Goal: Information Seeking & Learning: Check status

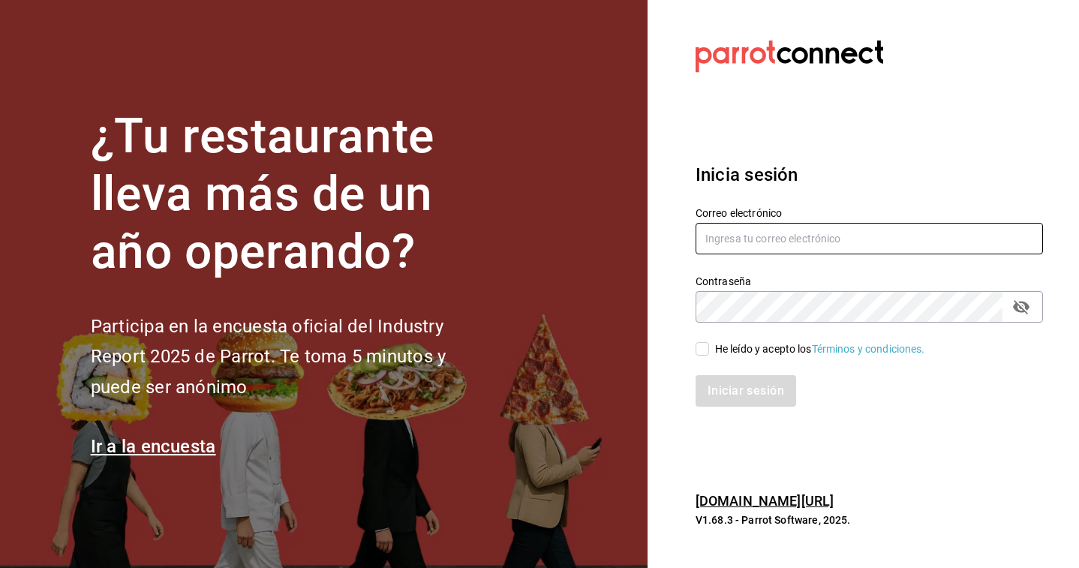
click at [764, 247] on input "text" at bounding box center [868, 239] width 347 height 32
type input "multiuser@sushiexpress.com"
click at [723, 344] on div "He leído y acepto los Términos y condiciones." at bounding box center [820, 349] width 210 height 16
click at [709, 344] on input "He leído y acepto los Términos y condiciones." at bounding box center [702, 349] width 14 height 14
checkbox input "true"
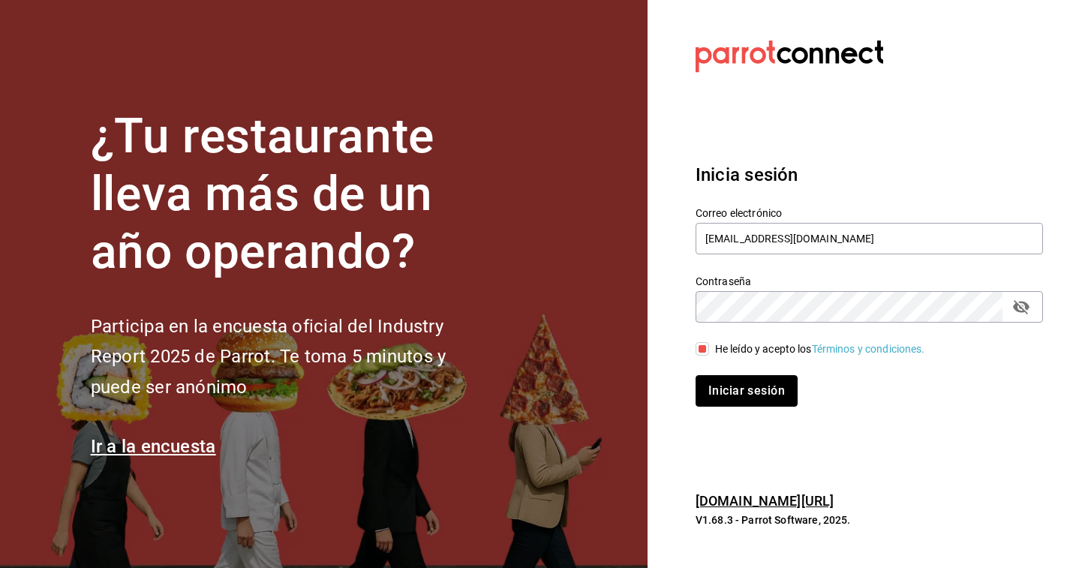
click at [715, 388] on button "Iniciar sesión" at bounding box center [746, 391] width 102 height 32
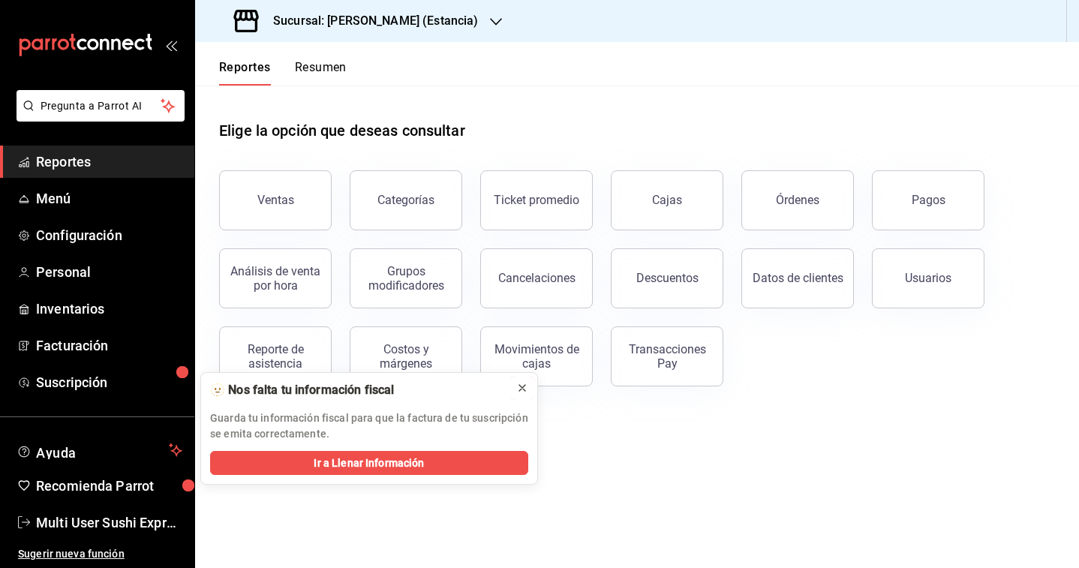
click at [523, 391] on icon at bounding box center [522, 388] width 12 height 12
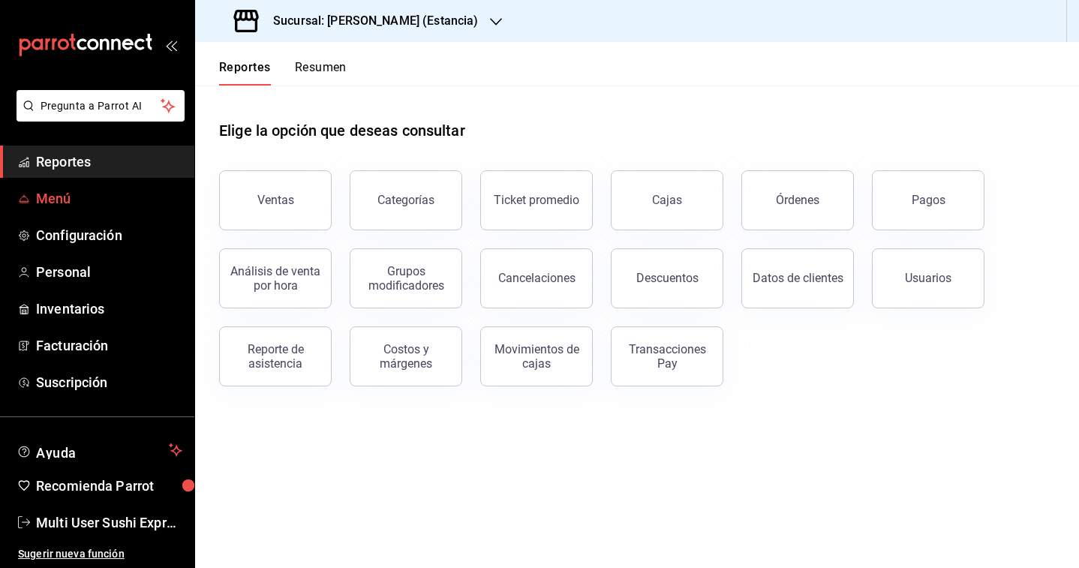
click at [53, 200] on span "Menú" at bounding box center [109, 198] width 146 height 20
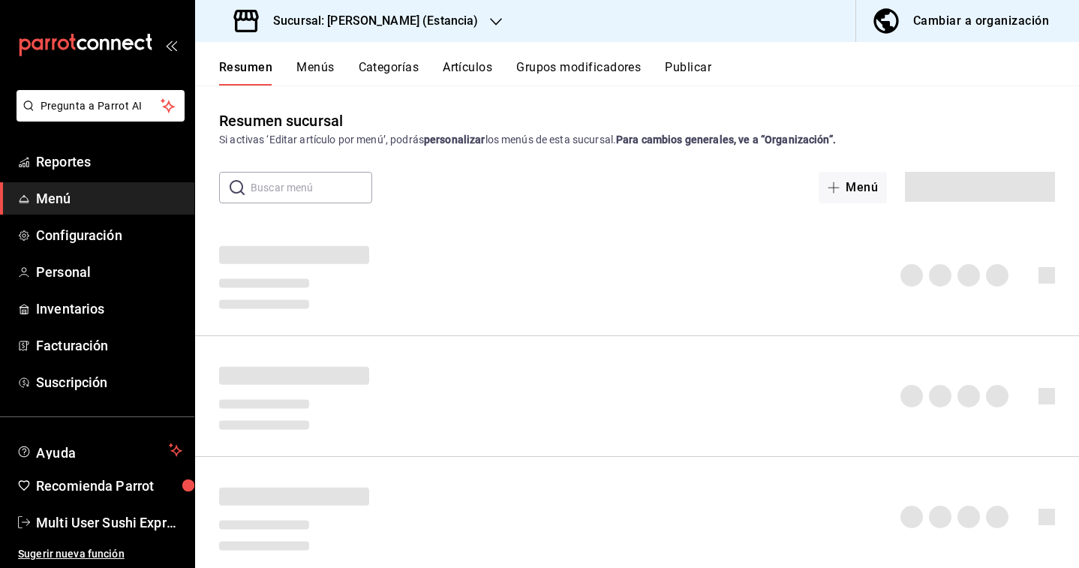
click at [335, 17] on h3 "Sucursal: [PERSON_NAME] (Estancia)" at bounding box center [369, 21] width 217 height 18
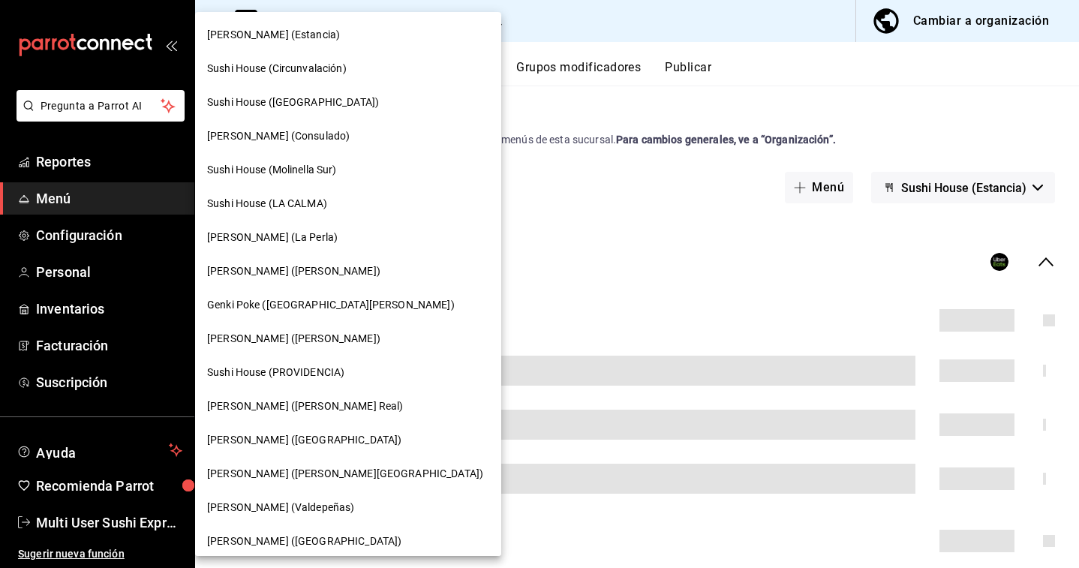
click at [276, 38] on span "[PERSON_NAME] (Estancia)" at bounding box center [273, 35] width 133 height 16
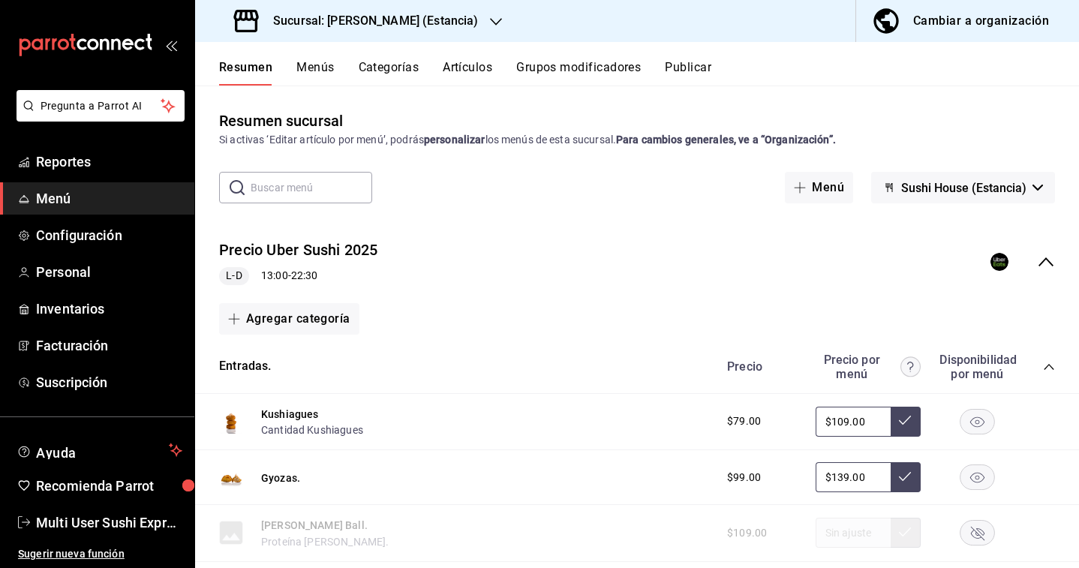
click at [299, 34] on div "Sucursal: [PERSON_NAME] (Estancia)" at bounding box center [357, 21] width 301 height 42
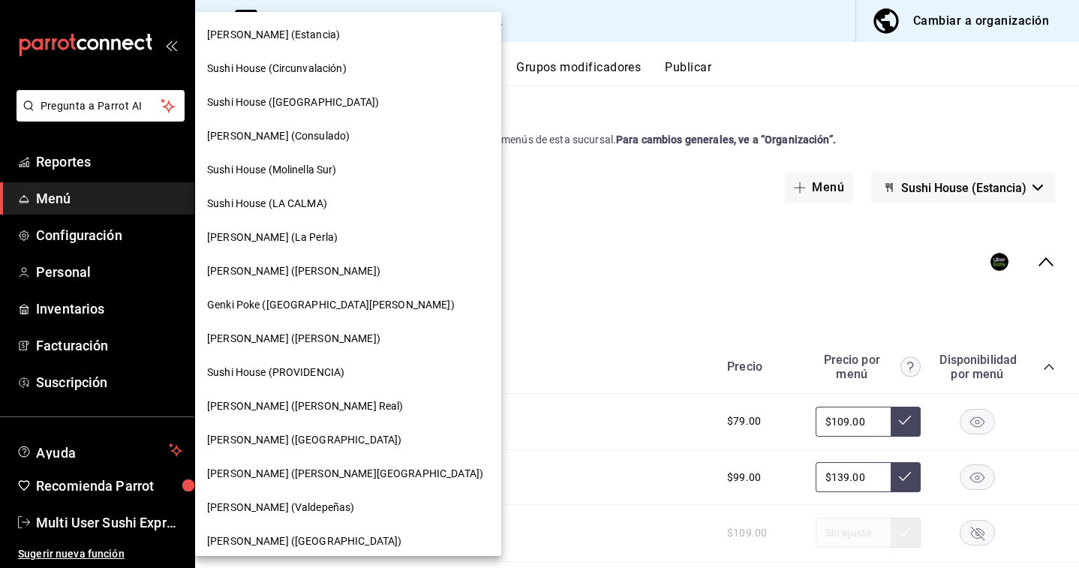
click at [304, 71] on span "Sushi House (Circunvalación)" at bounding box center [277, 69] width 140 height 16
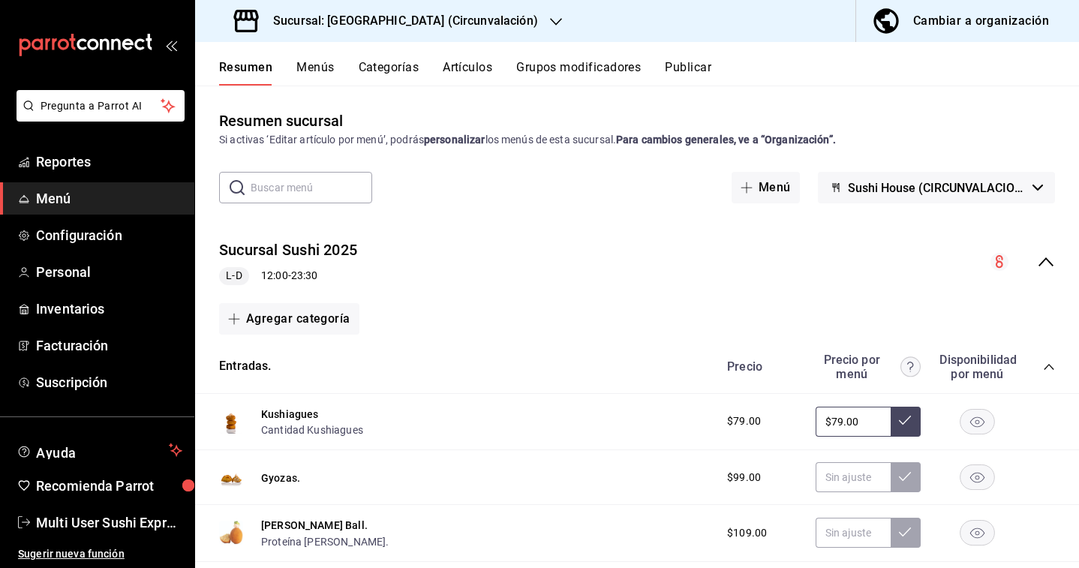
click at [1049, 273] on div "Sucursal Sushi 2025 L-D 12:00 - 23:30" at bounding box center [637, 262] width 884 height 70
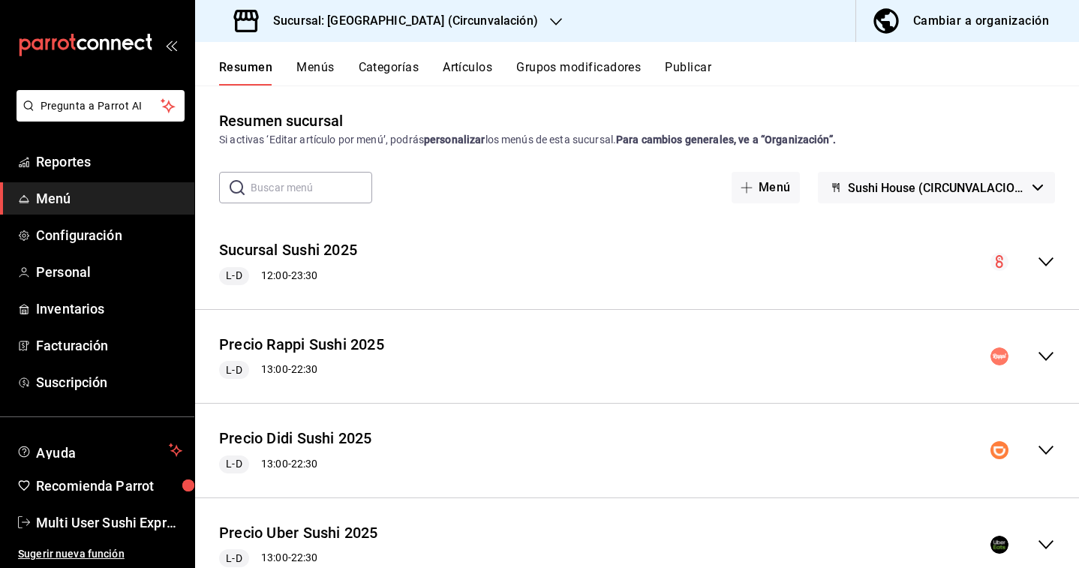
scroll to position [55, 0]
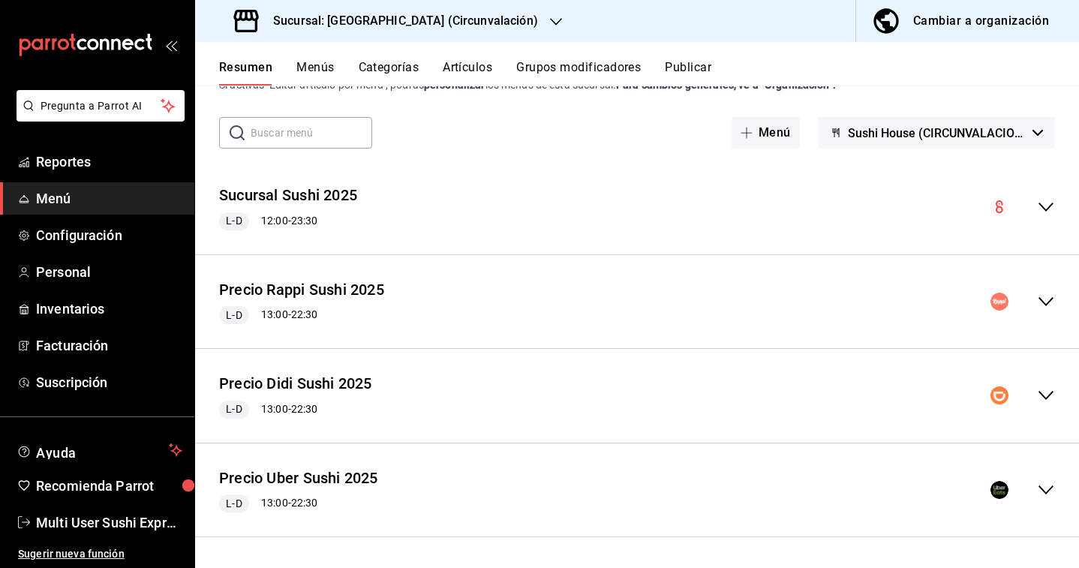
click at [1049, 305] on icon "collapse-menu-row" at bounding box center [1046, 302] width 18 height 18
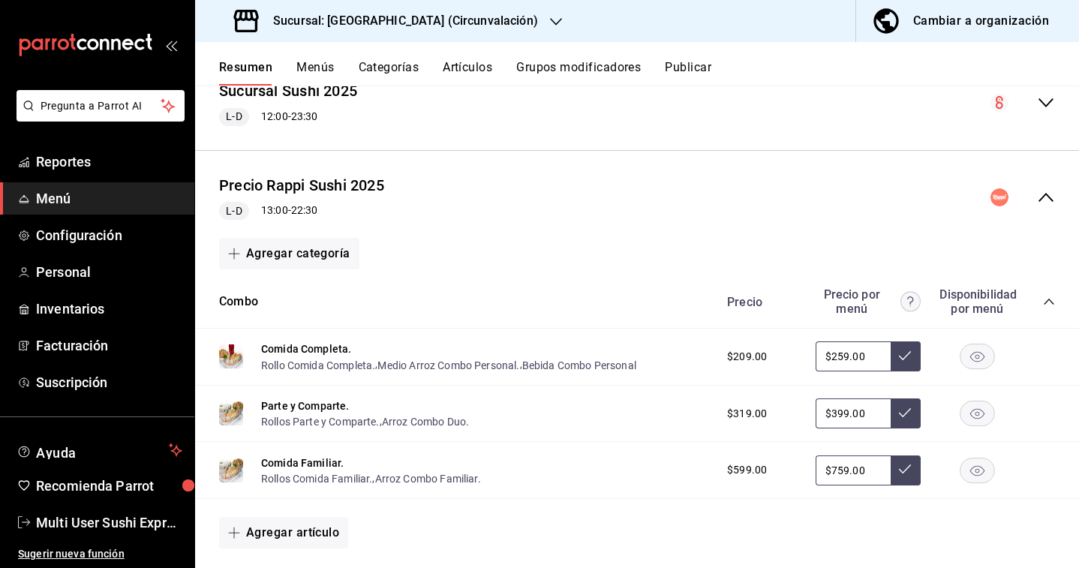
scroll to position [0, 0]
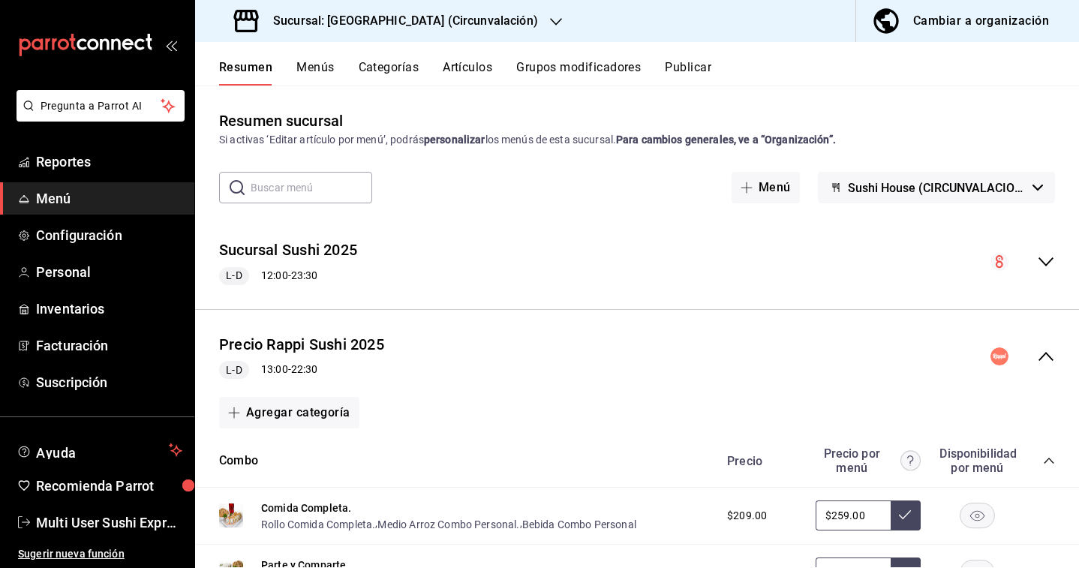
click at [933, 181] on span "Sushi House (CIRCUNVALACION)" at bounding box center [937, 188] width 179 height 14
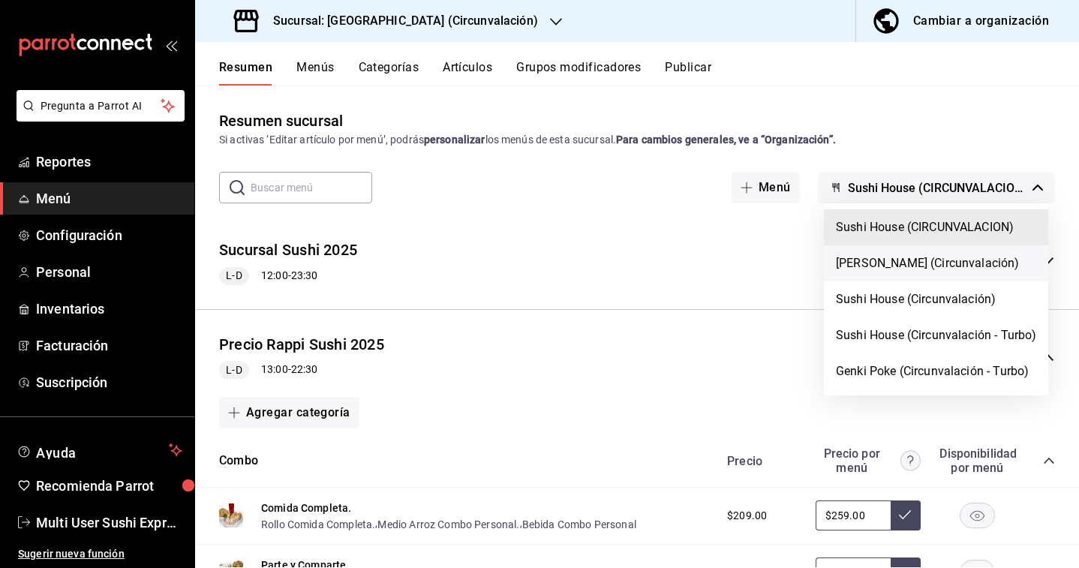
drag, startPoint x: 912, startPoint y: 238, endPoint x: 903, endPoint y: 250, distance: 15.0
click at [903, 251] on ul "Sushi House (CIRCUNVALACION) Genki Poke (Circunvalación) Sushi House (Circunval…" at bounding box center [936, 299] width 224 height 192
click at [903, 250] on li "[PERSON_NAME] (Circunvalación)" at bounding box center [936, 263] width 224 height 36
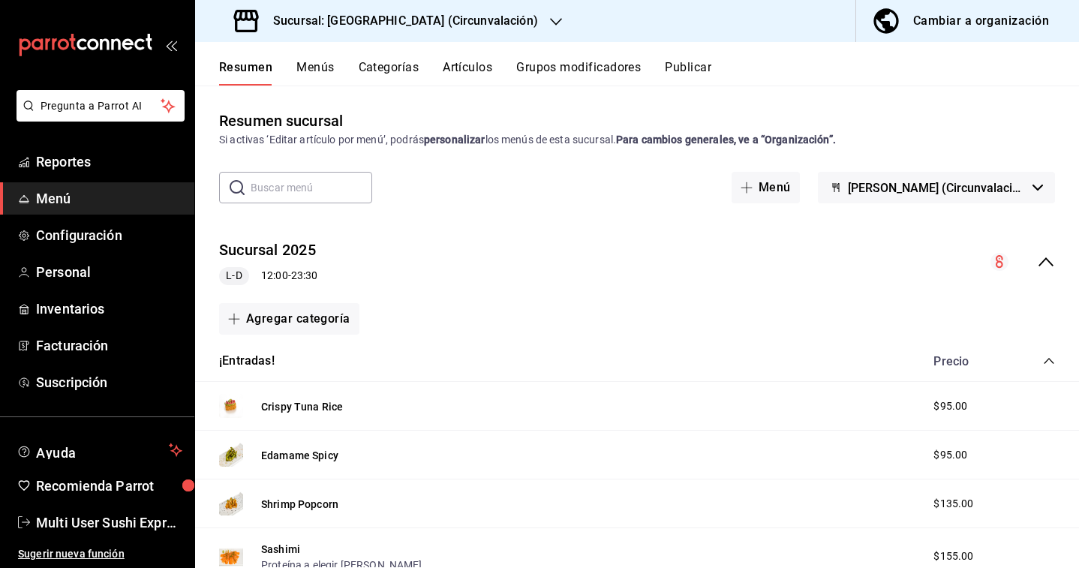
click at [1047, 257] on icon "collapse-menu-row" at bounding box center [1046, 262] width 18 height 18
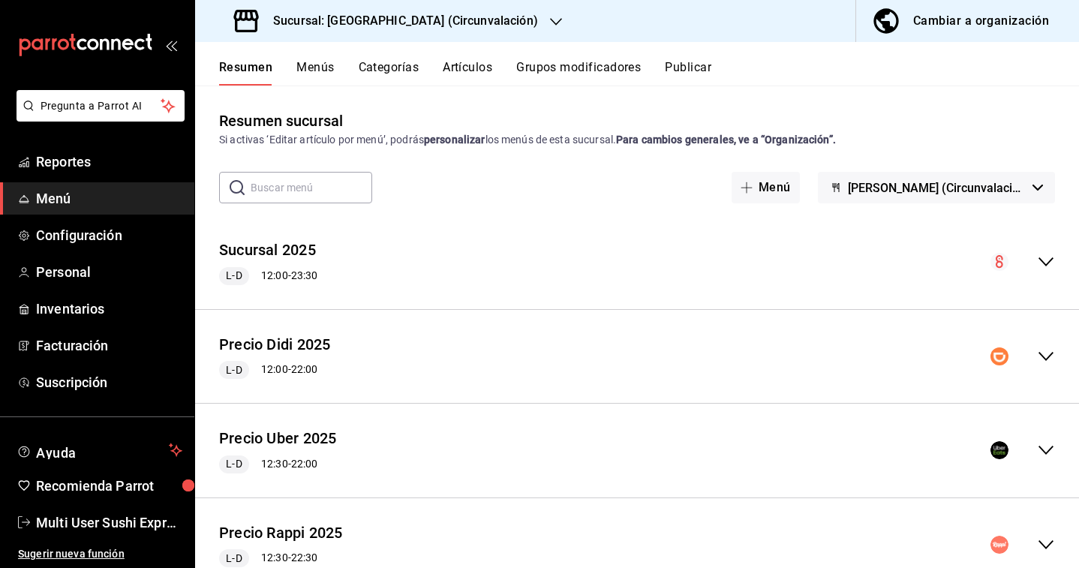
scroll to position [55, 0]
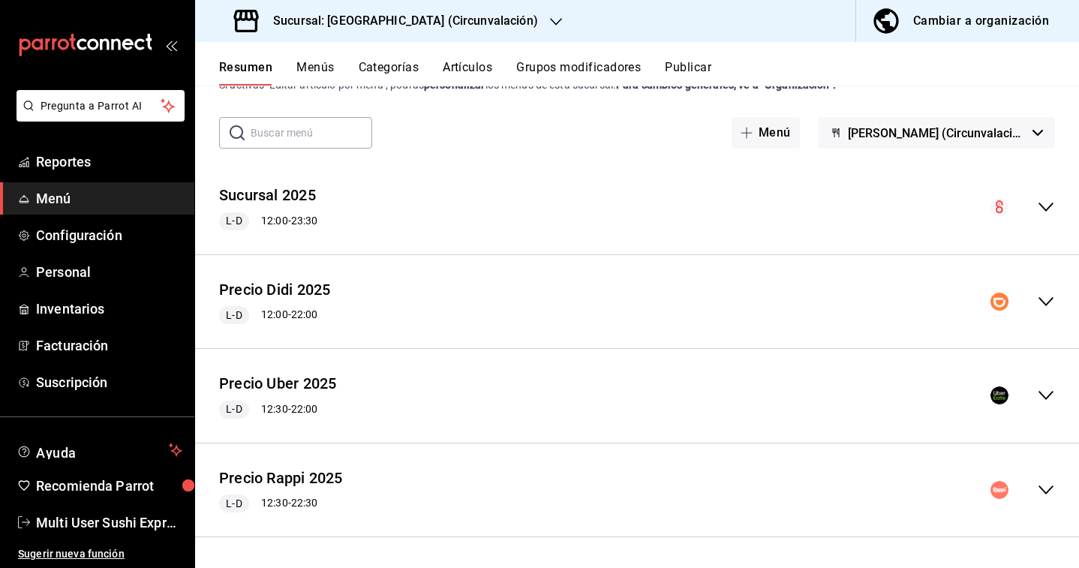
click at [1037, 303] on icon "collapse-menu-row" at bounding box center [1046, 302] width 18 height 18
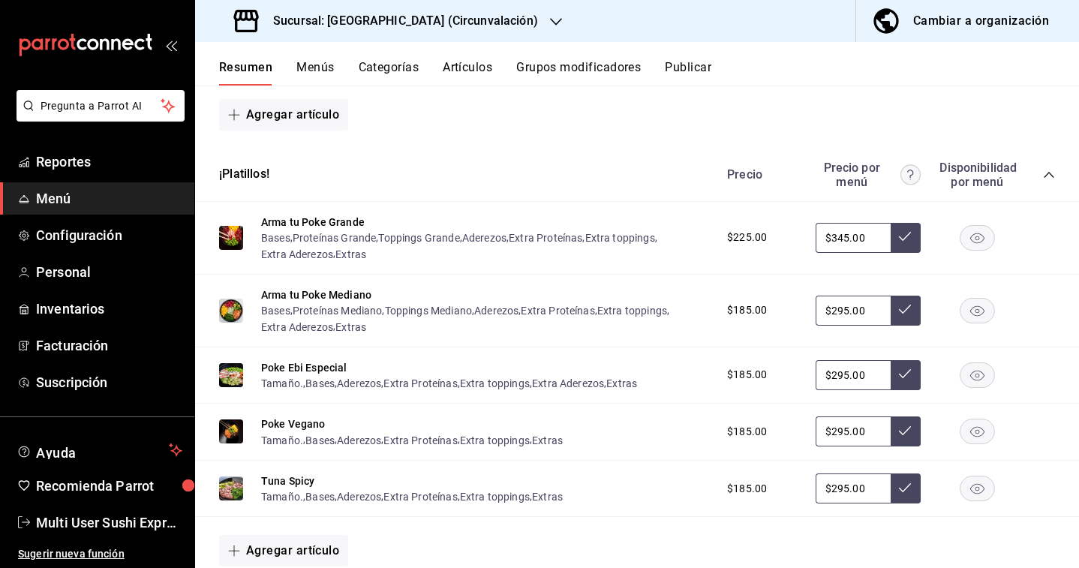
scroll to position [607, 0]
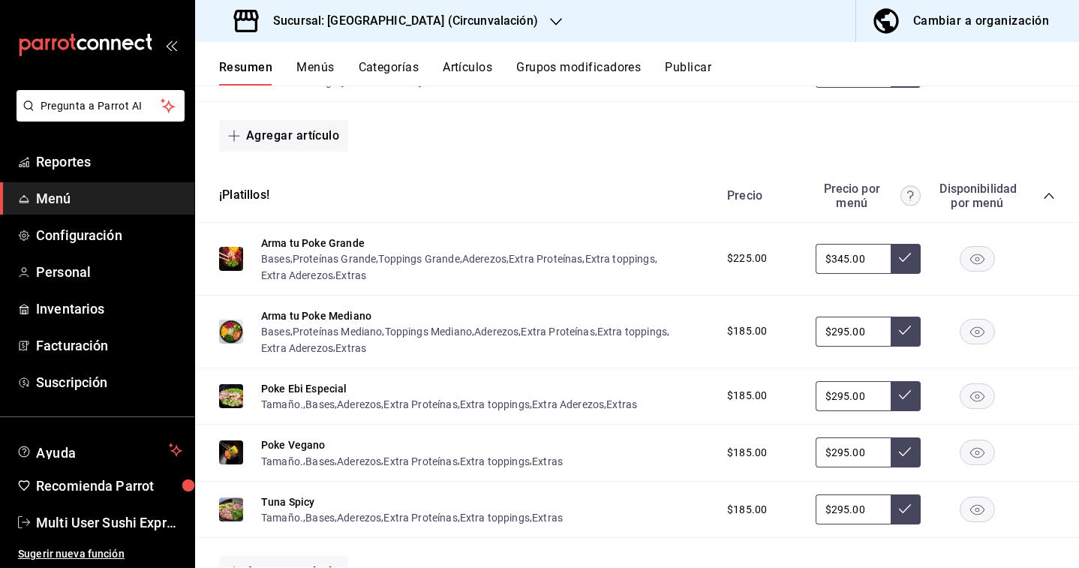
click at [1039, 195] on div "Precio Precio por menú Disponibilidad por menú" at bounding box center [883, 196] width 343 height 29
click at [1048, 196] on icon "collapse-category-row" at bounding box center [1049, 196] width 12 height 12
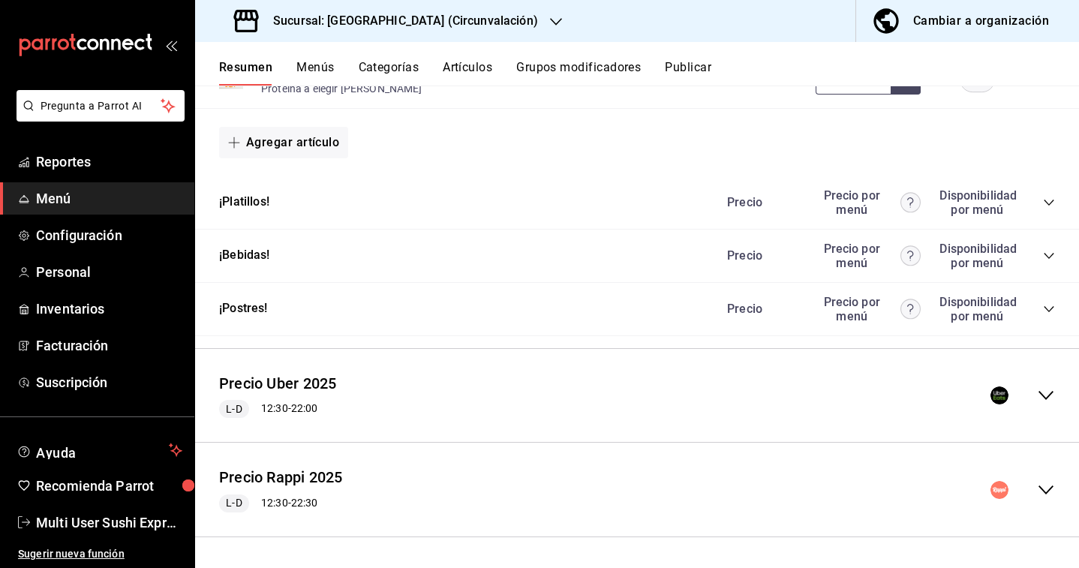
scroll to position [600, 0]
click at [1045, 402] on icon "collapse-menu-row" at bounding box center [1046, 395] width 18 height 18
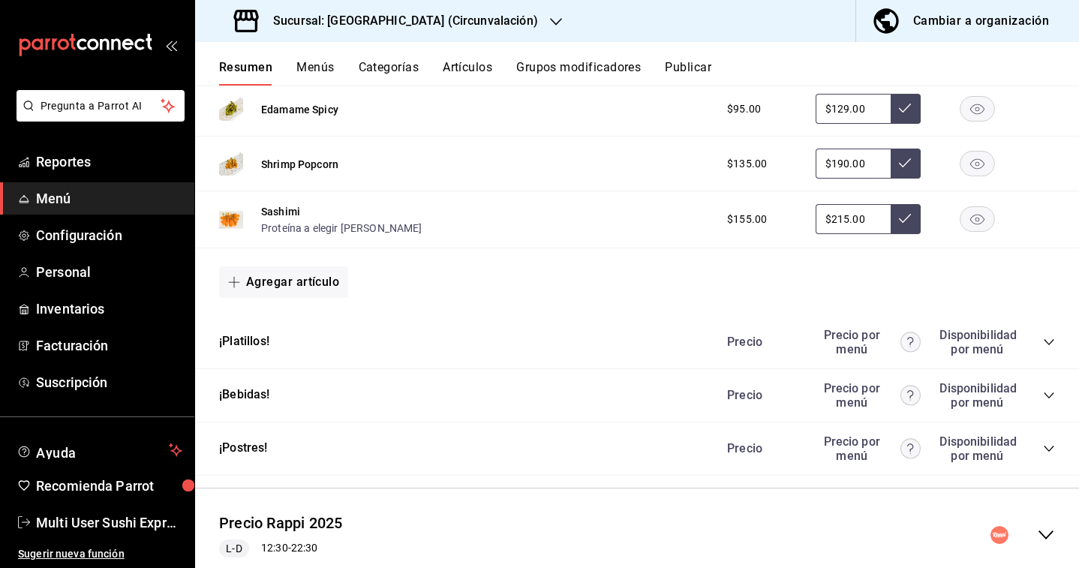
scroll to position [1411, 0]
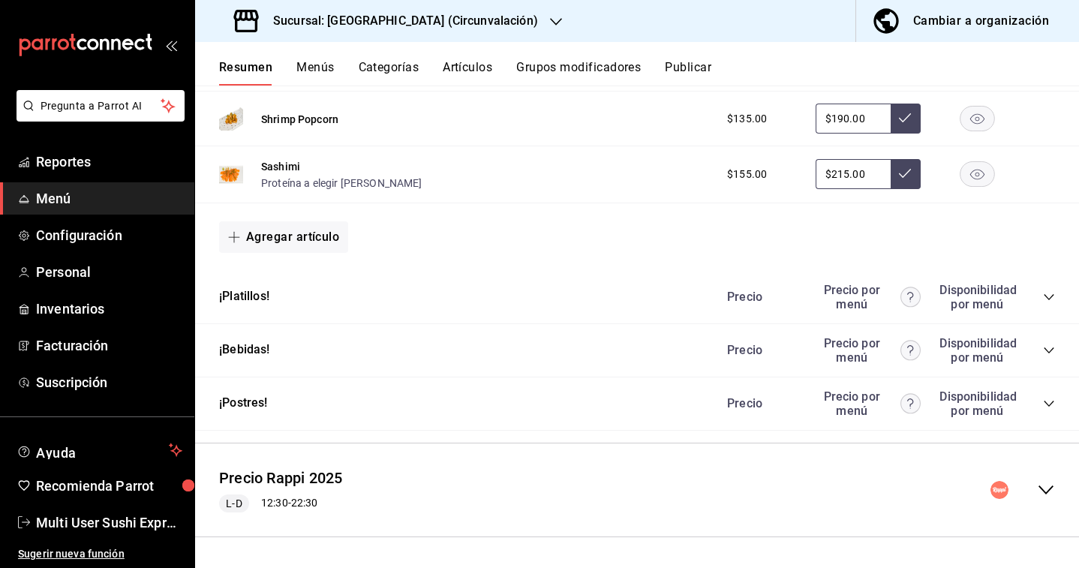
click at [1052, 292] on icon "collapse-category-row" at bounding box center [1049, 297] width 12 height 12
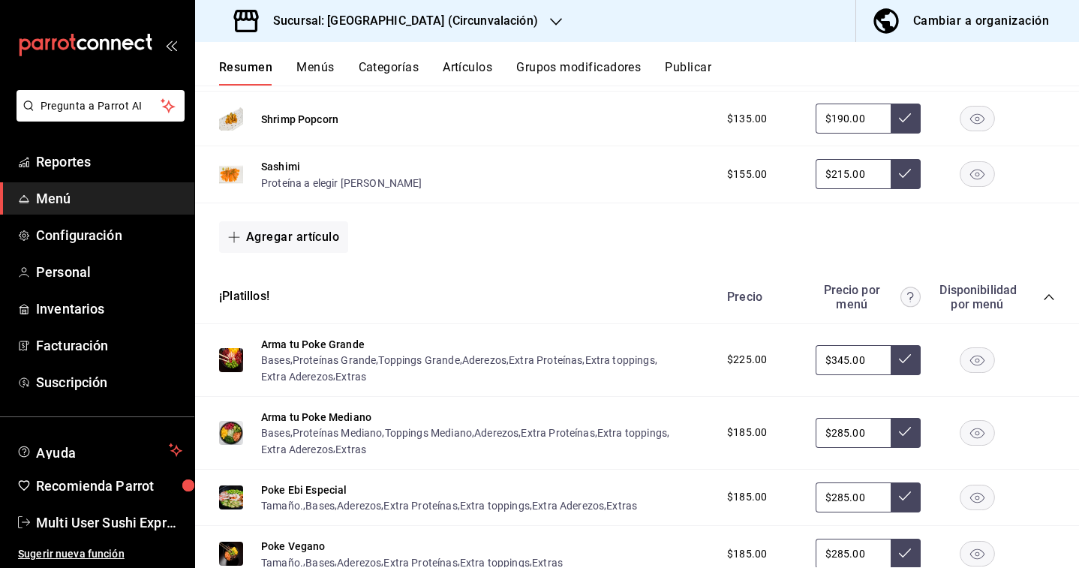
click at [1048, 292] on icon "collapse-category-row" at bounding box center [1049, 297] width 12 height 12
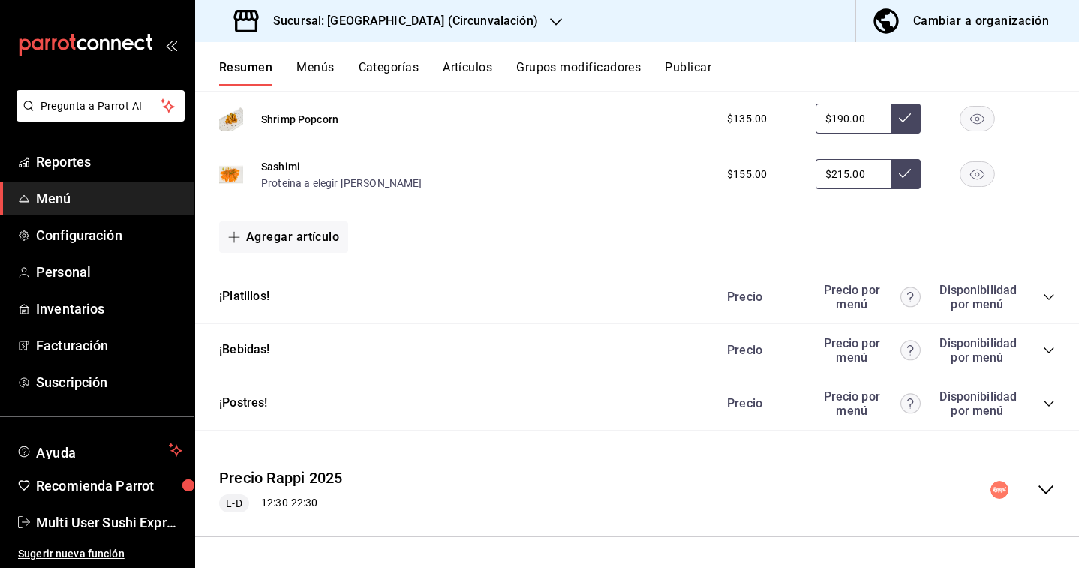
click at [1048, 292] on icon "collapse-category-row" at bounding box center [1049, 297] width 12 height 12
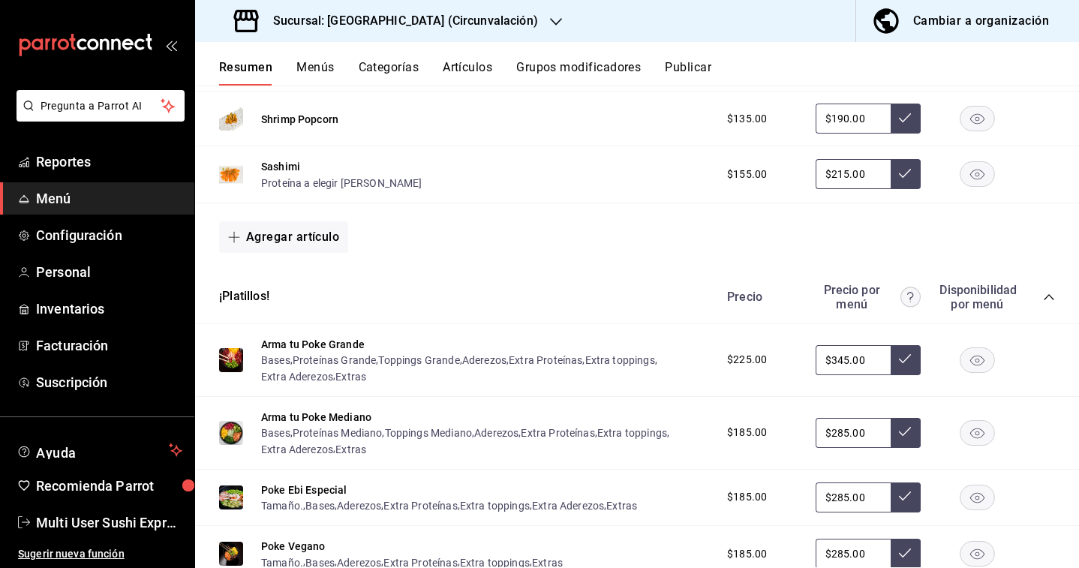
click at [1048, 292] on icon "collapse-category-row" at bounding box center [1049, 297] width 12 height 12
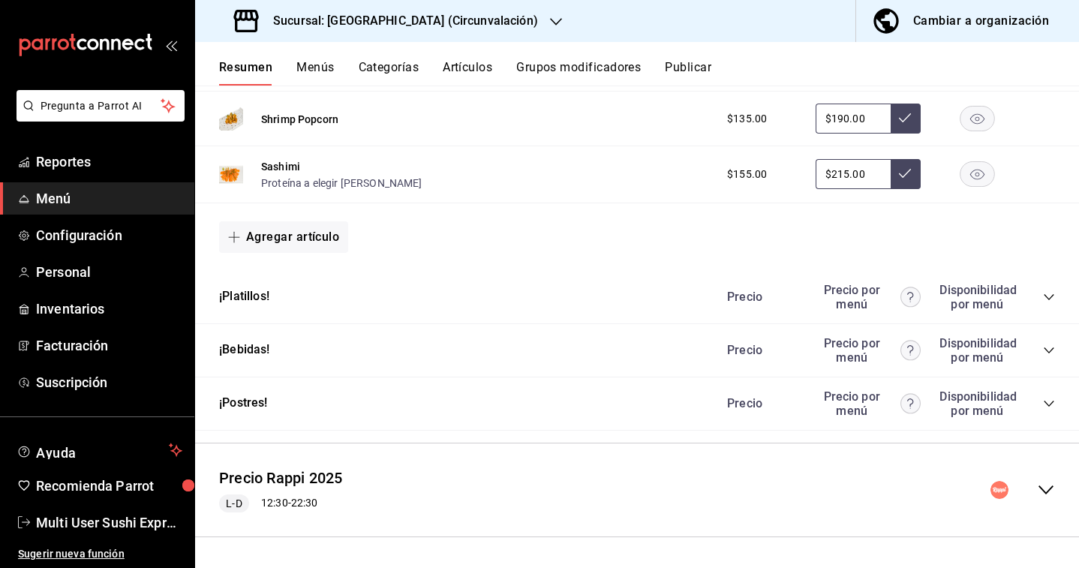
click at [1053, 500] on div "Precio Rappi 2025 L-D 12:30 - 22:30" at bounding box center [637, 490] width 884 height 70
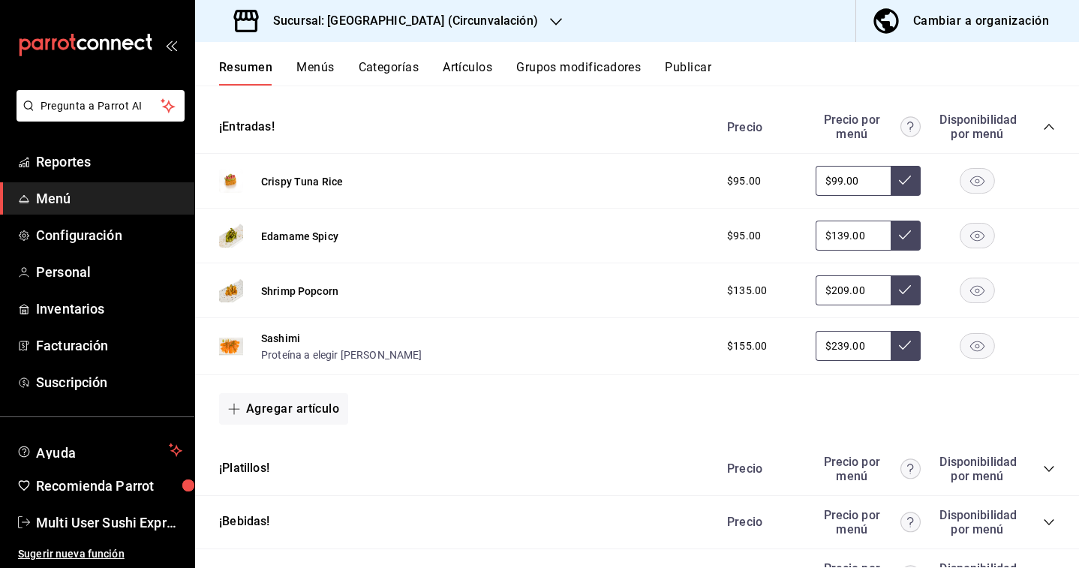
scroll to position [2146, 0]
click at [1042, 458] on div "Precio Precio por menú Disponibilidad por menú" at bounding box center [883, 467] width 343 height 29
click at [1046, 475] on div "Precio Precio por menú Disponibilidad por menú" at bounding box center [883, 467] width 343 height 29
click at [1047, 467] on icon "collapse-category-row" at bounding box center [1048, 467] width 10 height 6
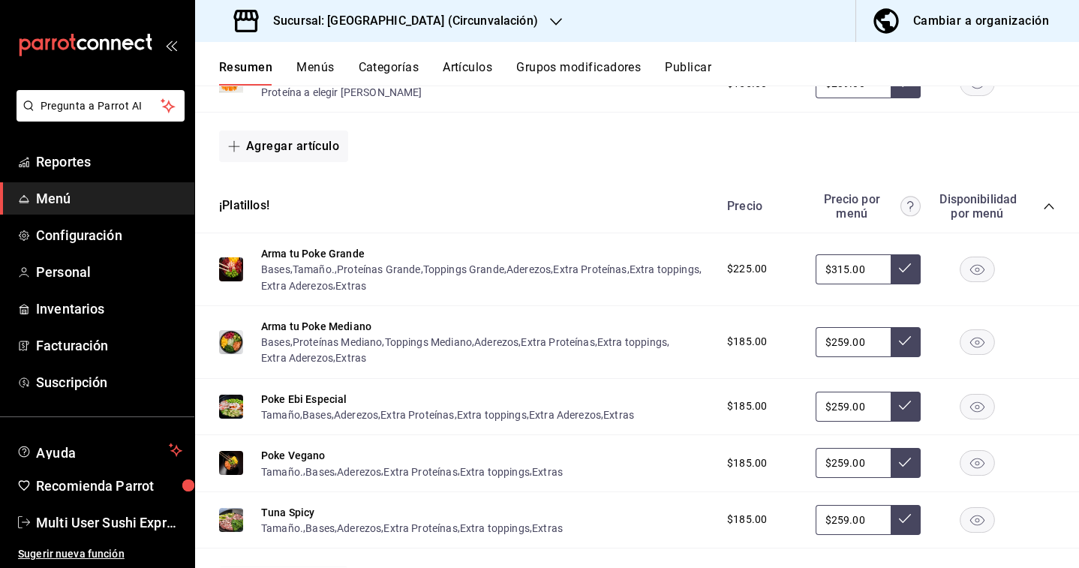
scroll to position [2452, 0]
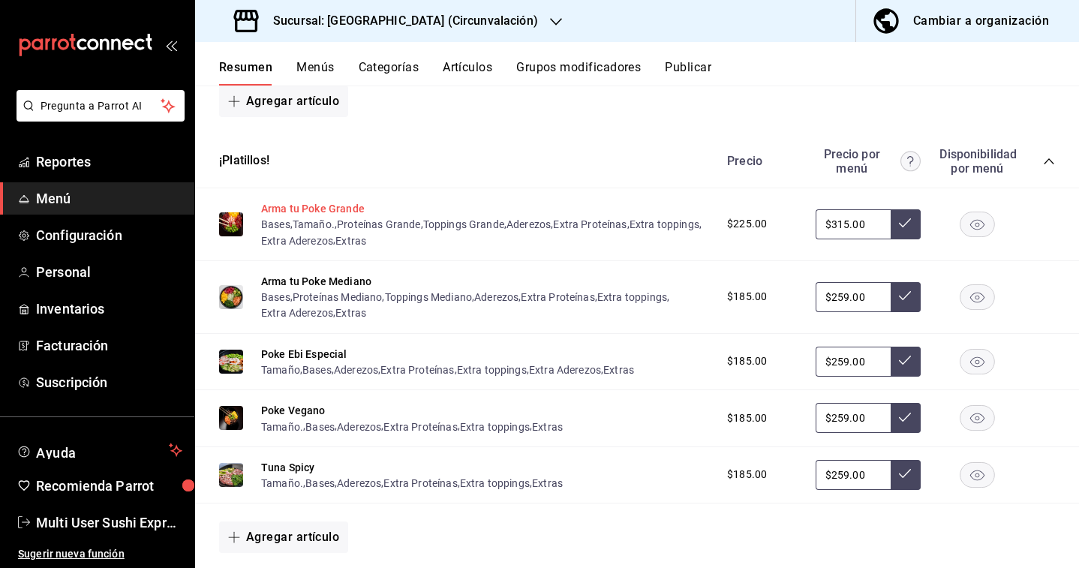
click at [326, 211] on button "Arma tu Poke Grande" at bounding box center [313, 208] width 104 height 15
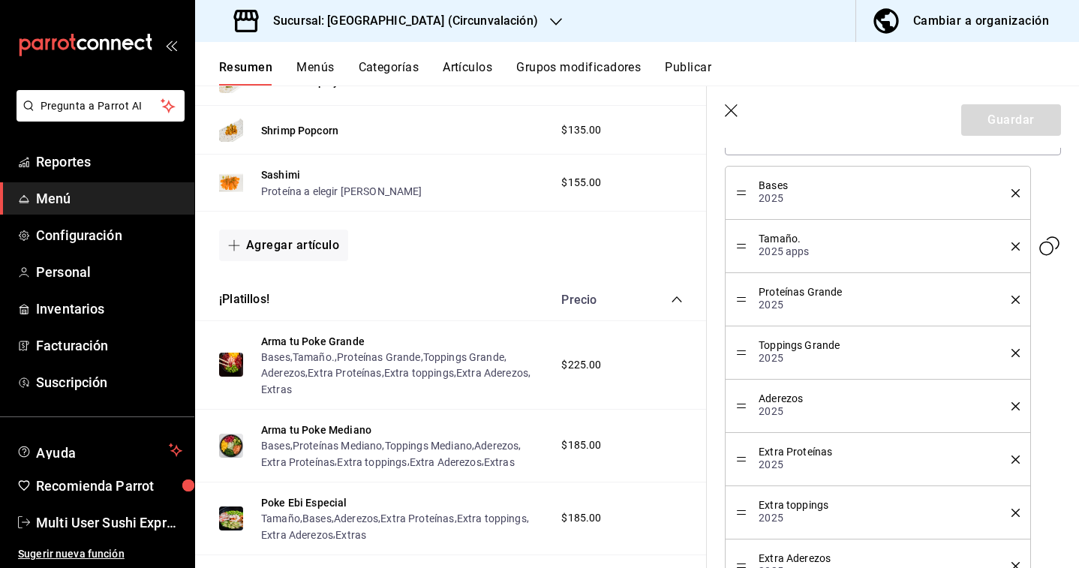
scroll to position [558, 0]
click at [1015, 251] on icon "delete" at bounding box center [1015, 249] width 8 height 8
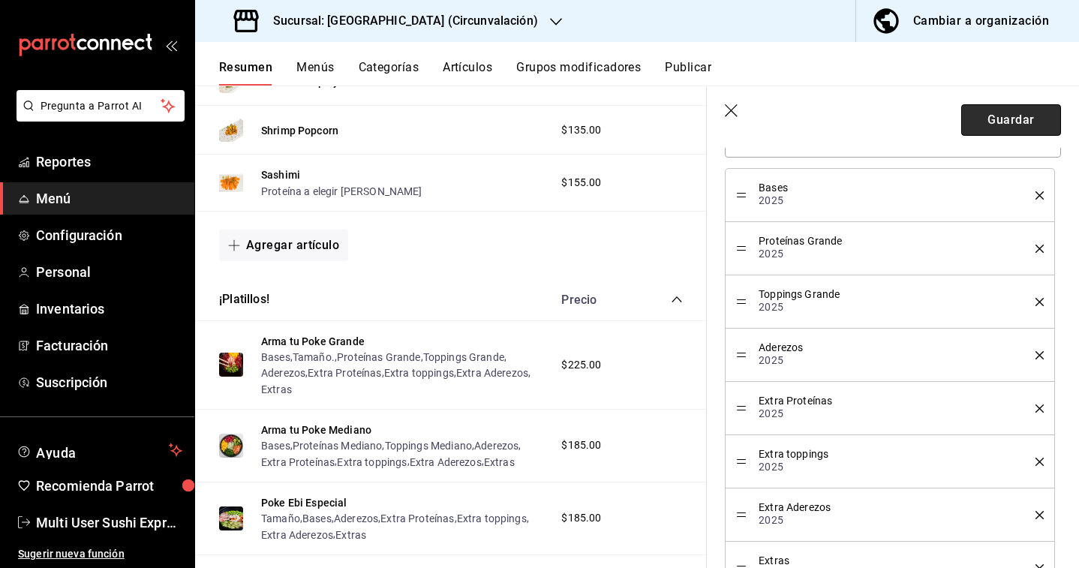
click at [1031, 116] on button "Guardar" at bounding box center [1011, 120] width 100 height 32
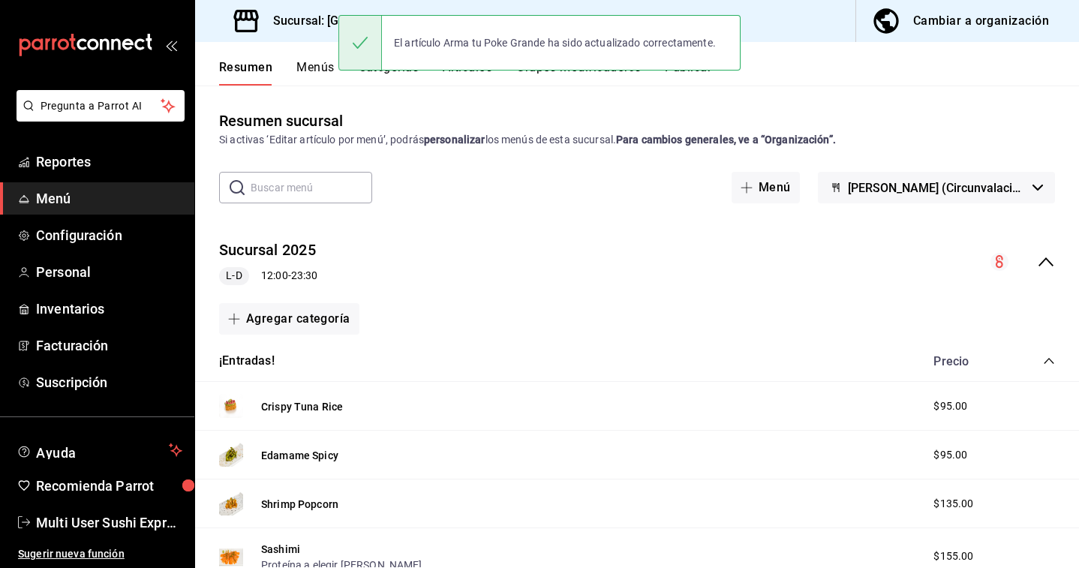
click at [1020, 182] on span "[PERSON_NAME] (Circunvalación)" at bounding box center [937, 188] width 179 height 14
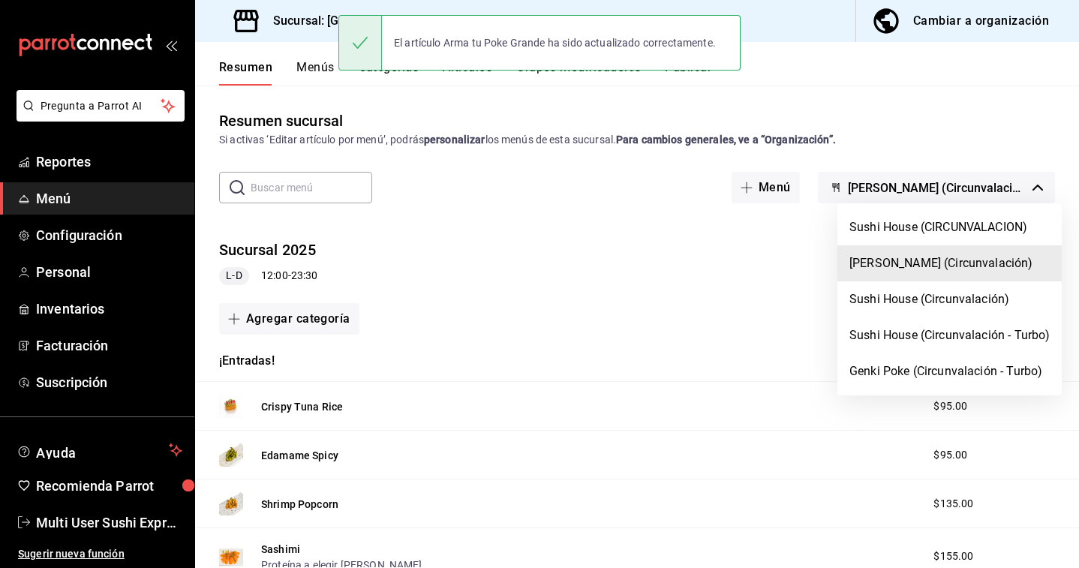
click at [1025, 104] on div at bounding box center [539, 284] width 1079 height 568
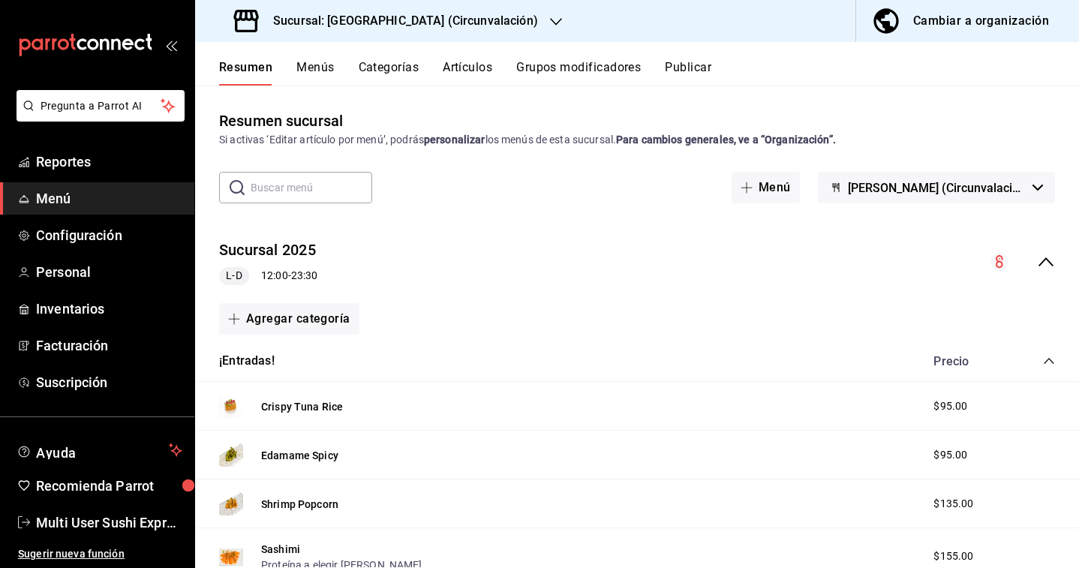
click at [1010, 18] on div "Cambiar a organización" at bounding box center [981, 21] width 136 height 21
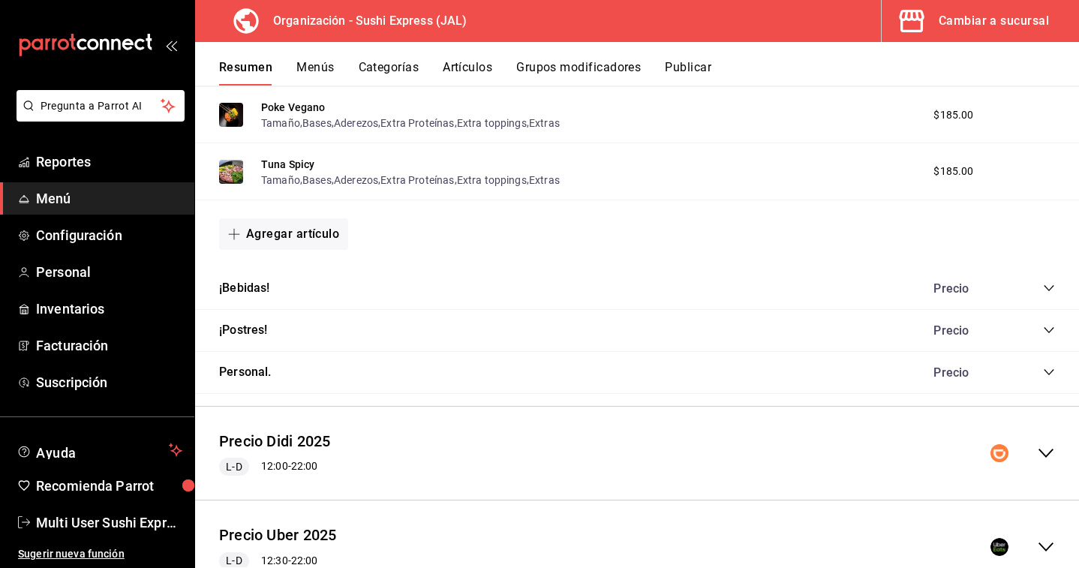
scroll to position [929, 0]
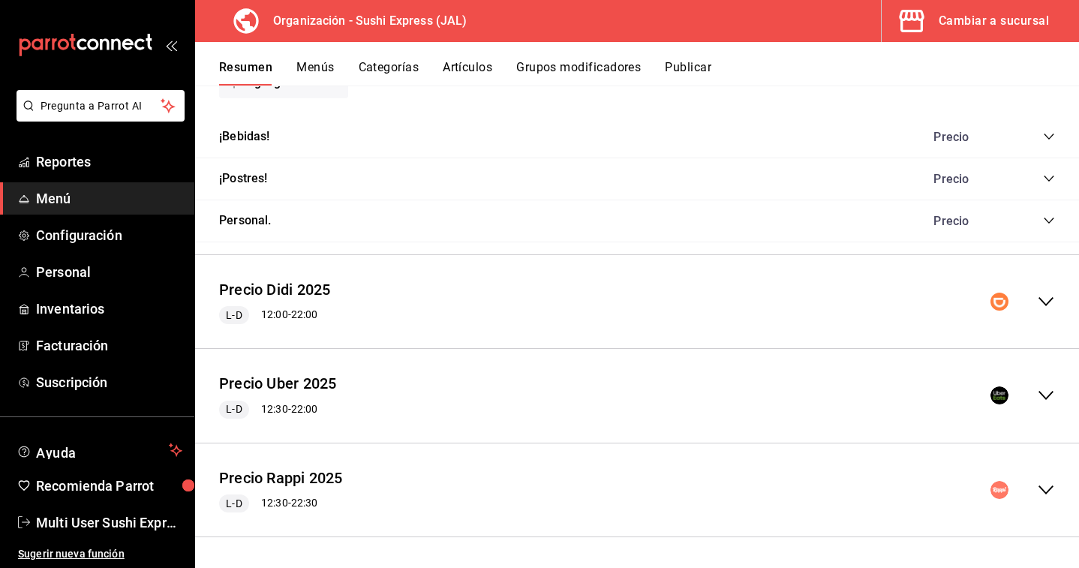
click at [1037, 504] on div "Precio Rappi 2025 L-D 12:30 - 22:30" at bounding box center [637, 490] width 884 height 70
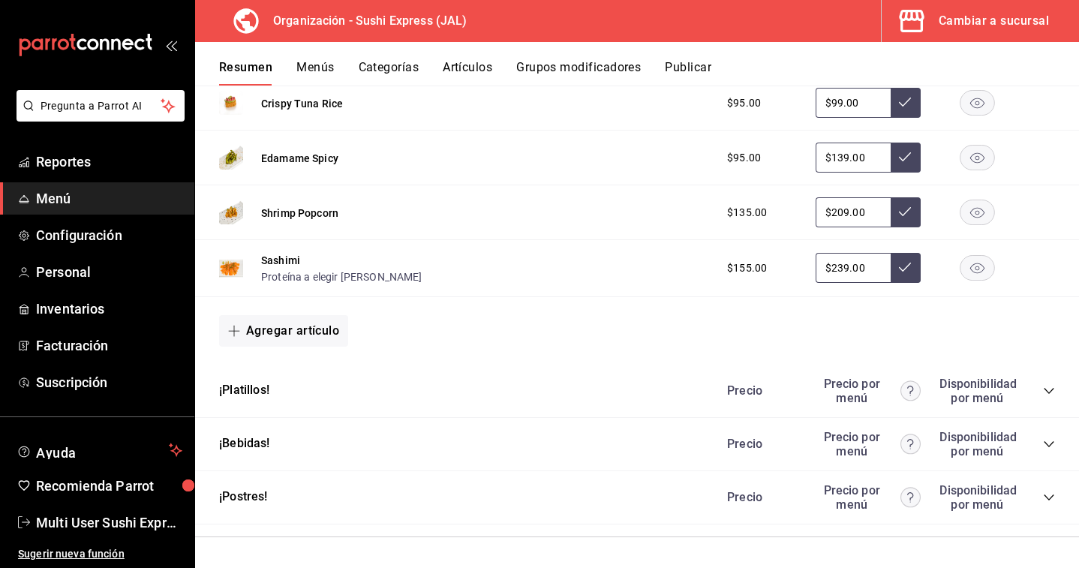
click at [1052, 388] on icon "collapse-category-row" at bounding box center [1049, 391] width 12 height 12
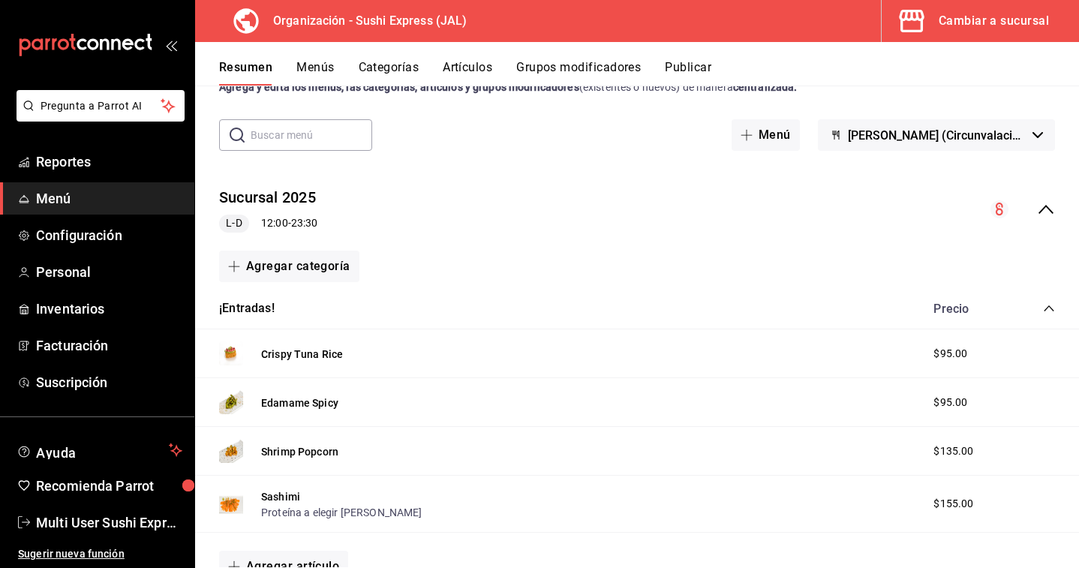
scroll to position [0, 0]
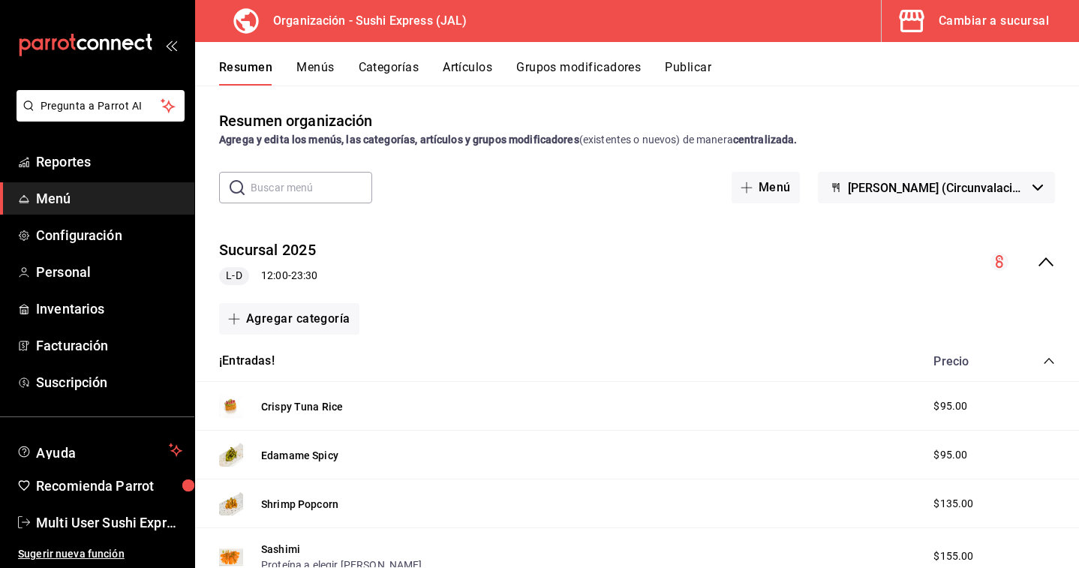
click at [1046, 263] on icon "collapse-menu-row" at bounding box center [1046, 262] width 18 height 18
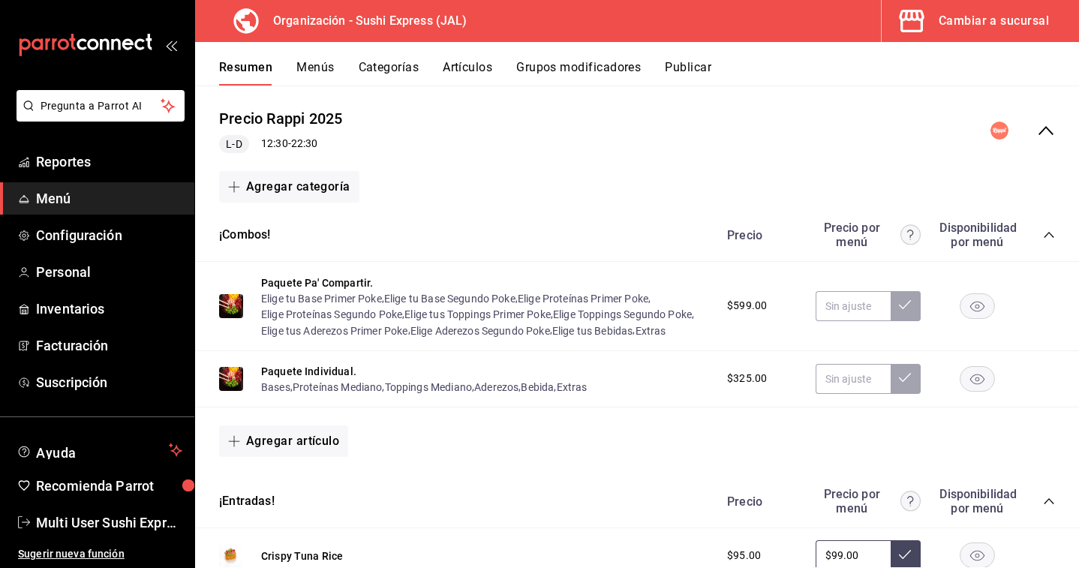
scroll to position [417, 0]
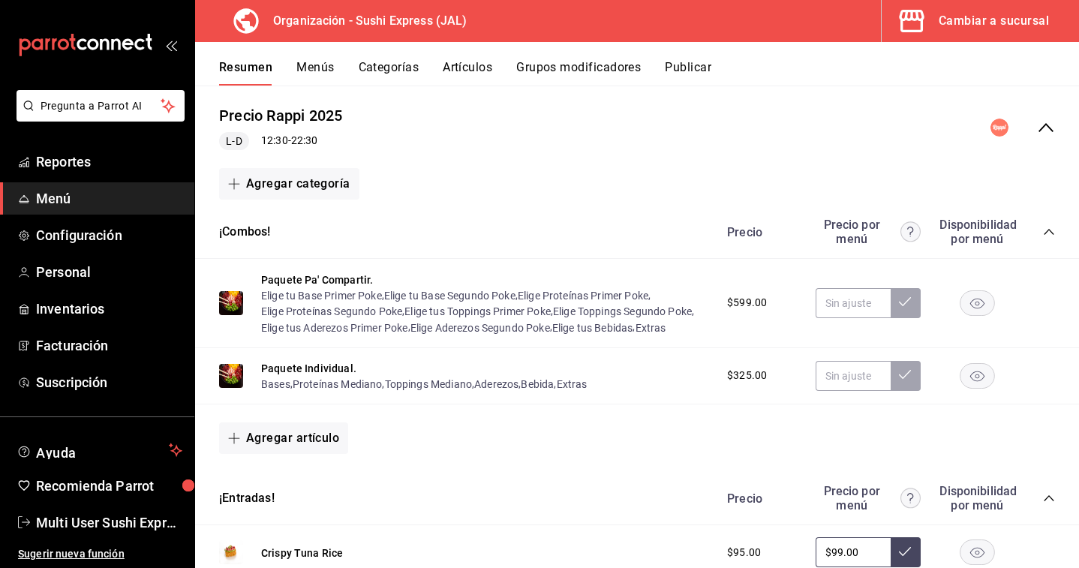
click at [1043, 215] on div "¡Combos! Precio Precio por menú Disponibilidad por menú" at bounding box center [637, 232] width 884 height 53
click at [1036, 239] on div "Precio Precio por menú Disponibilidad por menú" at bounding box center [883, 232] width 343 height 29
click at [1044, 231] on icon "collapse-category-row" at bounding box center [1049, 232] width 12 height 12
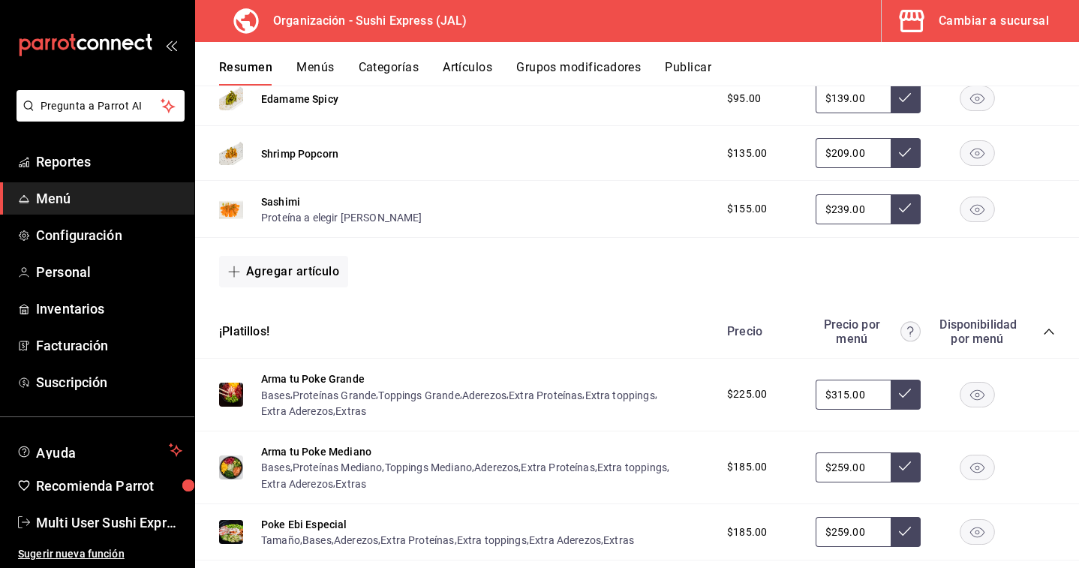
scroll to position [1037, 0]
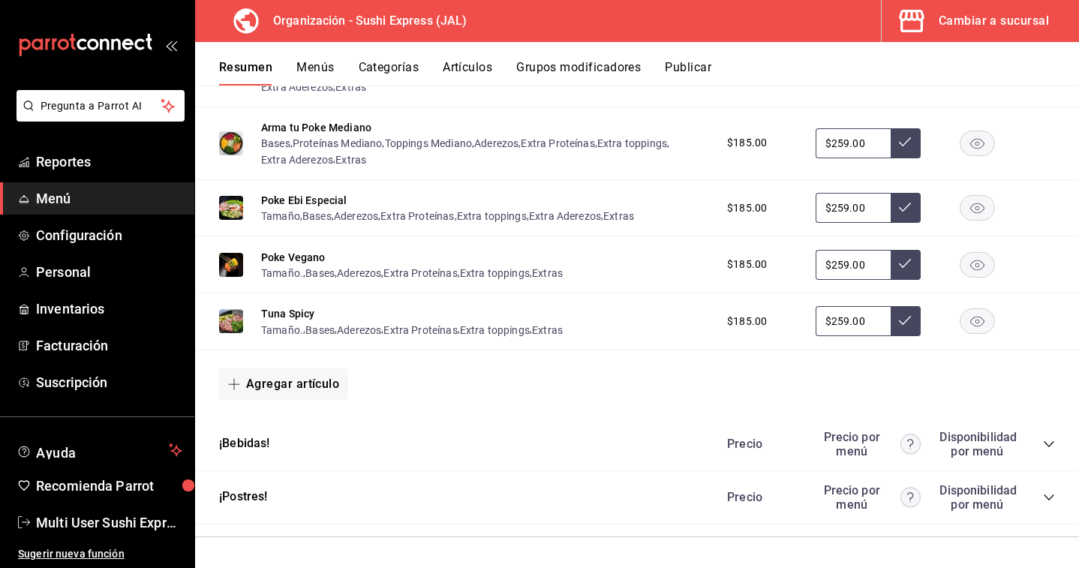
click at [1047, 443] on icon "collapse-category-row" at bounding box center [1049, 444] width 12 height 12
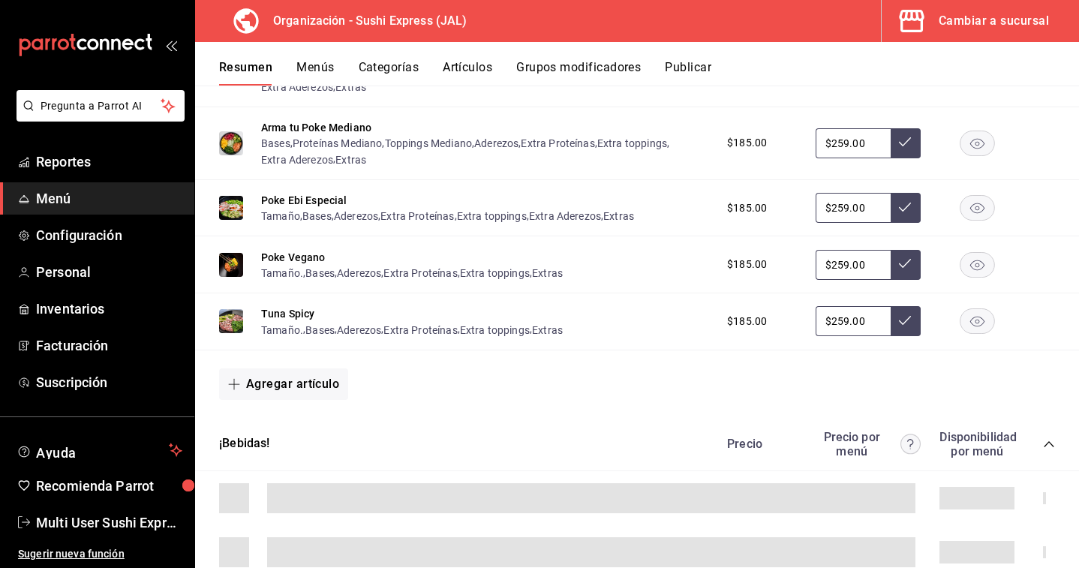
click at [1047, 443] on icon "collapse-category-row" at bounding box center [1048, 444] width 10 height 6
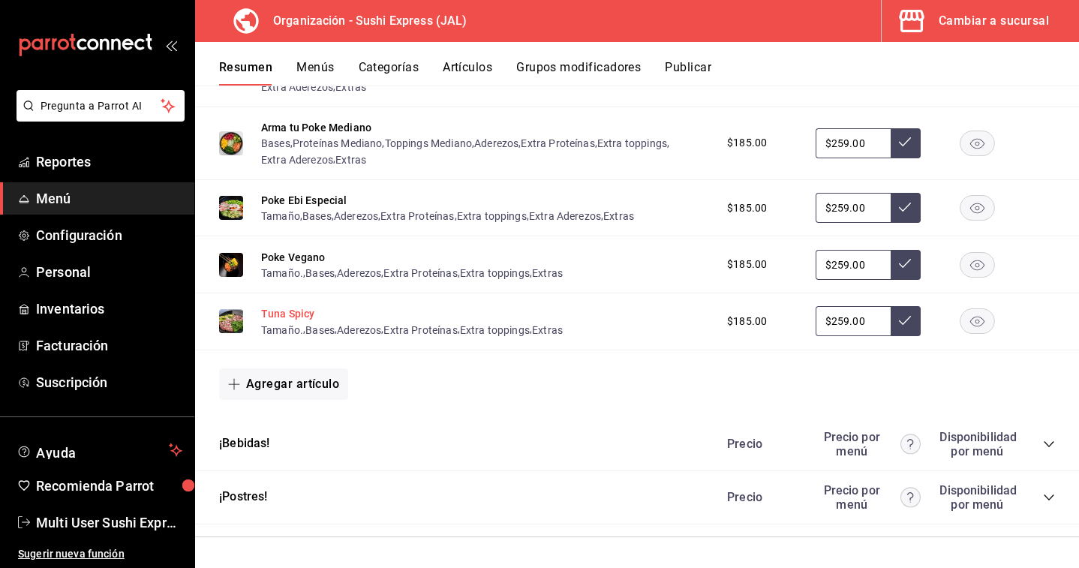
click at [289, 312] on button "Tuna Spicy" at bounding box center [288, 313] width 54 height 15
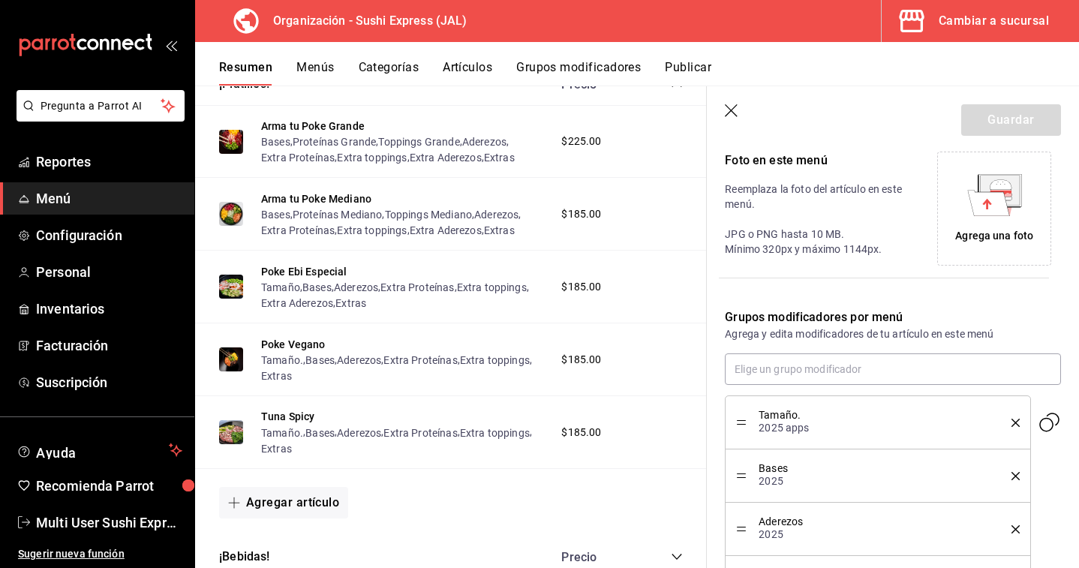
scroll to position [558, 0]
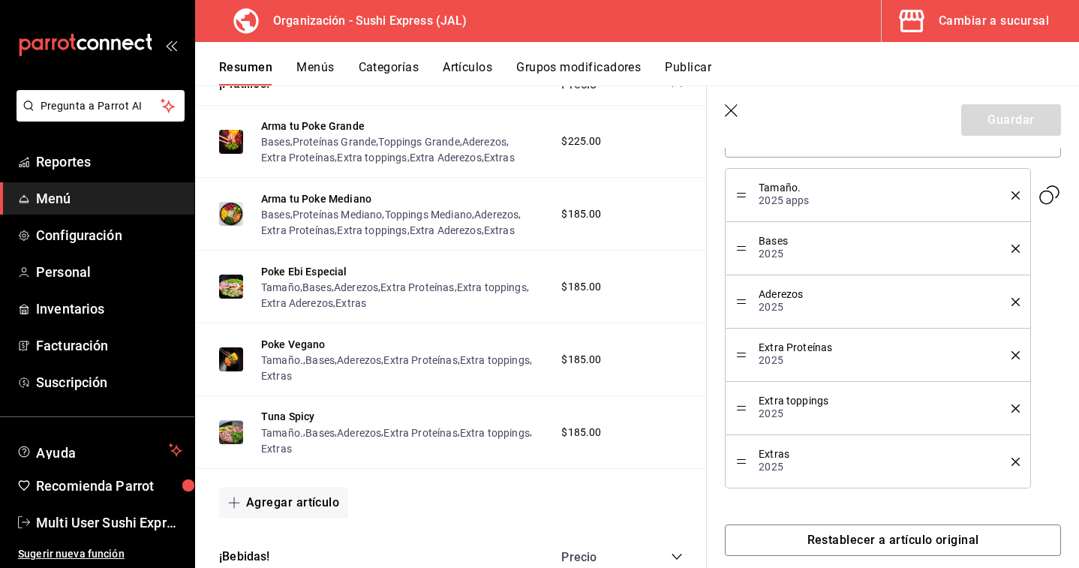
click at [732, 114] on icon "button" at bounding box center [732, 111] width 15 height 15
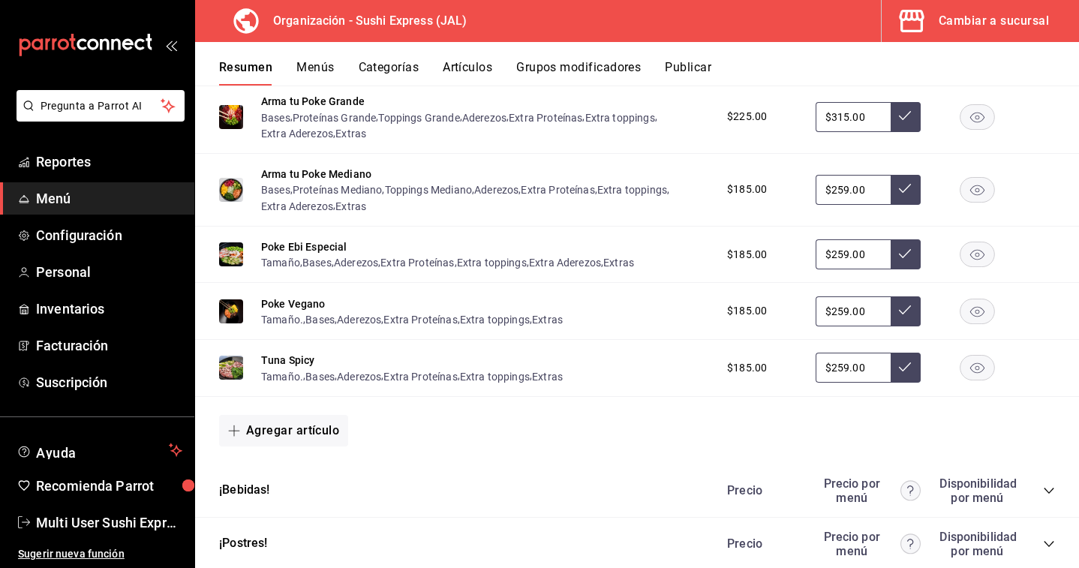
scroll to position [893, 0]
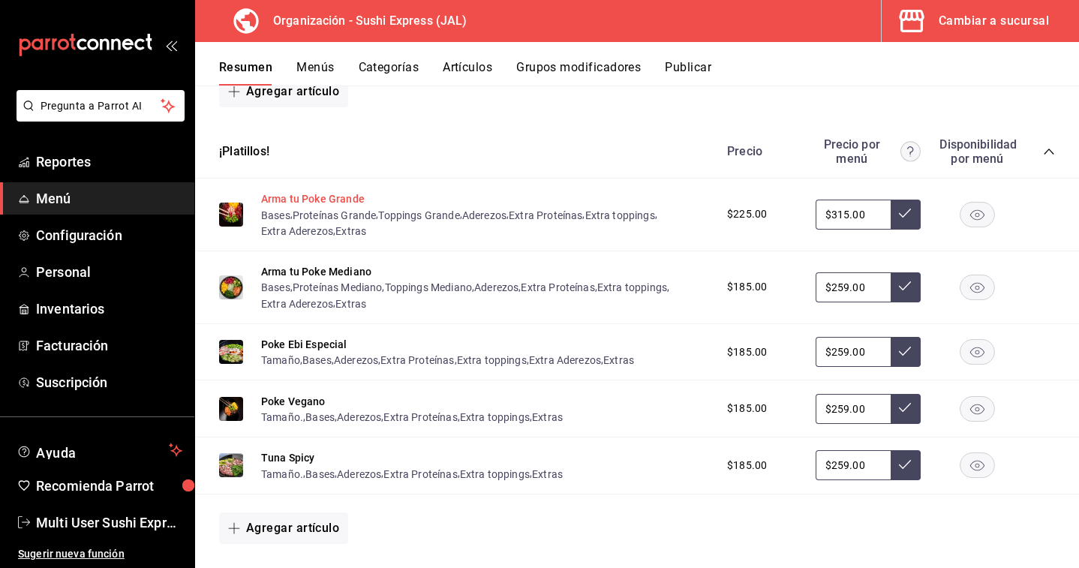
click at [354, 194] on button "Arma tu Poke Grande" at bounding box center [313, 198] width 104 height 15
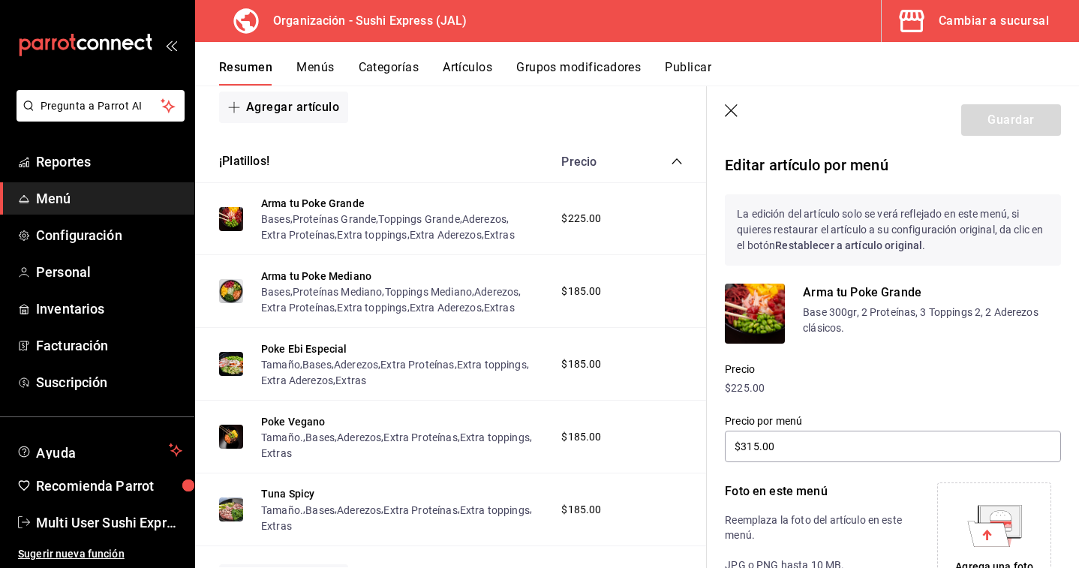
click at [730, 106] on icon "button" at bounding box center [732, 111] width 15 height 15
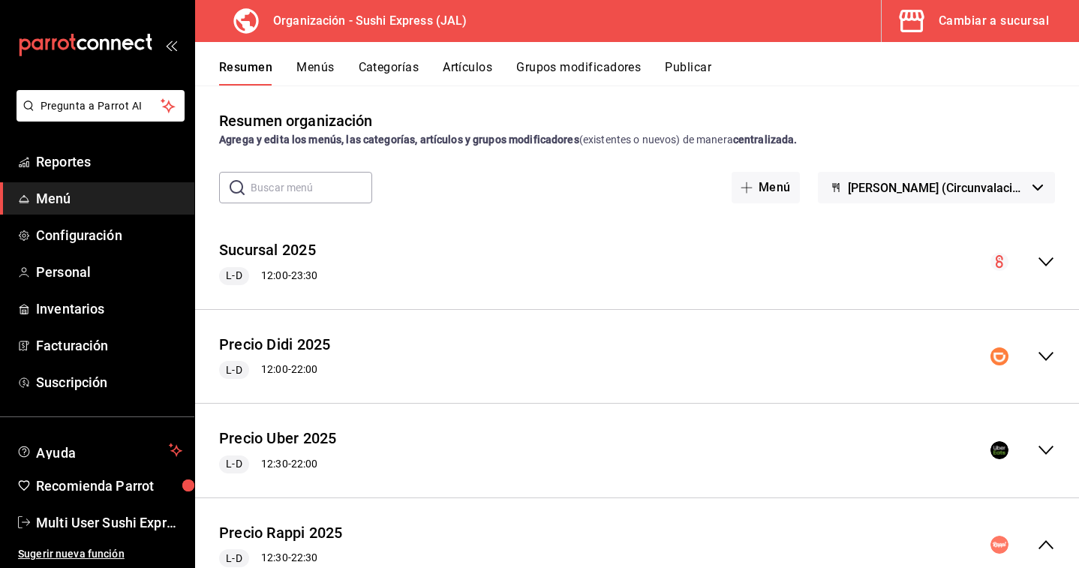
click at [308, 62] on button "Menús" at bounding box center [315, 73] width 38 height 26
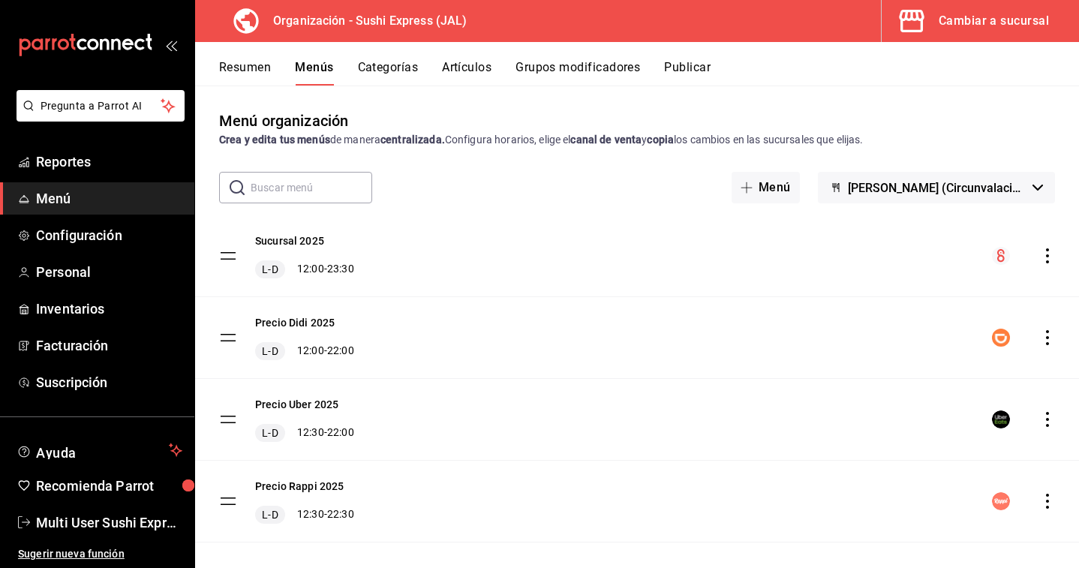
click at [256, 65] on button "Resumen" at bounding box center [245, 73] width 52 height 26
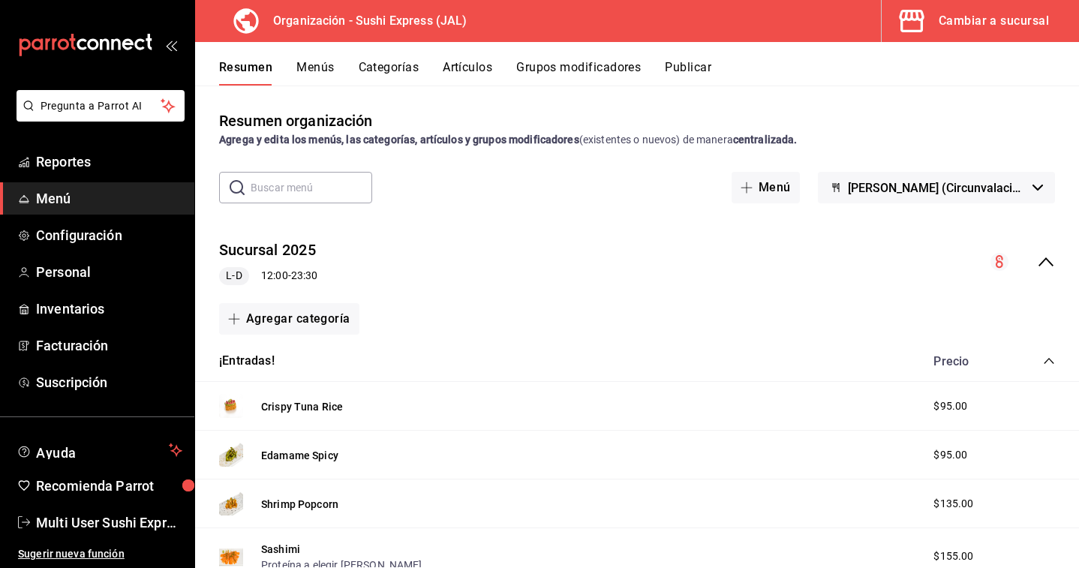
click at [1052, 260] on icon "collapse-menu-row" at bounding box center [1046, 262] width 18 height 18
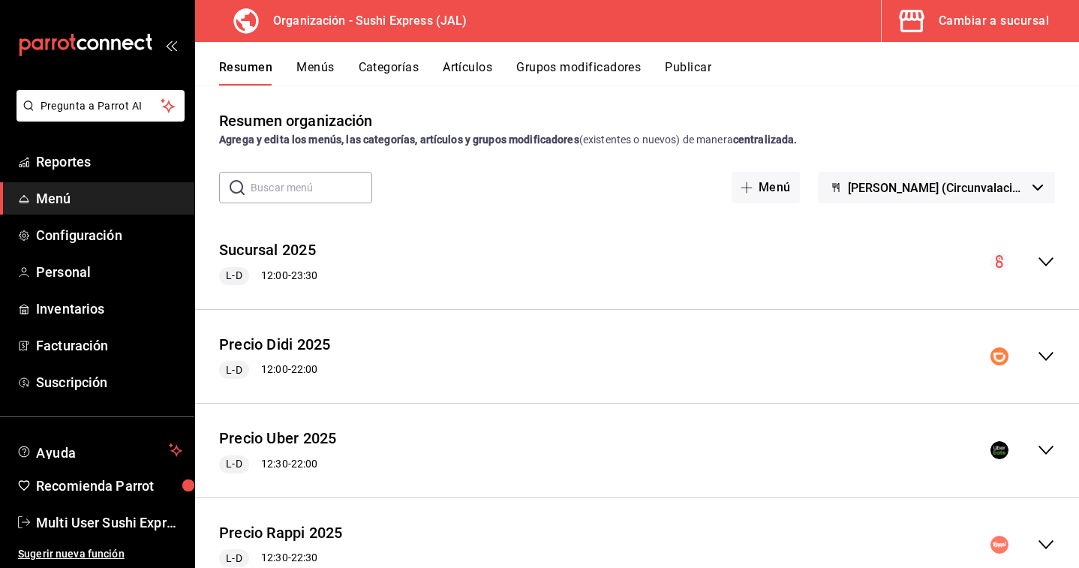
scroll to position [55, 0]
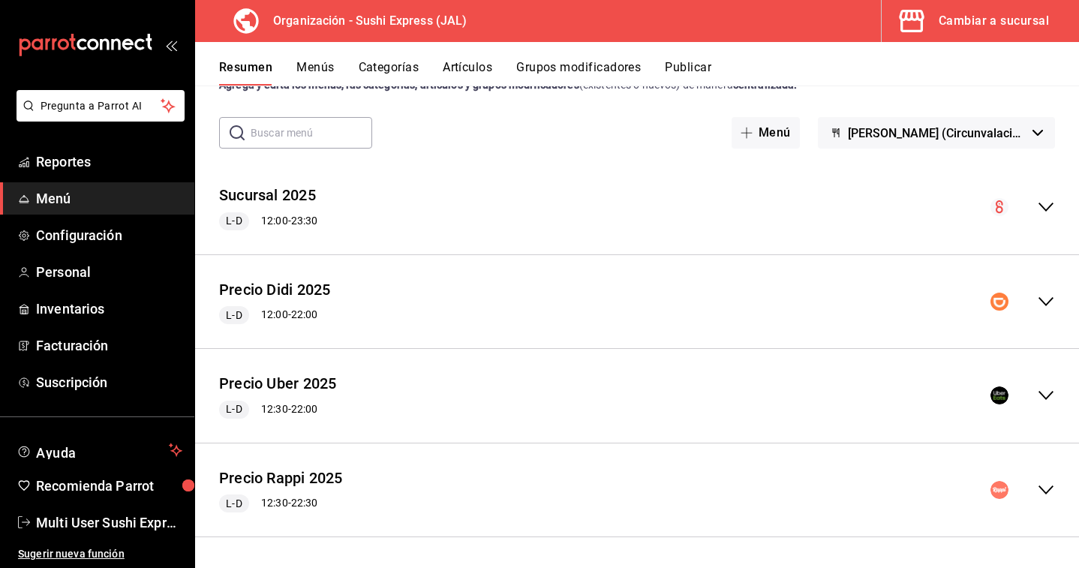
click at [1048, 482] on icon "collapse-menu-row" at bounding box center [1046, 490] width 18 height 18
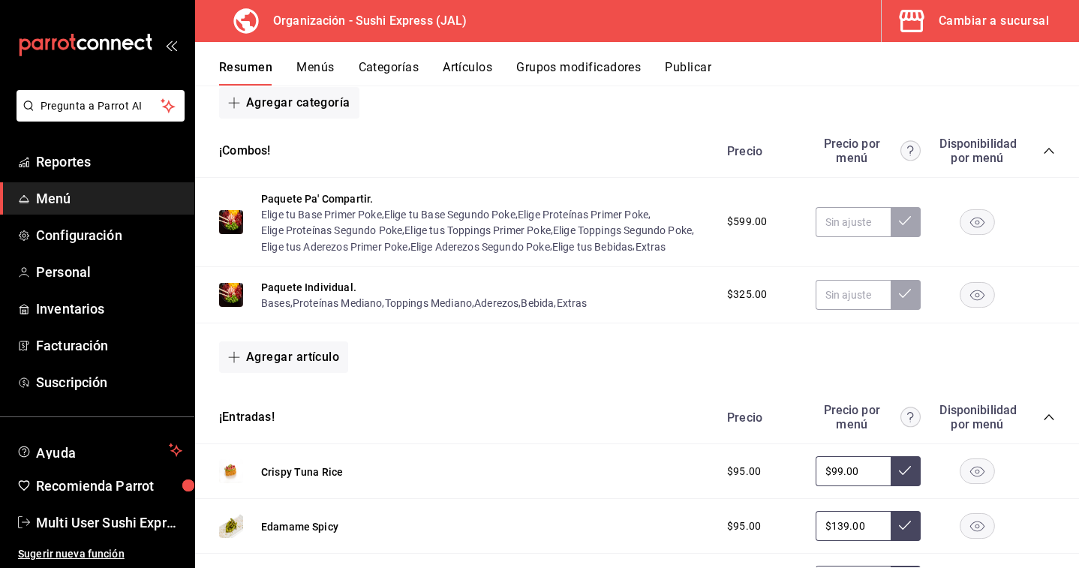
scroll to position [866, 0]
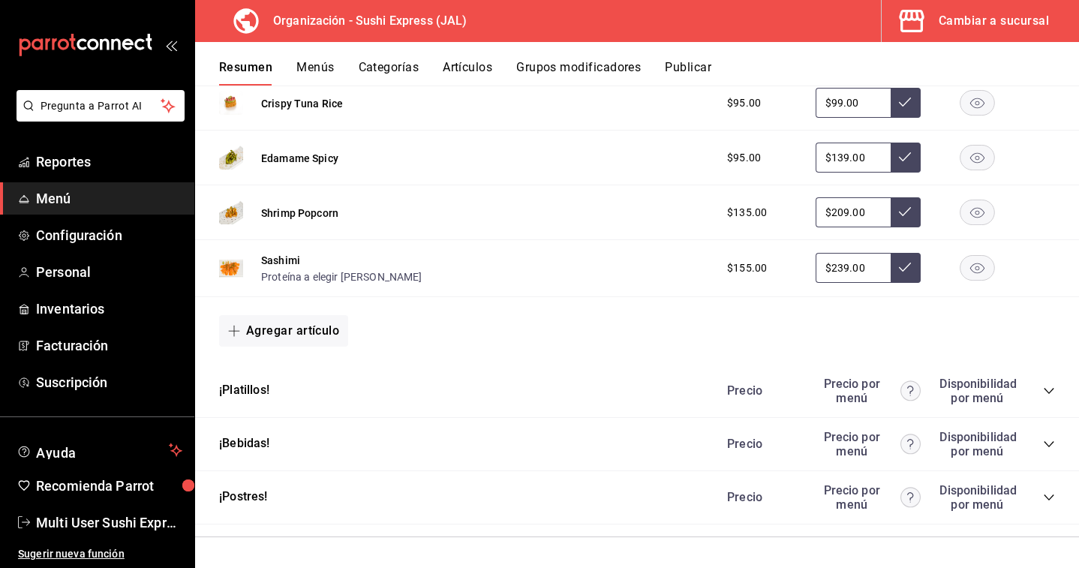
click at [1040, 388] on div "Precio Precio por menú Disponibilidad por menú" at bounding box center [883, 391] width 343 height 29
click at [1044, 392] on icon "collapse-category-row" at bounding box center [1049, 391] width 12 height 12
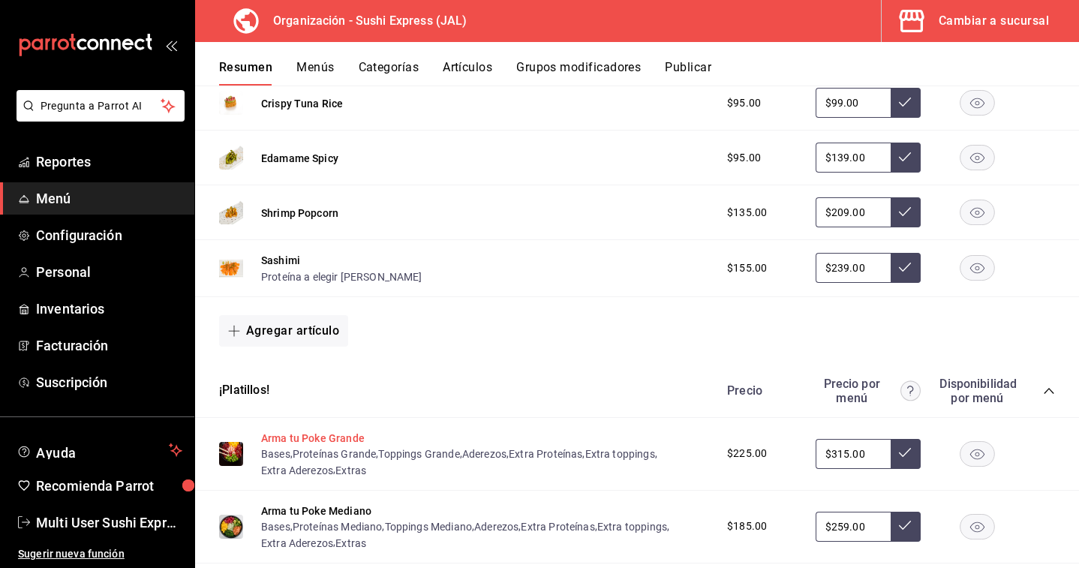
click at [325, 434] on button "Arma tu Poke Grande" at bounding box center [313, 438] width 104 height 15
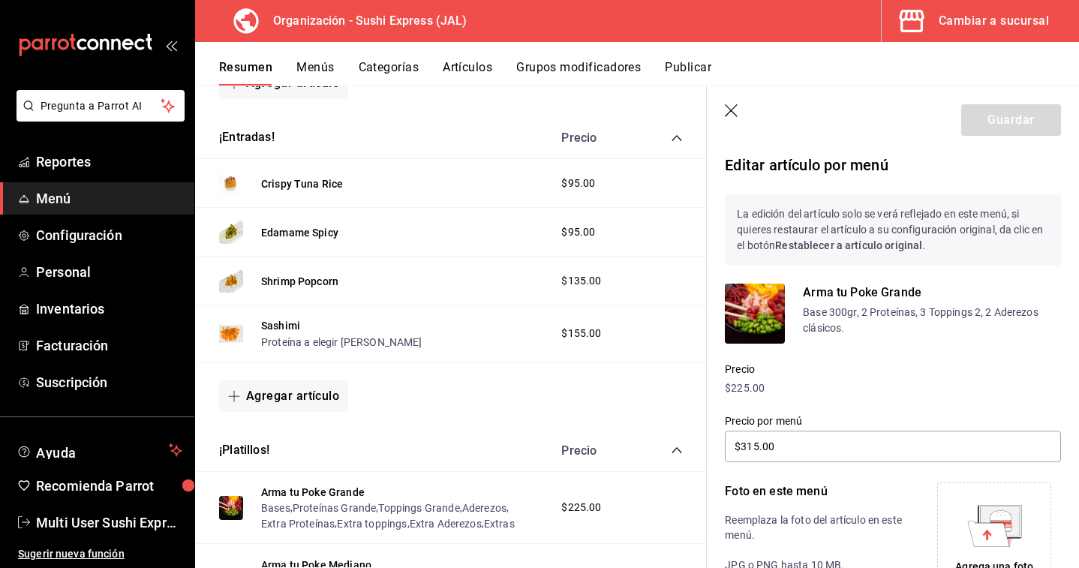
click at [741, 110] on header "Guardar" at bounding box center [893, 117] width 372 height 62
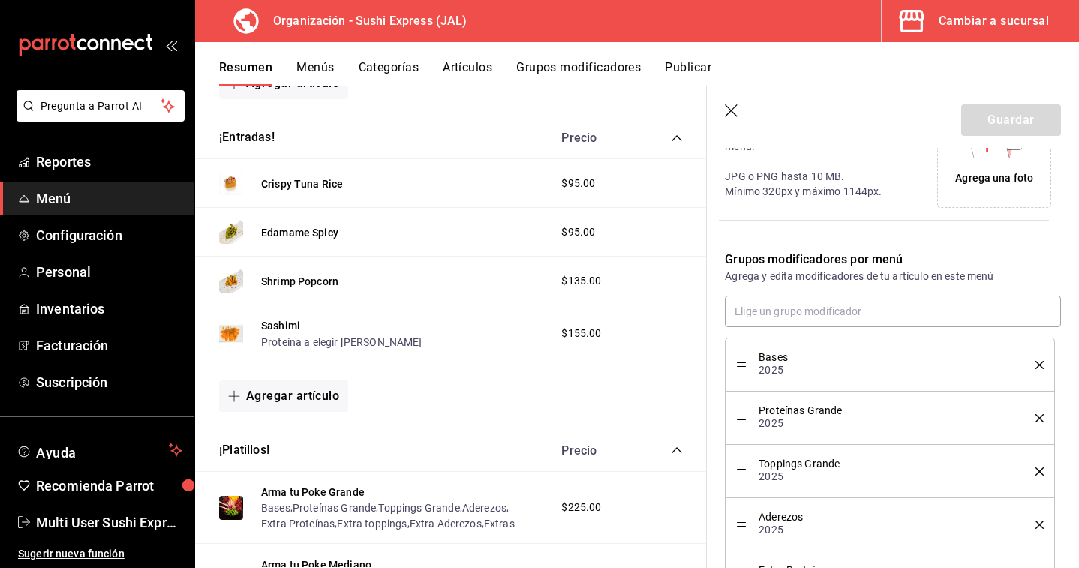
scroll to position [389, 0]
click at [730, 104] on icon "button" at bounding box center [732, 111] width 15 height 15
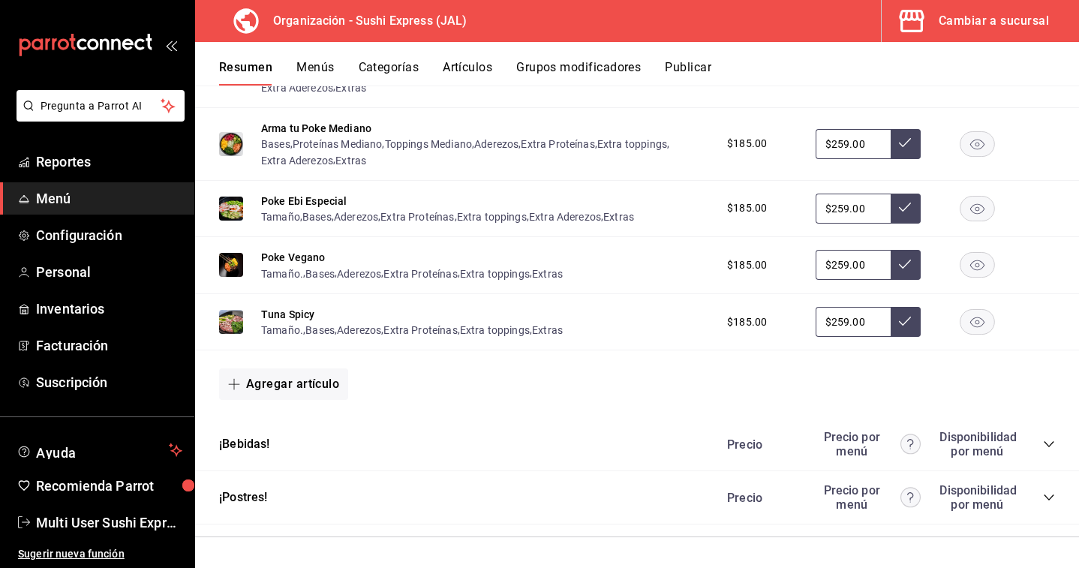
scroll to position [921, 0]
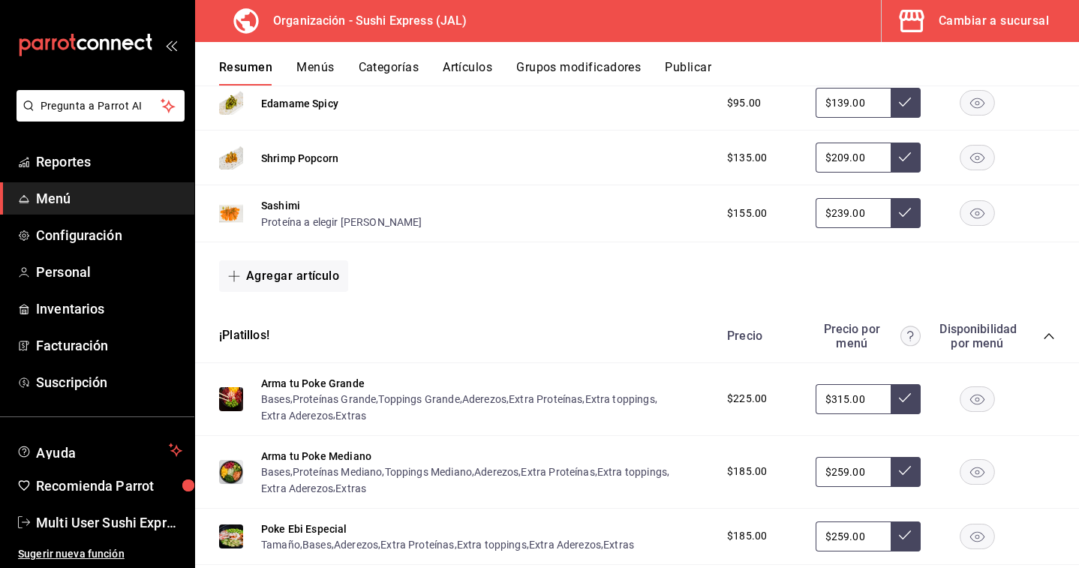
click at [699, 70] on button "Publicar" at bounding box center [688, 73] width 47 height 26
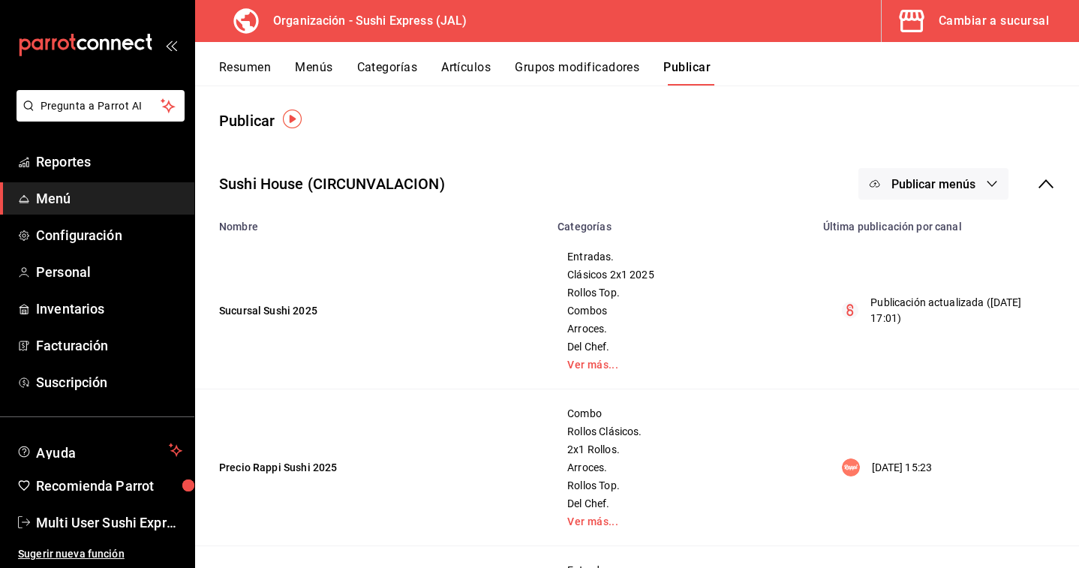
click at [1039, 188] on icon at bounding box center [1045, 183] width 15 height 9
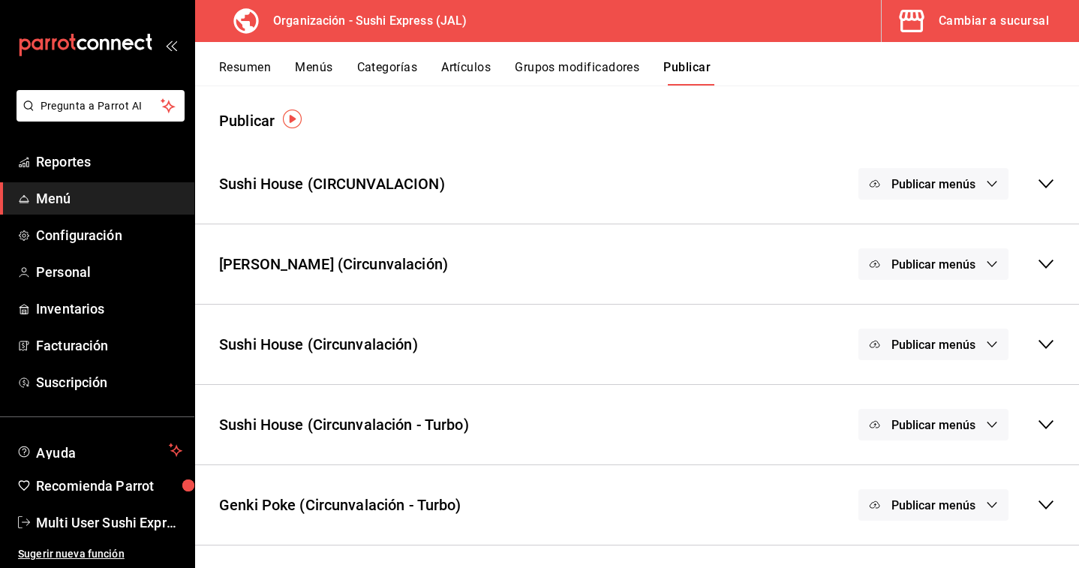
click at [961, 263] on span "Publicar menús" at bounding box center [933, 264] width 84 height 14
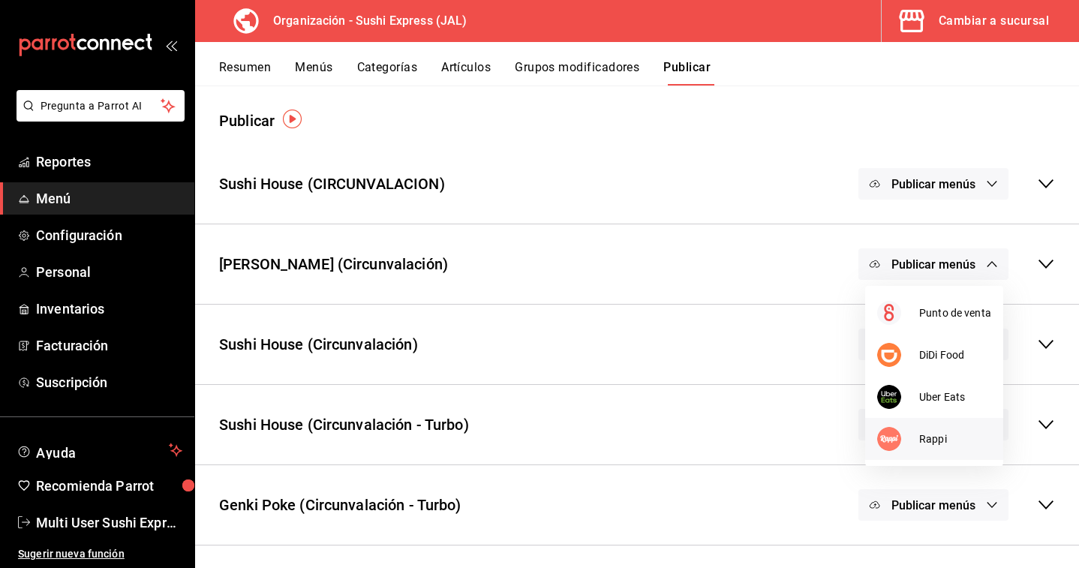
click at [906, 445] on div at bounding box center [898, 439] width 42 height 24
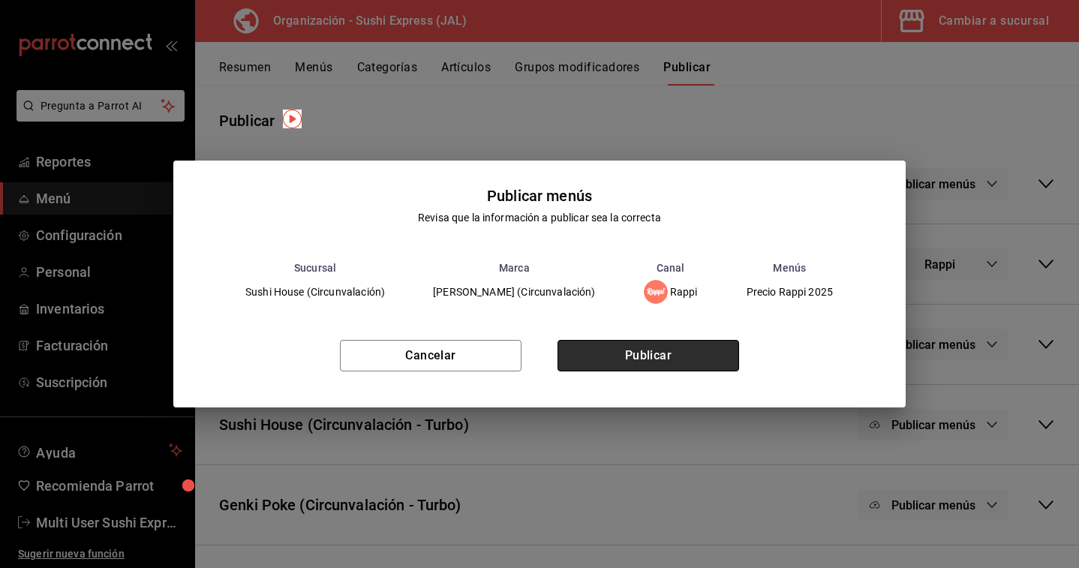
click at [683, 347] on button "Publicar" at bounding box center [648, 356] width 182 height 32
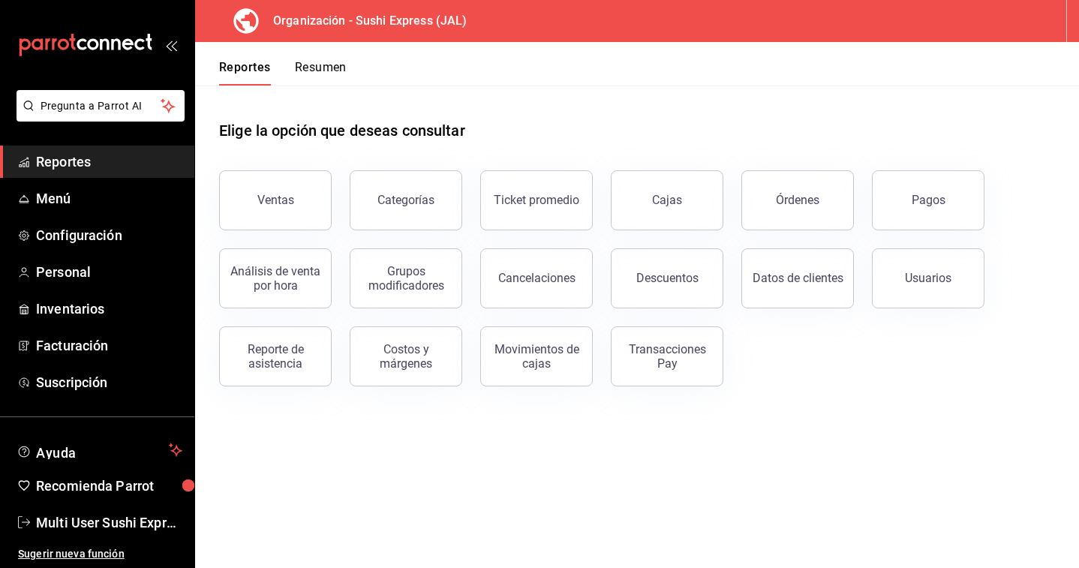
click at [680, 206] on button "Cajas" at bounding box center [667, 200] width 113 height 60
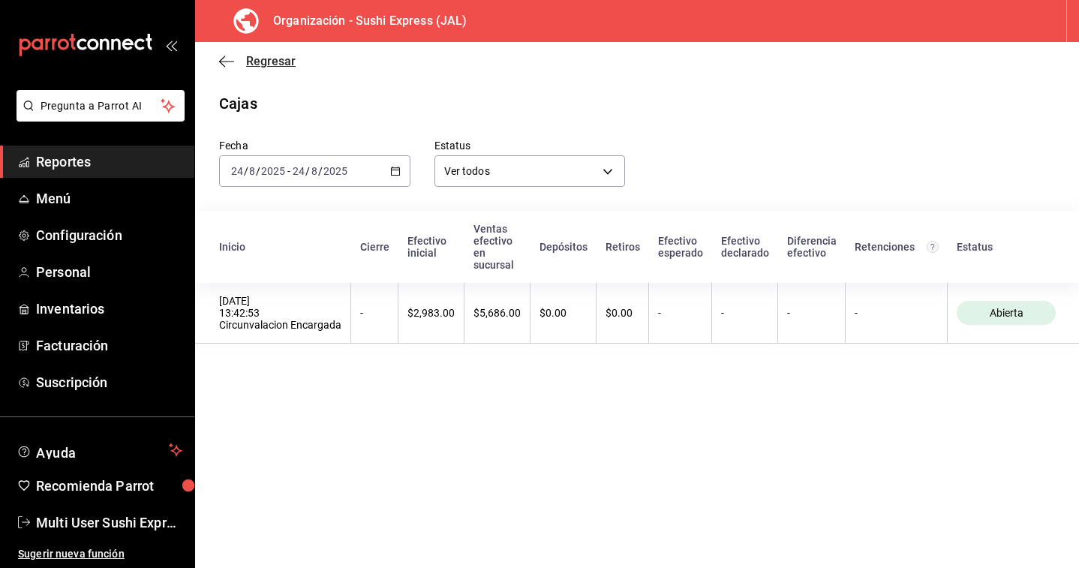
click at [266, 65] on span "Regresar" at bounding box center [271, 61] width 50 height 14
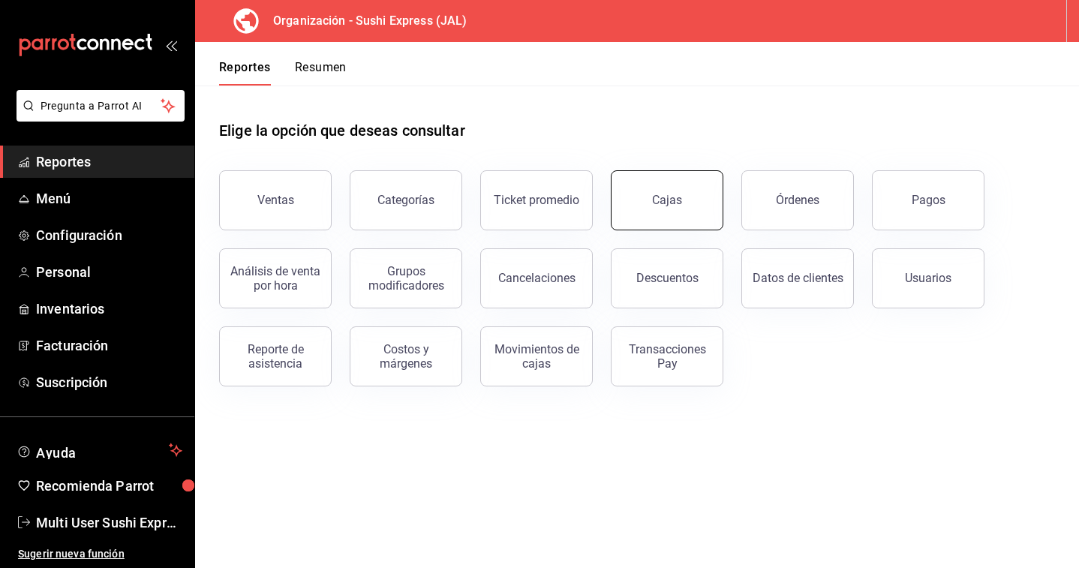
click at [671, 203] on div "Cajas" at bounding box center [667, 200] width 30 height 14
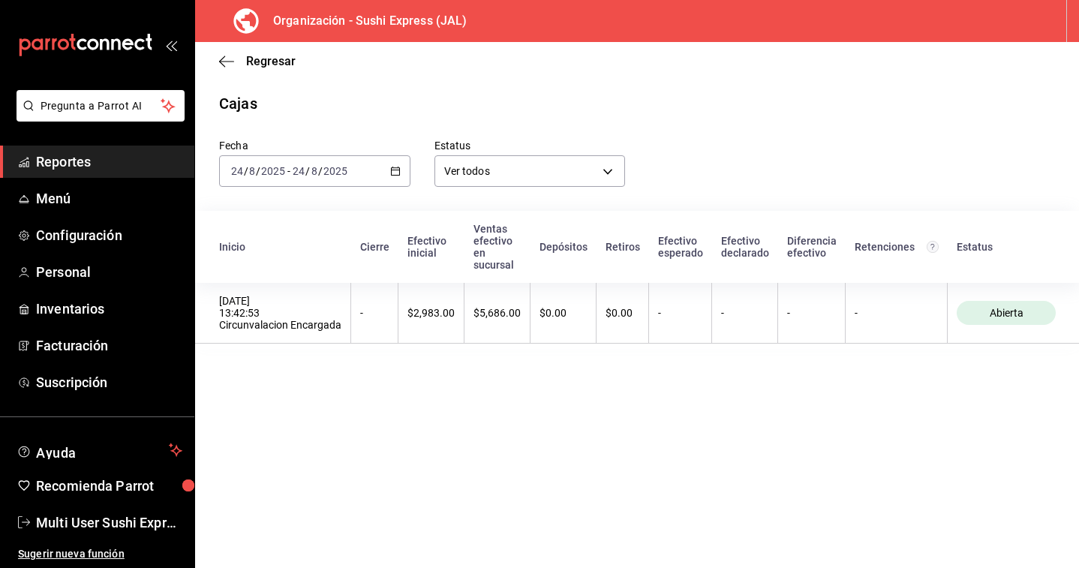
click at [332, 172] on input "2025" at bounding box center [336, 171] width 26 height 12
click at [75, 150] on link "Reportes" at bounding box center [97, 162] width 194 height 32
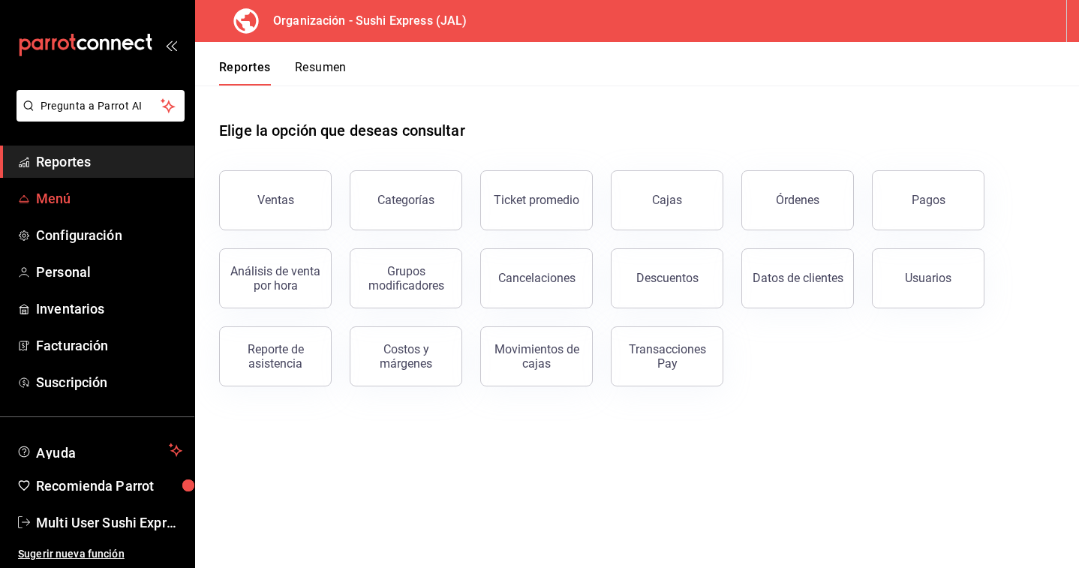
click at [76, 202] on span "Menú" at bounding box center [109, 198] width 146 height 20
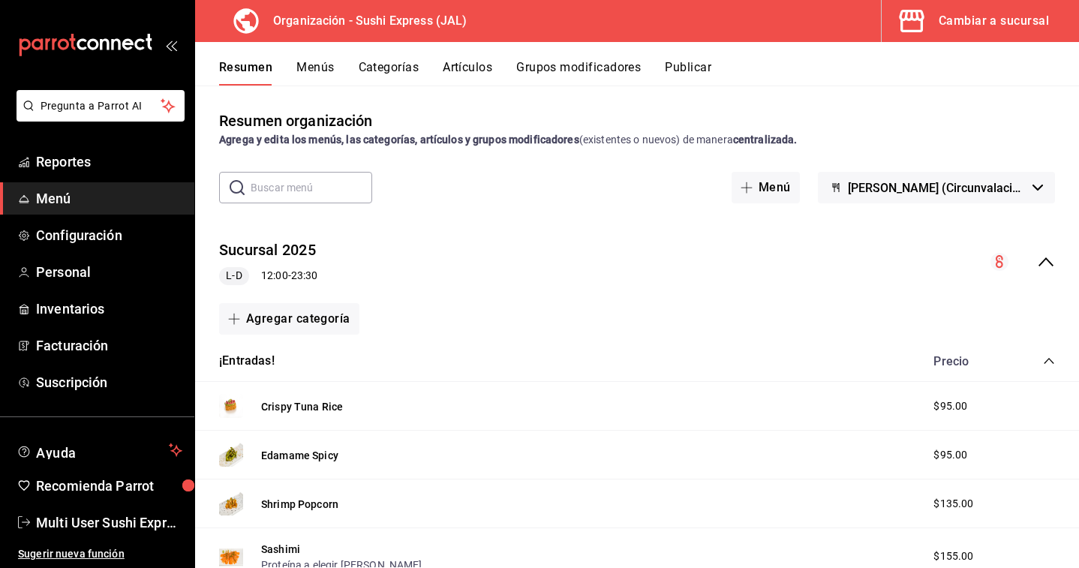
click at [654, 115] on div "Resumen organización Agrega y edita los menús, las categorías, artículos y grup…" at bounding box center [637, 129] width 884 height 38
click at [996, 23] on div "Cambiar a sucursal" at bounding box center [993, 21] width 110 height 21
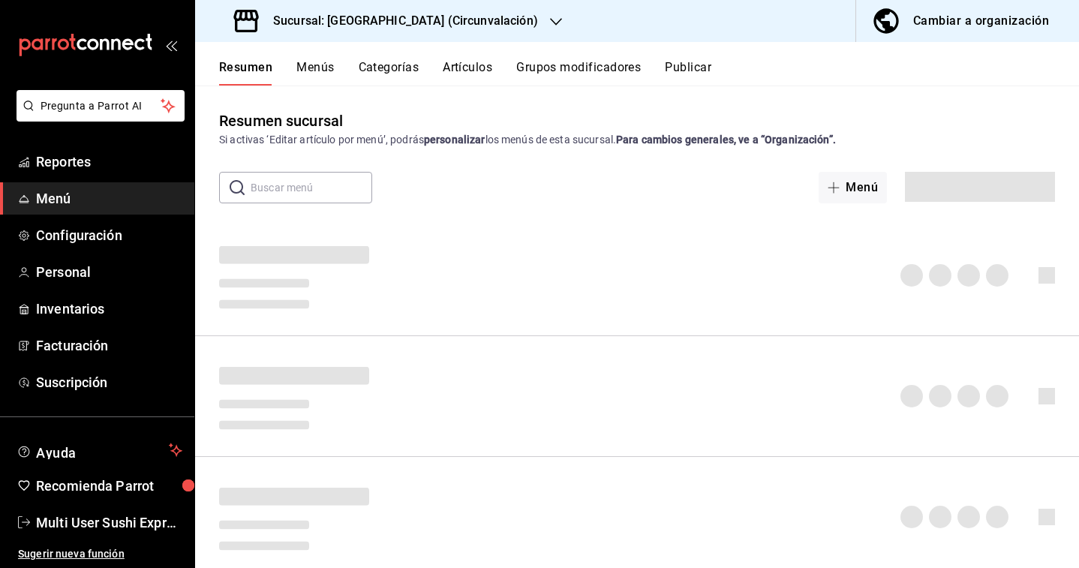
click at [306, 31] on div "Sucursal: [GEOGRAPHIC_DATA] (Circunvalación)" at bounding box center [387, 21] width 361 height 42
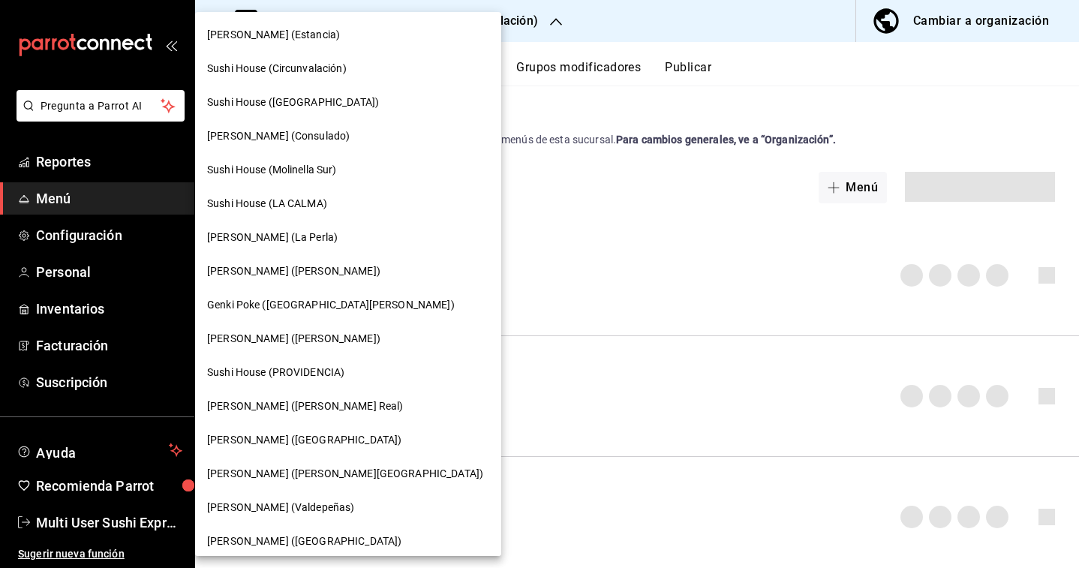
drag, startPoint x: 285, startPoint y: 60, endPoint x: 278, endPoint y: 38, distance: 22.8
click at [278, 38] on nav "Genki Poke (Estancia) [GEOGRAPHIC_DATA] (Circunvalación) [GEOGRAPHIC_DATA] ([GE…" at bounding box center [348, 322] width 306 height 620
click at [278, 38] on span "[PERSON_NAME] (Estancia)" at bounding box center [273, 35] width 133 height 16
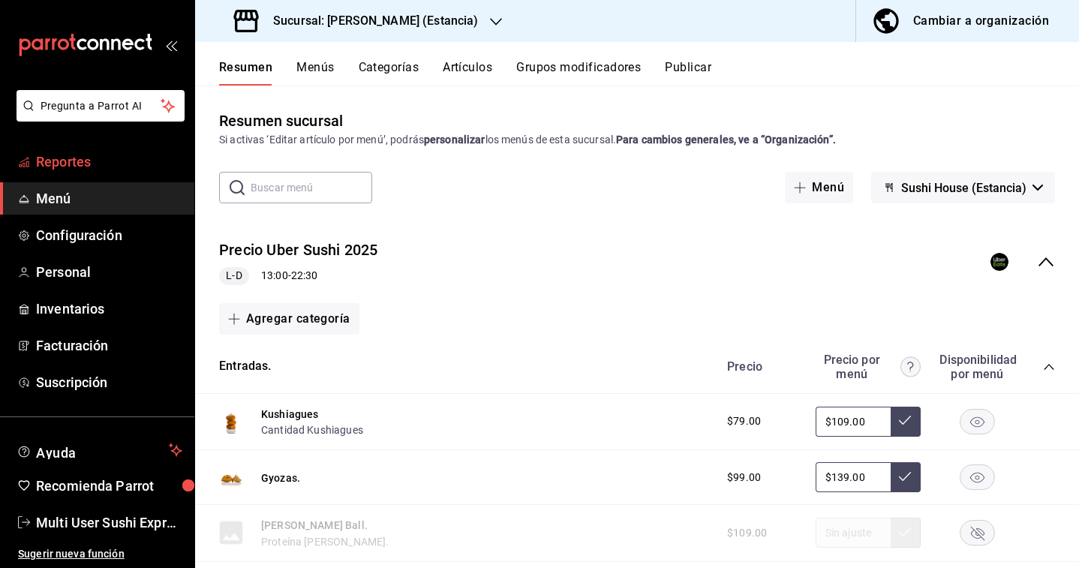
click at [99, 170] on span "Reportes" at bounding box center [109, 162] width 146 height 20
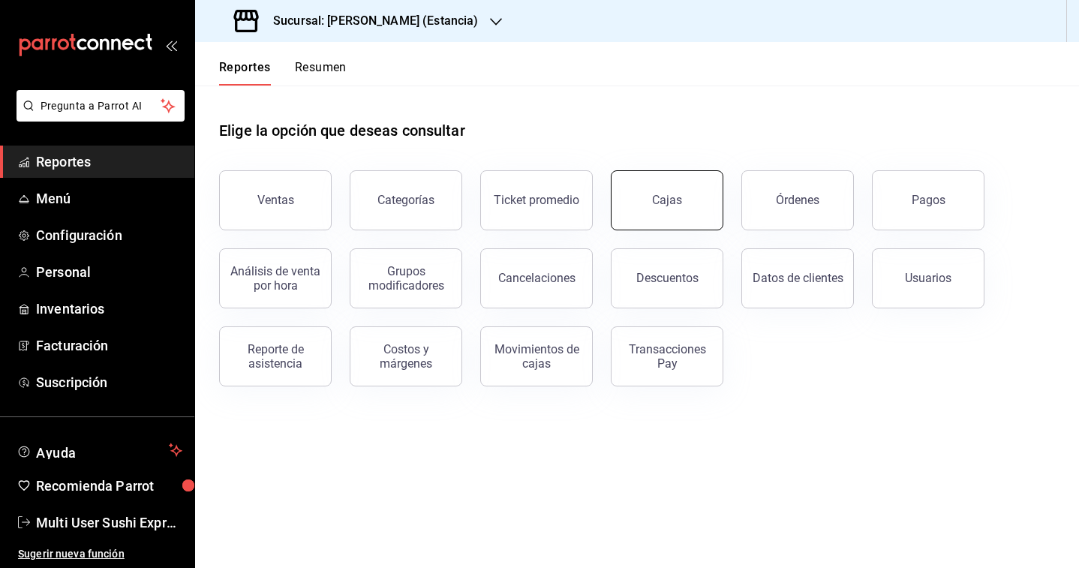
click at [700, 198] on button "Cajas" at bounding box center [667, 200] width 113 height 60
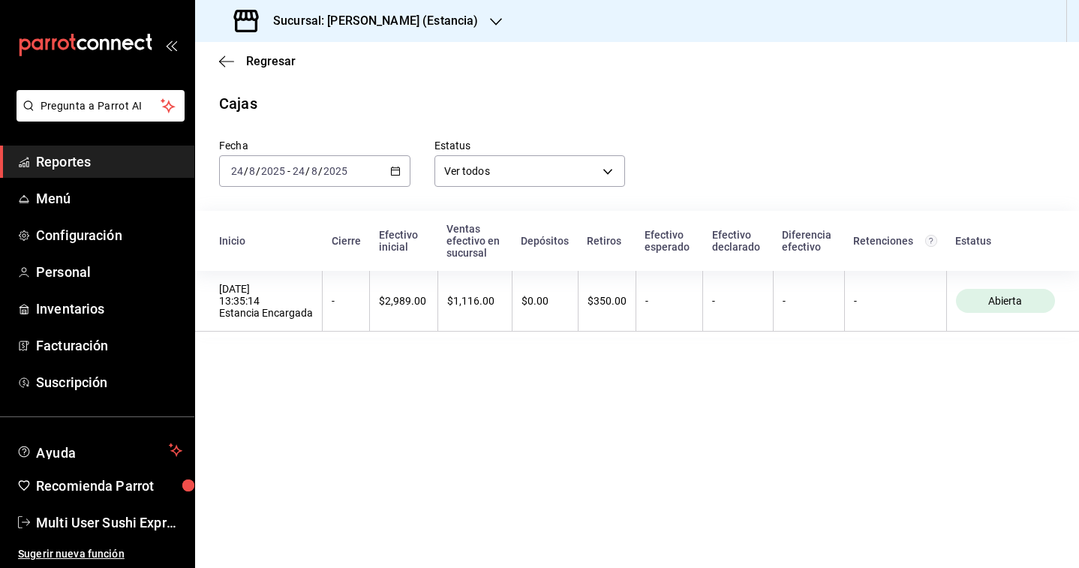
click at [381, 166] on div "[DATE] [DATE] - [DATE] [DATE]" at bounding box center [314, 171] width 191 height 32
click at [256, 407] on main "Regresar Cajas Fecha [DATE] [DATE] - [DATE] [DATE] [DATE] [DATE] Semana actual …" at bounding box center [637, 305] width 884 height 526
click at [361, 190] on div "Fecha [DATE] [DATE] - [DATE] [DATE] Estatus Ver todos ALL Inicio Cierre Efectiv…" at bounding box center [637, 226] width 836 height 223
click at [361, 185] on div "[DATE] [DATE] - [DATE] [DATE]" at bounding box center [314, 171] width 191 height 32
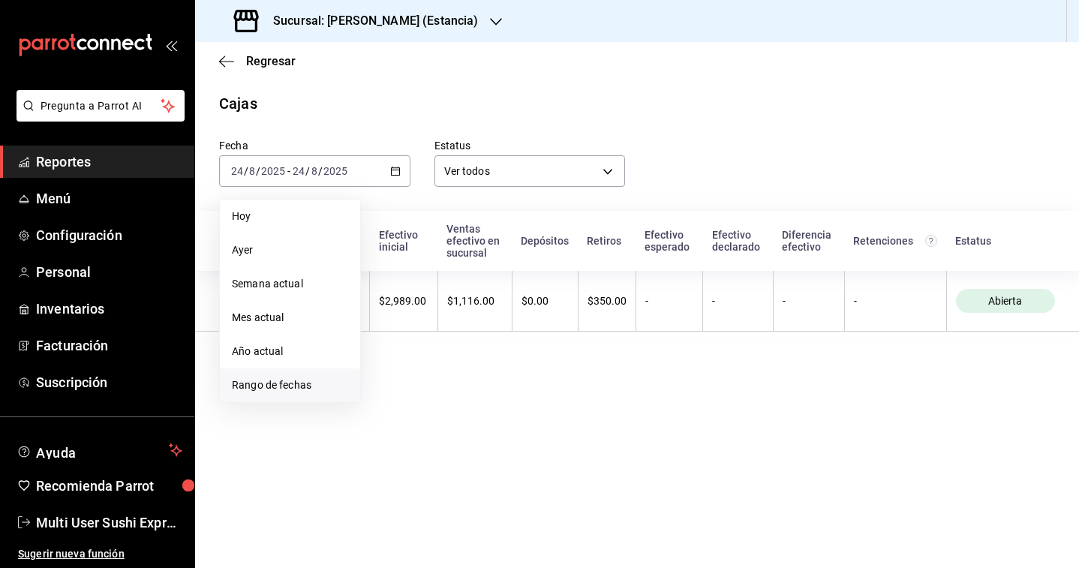
click at [320, 383] on span "Rango de fechas" at bounding box center [290, 385] width 116 height 16
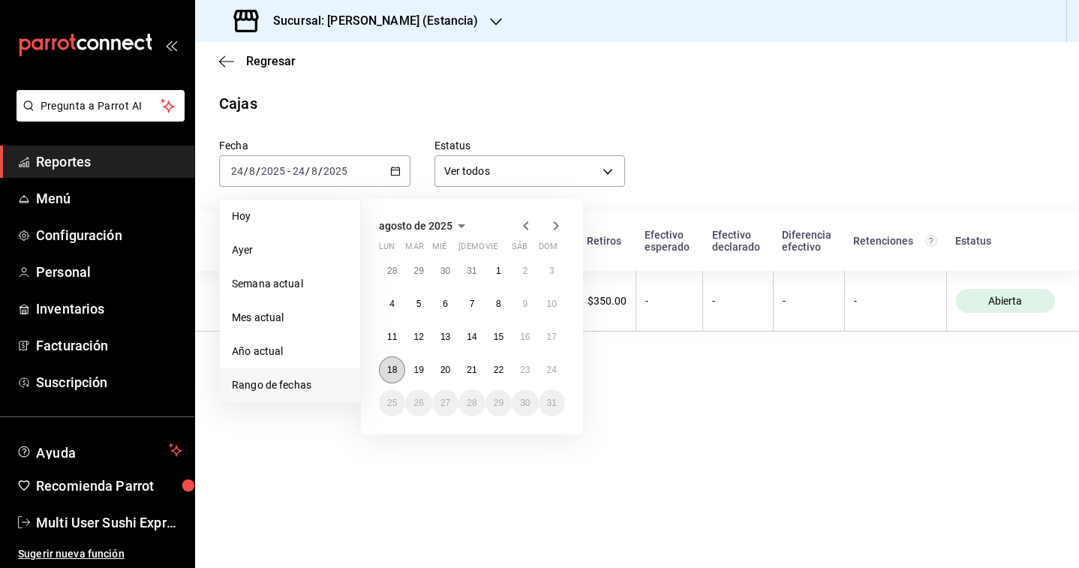
click at [394, 373] on abbr "18" at bounding box center [392, 370] width 10 height 11
click at [519, 377] on button "23" at bounding box center [525, 369] width 26 height 27
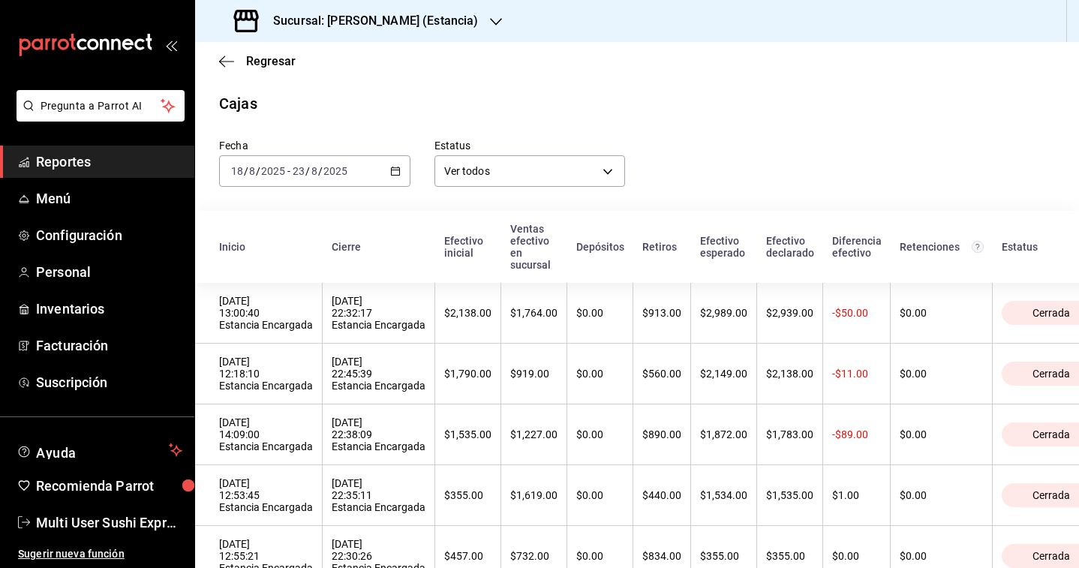
click at [350, 32] on div "Sucursal: [PERSON_NAME] (Estancia)" at bounding box center [357, 21] width 301 height 42
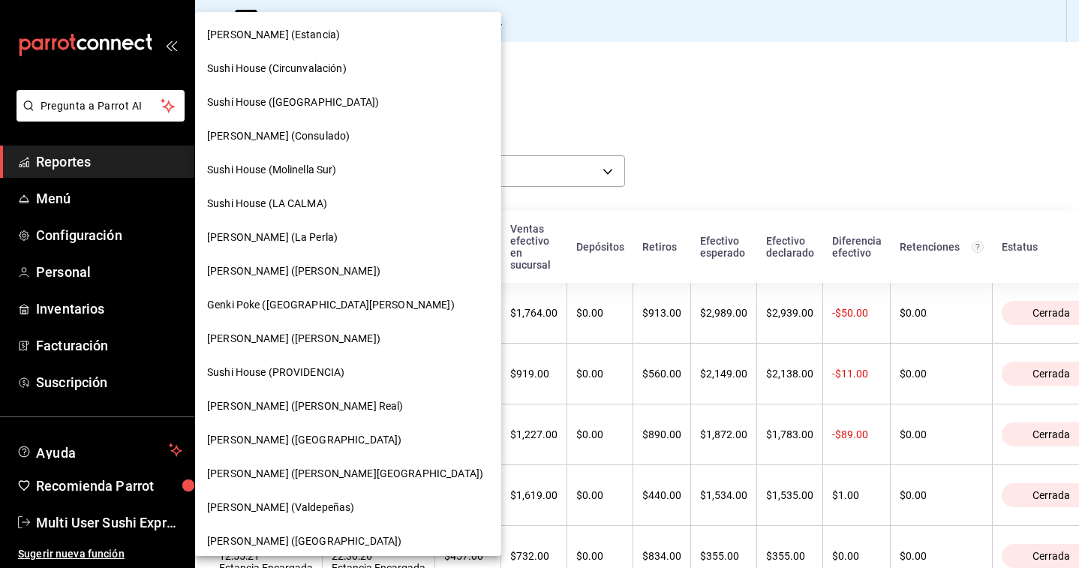
click at [308, 75] on span "Sushi House (Circunvalación)" at bounding box center [277, 69] width 140 height 16
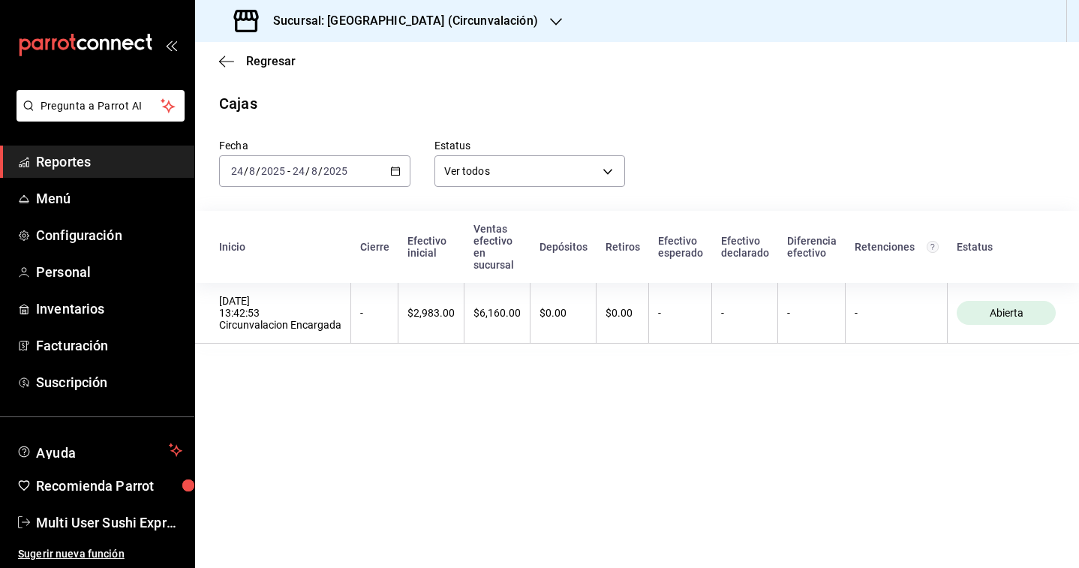
click at [368, 155] on div "[DATE] [DATE] - [DATE] [DATE]" at bounding box center [314, 171] width 191 height 32
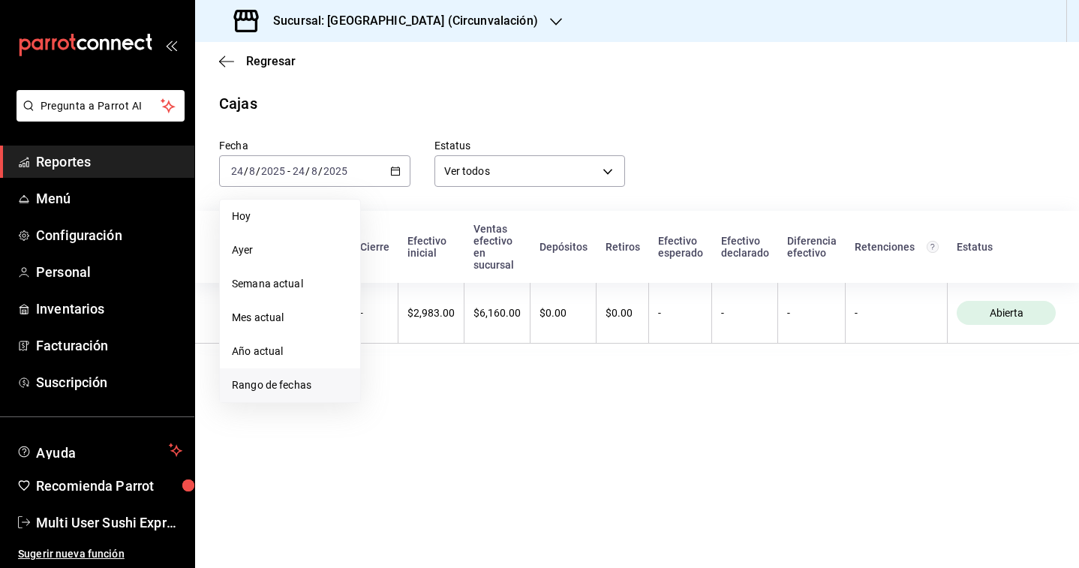
click at [314, 394] on li "Rango de fechas" at bounding box center [290, 385] width 140 height 34
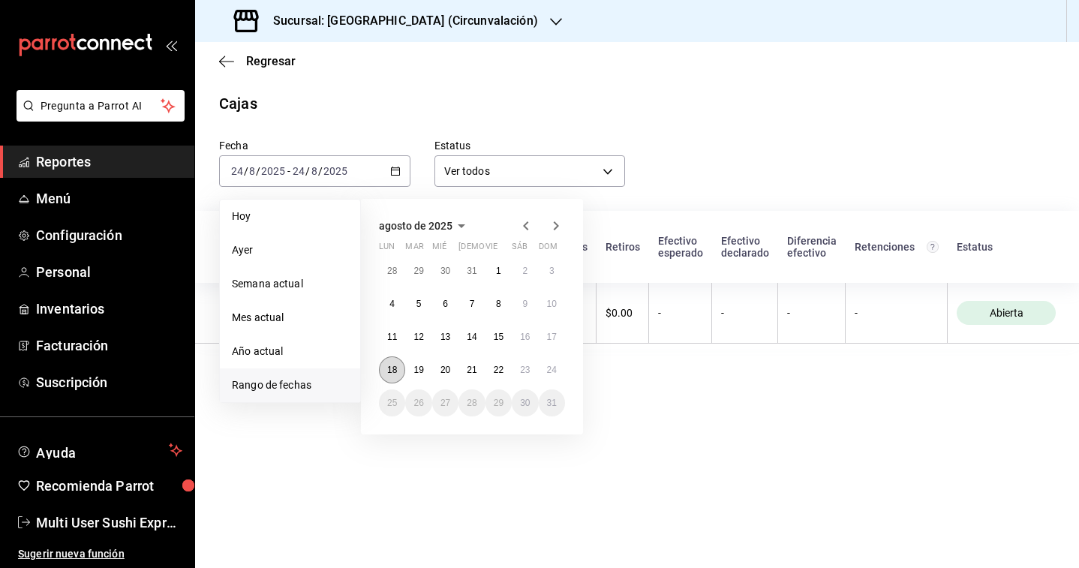
click at [391, 370] on abbr "18" at bounding box center [392, 370] width 10 height 11
click at [522, 380] on button "23" at bounding box center [525, 369] width 26 height 27
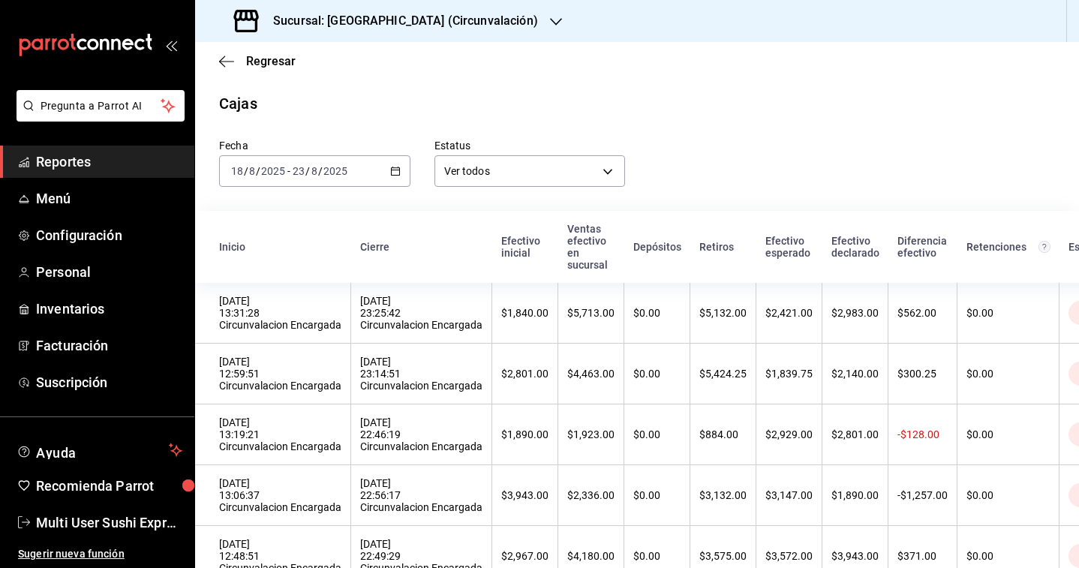
scroll to position [118, 0]
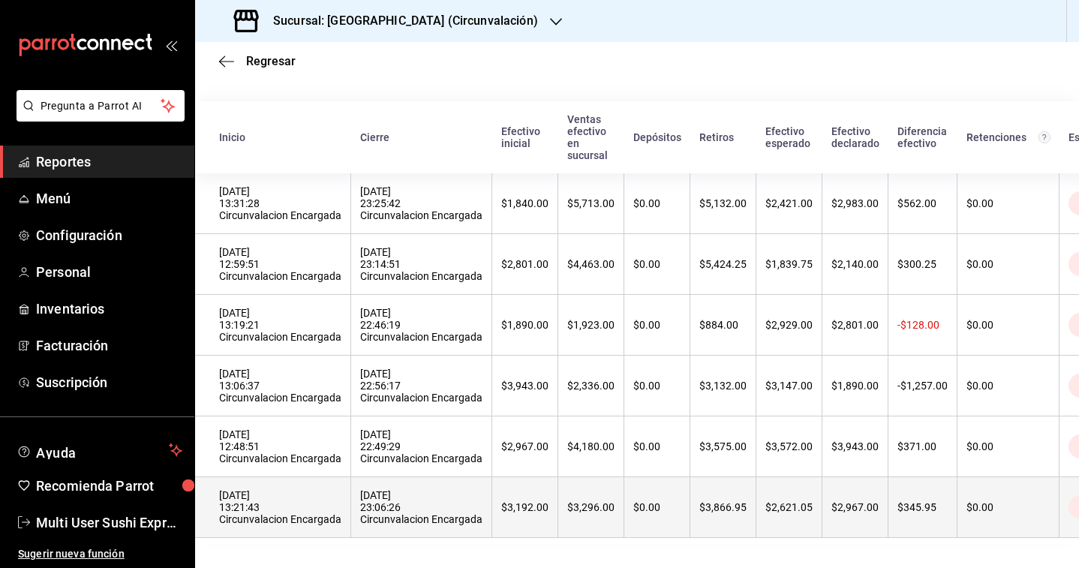
click at [360, 524] on div "[DATE] 23:06:26 Circunvalacion Encargada" at bounding box center [421, 507] width 122 height 36
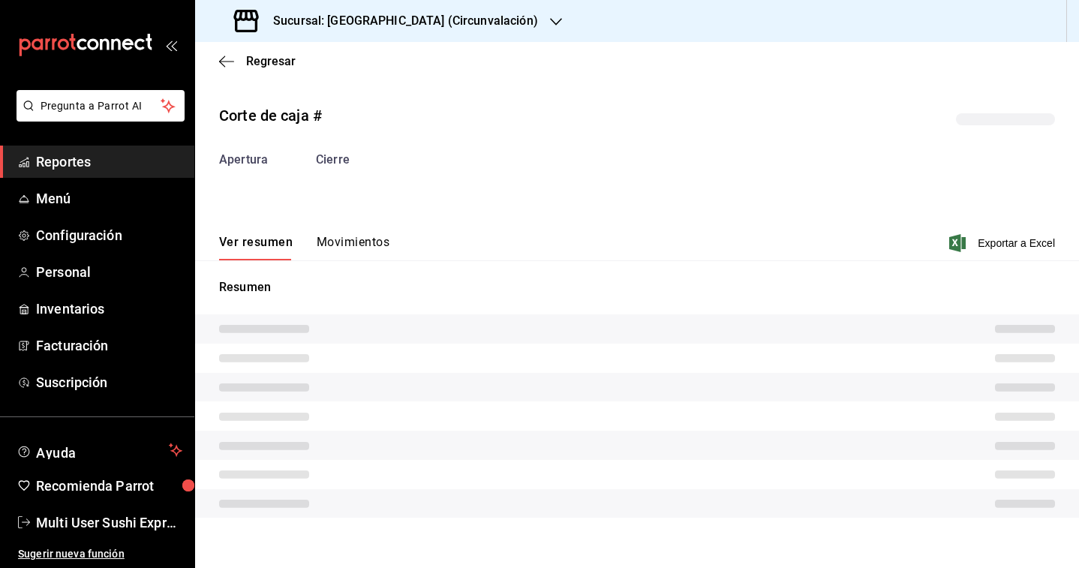
click at [333, 251] on button "Movimientos" at bounding box center [353, 248] width 73 height 26
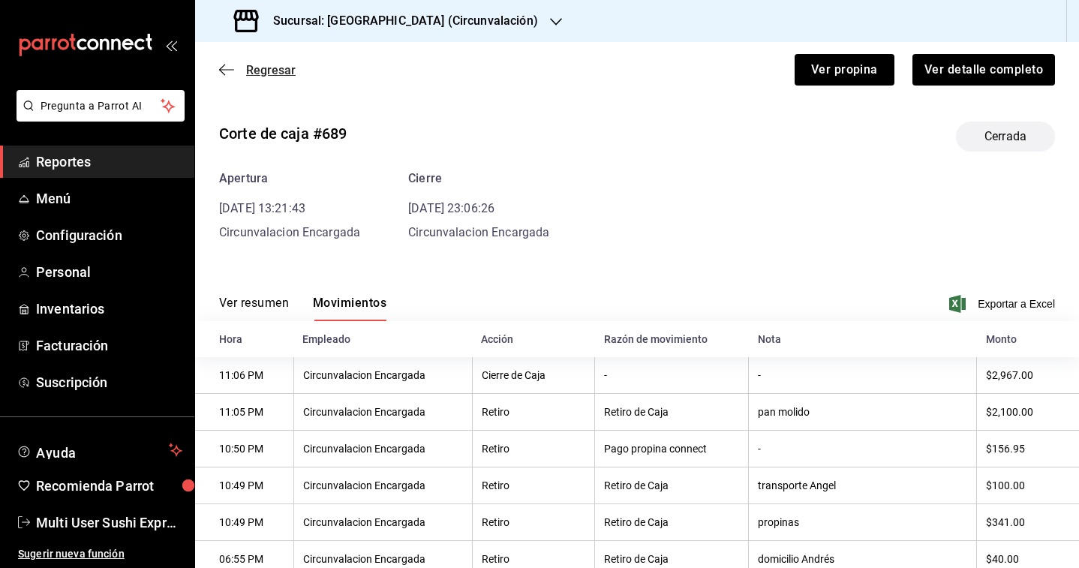
click at [270, 74] on span "Regresar" at bounding box center [271, 70] width 50 height 14
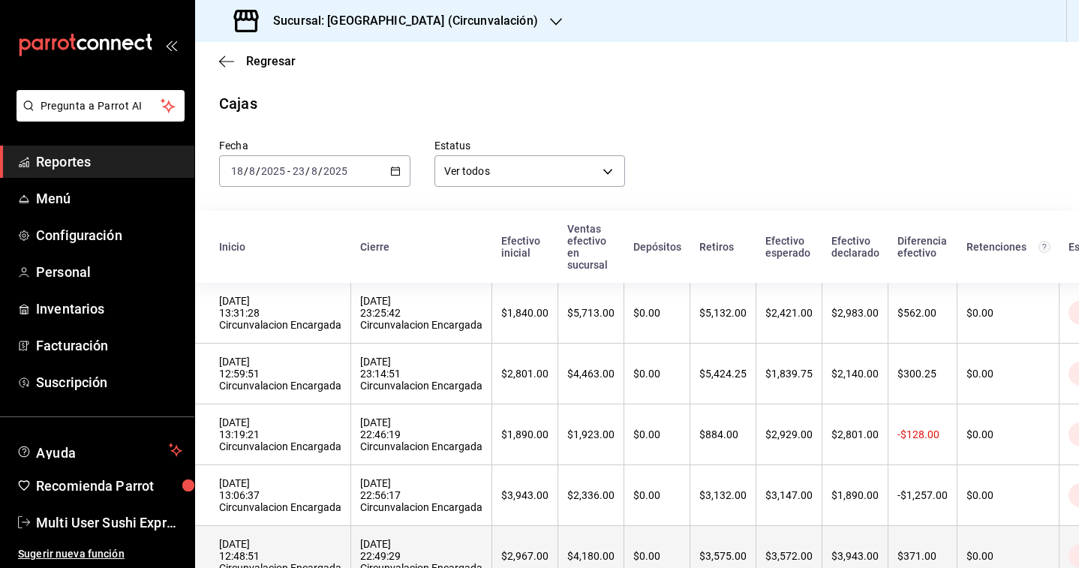
scroll to position [118, 0]
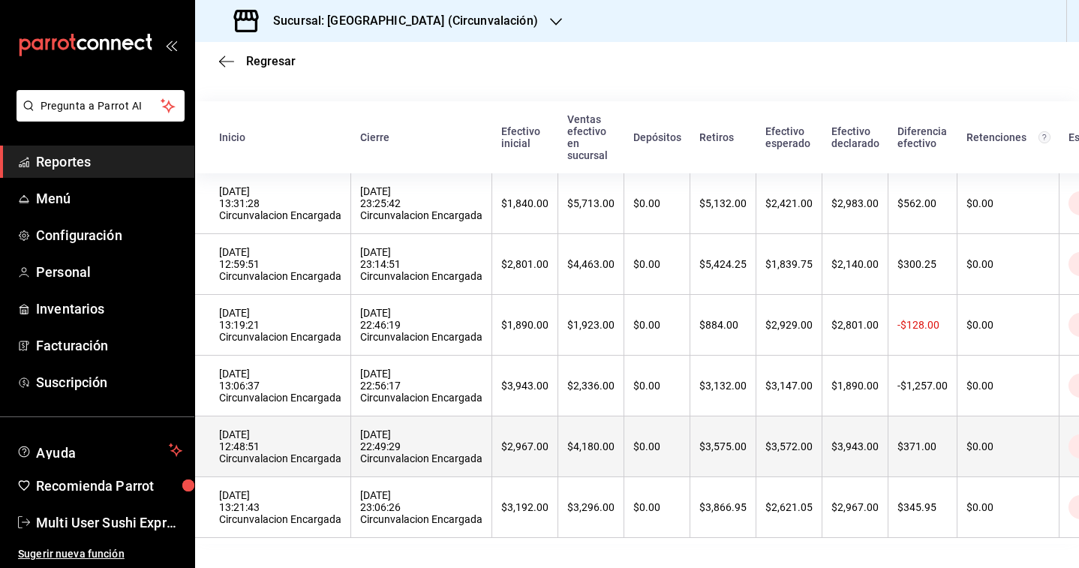
click at [480, 440] on th "[DATE] 22:49:29 Circunvalacion Encargada" at bounding box center [421, 446] width 141 height 61
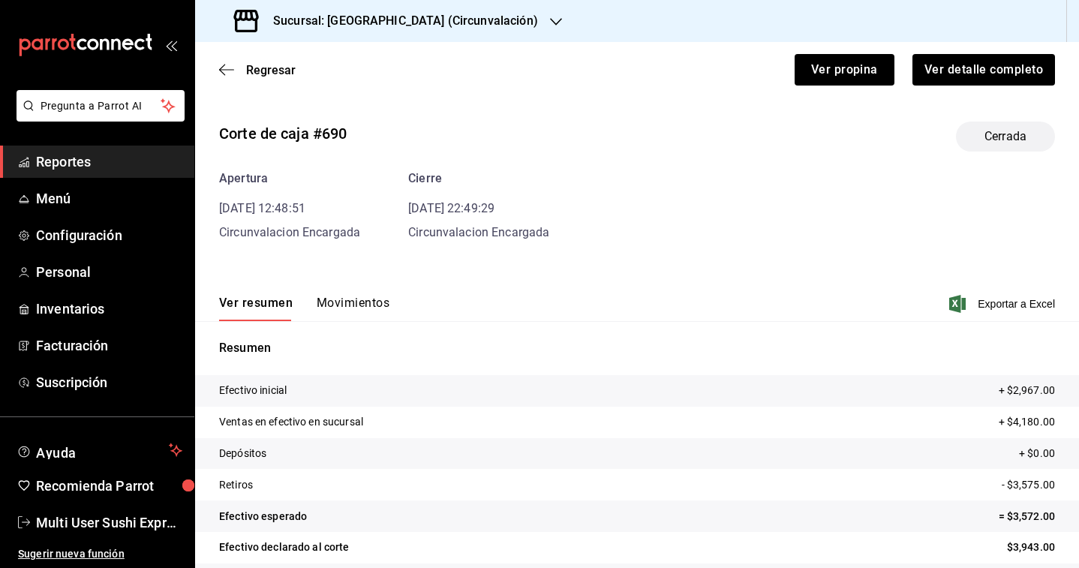
scroll to position [44, 0]
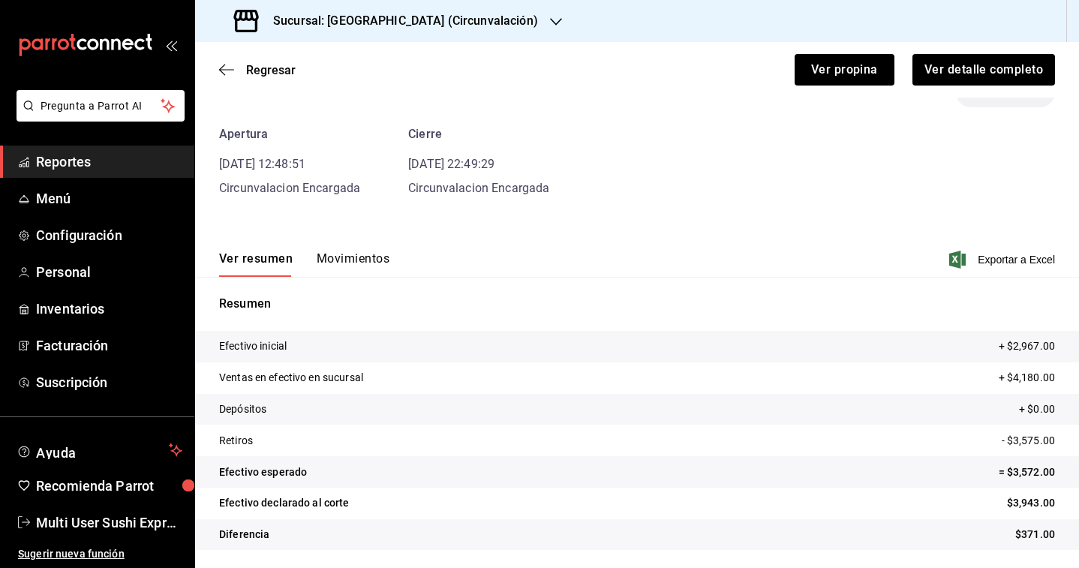
click at [343, 265] on button "Movimientos" at bounding box center [353, 264] width 73 height 26
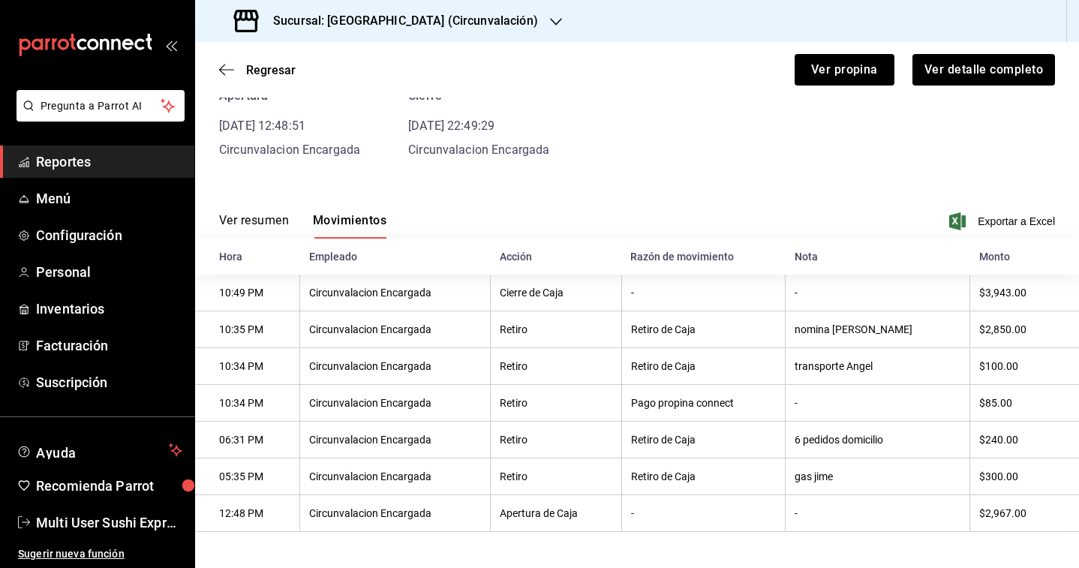
scroll to position [0, 0]
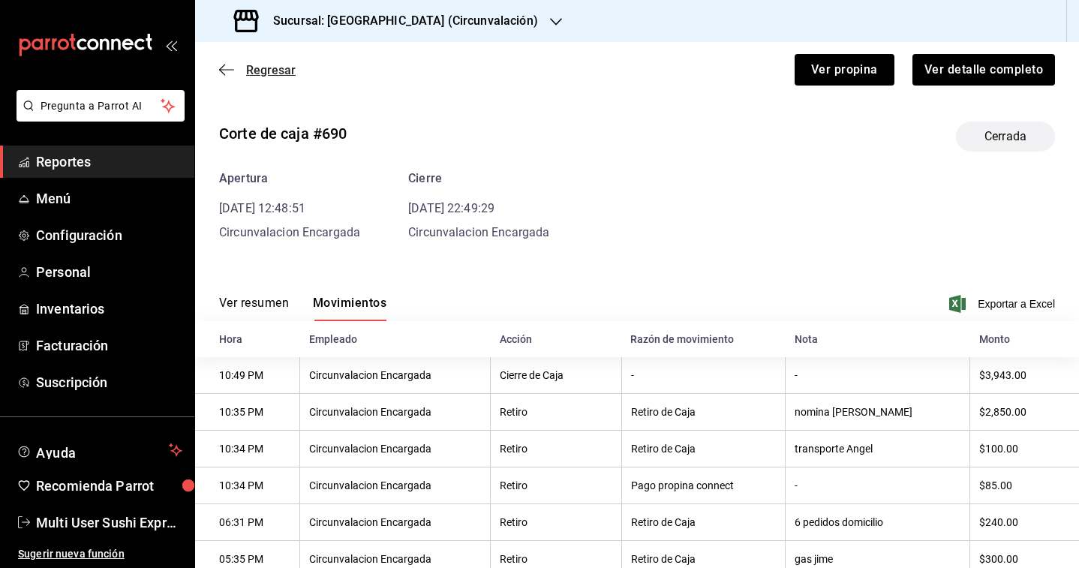
click at [251, 69] on span "Regresar" at bounding box center [271, 70] width 50 height 14
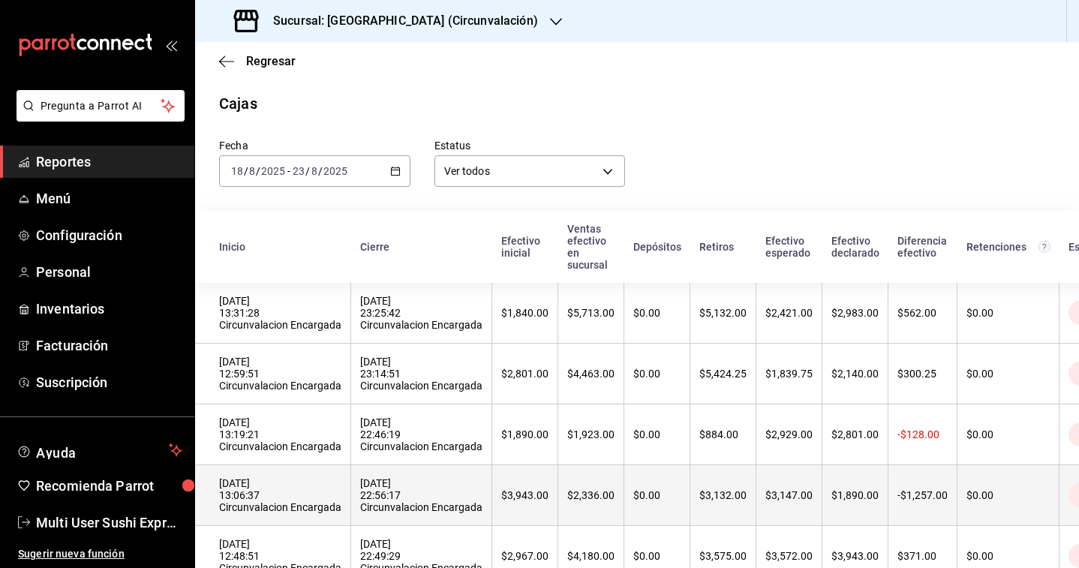
click at [302, 494] on div "[DATE] 13:06:37 Circunvalacion Encargada" at bounding box center [280, 495] width 122 height 36
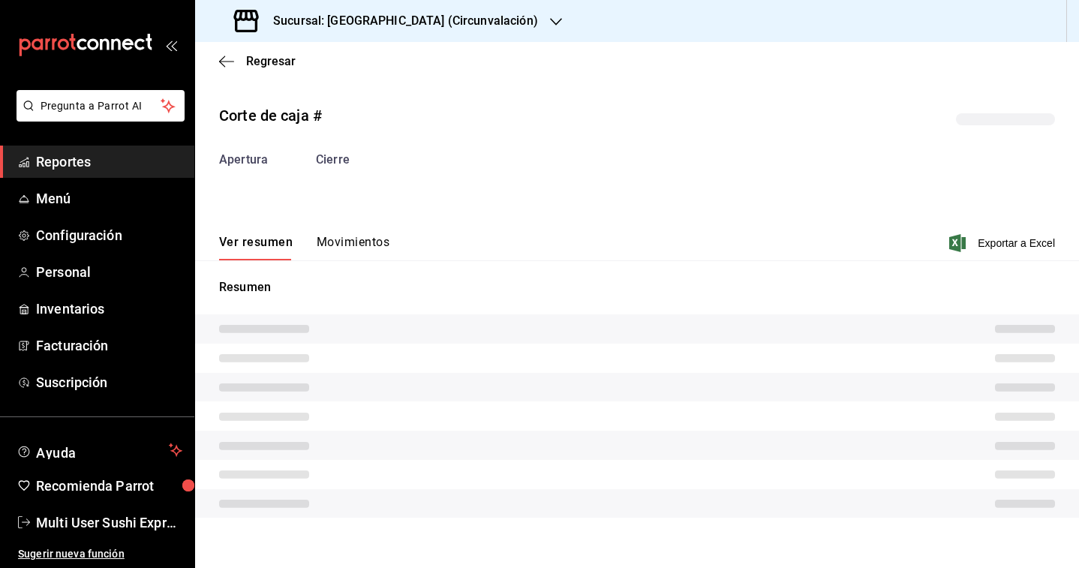
click at [358, 249] on button "Movimientos" at bounding box center [353, 248] width 73 height 26
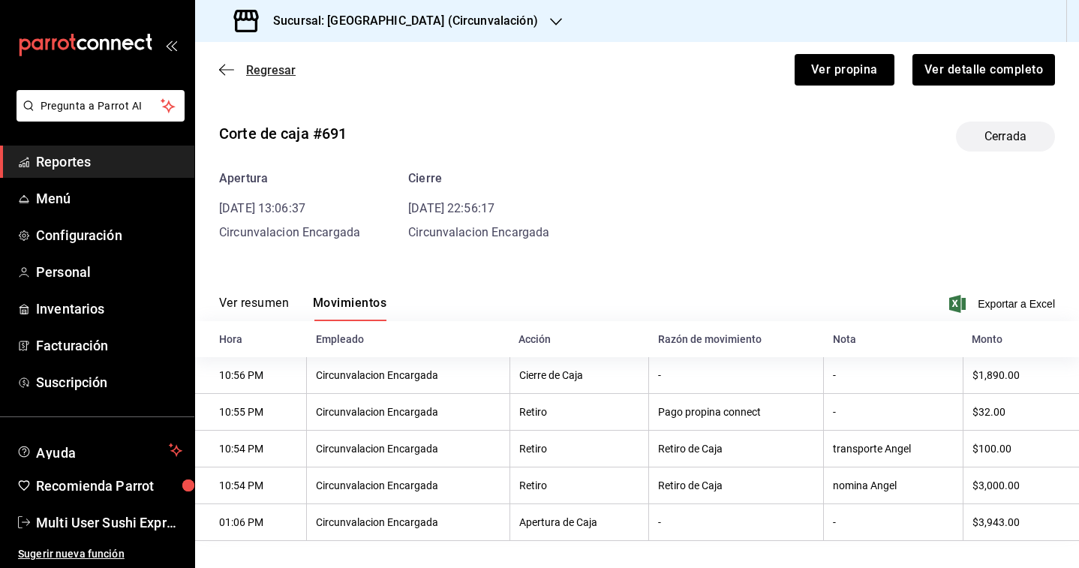
click at [274, 76] on span "Regresar" at bounding box center [271, 70] width 50 height 14
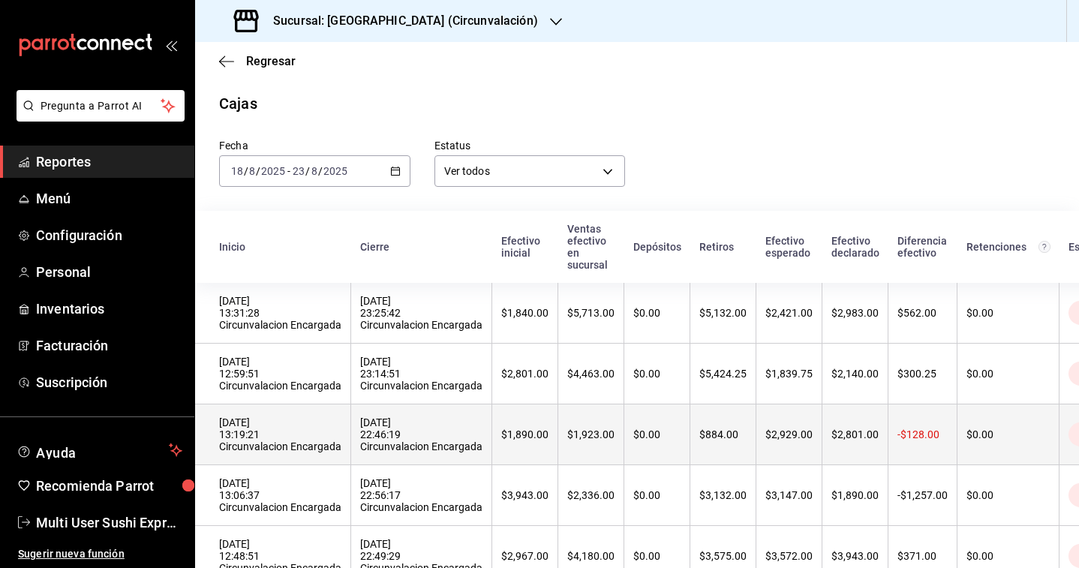
click at [293, 458] on th "[DATE] 13:19:21 Circunvalacion Encargada" at bounding box center [273, 434] width 156 height 61
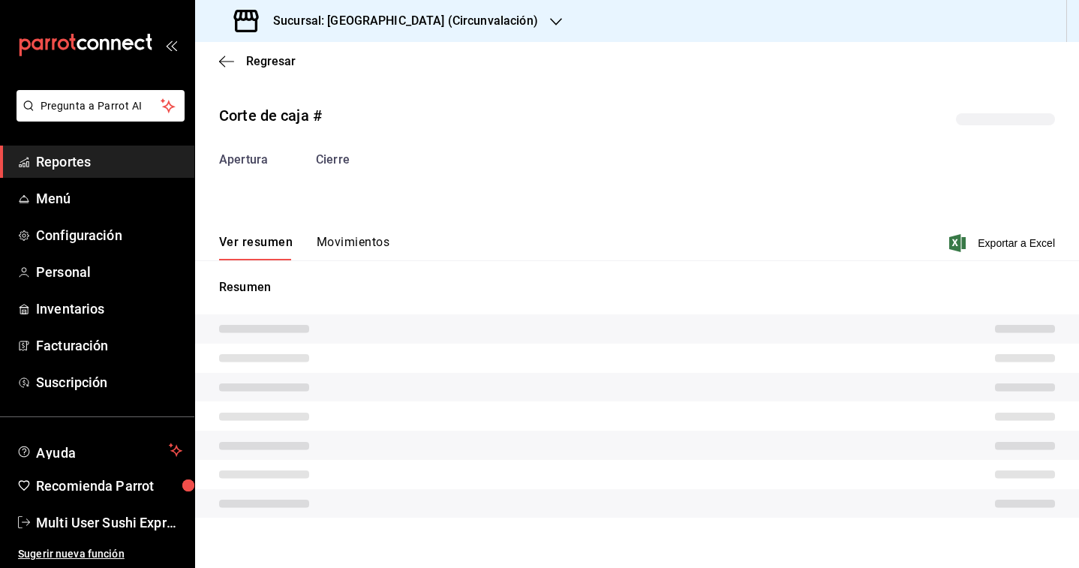
click at [331, 261] on div "Resumen" at bounding box center [637, 397] width 884 height 275
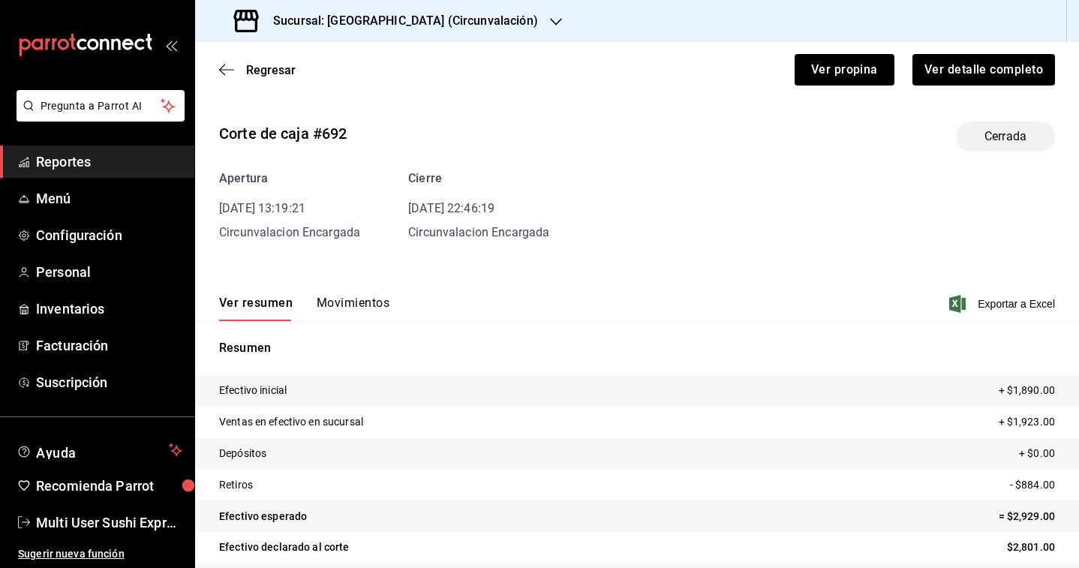
click at [344, 326] on div "Resumen Efectivo inicial + $1,890.00 Ventas en efectivo en sucursal + $1,923.00…" at bounding box center [637, 466] width 884 height 291
click at [344, 313] on button "Movimientos" at bounding box center [353, 309] width 73 height 26
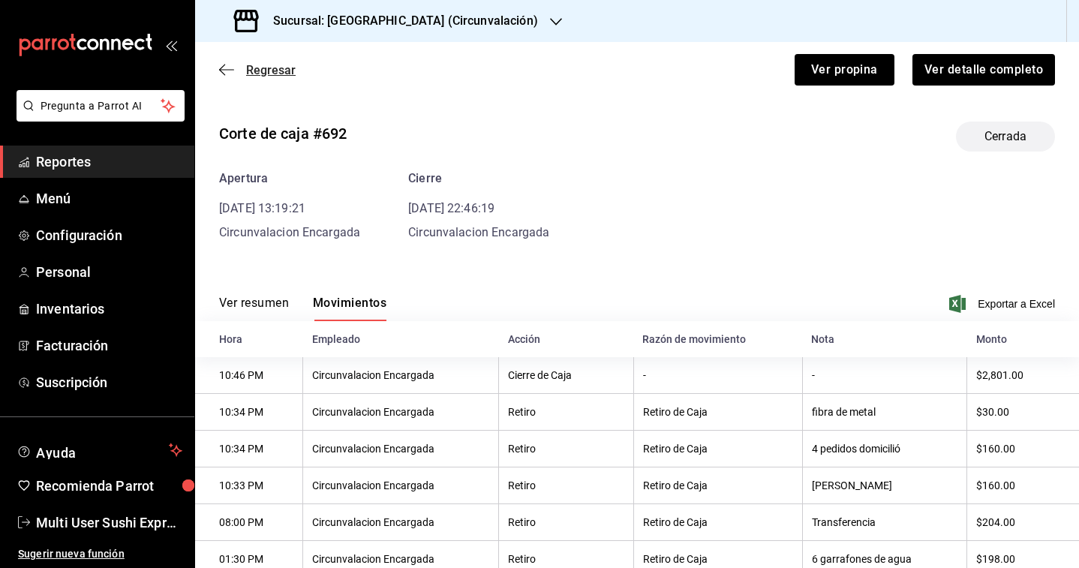
click at [273, 65] on span "Regresar" at bounding box center [271, 70] width 50 height 14
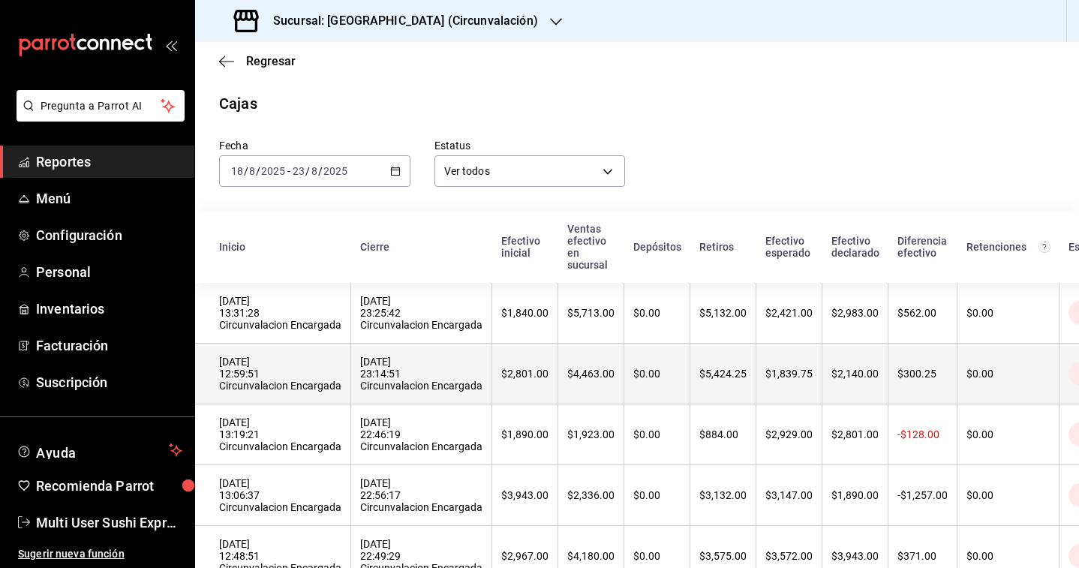
click at [287, 370] on div "[DATE] 12:59:51 Circunvalacion Encargada" at bounding box center [280, 374] width 122 height 36
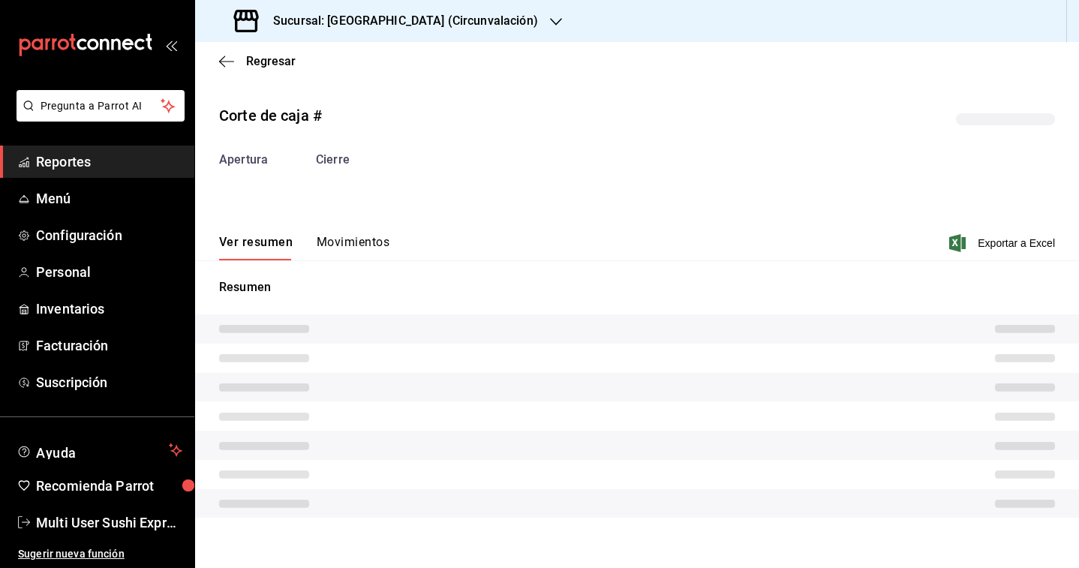
click at [357, 242] on div "Corte de caja # Apertura Cierre Ver resumen Movimientos Exportar a Excel Resumen" at bounding box center [637, 313] width 884 height 443
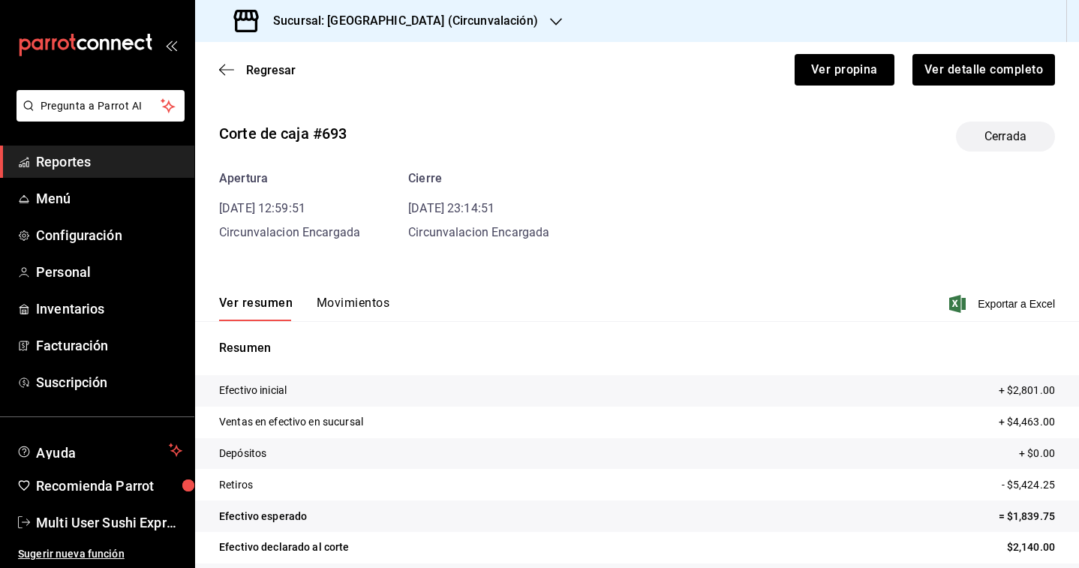
click at [359, 315] on button "Movimientos" at bounding box center [353, 309] width 73 height 26
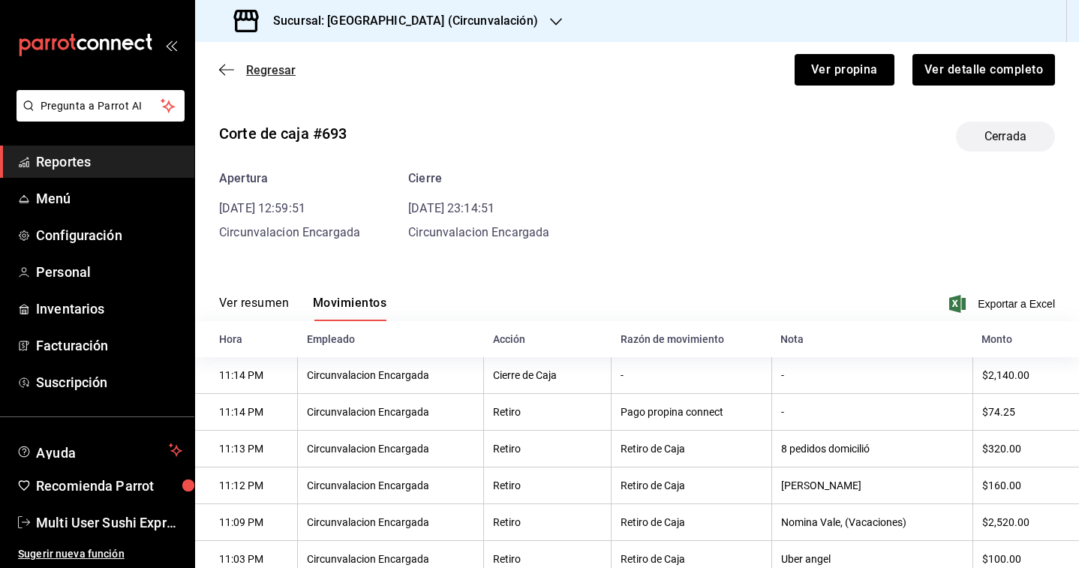
click at [263, 71] on span "Regresar" at bounding box center [271, 70] width 50 height 14
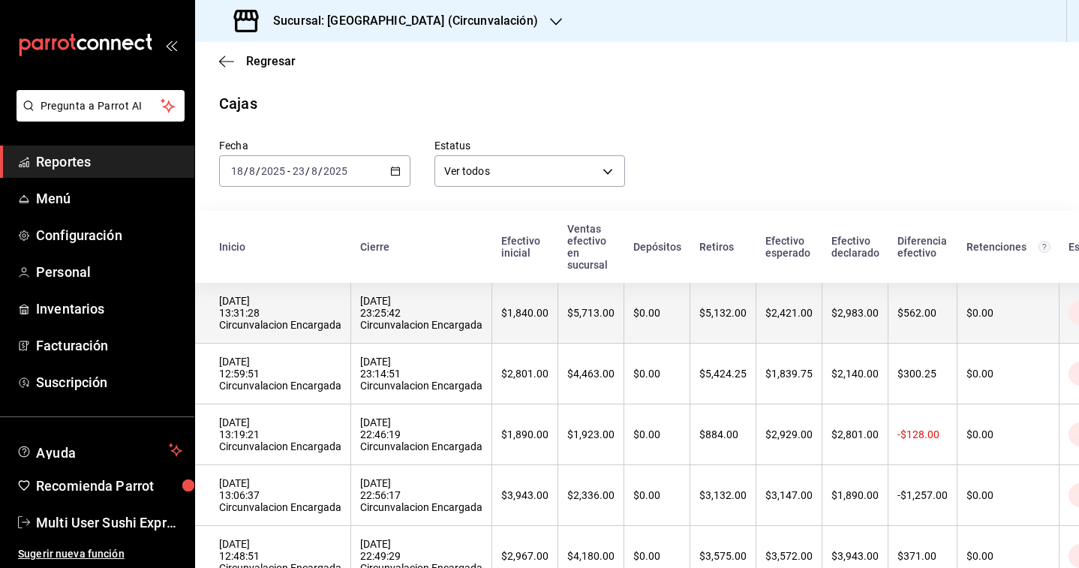
click at [332, 310] on div "[DATE] 13:31:28 Circunvalacion Encargada" at bounding box center [280, 313] width 122 height 36
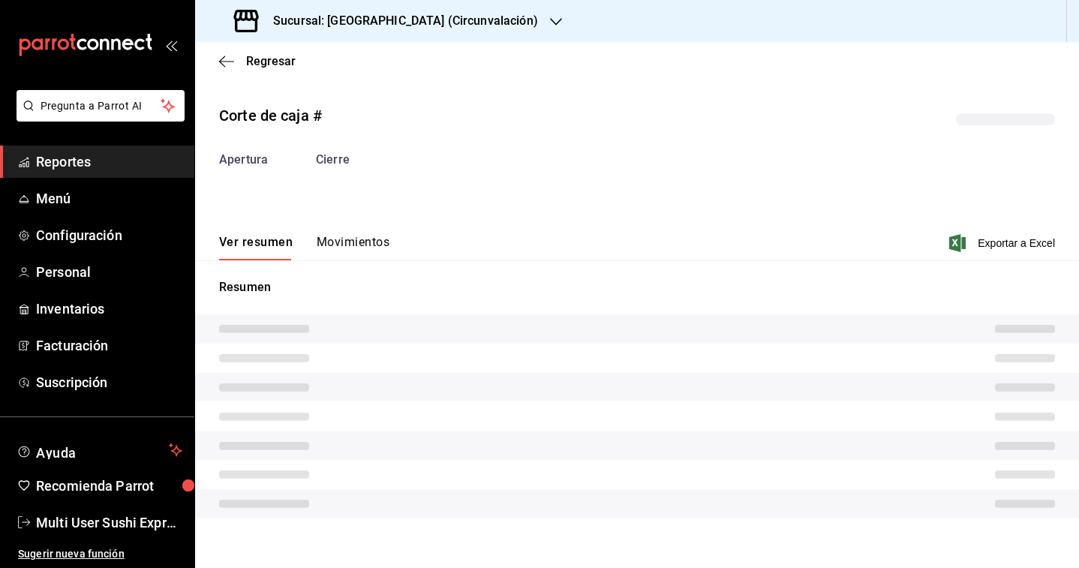
click at [335, 251] on button "Movimientos" at bounding box center [353, 248] width 73 height 26
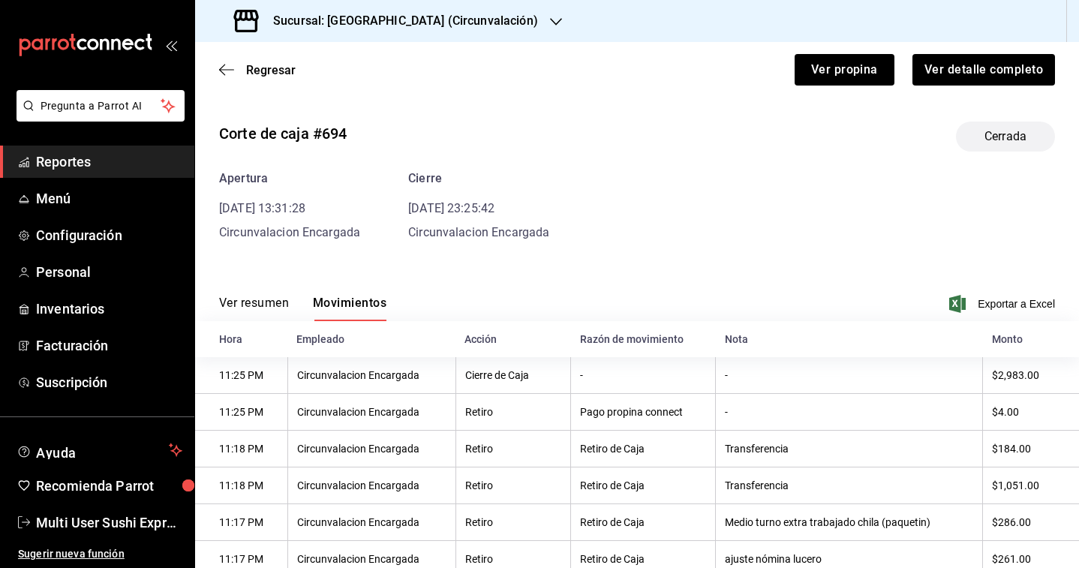
click at [345, 17] on h3 "Sucursal: [GEOGRAPHIC_DATA] (Circunvalación)" at bounding box center [399, 21] width 277 height 18
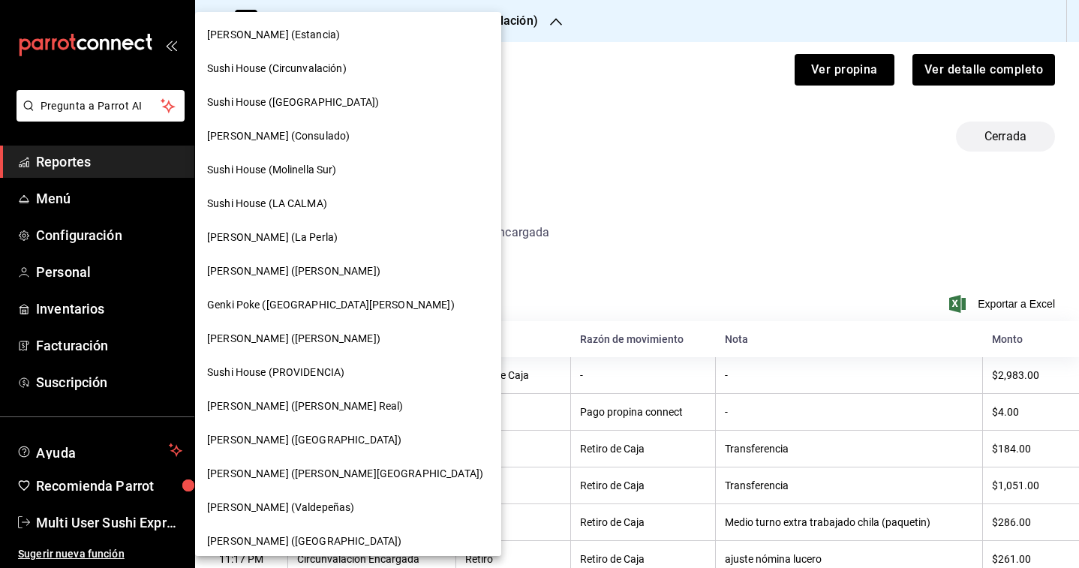
click at [275, 89] on div "Sushi House ([GEOGRAPHIC_DATA])" at bounding box center [348, 103] width 306 height 34
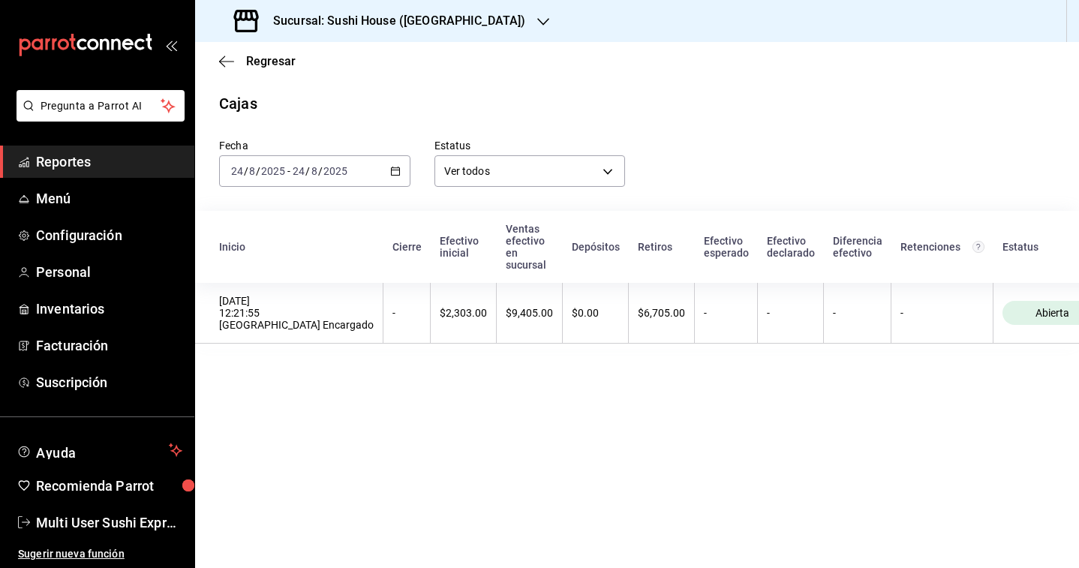
click at [359, 154] on div "Fecha [DATE] [DATE] - [DATE] [DATE]" at bounding box center [302, 151] width 215 height 72
click at [369, 160] on div "[DATE] [DATE] - [DATE] [DATE]" at bounding box center [314, 171] width 191 height 32
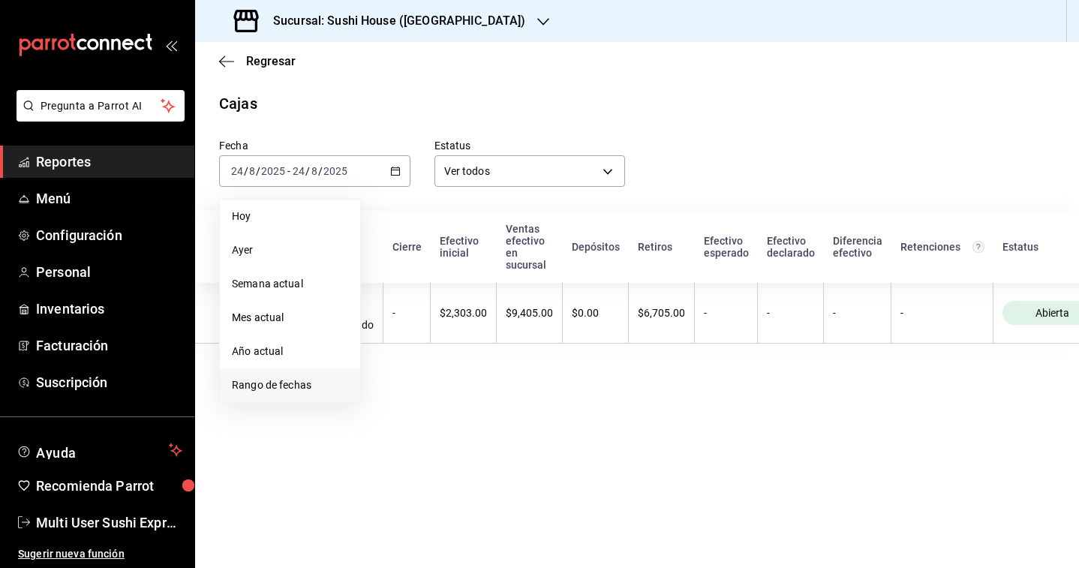
click at [329, 378] on span "Rango de fechas" at bounding box center [290, 385] width 116 height 16
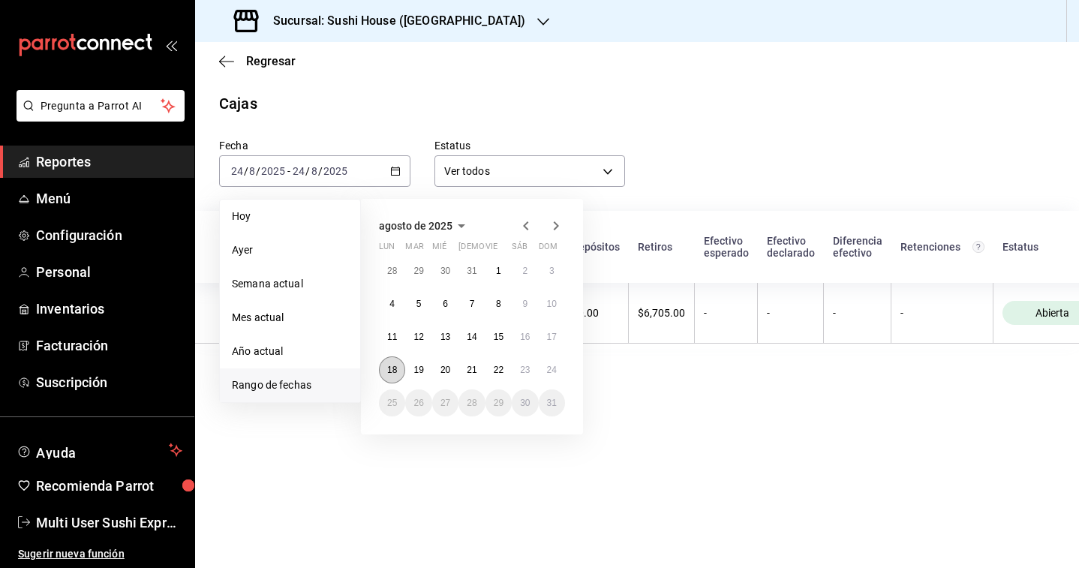
click at [392, 370] on abbr "18" at bounding box center [392, 370] width 10 height 11
click at [527, 381] on button "23" at bounding box center [525, 369] width 26 height 27
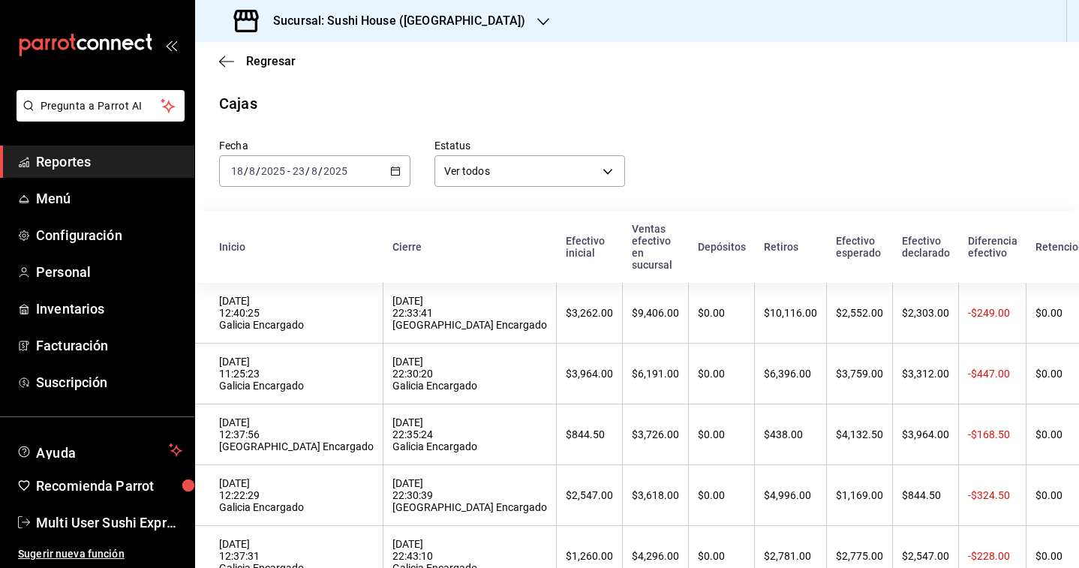
scroll to position [118, 0]
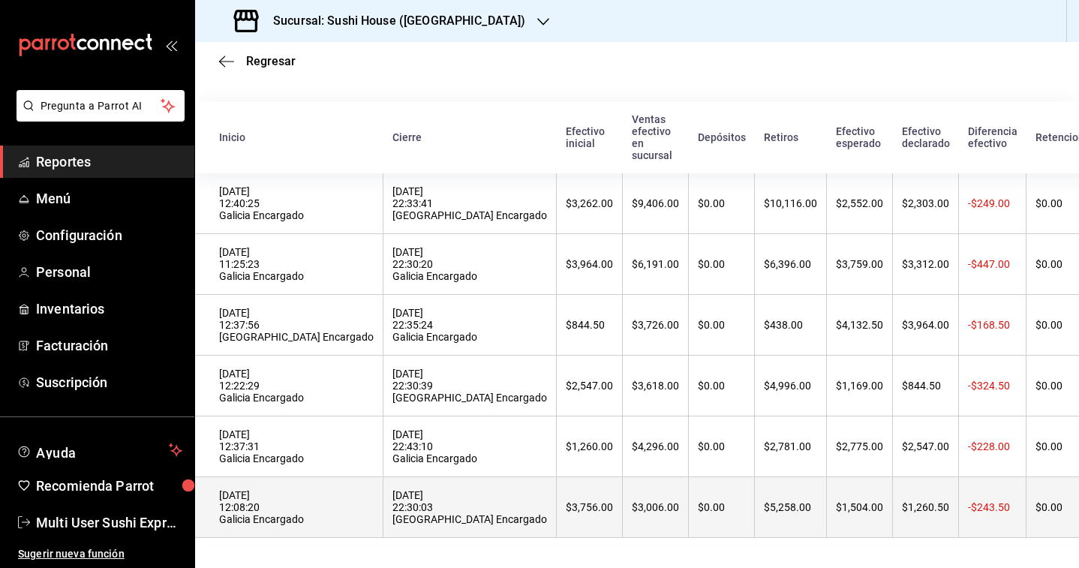
click at [392, 515] on div "[DATE] 22:30:03 [GEOGRAPHIC_DATA] Encargado" at bounding box center [469, 507] width 155 height 36
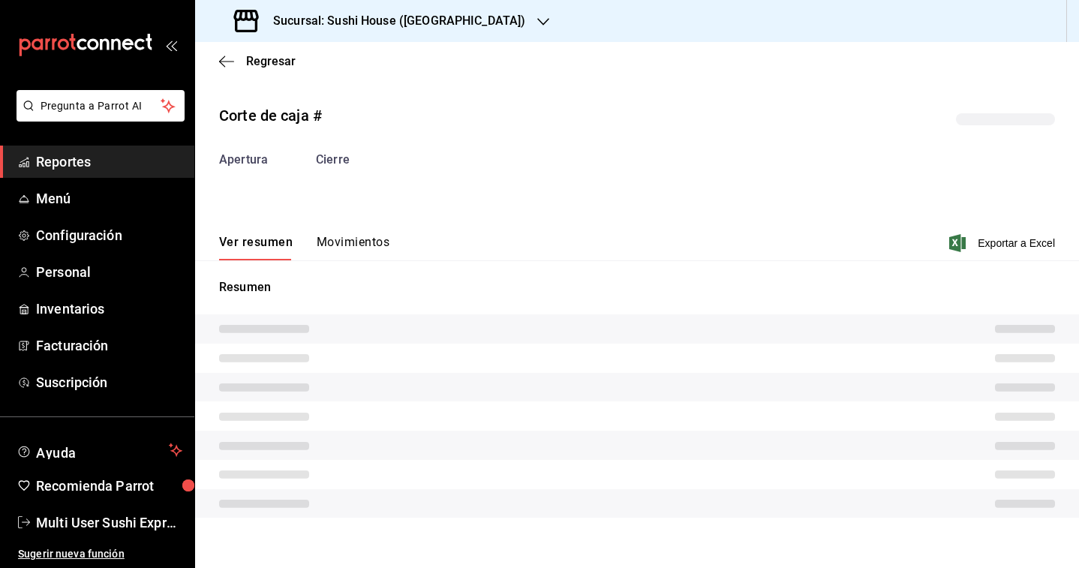
click at [350, 224] on div "Ver resumen Movimientos Exportar a Excel" at bounding box center [637, 239] width 884 height 44
click at [350, 263] on div "Resumen" at bounding box center [637, 397] width 884 height 275
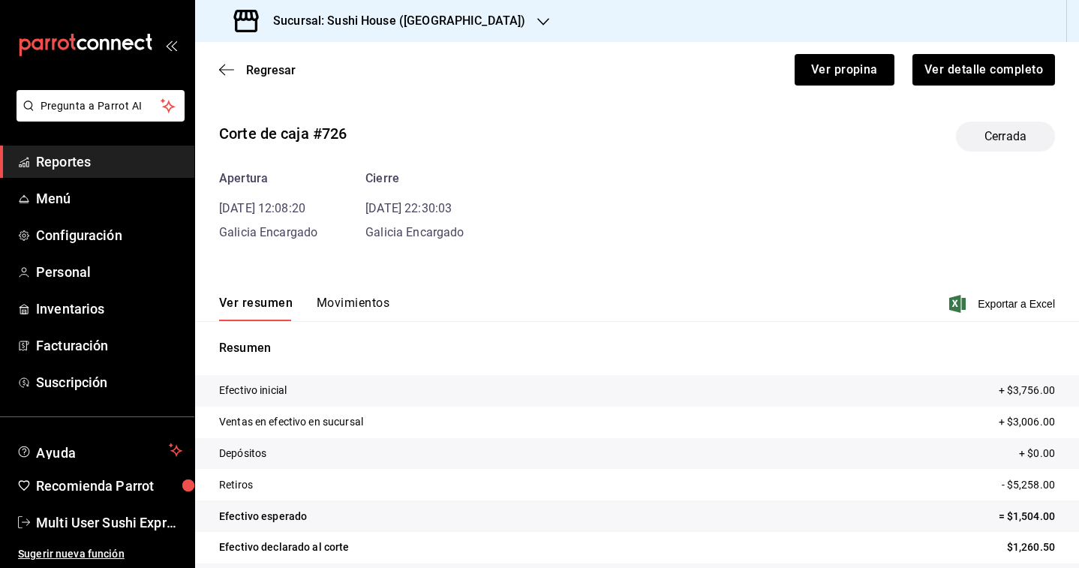
click at [358, 298] on button "Movimientos" at bounding box center [353, 309] width 73 height 26
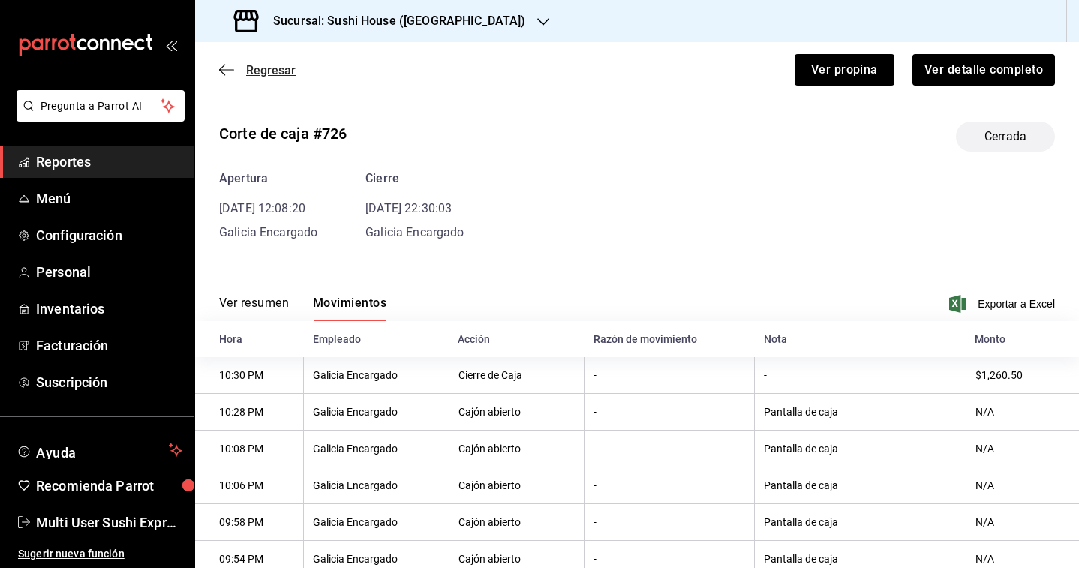
click at [267, 68] on span "Regresar" at bounding box center [271, 70] width 50 height 14
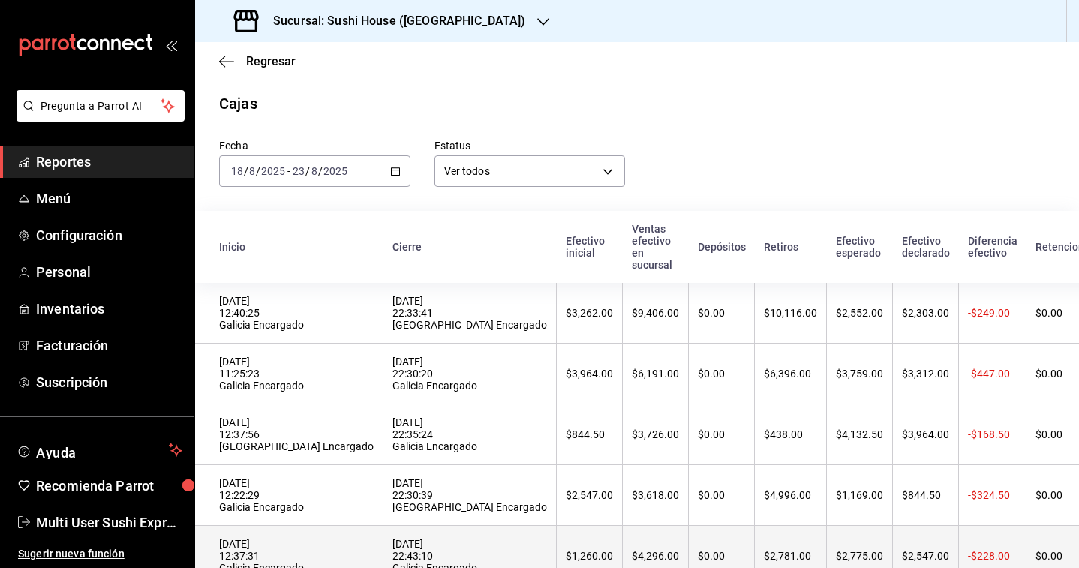
click at [295, 550] on div "[DATE] 12:37:31 Galicia Encargado" at bounding box center [296, 556] width 155 height 36
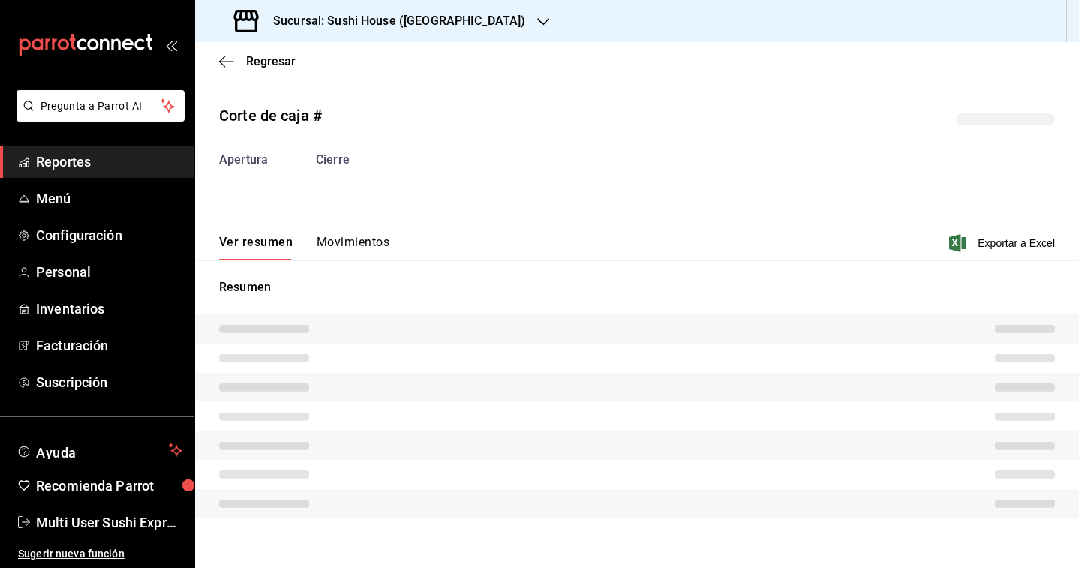
click at [333, 253] on div "Corte de caja # Apertura Cierre Ver resumen Movimientos Exportar a Excel Resumen" at bounding box center [637, 313] width 884 height 443
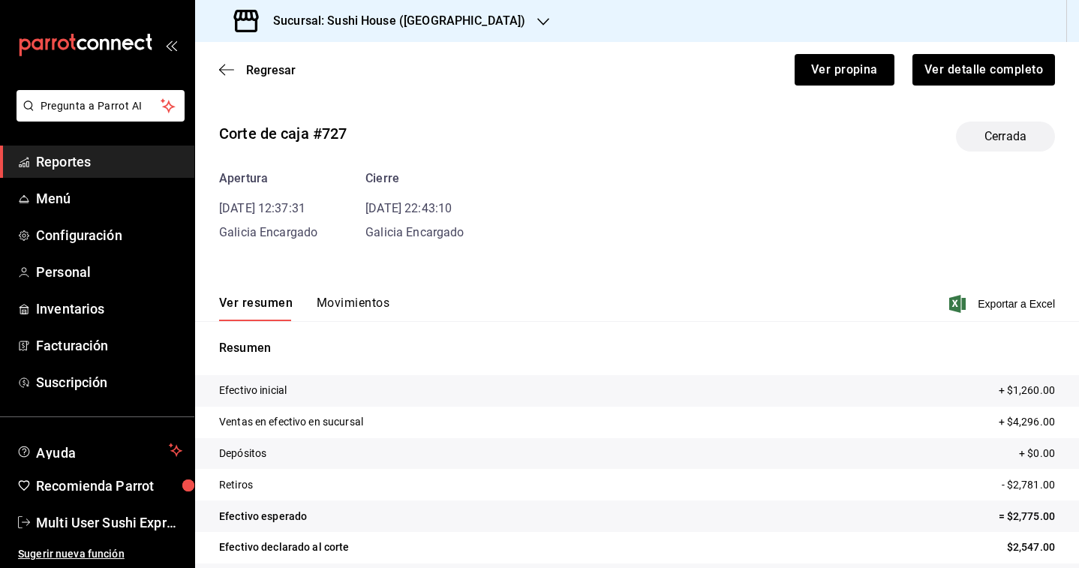
click at [347, 303] on button "Movimientos" at bounding box center [353, 309] width 73 height 26
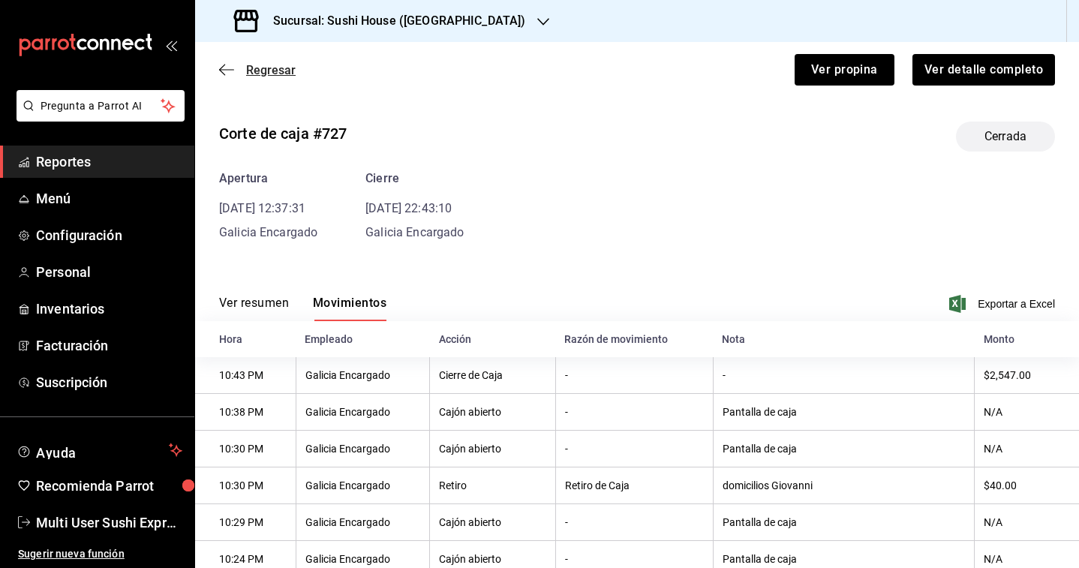
click at [286, 63] on span "Regresar" at bounding box center [271, 70] width 50 height 14
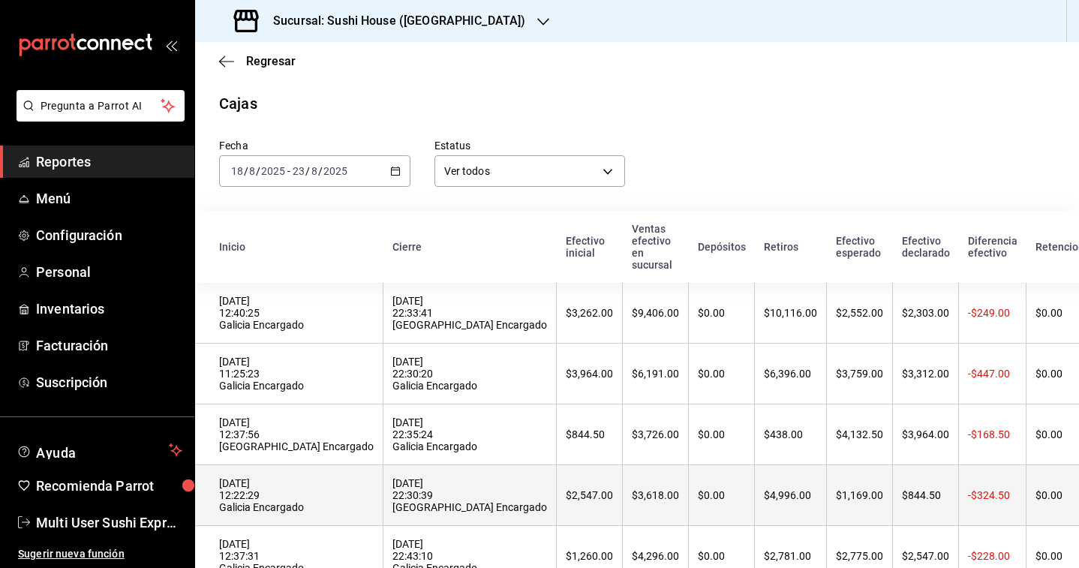
click at [290, 485] on div "[DATE] 12:22:29 Galicia Encargado" at bounding box center [296, 495] width 155 height 36
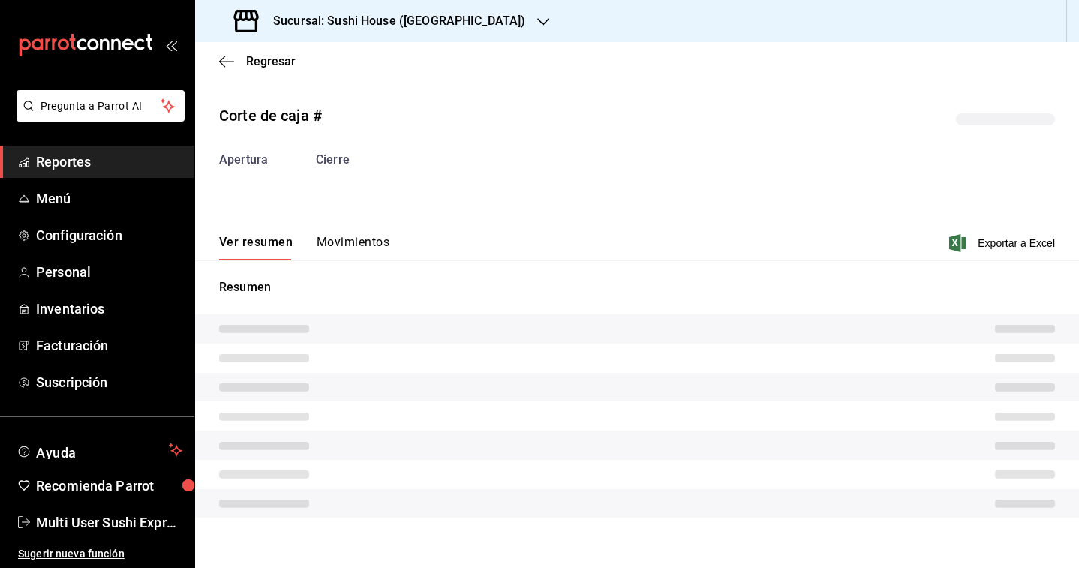
click at [376, 245] on button "Movimientos" at bounding box center [353, 248] width 73 height 26
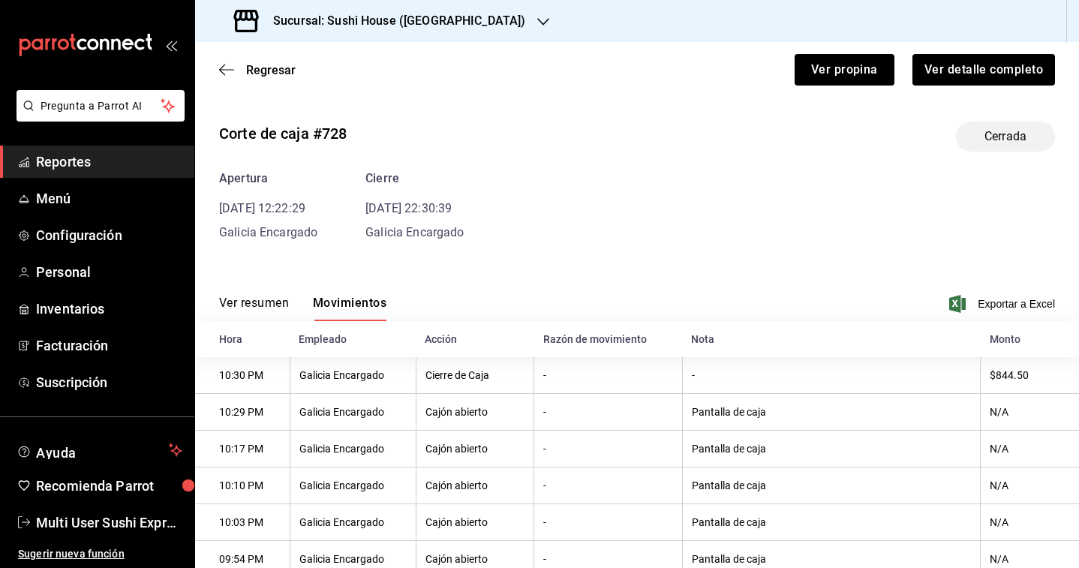
click at [255, 59] on div "Regresar Ver propina Ver detalle completo" at bounding box center [637, 70] width 884 height 56
click at [252, 64] on span "Regresar" at bounding box center [271, 70] width 50 height 14
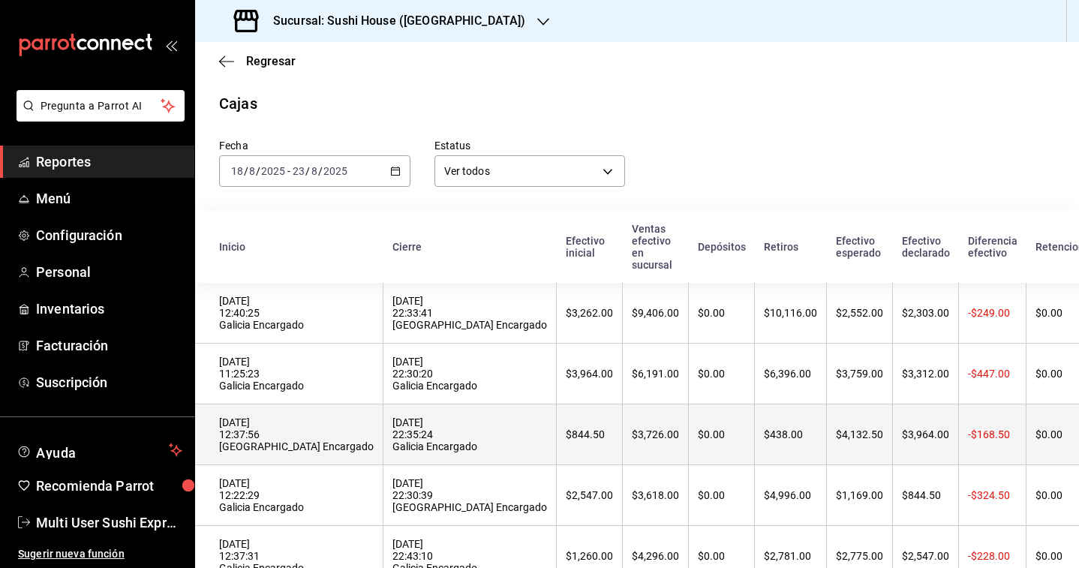
click at [306, 442] on th "[DATE] 12:37:56 [GEOGRAPHIC_DATA] Encargado" at bounding box center [289, 434] width 188 height 61
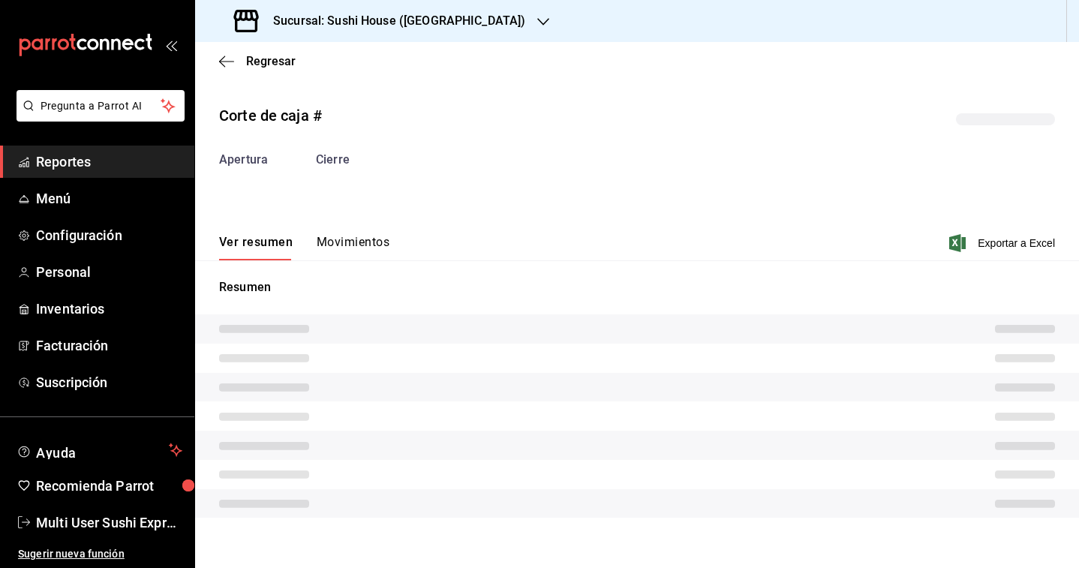
click at [362, 230] on div "Ver resumen Movimientos Exportar a Excel" at bounding box center [637, 239] width 884 height 44
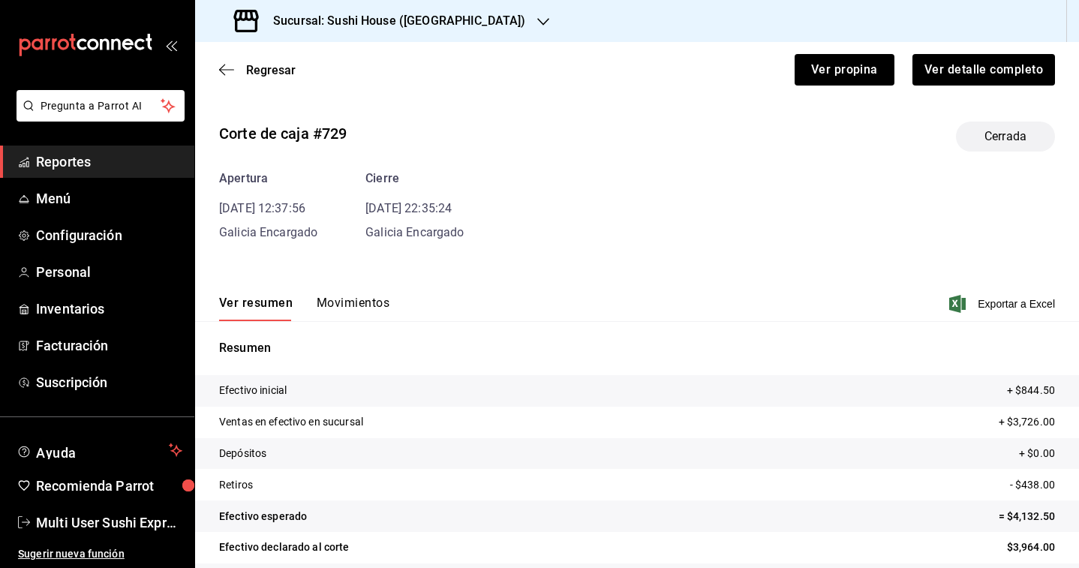
drag, startPoint x: 358, startPoint y: 263, endPoint x: 358, endPoint y: 290, distance: 27.0
click at [358, 263] on div "Corte de caja #729 Cerrada Apertura [DATE] 12:37:56 [GEOGRAPHIC_DATA] Encargado…" at bounding box center [637, 361] width 884 height 503
click at [358, 299] on button "Movimientos" at bounding box center [353, 309] width 73 height 26
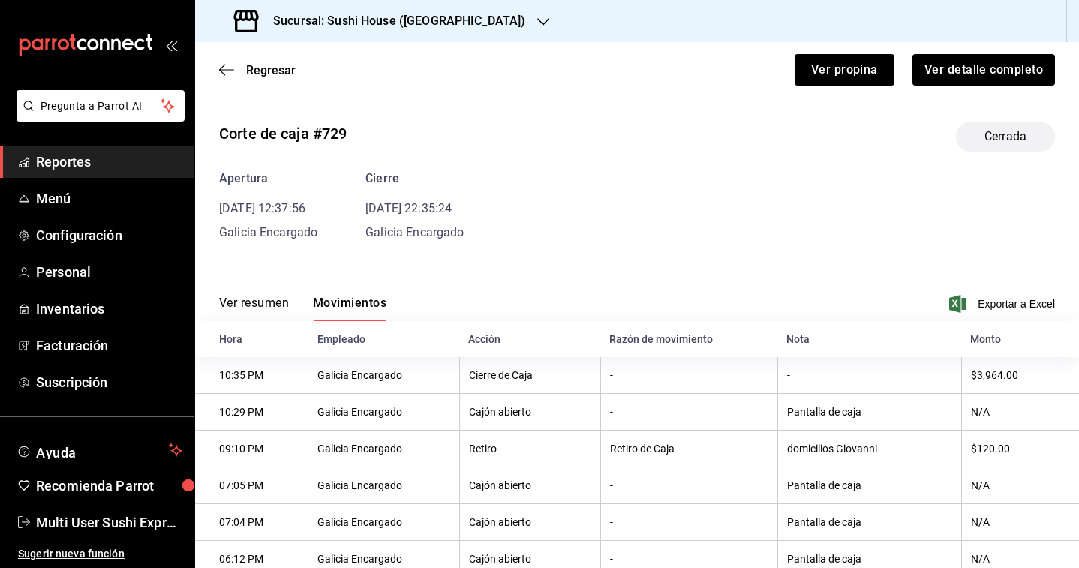
click at [269, 58] on div "Regresar Ver propina Ver detalle completo" at bounding box center [637, 70] width 884 height 56
click at [269, 78] on div "Regresar Ver propina Ver detalle completo" at bounding box center [637, 70] width 884 height 56
click at [269, 71] on span "Regresar" at bounding box center [271, 70] width 50 height 14
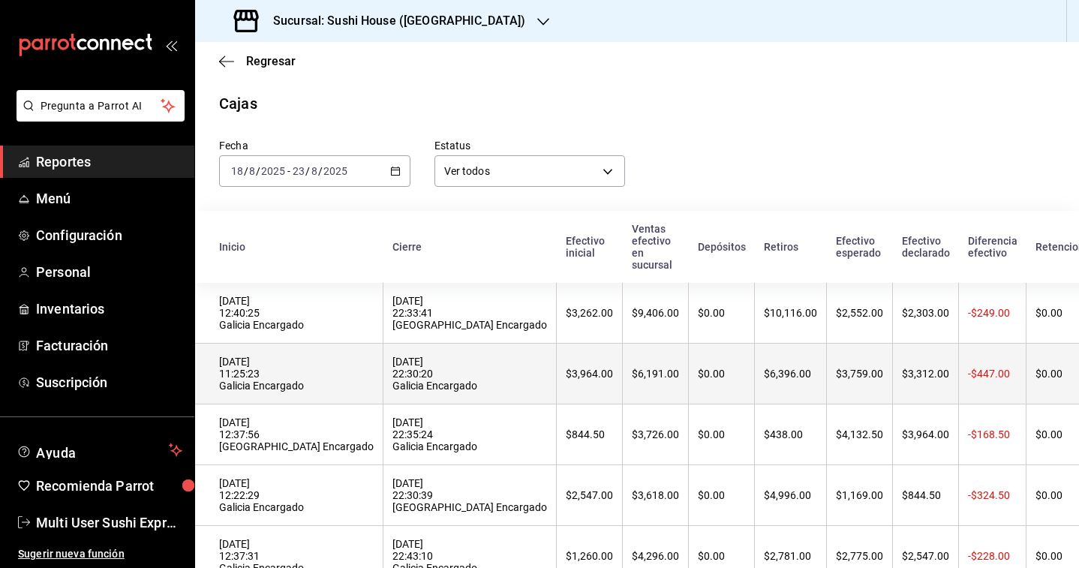
click at [383, 377] on th "[DATE] 22:30:20 Galicia Encargado" at bounding box center [469, 374] width 173 height 61
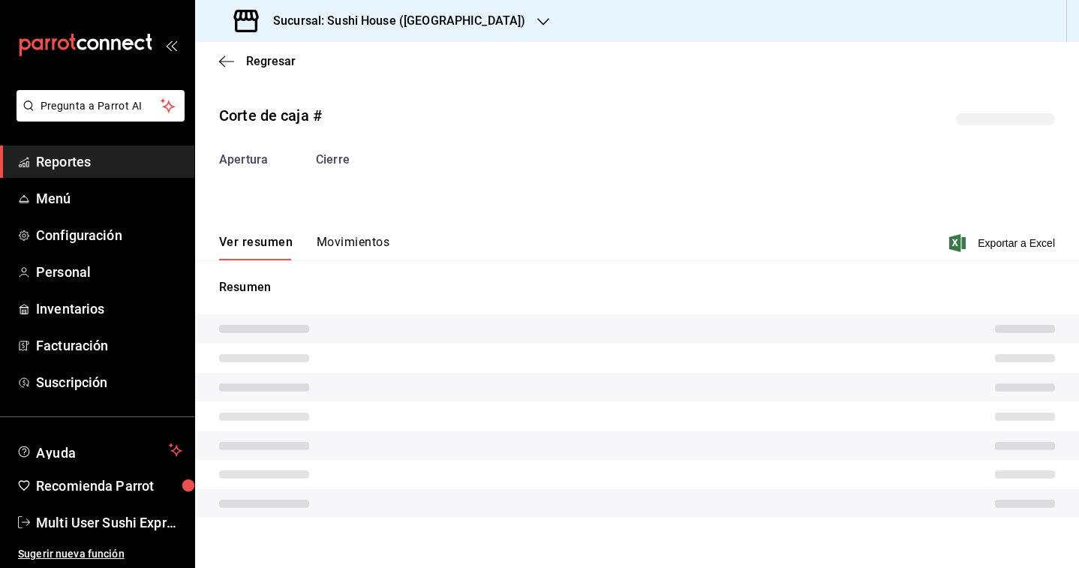
click at [357, 251] on div "Corte de caja # Apertura Cierre Ver resumen Movimientos Exportar a Excel Resumen" at bounding box center [637, 313] width 884 height 443
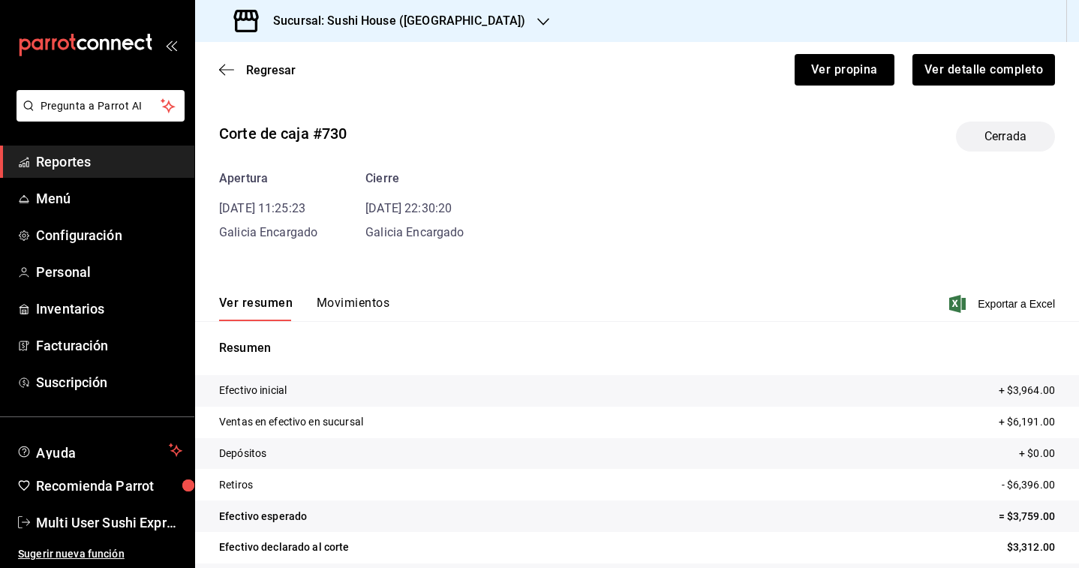
click at [338, 286] on div "Ver resumen Movimientos Exportar a Excel" at bounding box center [637, 300] width 884 height 44
click at [344, 305] on button "Movimientos" at bounding box center [353, 309] width 73 height 26
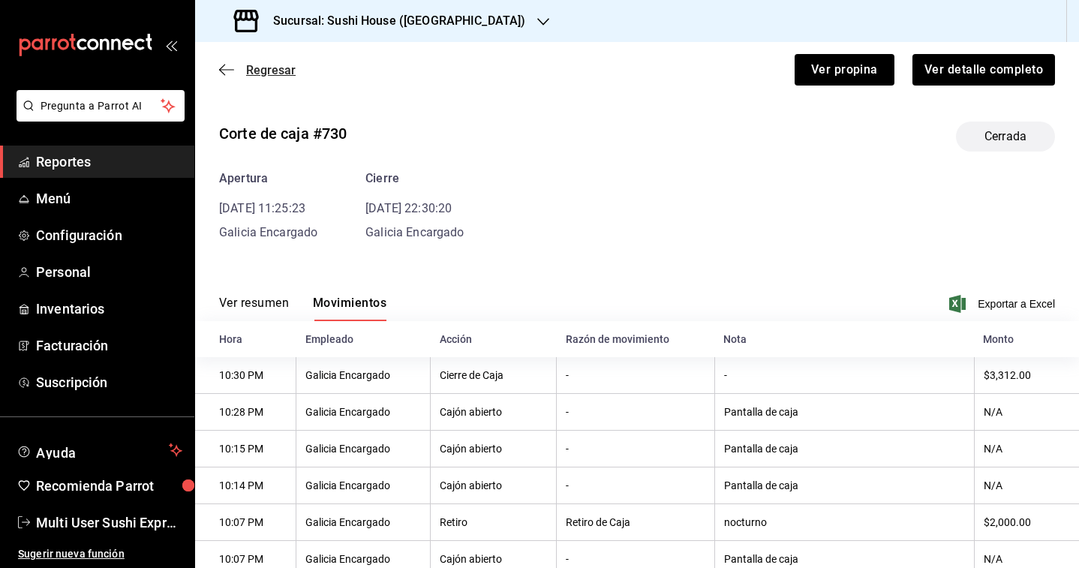
click at [253, 74] on span "Regresar" at bounding box center [271, 70] width 50 height 14
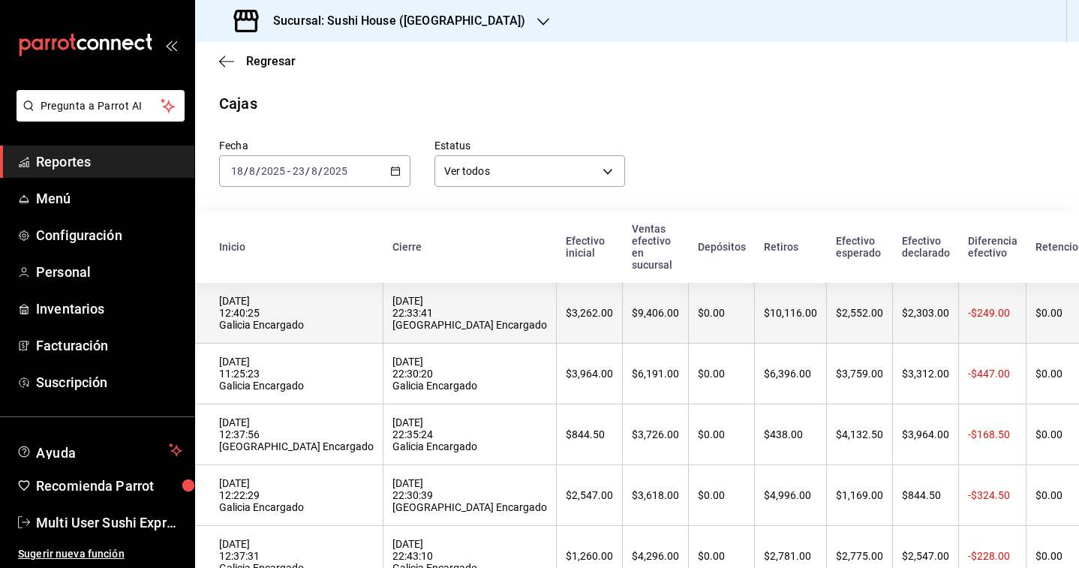
click at [383, 336] on th "[DATE] 22:33:41 [GEOGRAPHIC_DATA] Encargado" at bounding box center [469, 313] width 173 height 61
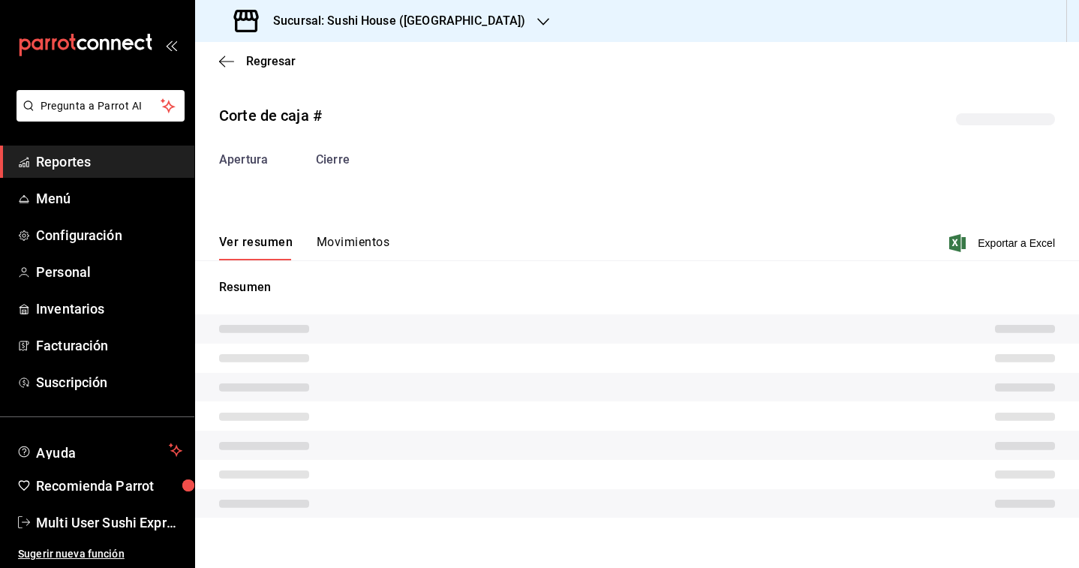
click at [348, 258] on button "Movimientos" at bounding box center [353, 248] width 73 height 26
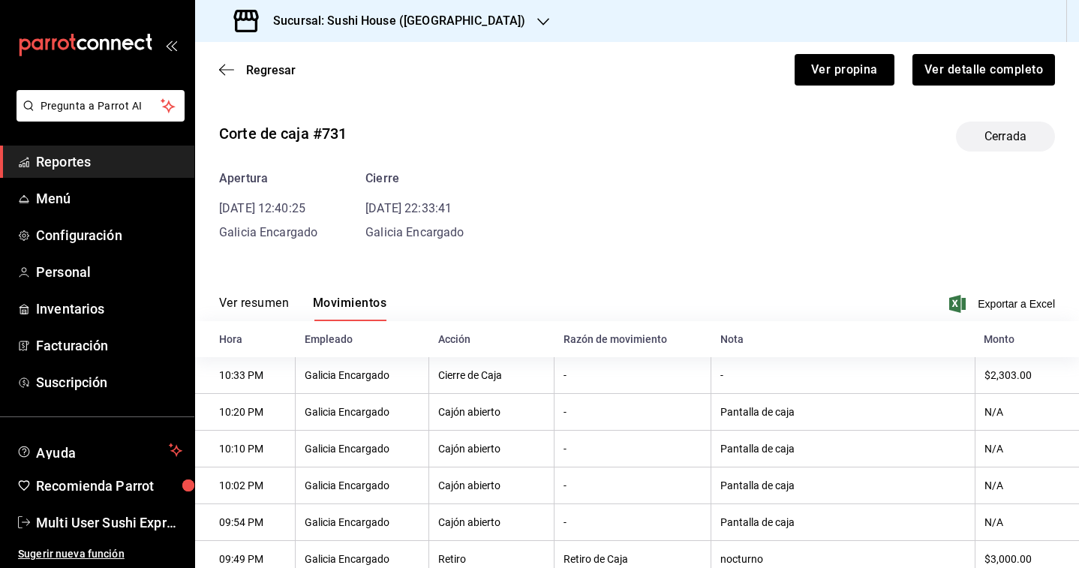
click at [270, 77] on div "Regresar Ver propina Ver detalle completo" at bounding box center [637, 70] width 884 height 56
click at [380, 25] on h3 "Sucursal: Sushi House ([GEOGRAPHIC_DATA])" at bounding box center [393, 21] width 264 height 18
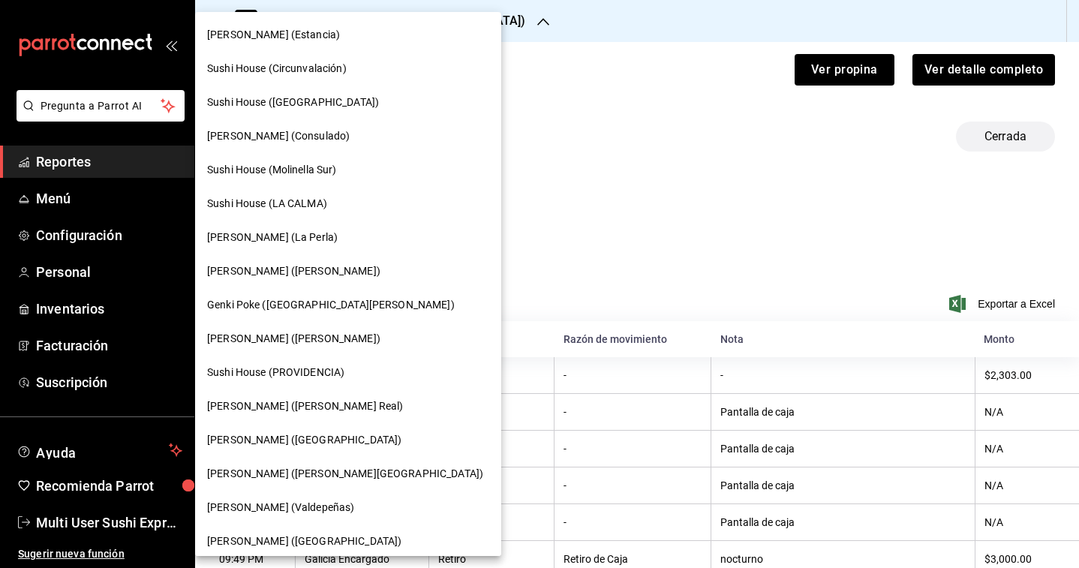
click at [302, 126] on div "[PERSON_NAME] (Consulado)" at bounding box center [348, 136] width 306 height 34
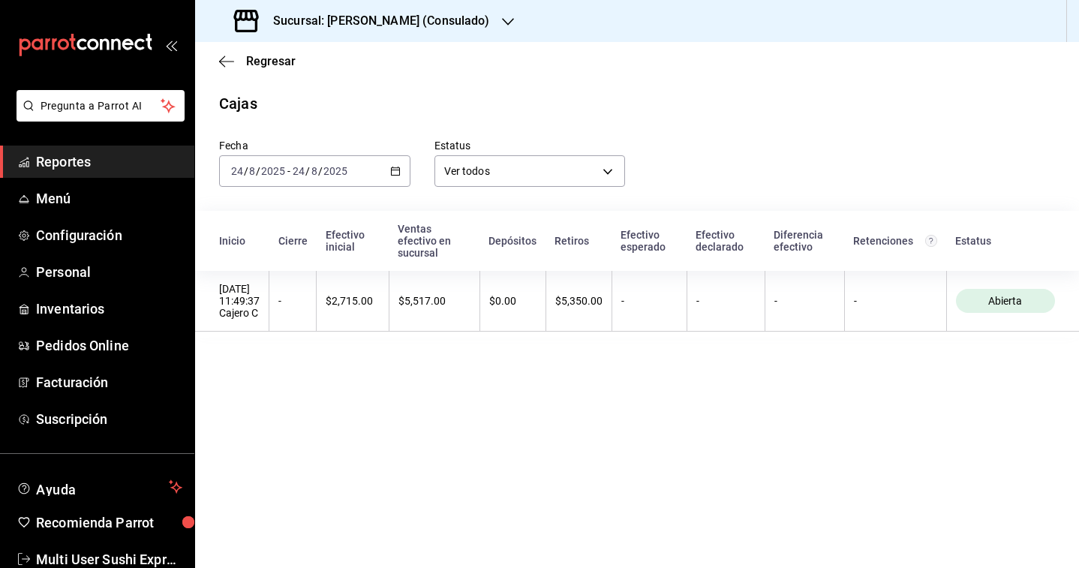
click at [376, 189] on div "Fecha [DATE] [DATE] - [DATE] [DATE] Estatus Ver todos ALL Inicio Cierre Efectiv…" at bounding box center [637, 226] width 836 height 223
click at [372, 184] on div "[DATE] [DATE] - [DATE] [DATE]" at bounding box center [314, 171] width 191 height 32
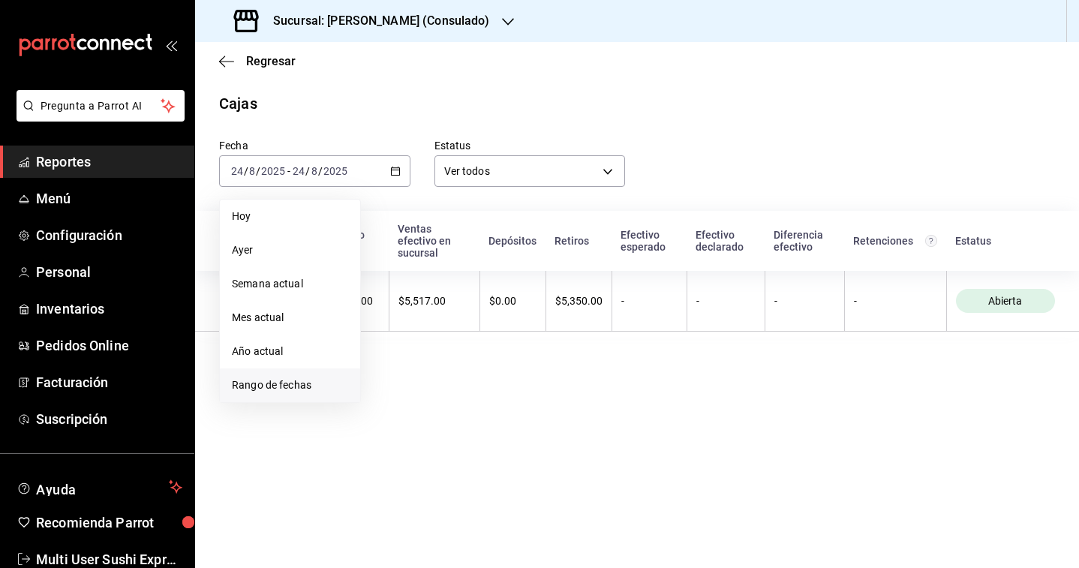
click at [336, 382] on span "Rango de fechas" at bounding box center [290, 385] width 116 height 16
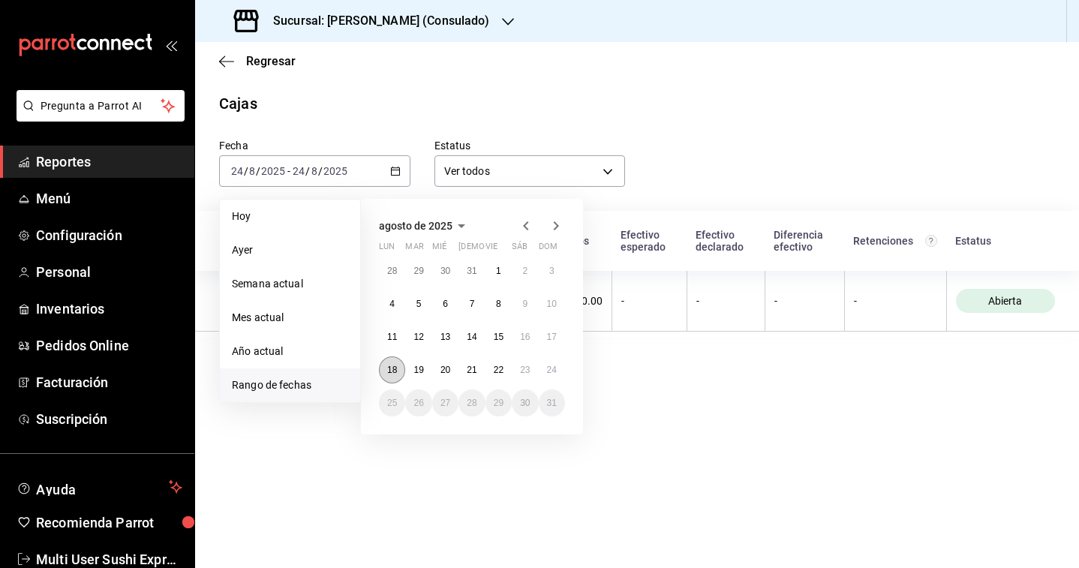
click at [389, 378] on button "18" at bounding box center [392, 369] width 26 height 27
click at [518, 374] on button "23" at bounding box center [525, 369] width 26 height 27
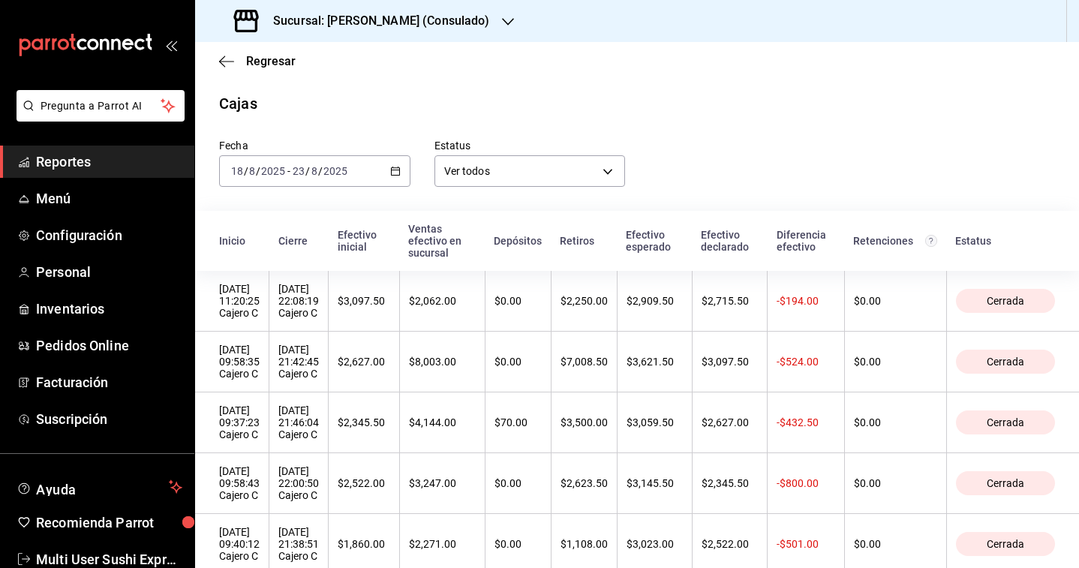
scroll to position [105, 0]
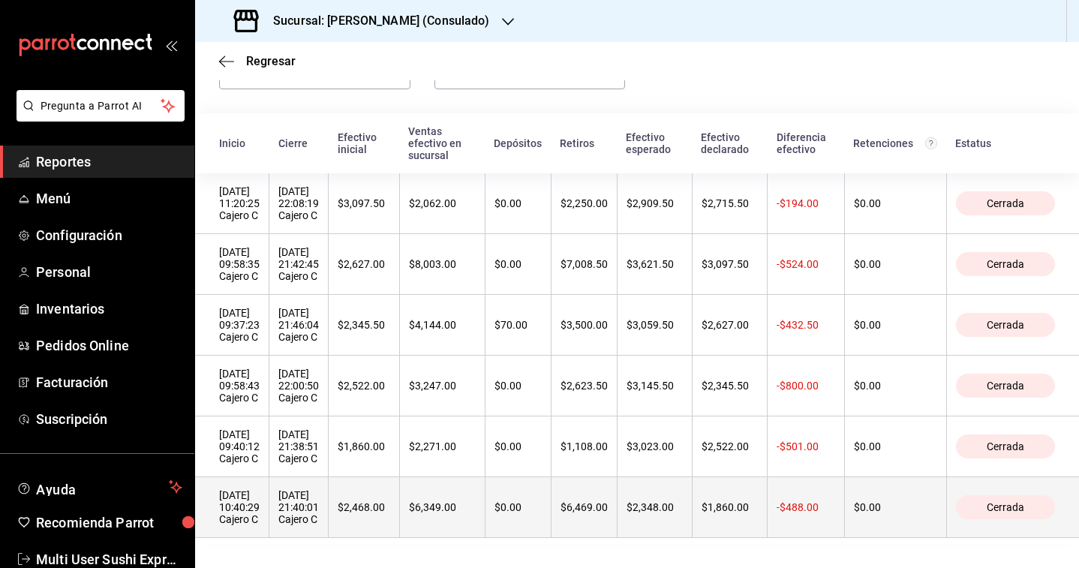
click at [400, 492] on th "$2,468.00" at bounding box center [364, 507] width 71 height 61
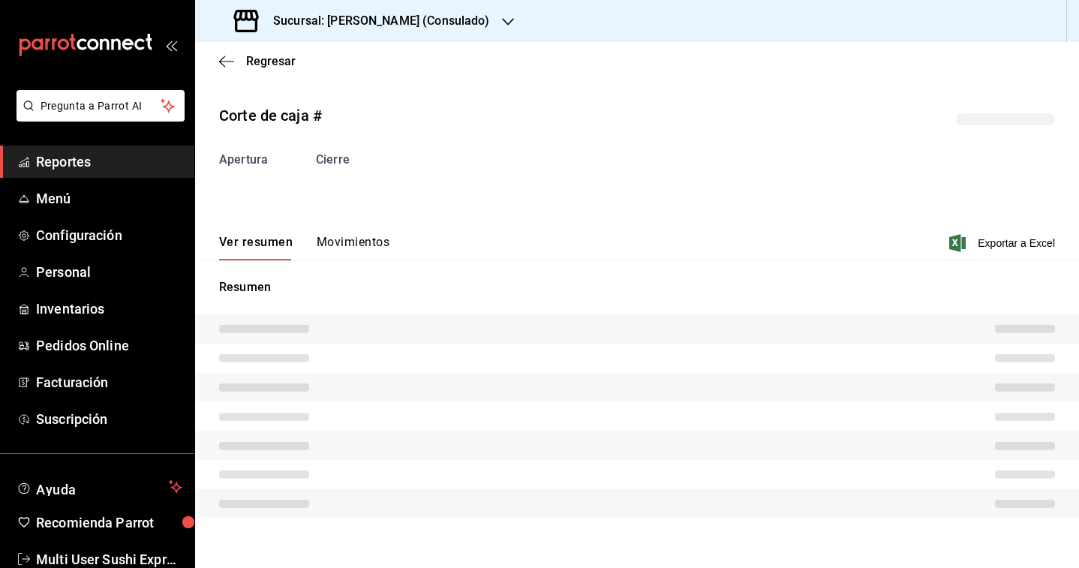
click at [345, 236] on button "Movimientos" at bounding box center [353, 248] width 73 height 26
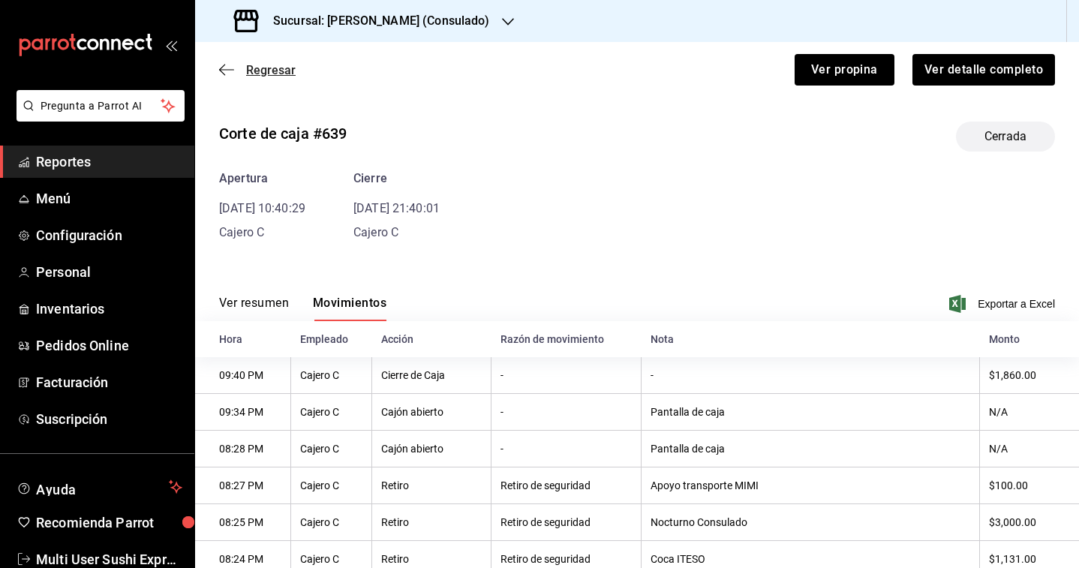
click at [260, 63] on span "Regresar" at bounding box center [271, 70] width 50 height 14
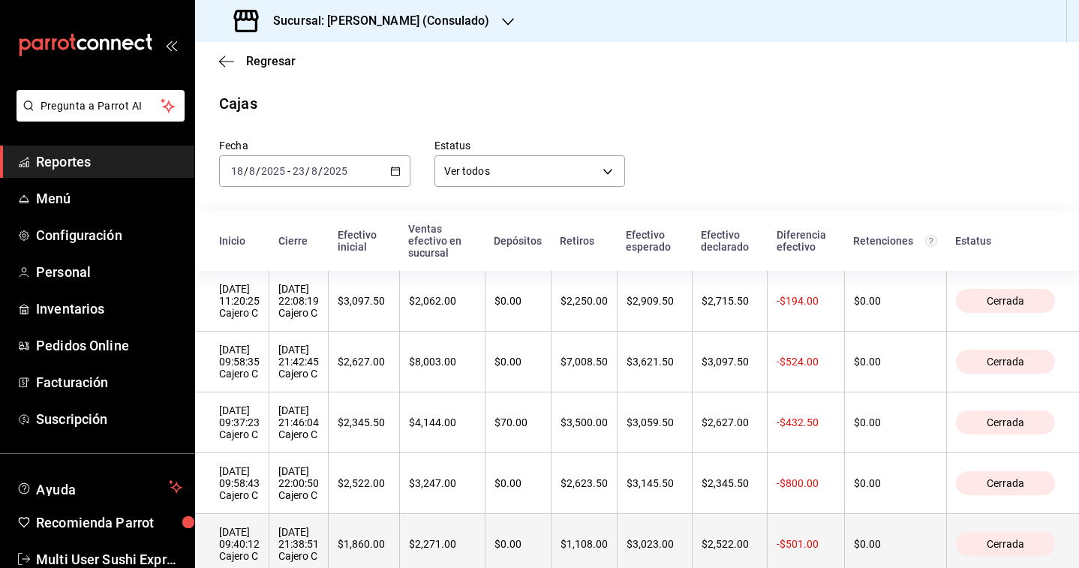
click at [269, 532] on th "[DATE] 09:40:12 Cajero C" at bounding box center [232, 544] width 74 height 61
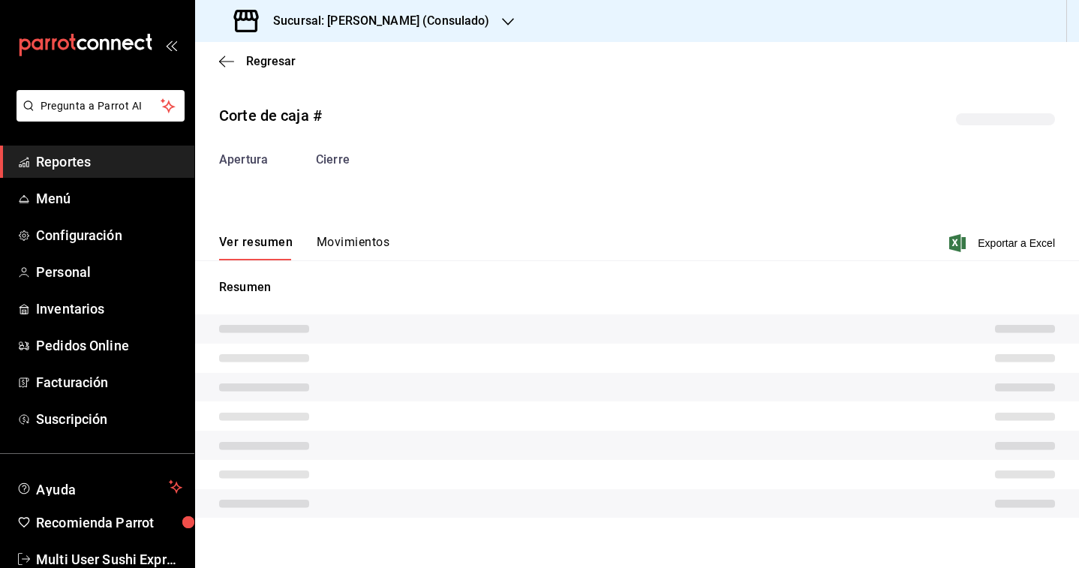
click at [347, 230] on div "Corte de caja # Apertura Cierre Ver resumen Movimientos Exportar a Excel Resumen" at bounding box center [637, 313] width 884 height 443
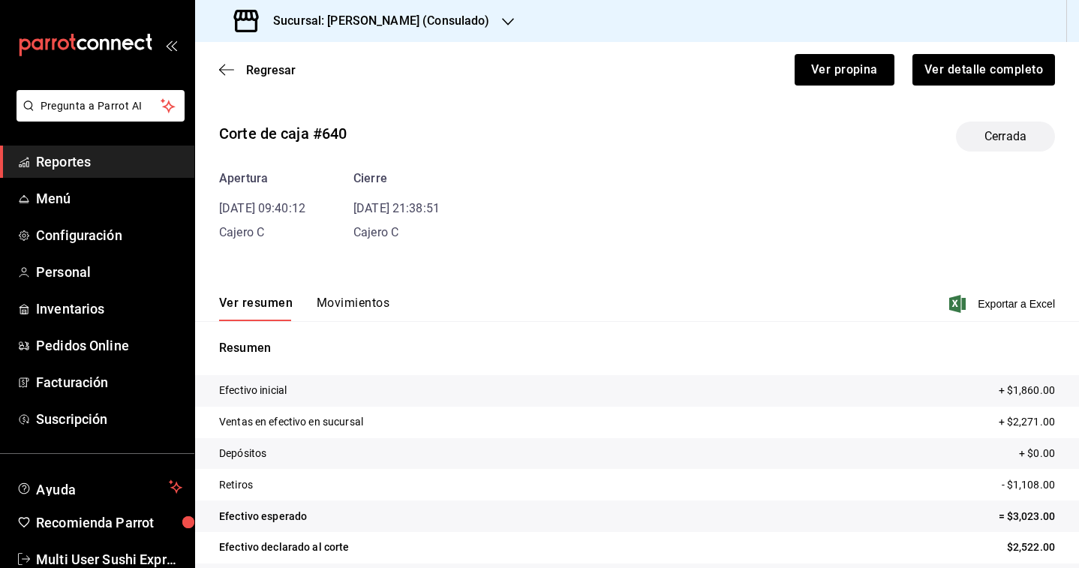
click at [350, 302] on button "Movimientos" at bounding box center [353, 309] width 73 height 26
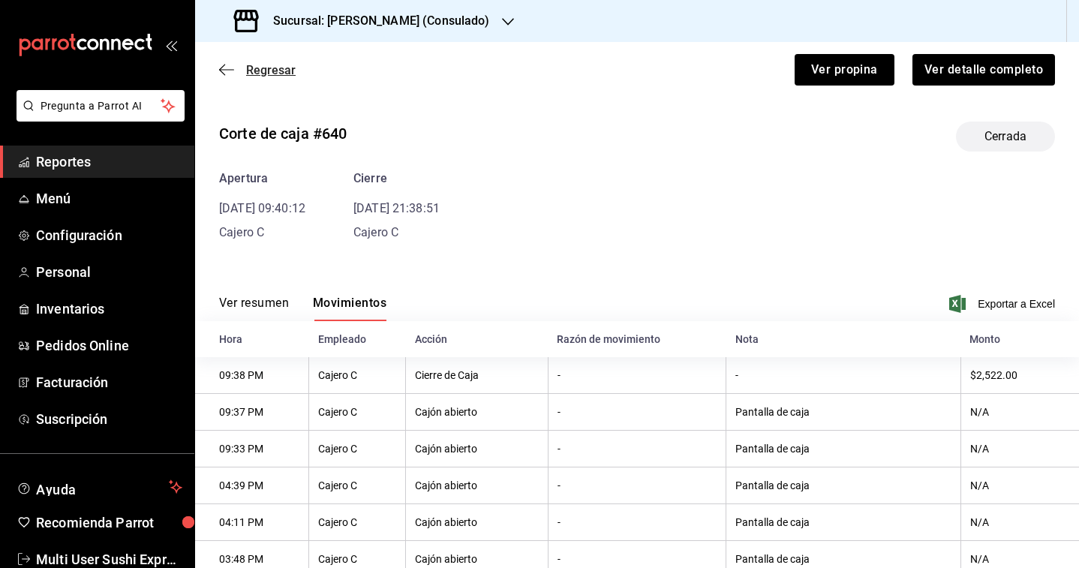
click at [275, 74] on span "Regresar" at bounding box center [271, 70] width 50 height 14
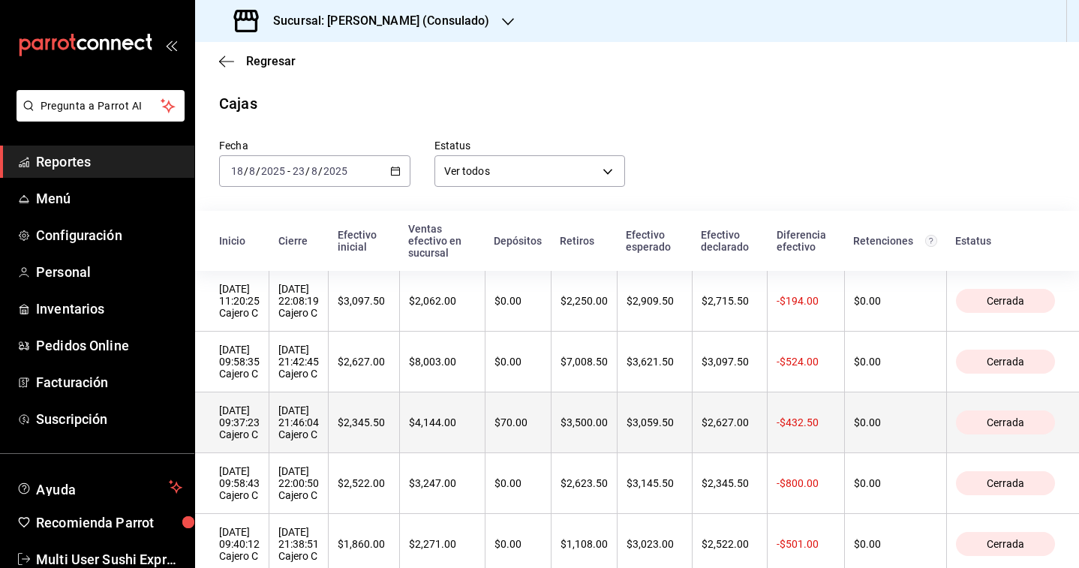
click at [315, 426] on div "[DATE] 21:46:04 Cajero C" at bounding box center [298, 422] width 41 height 36
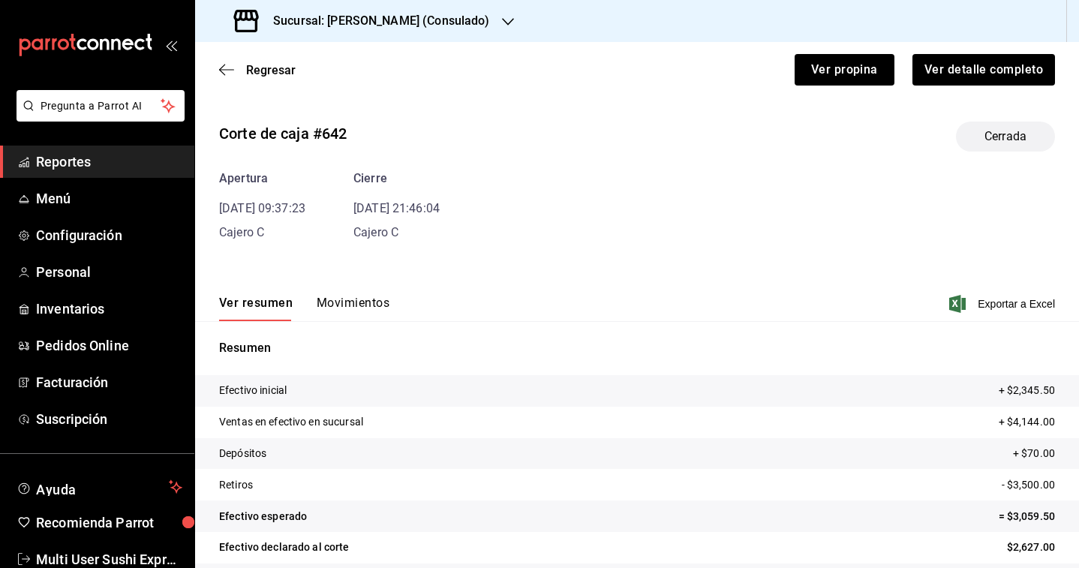
drag, startPoint x: 246, startPoint y: 154, endPoint x: 254, endPoint y: 101, distance: 53.1
click at [246, 154] on div "Corte de caja #642 Cerrada Apertura [DATE] 09:37:23 Cajero C Cierre [DATE] 21:4…" at bounding box center [637, 176] width 836 height 132
click at [265, 71] on span "Regresar" at bounding box center [271, 70] width 50 height 14
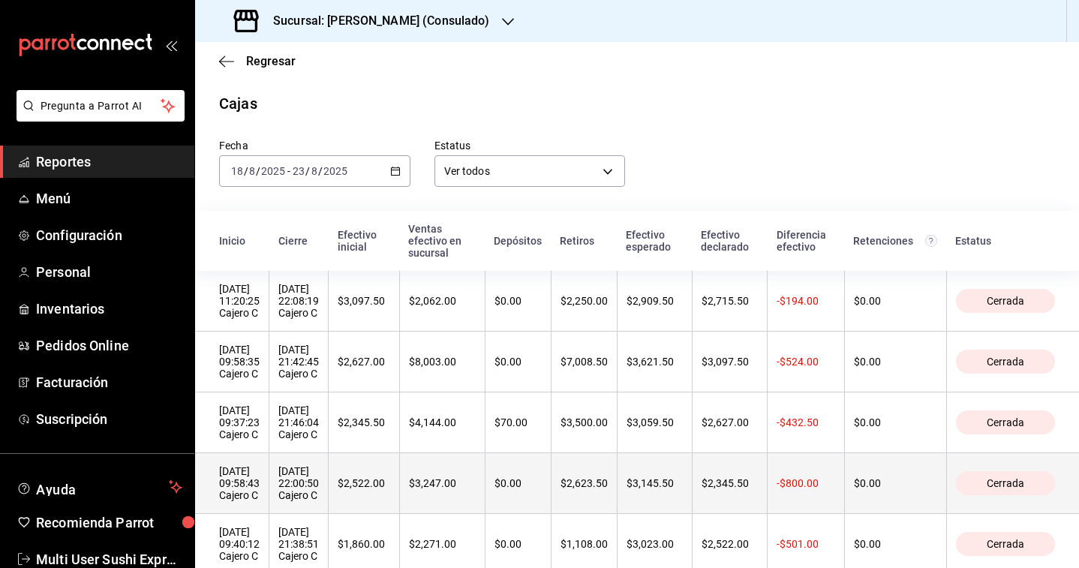
click at [297, 511] on th "[DATE] 22:00:50 Cajero C" at bounding box center [298, 483] width 59 height 61
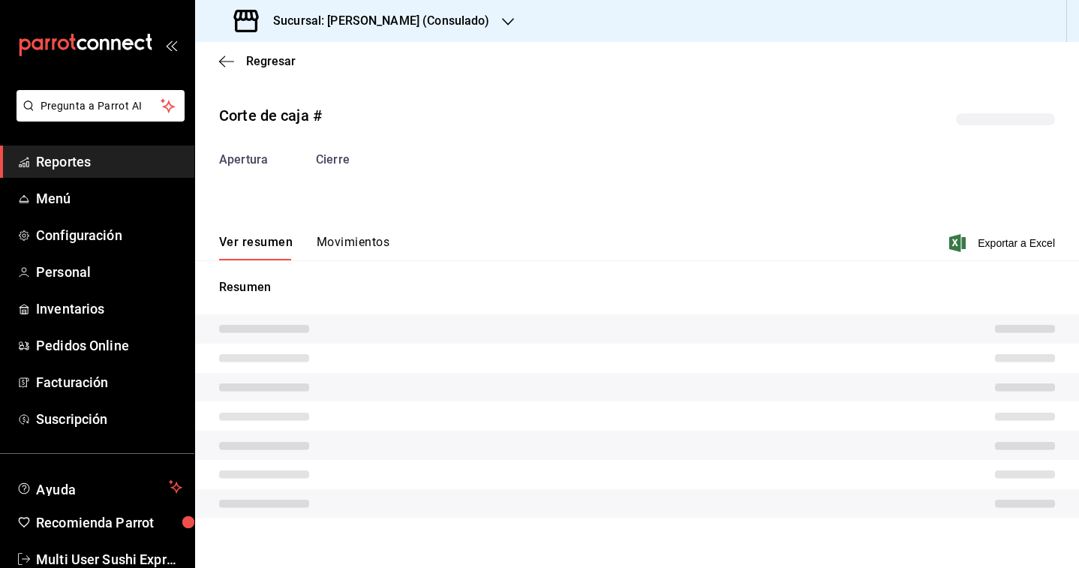
click at [343, 263] on div "Resumen" at bounding box center [637, 397] width 884 height 275
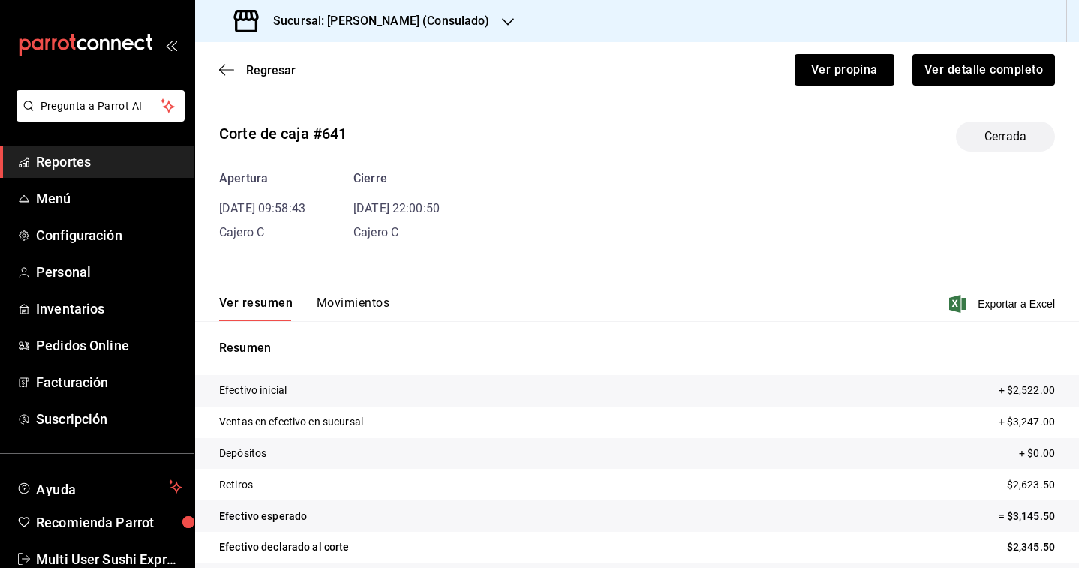
click at [355, 305] on button "Movimientos" at bounding box center [353, 309] width 73 height 26
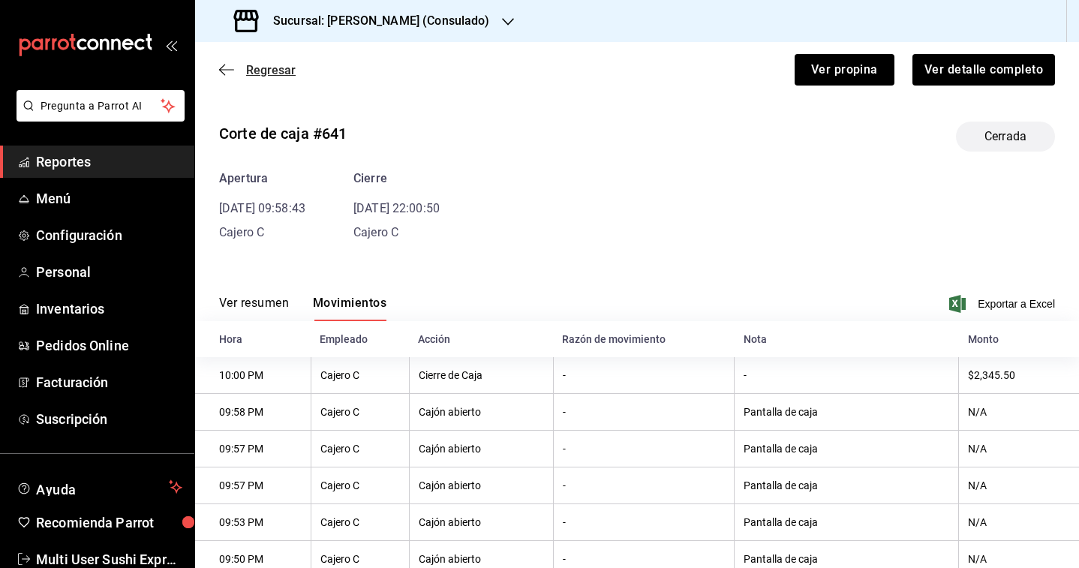
click at [250, 72] on span "Regresar" at bounding box center [271, 70] width 50 height 14
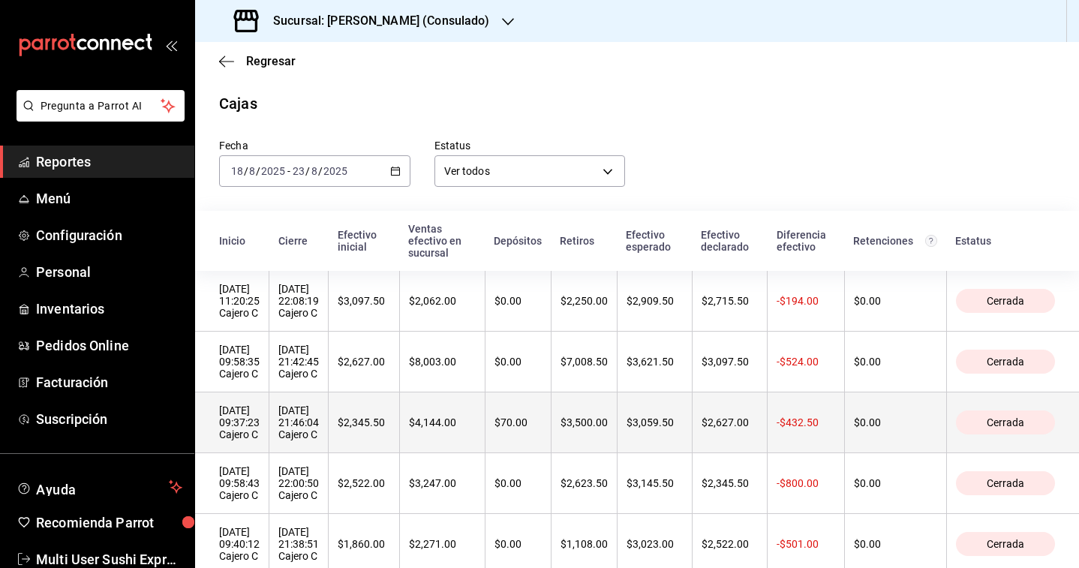
click at [297, 405] on th "[DATE] 21:46:04 Cajero C" at bounding box center [298, 422] width 59 height 61
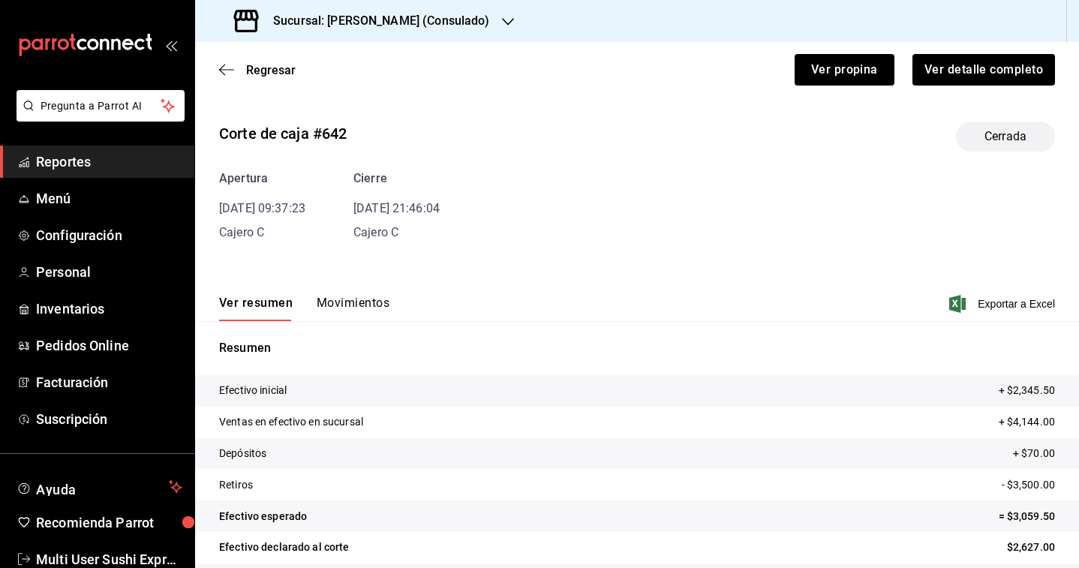
click at [344, 289] on div "Ver resumen Movimientos Exportar a Excel" at bounding box center [637, 300] width 884 height 44
click at [344, 311] on button "Movimientos" at bounding box center [353, 309] width 73 height 26
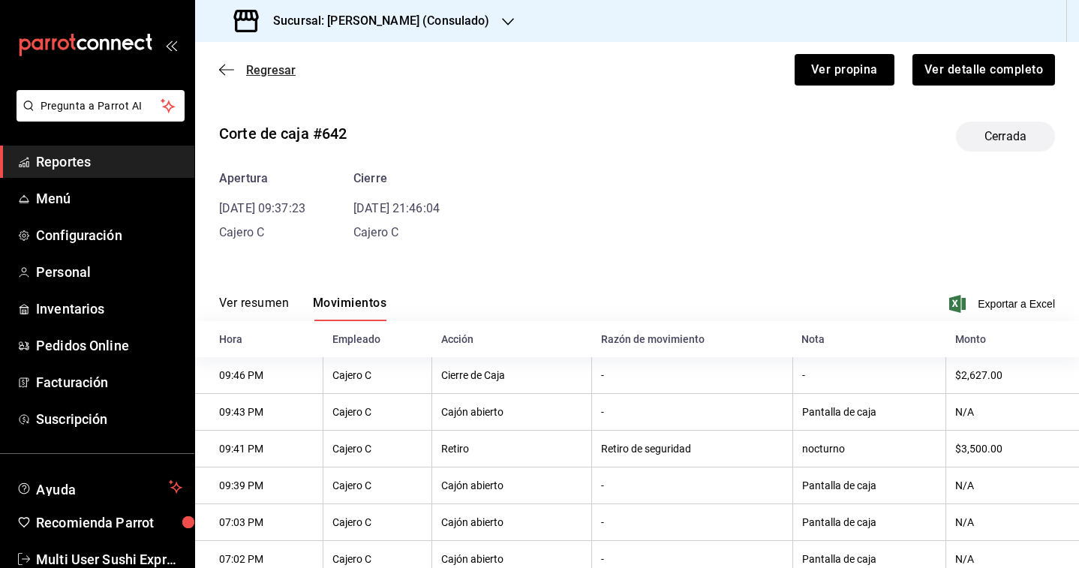
click at [264, 71] on span "Regresar" at bounding box center [271, 70] width 50 height 14
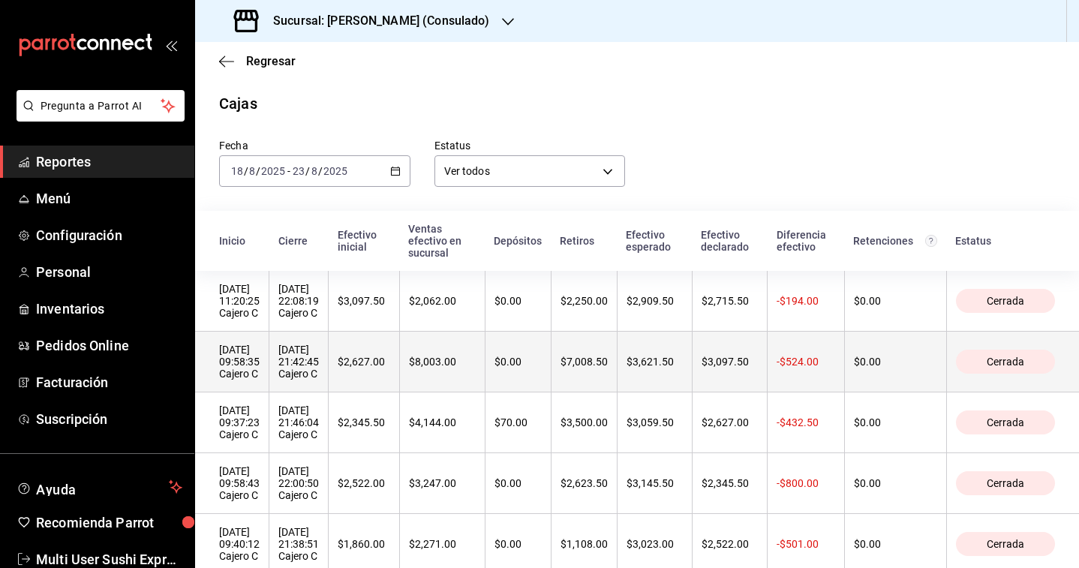
click at [301, 371] on div "[DATE] 21:42:45 Cajero C" at bounding box center [298, 362] width 41 height 36
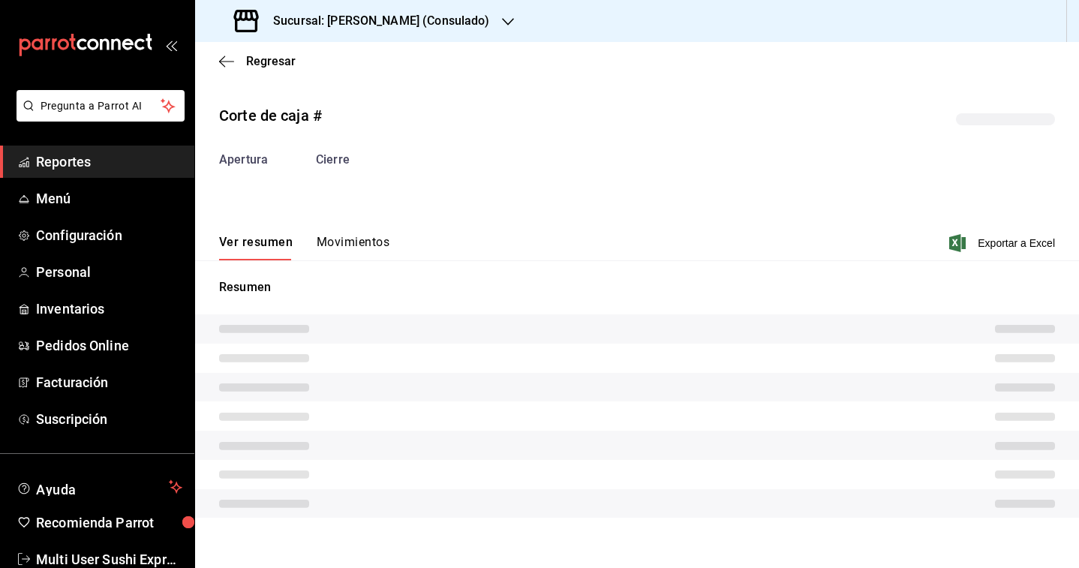
click at [345, 257] on button "Movimientos" at bounding box center [353, 248] width 73 height 26
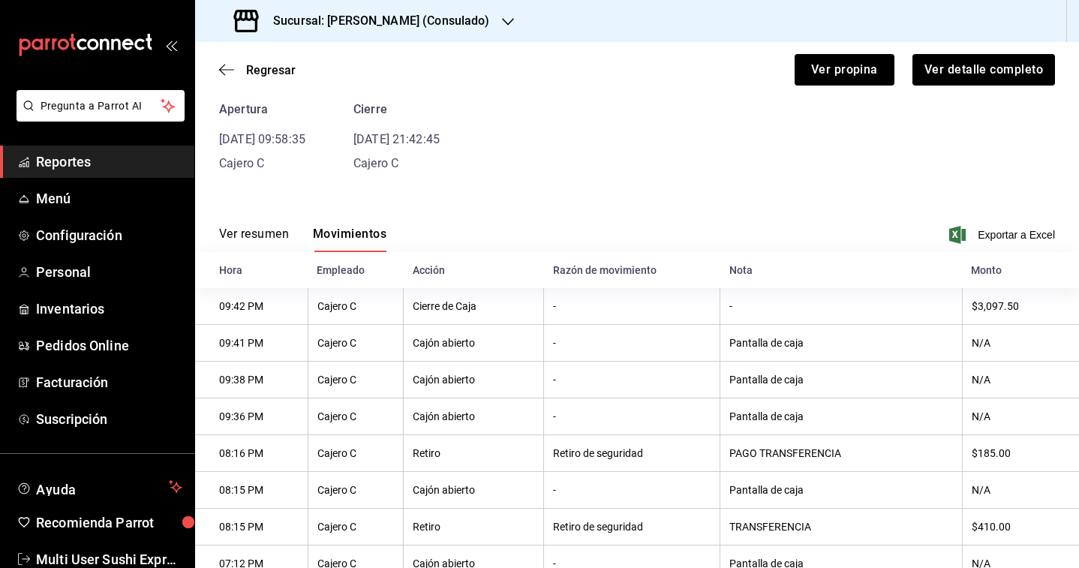
scroll to position [54, 0]
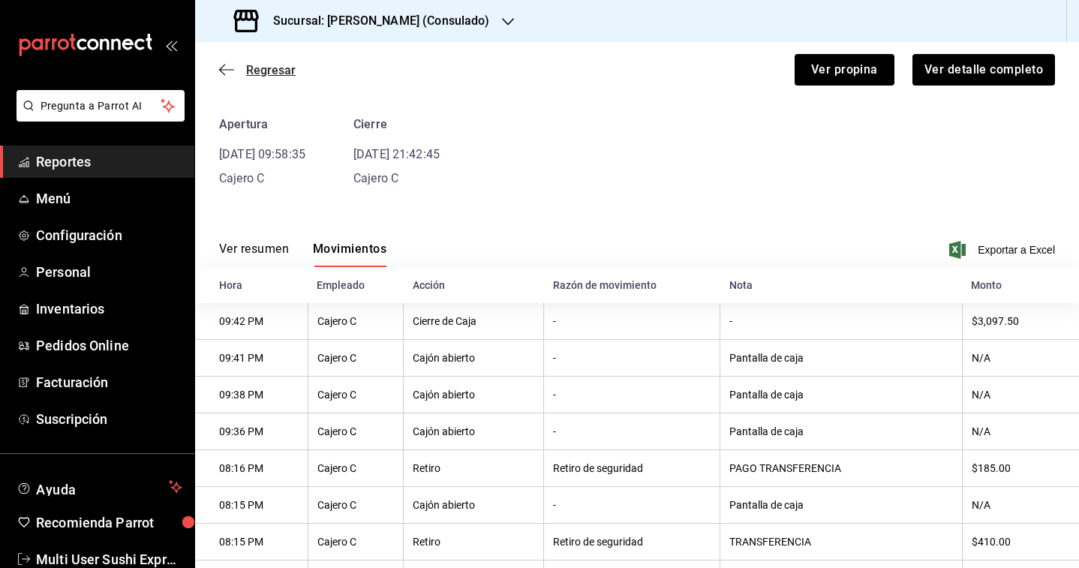
click at [275, 68] on span "Regresar" at bounding box center [271, 70] width 50 height 14
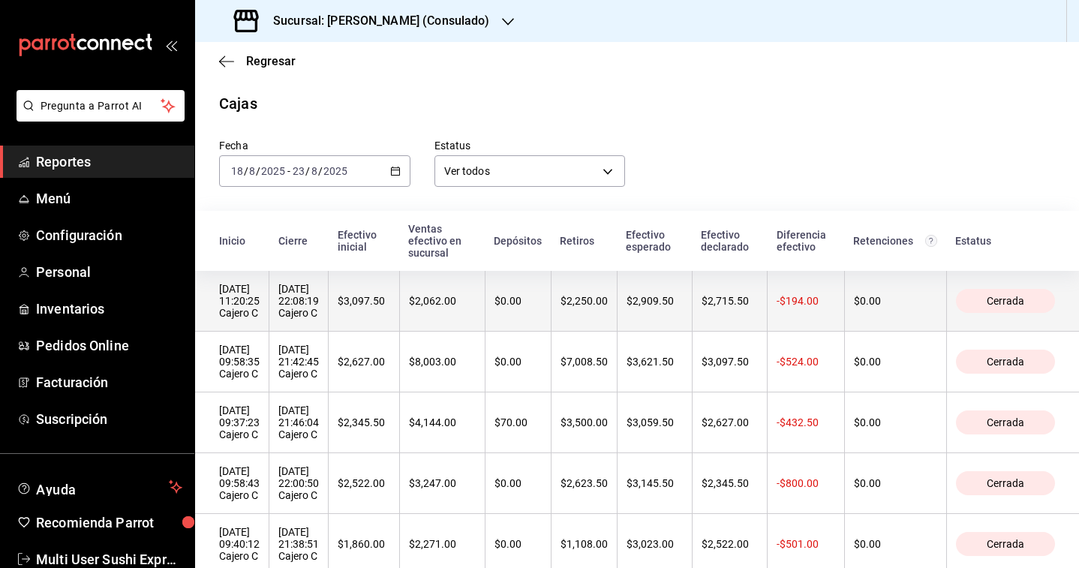
click at [315, 310] on div "[DATE] 22:08:19 Cajero C" at bounding box center [298, 301] width 41 height 36
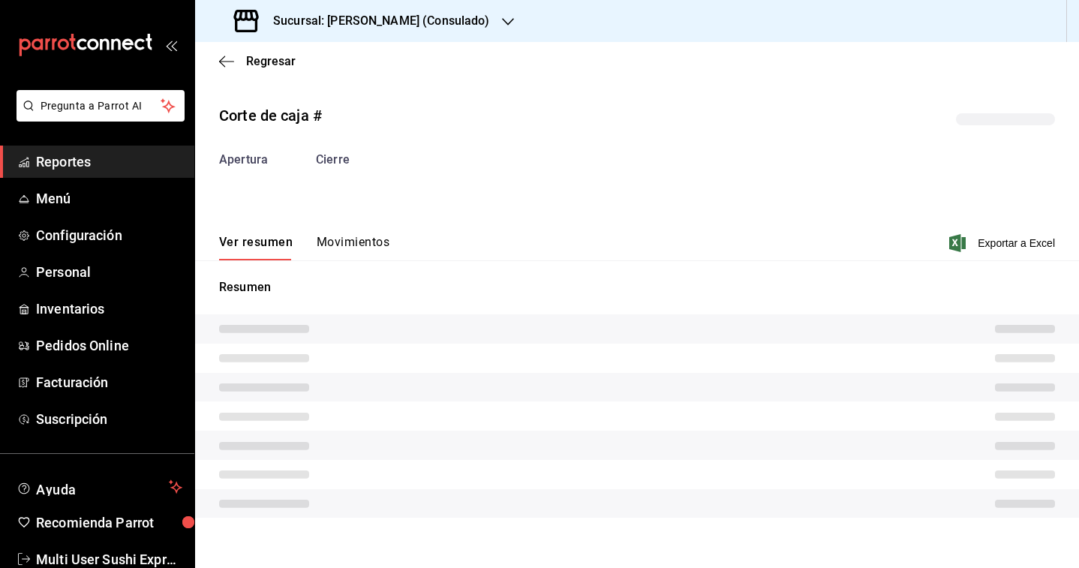
click at [335, 256] on button "Movimientos" at bounding box center [353, 248] width 73 height 26
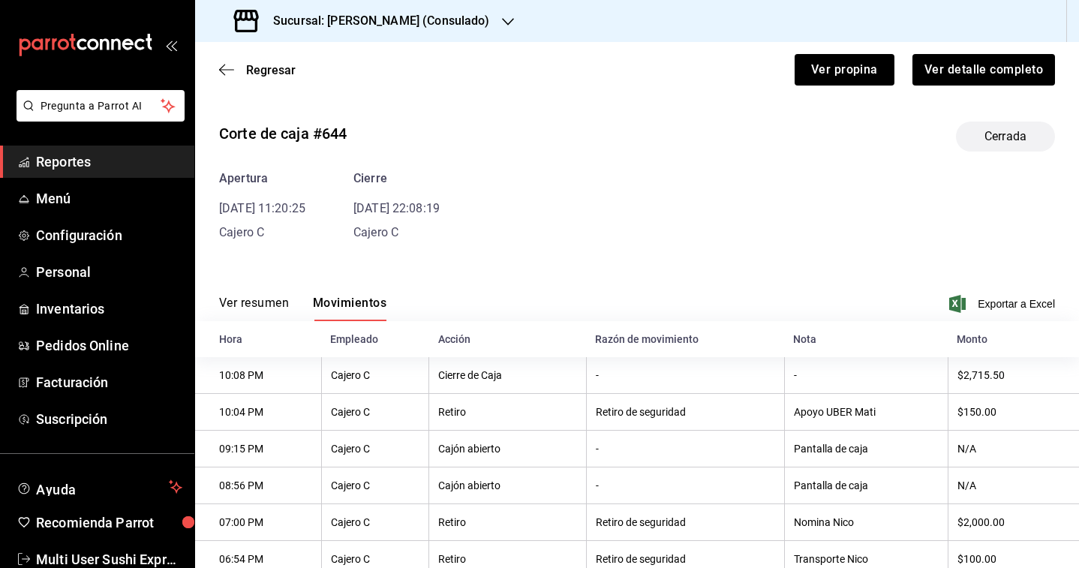
click at [338, 39] on div "Sucursal: [PERSON_NAME] (Consulado)" at bounding box center [363, 21] width 313 height 42
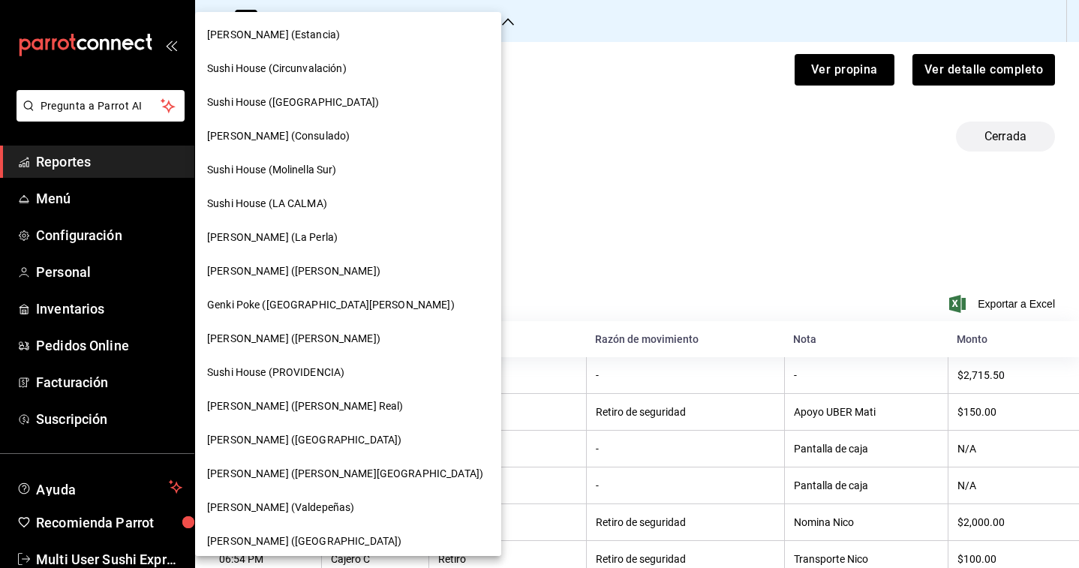
click at [315, 200] on span "Sushi House (LA CALMA)" at bounding box center [267, 204] width 120 height 16
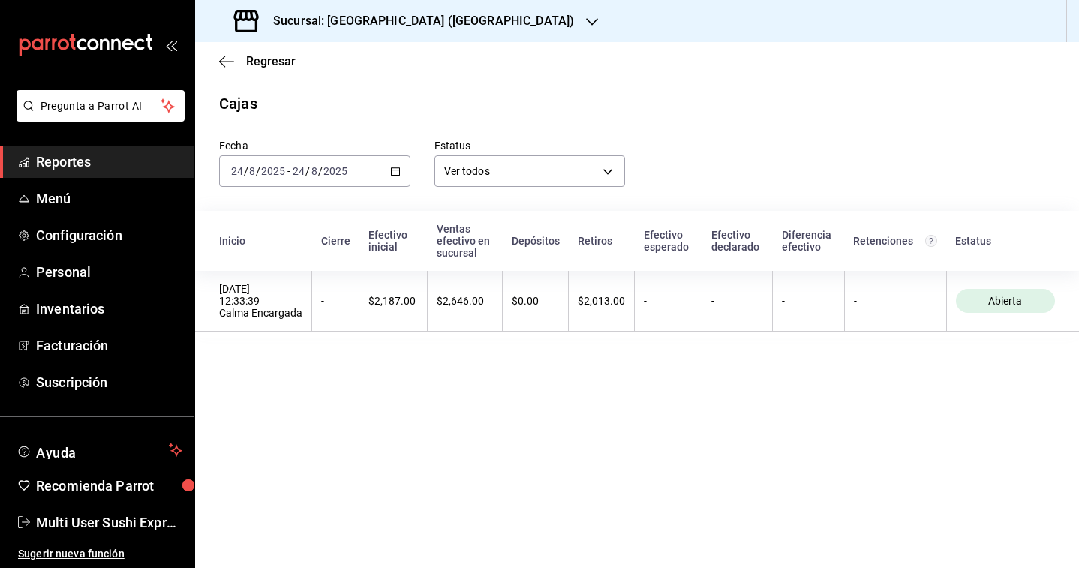
click at [377, 173] on div "[DATE] [DATE] - [DATE] [DATE]" at bounding box center [314, 171] width 191 height 32
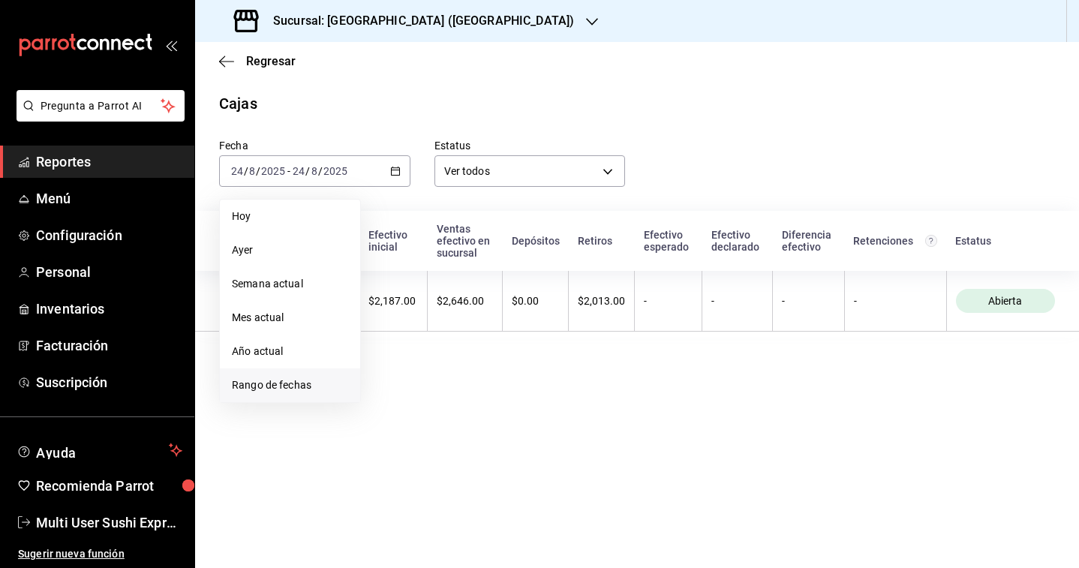
click at [253, 387] on span "Rango de fechas" at bounding box center [290, 385] width 116 height 16
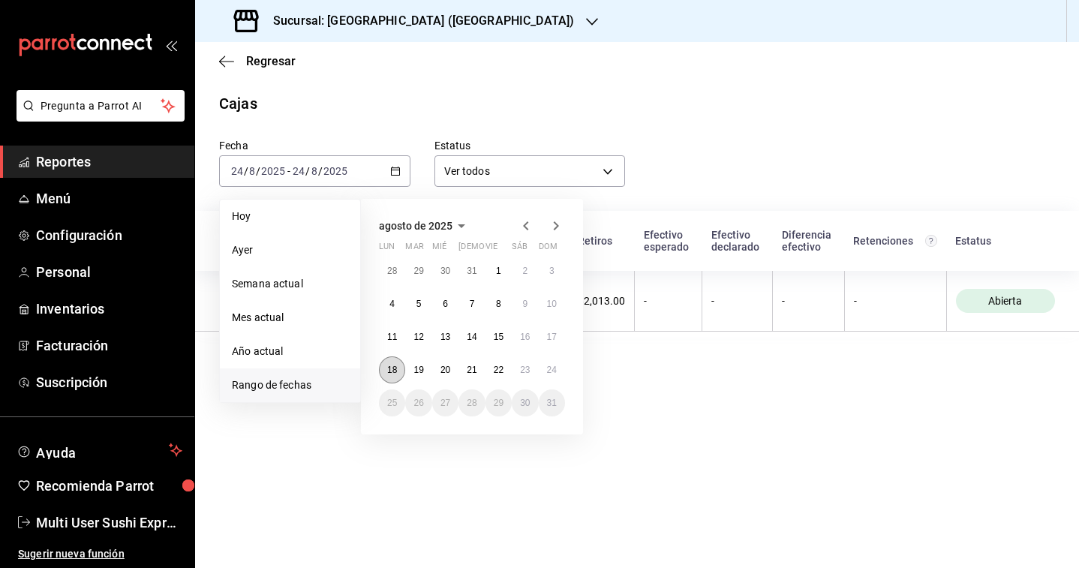
click at [394, 365] on abbr "18" at bounding box center [392, 370] width 10 height 11
click at [530, 373] on abbr "23" at bounding box center [525, 370] width 10 height 11
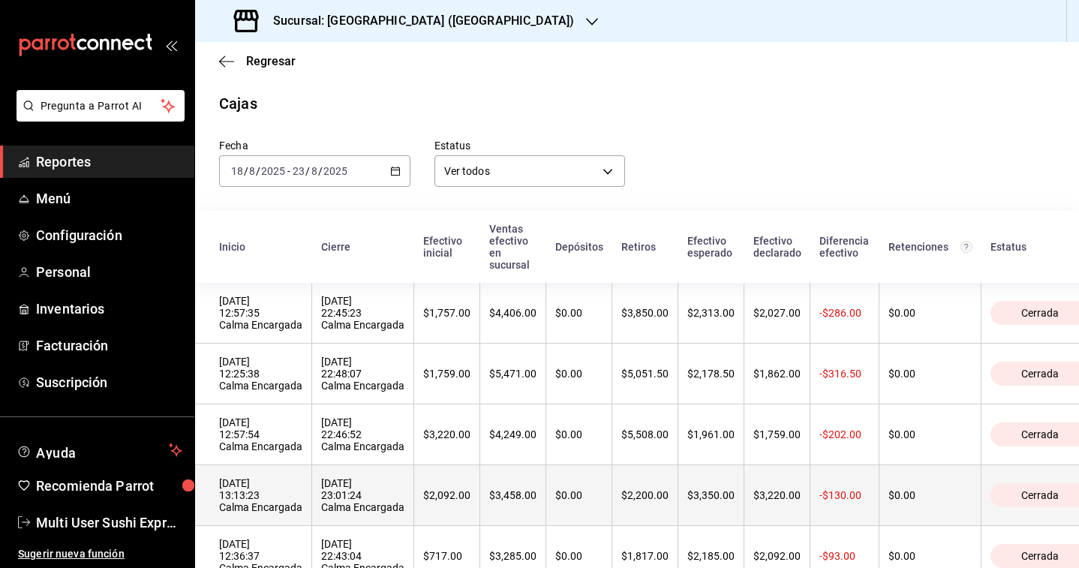
scroll to position [118, 0]
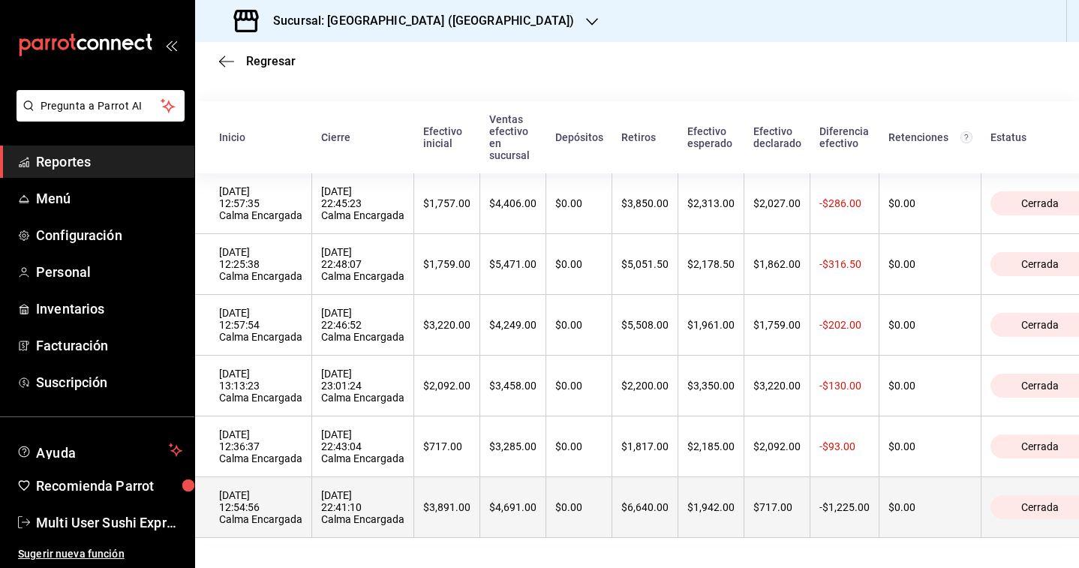
click at [263, 530] on th "[DATE] 12:54:56 Calma Encargada" at bounding box center [253, 507] width 117 height 61
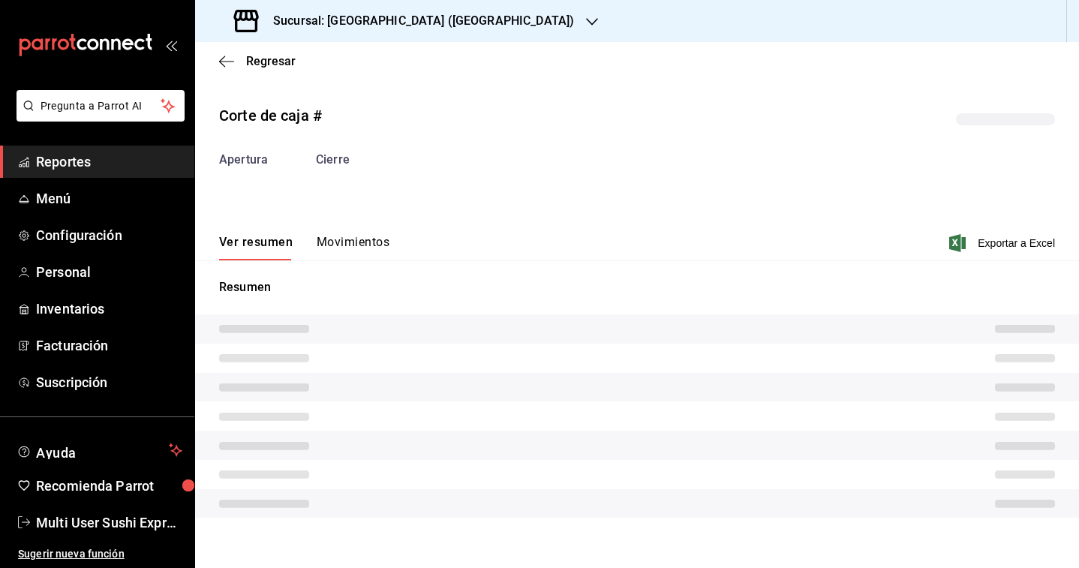
click at [366, 246] on button "Movimientos" at bounding box center [353, 248] width 73 height 26
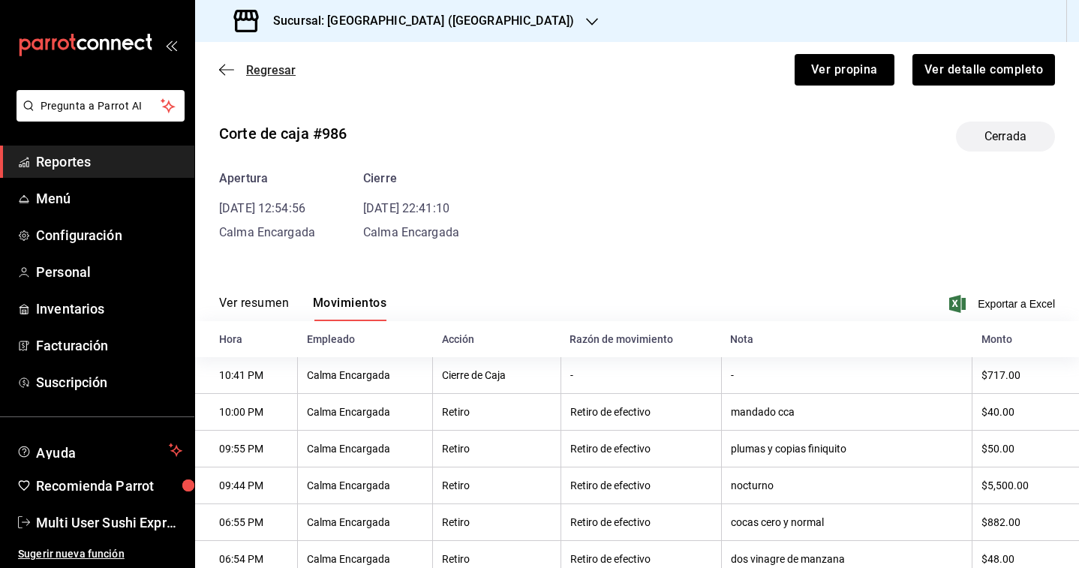
click at [275, 67] on span "Regresar" at bounding box center [271, 70] width 50 height 14
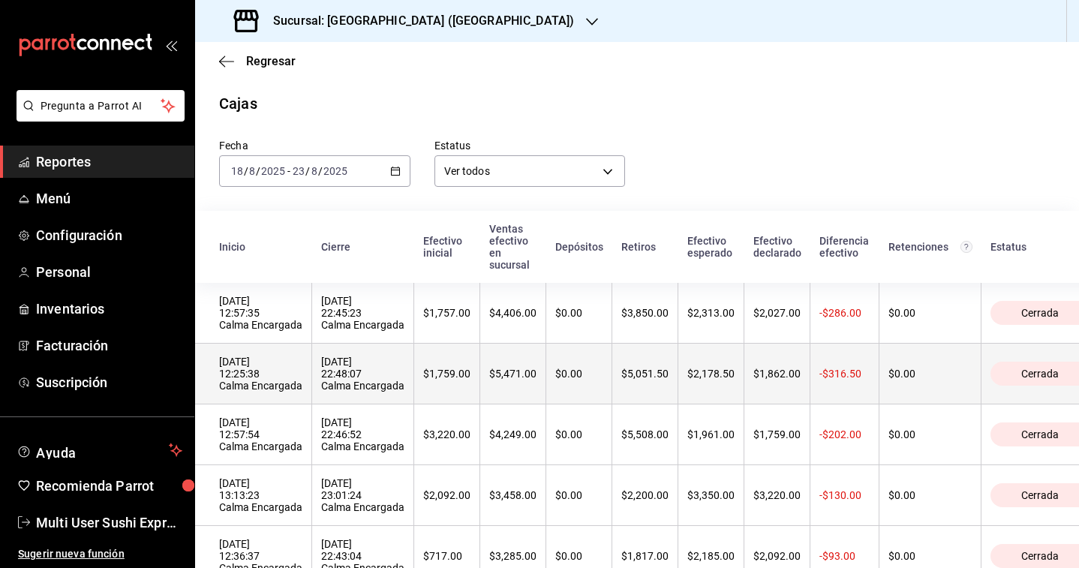
scroll to position [118, 0]
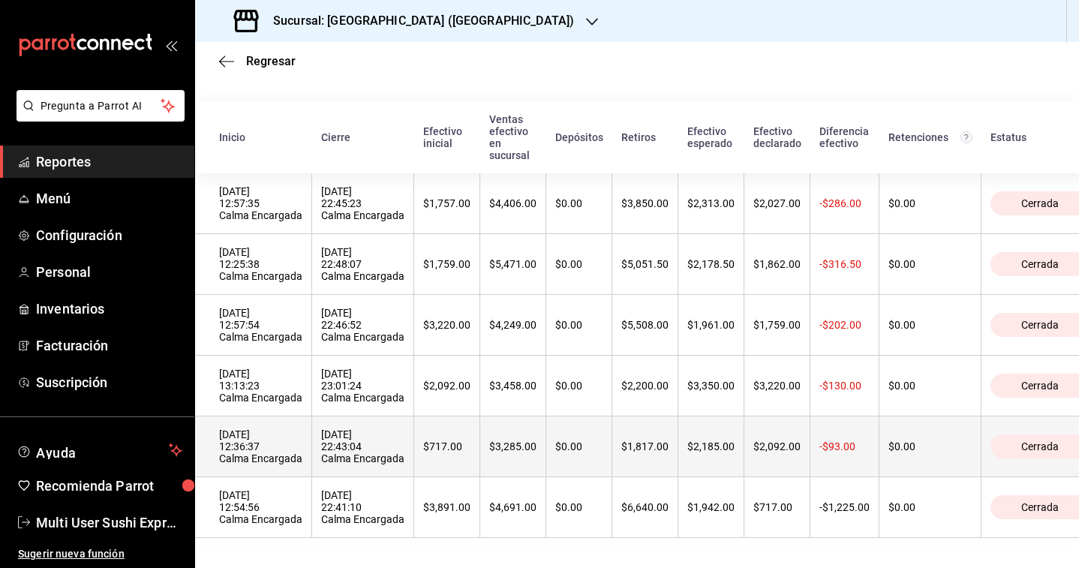
click at [337, 433] on div "[DATE] 22:43:04 Calma Encargada" at bounding box center [362, 446] width 83 height 36
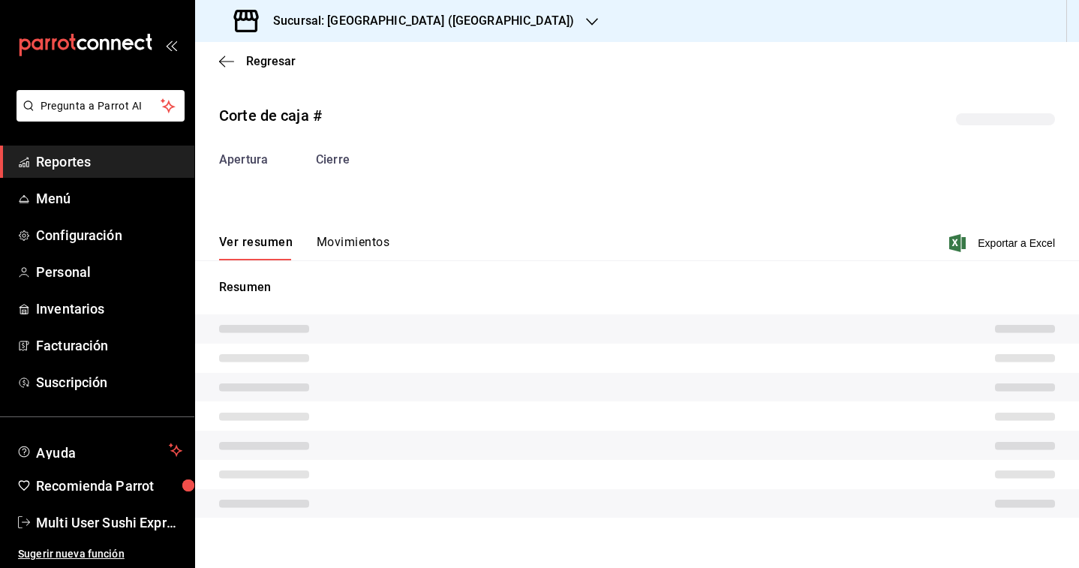
click at [359, 233] on div "Corte de caja # Apertura Cierre Ver resumen Movimientos Exportar a Excel Resumen" at bounding box center [637, 313] width 884 height 443
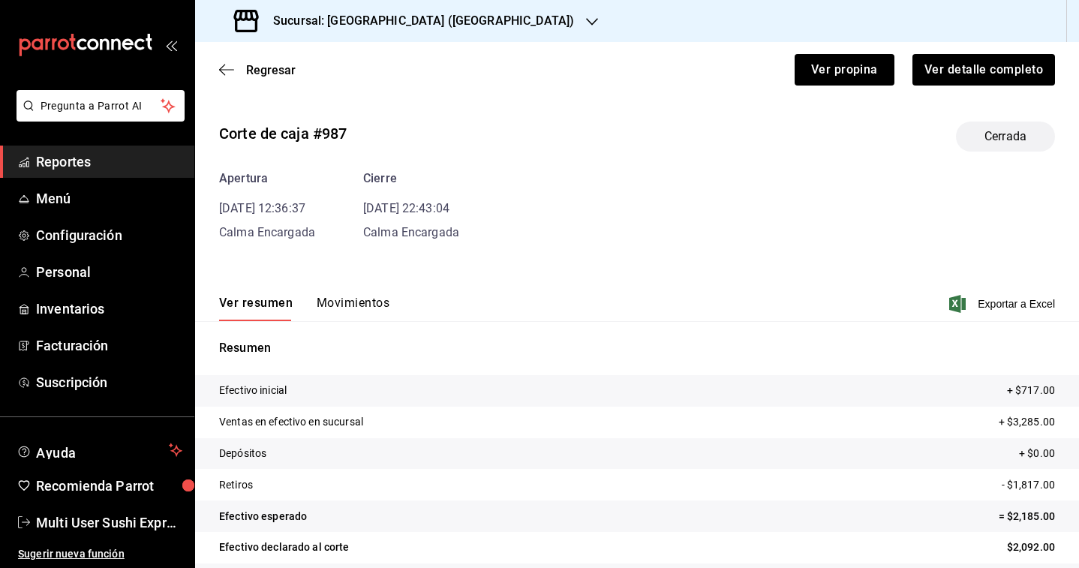
click at [335, 317] on button "Movimientos" at bounding box center [353, 309] width 73 height 26
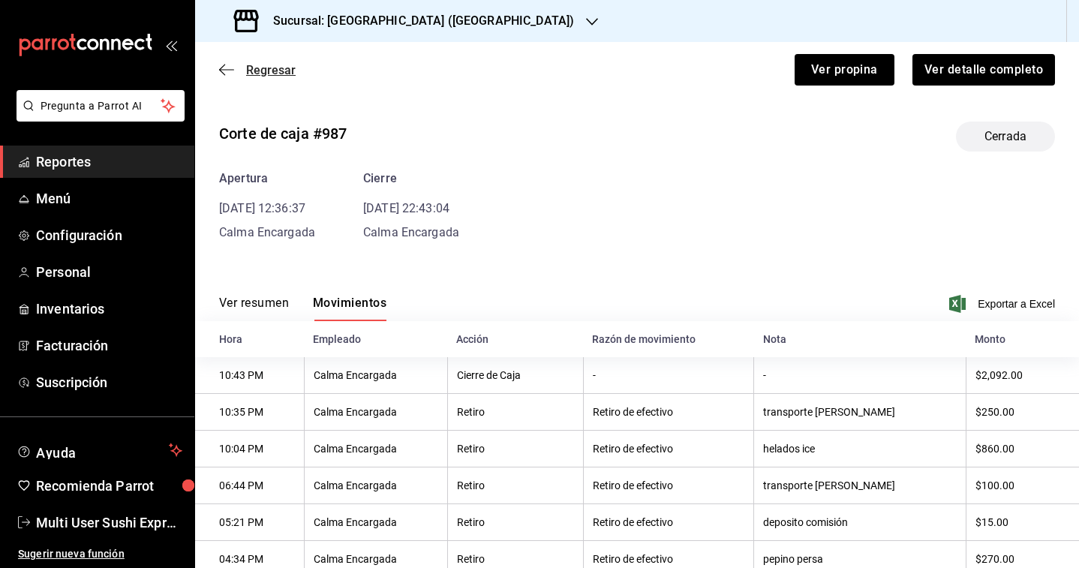
click at [283, 63] on span "Regresar" at bounding box center [271, 70] width 50 height 14
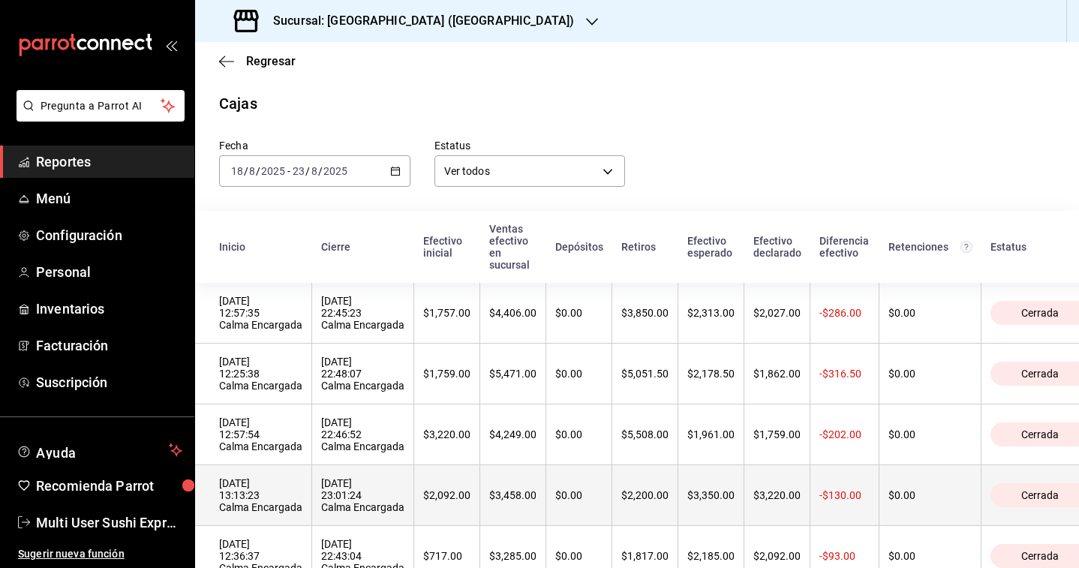
click at [288, 488] on div "[DATE] 13:13:23 Calma Encargada" at bounding box center [260, 495] width 83 height 36
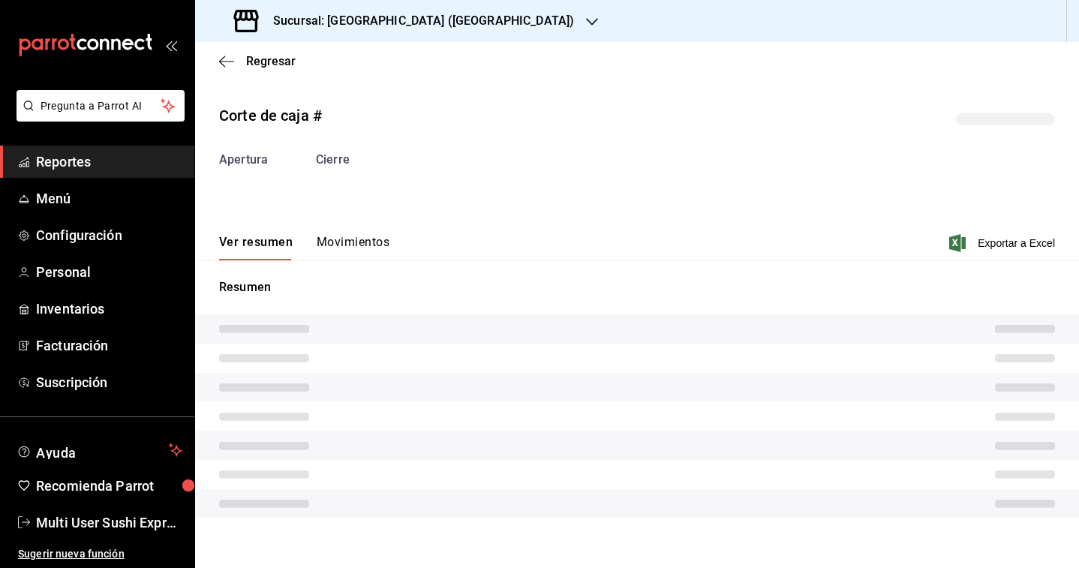
click at [359, 257] on div "Corte de caja # Apertura Cierre Ver resumen Movimientos Exportar a Excel Resumen" at bounding box center [637, 313] width 884 height 443
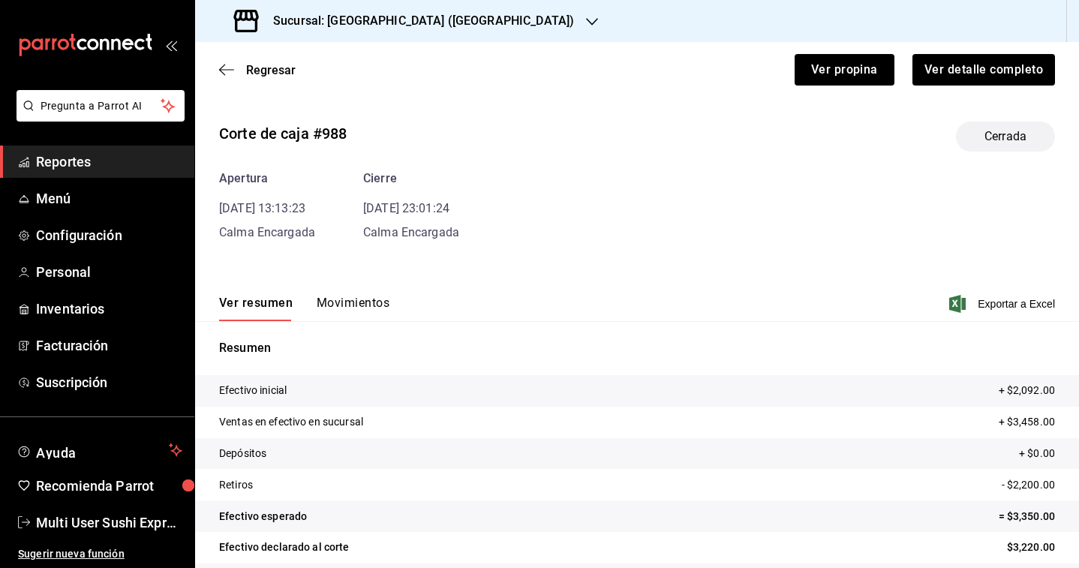
click at [361, 313] on button "Movimientos" at bounding box center [353, 309] width 73 height 26
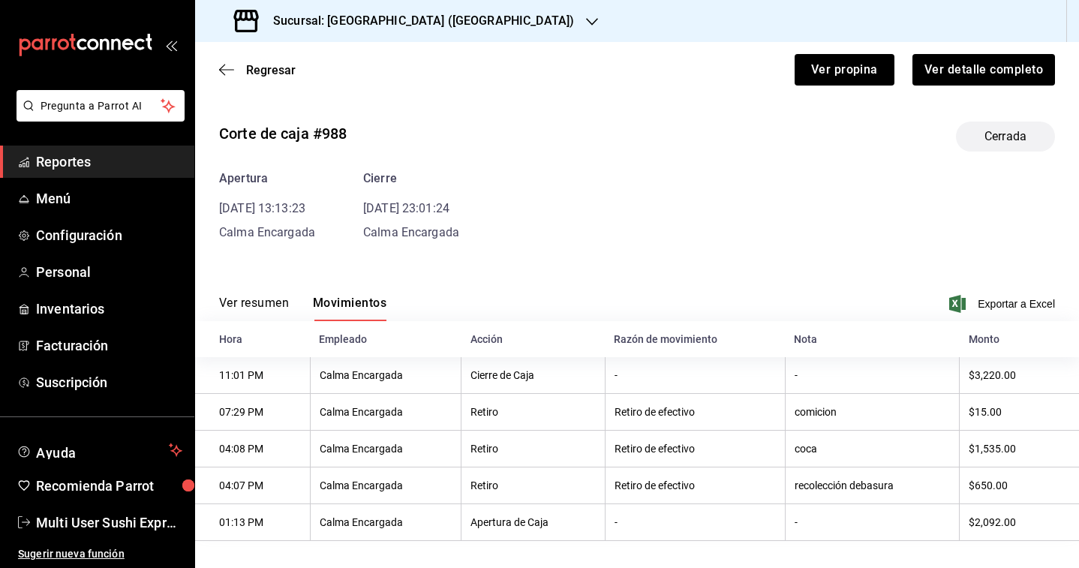
scroll to position [11, 0]
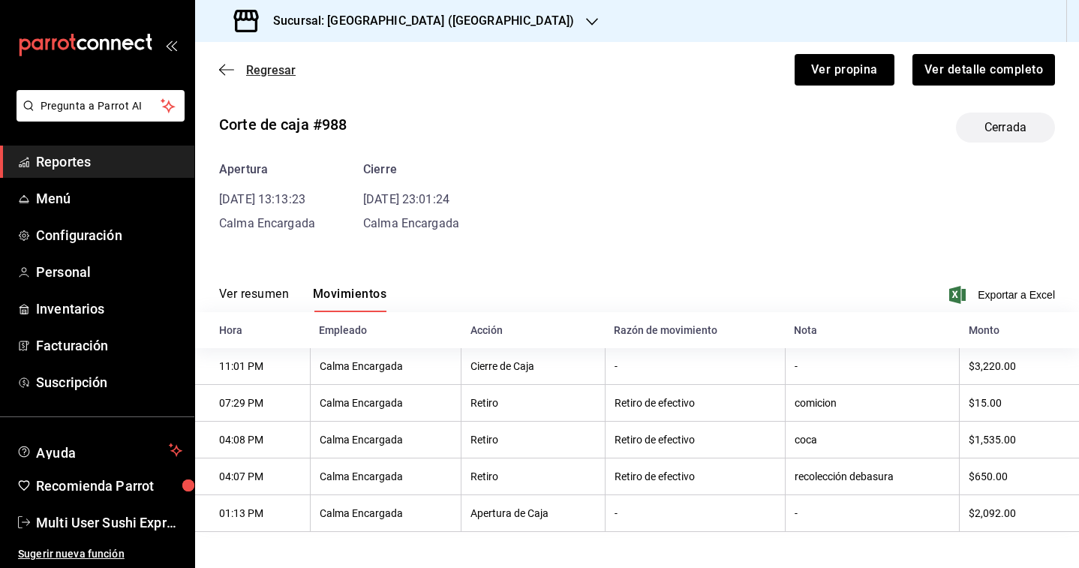
click at [278, 76] on span "Regresar" at bounding box center [271, 70] width 50 height 14
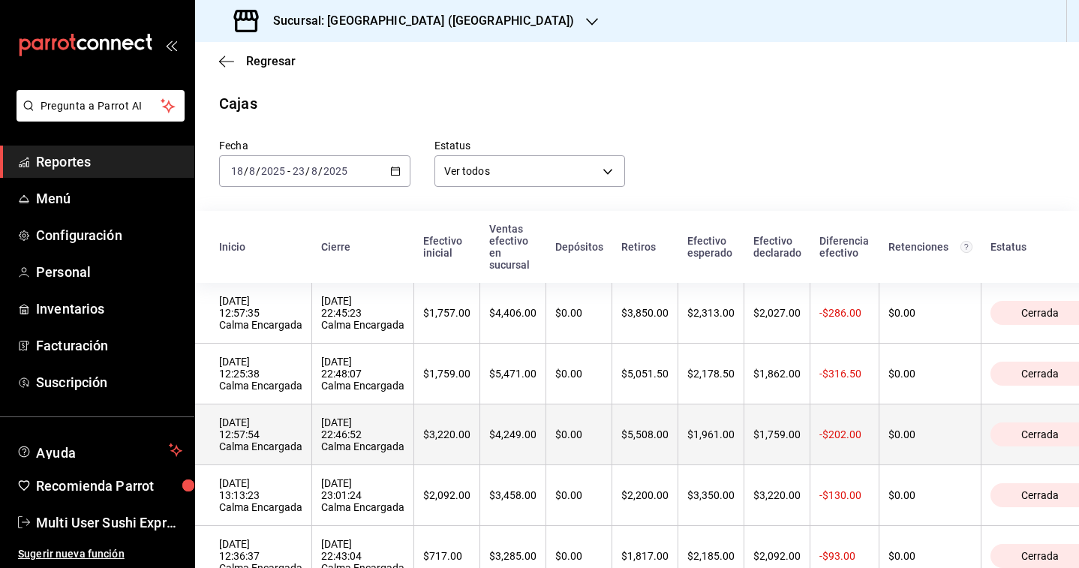
click at [305, 421] on th "[DATE] 12:57:54 Calma Encargada" at bounding box center [253, 434] width 117 height 61
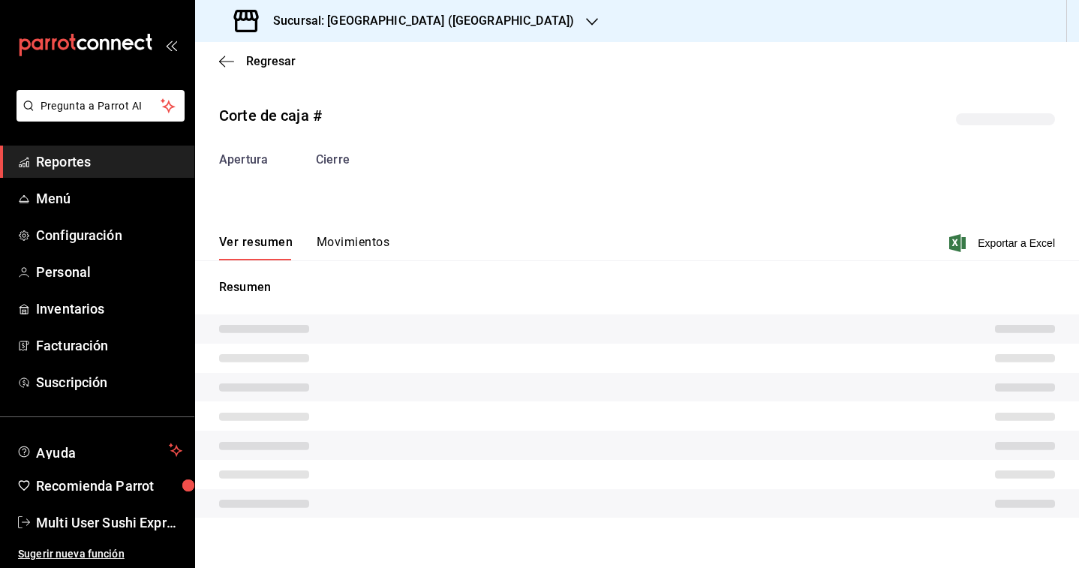
click at [353, 256] on div "Corte de caja # Apertura Cierre Ver resumen Movimientos Exportar a Excel Resumen" at bounding box center [637, 313] width 884 height 443
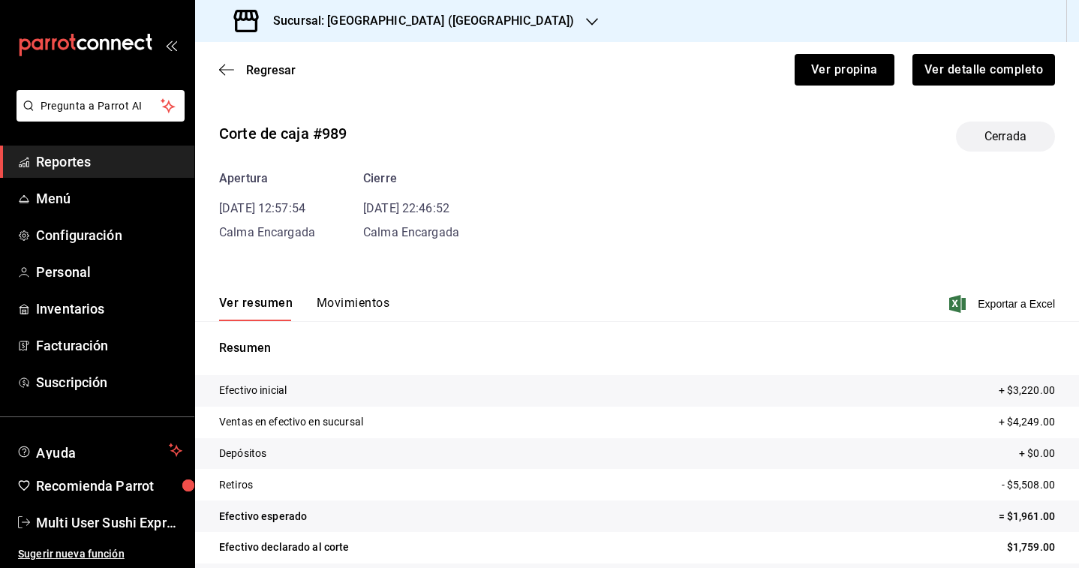
click at [362, 311] on button "Movimientos" at bounding box center [353, 309] width 73 height 26
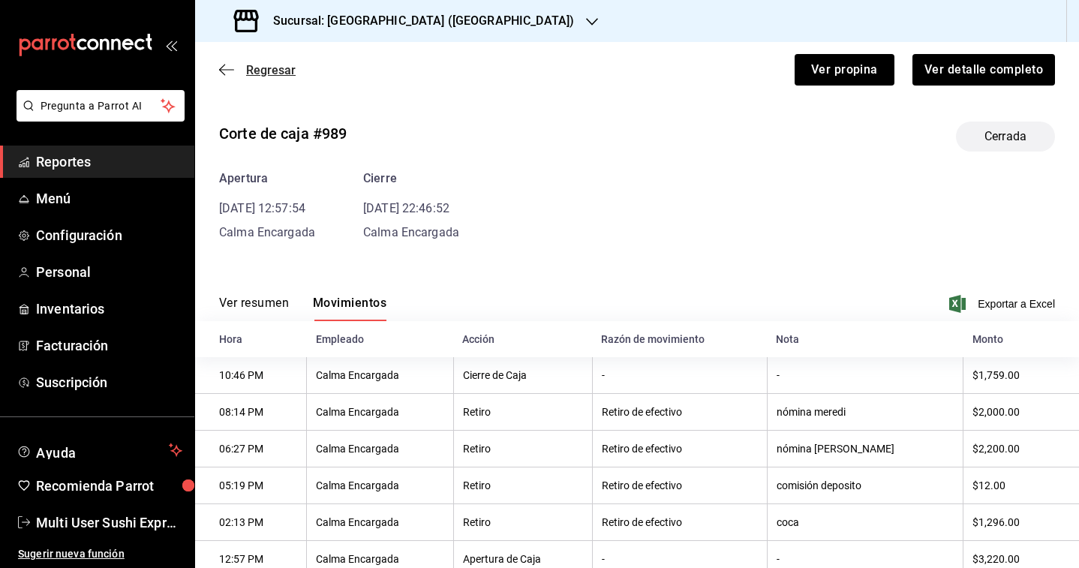
click at [277, 71] on span "Regresar" at bounding box center [271, 70] width 50 height 14
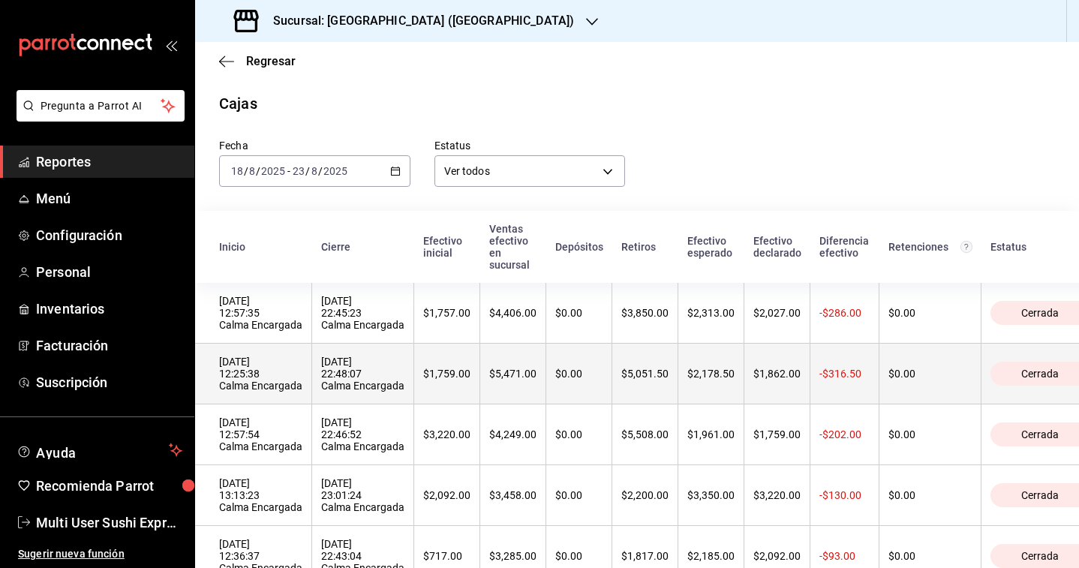
click at [284, 377] on div "[DATE] 12:25:38 Calma Encargada" at bounding box center [260, 374] width 83 height 36
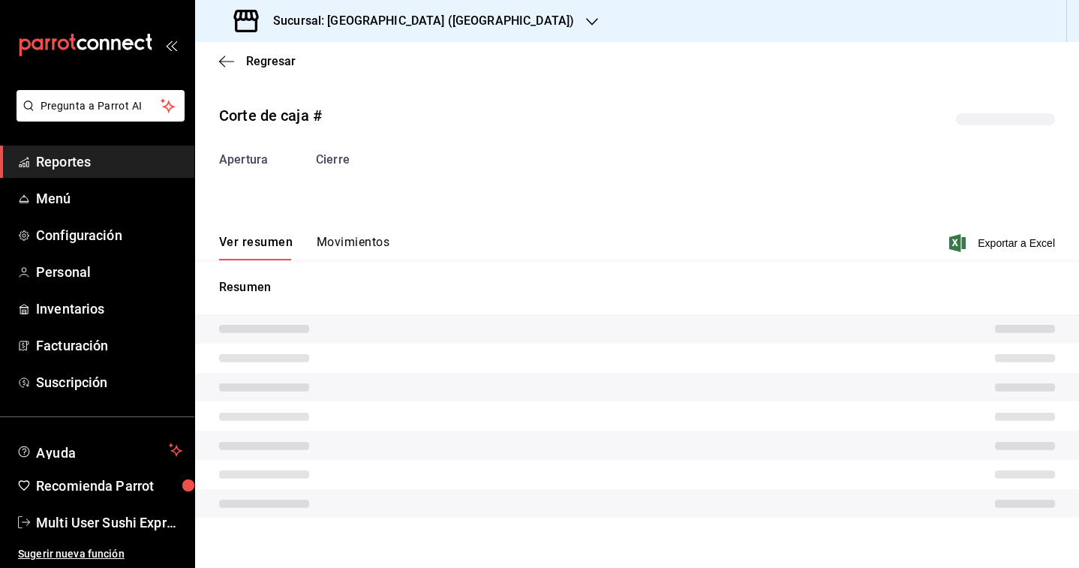
click at [343, 248] on div "Corte de caja # Apertura Cierre Ver resumen Movimientos Exportar a Excel Resumen" at bounding box center [637, 313] width 884 height 443
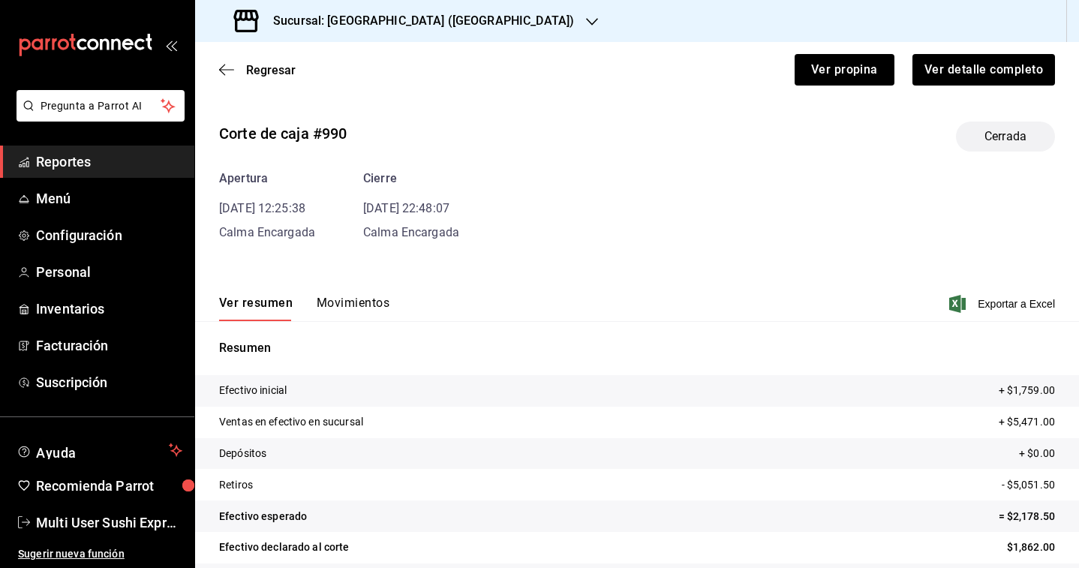
click at [365, 314] on button "Movimientos" at bounding box center [353, 309] width 73 height 26
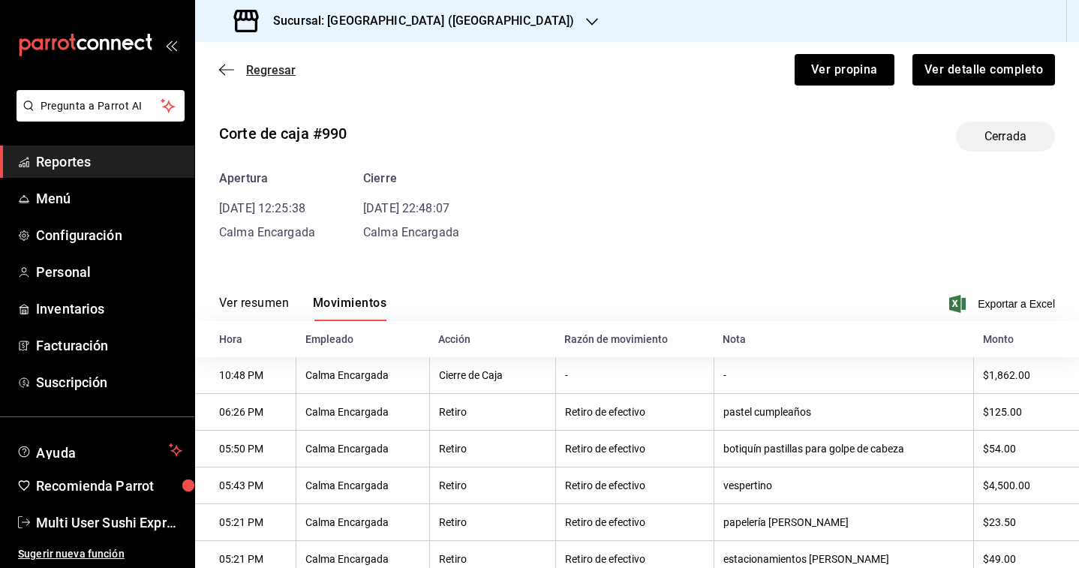
click at [283, 71] on span "Regresar" at bounding box center [271, 70] width 50 height 14
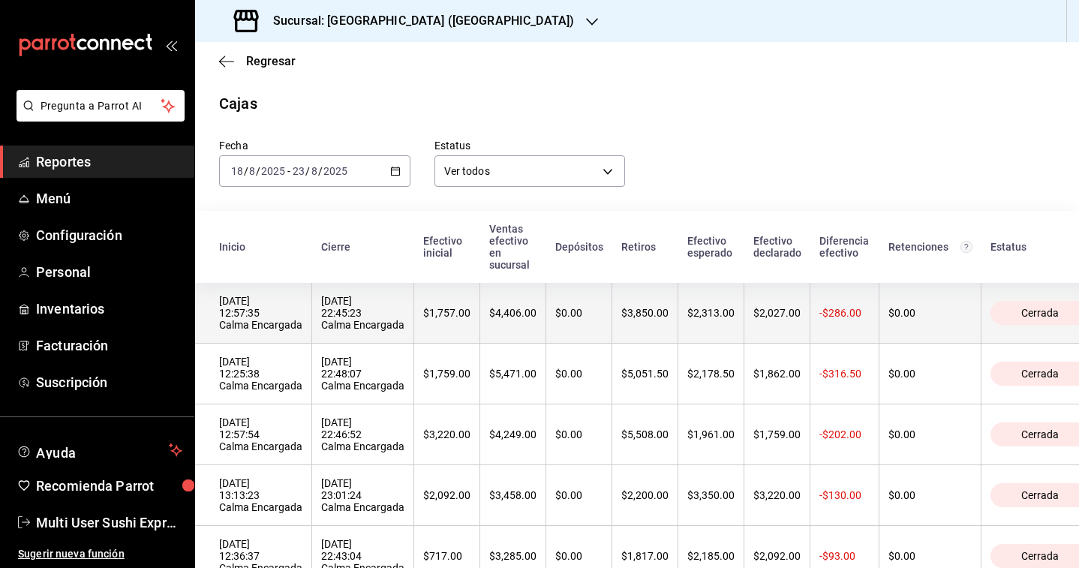
click at [253, 327] on div "[DATE] 12:57:35 Calma Encargada" at bounding box center [260, 313] width 83 height 36
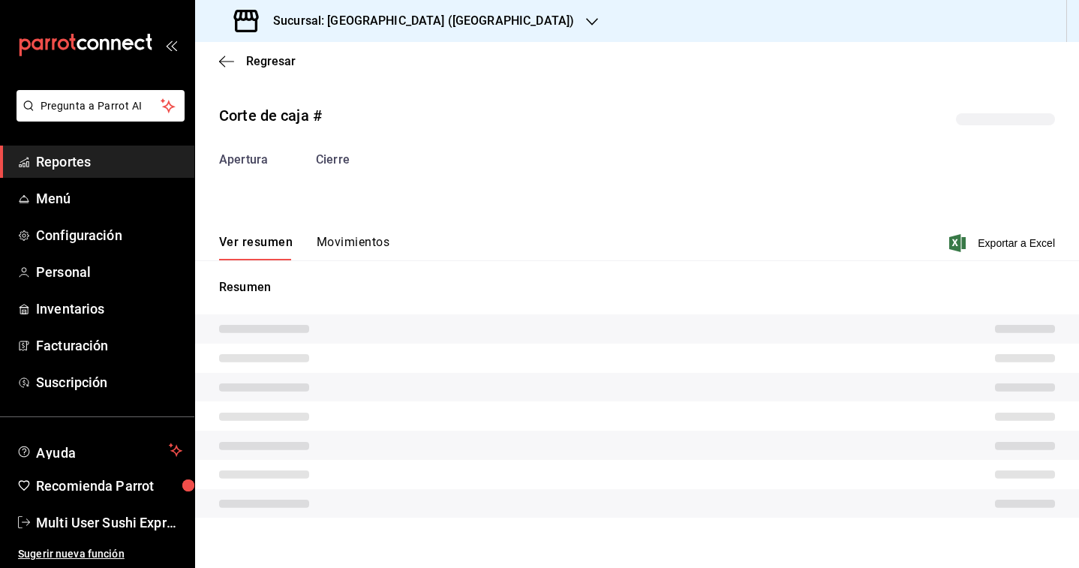
click at [349, 248] on button "Movimientos" at bounding box center [353, 248] width 73 height 26
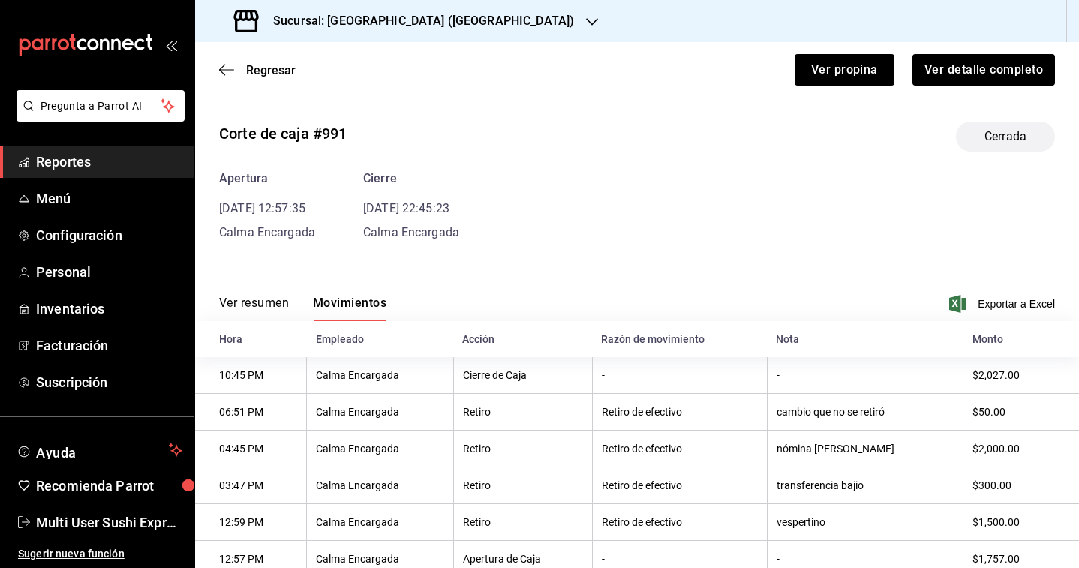
click at [394, 30] on div "Sucursal: [GEOGRAPHIC_DATA] ([GEOGRAPHIC_DATA])" at bounding box center [405, 21] width 397 height 42
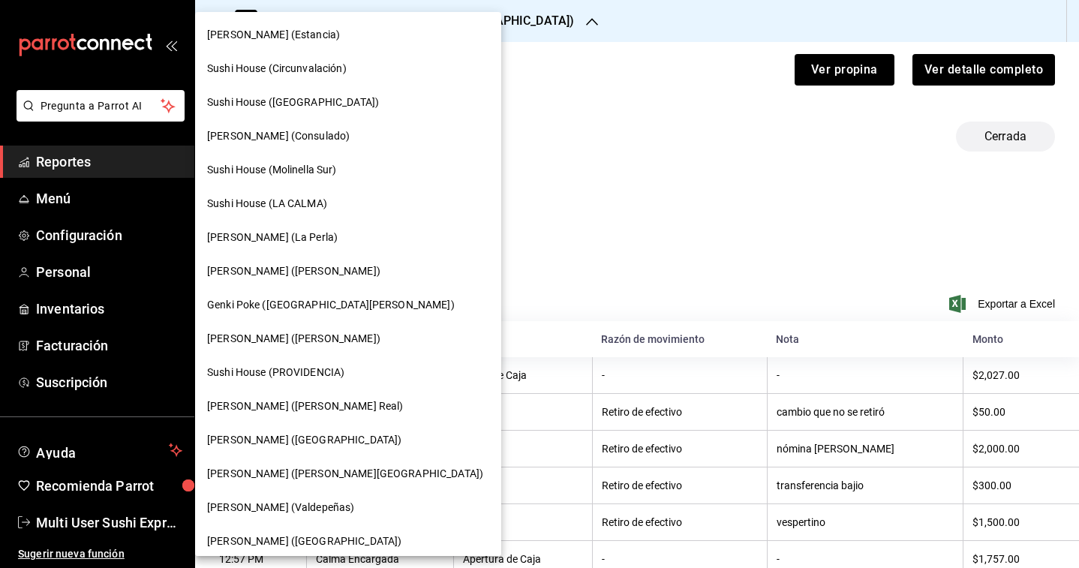
click at [289, 234] on span "[PERSON_NAME] (La Perla)" at bounding box center [272, 238] width 131 height 16
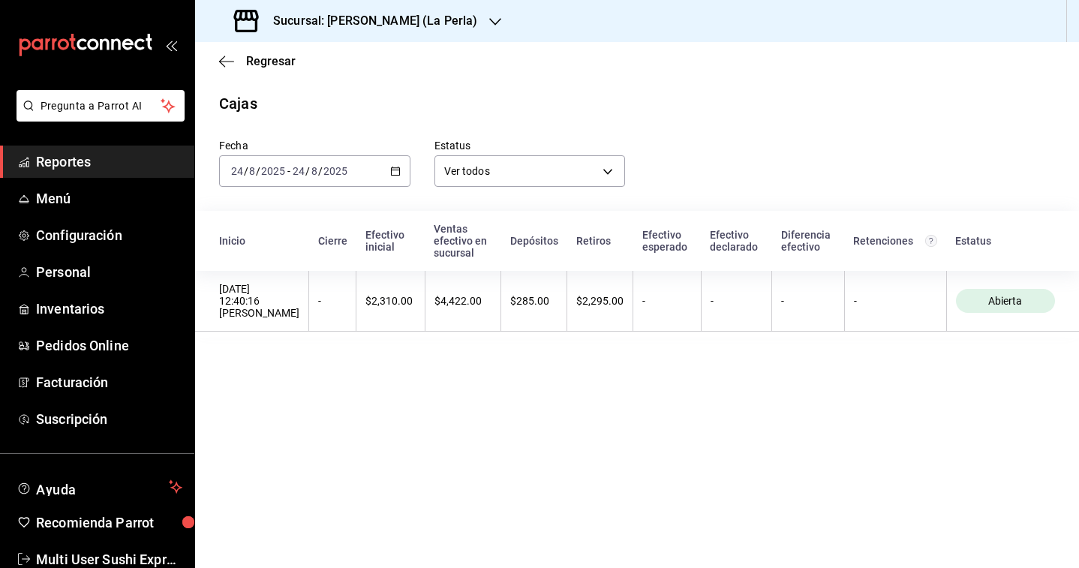
click at [368, 179] on div "[DATE] [DATE] - [DATE] [DATE]" at bounding box center [314, 171] width 191 height 32
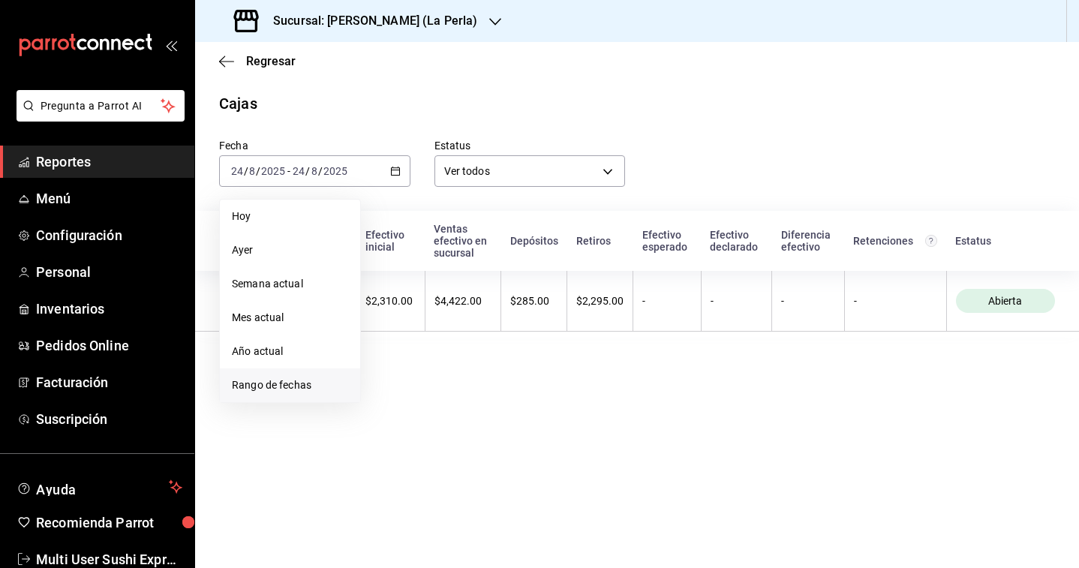
click at [295, 398] on li "Rango de fechas" at bounding box center [290, 385] width 140 height 34
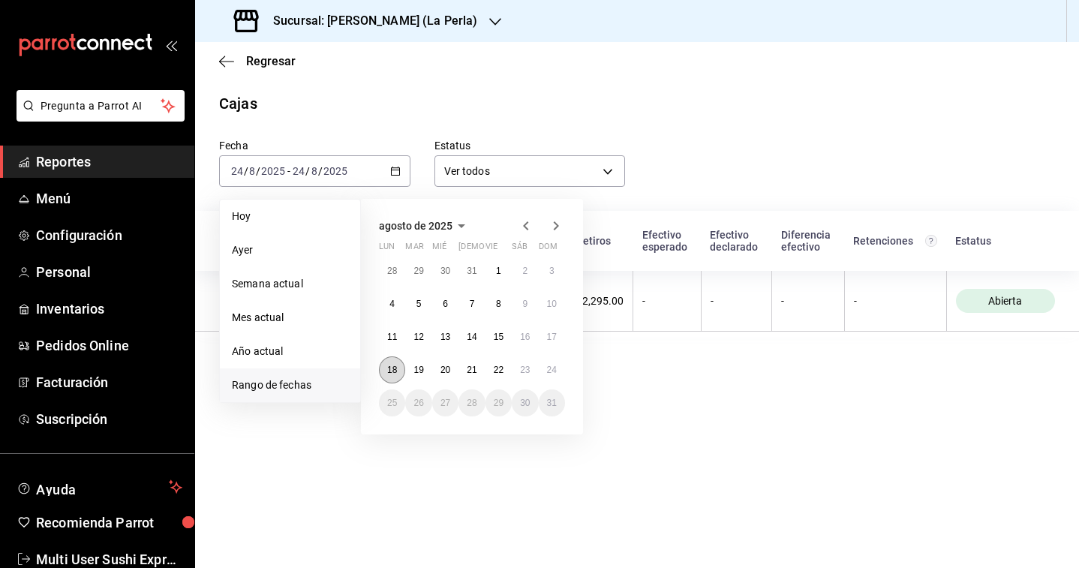
click at [395, 374] on abbr "18" at bounding box center [392, 370] width 10 height 11
click at [518, 368] on button "23" at bounding box center [525, 369] width 26 height 27
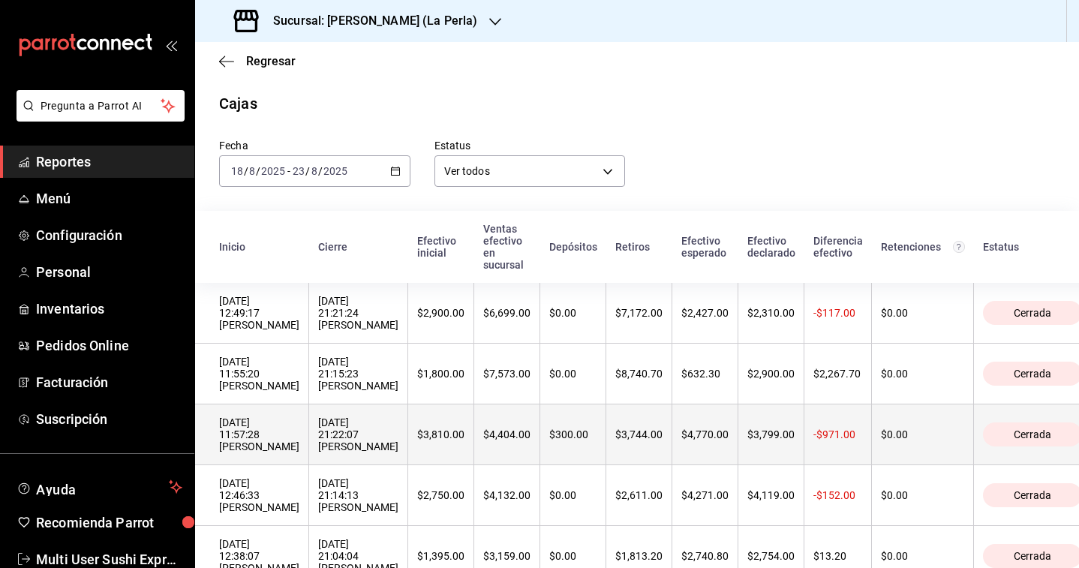
scroll to position [105, 0]
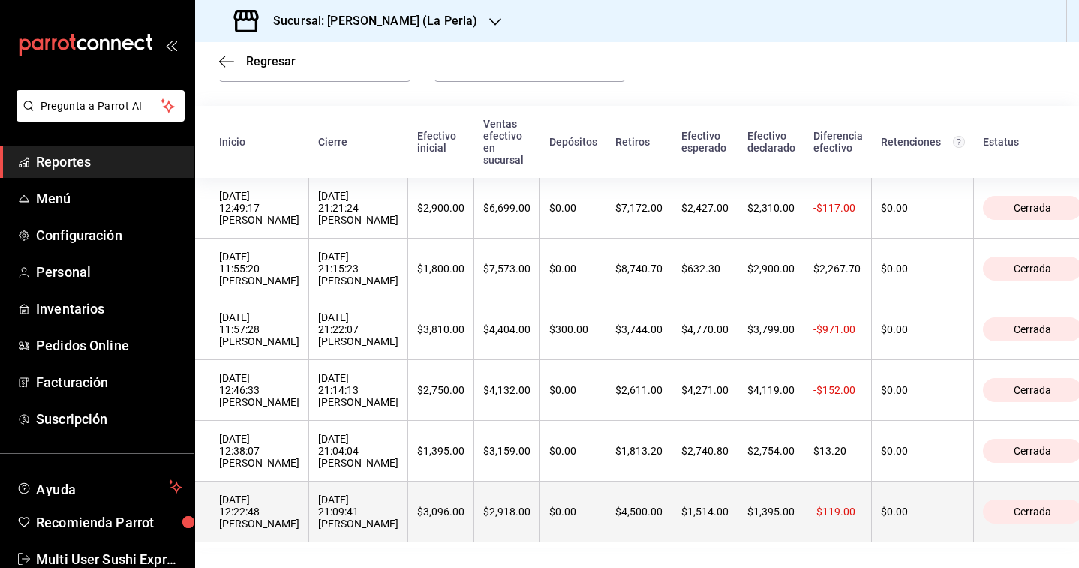
click at [246, 505] on div "[DATE] 12:22:48 [PERSON_NAME]" at bounding box center [259, 512] width 80 height 36
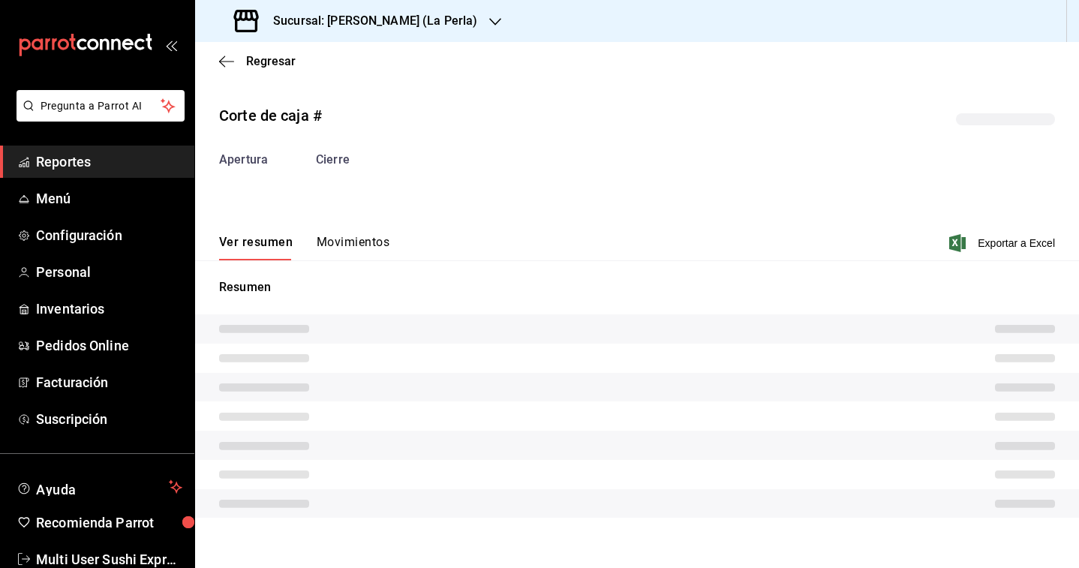
click at [356, 266] on div "Corte de caja # Apertura Cierre Ver resumen Movimientos Exportar a Excel Resumen" at bounding box center [637, 313] width 884 height 443
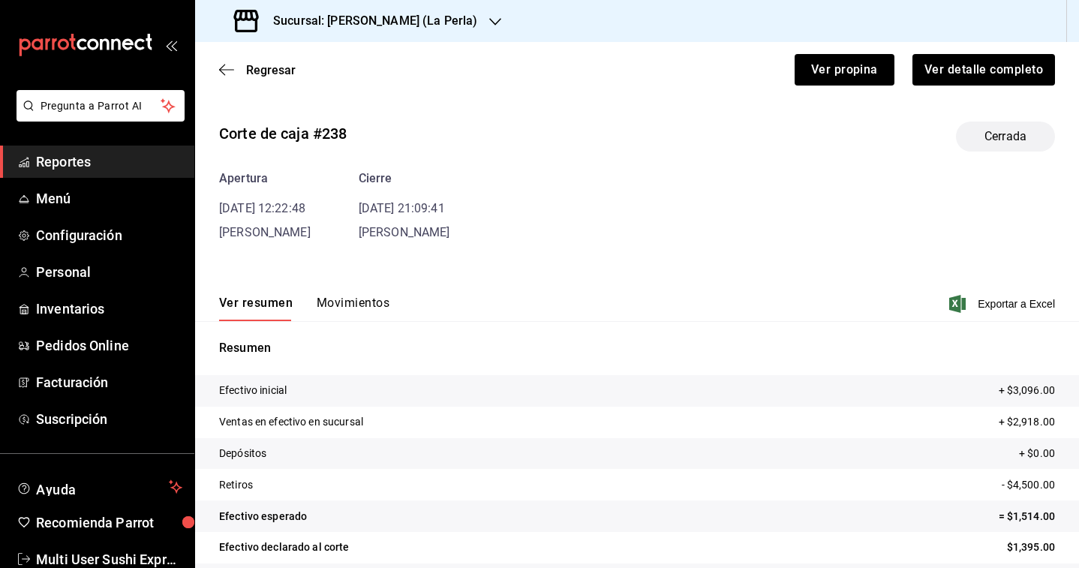
click at [358, 310] on button "Movimientos" at bounding box center [353, 309] width 73 height 26
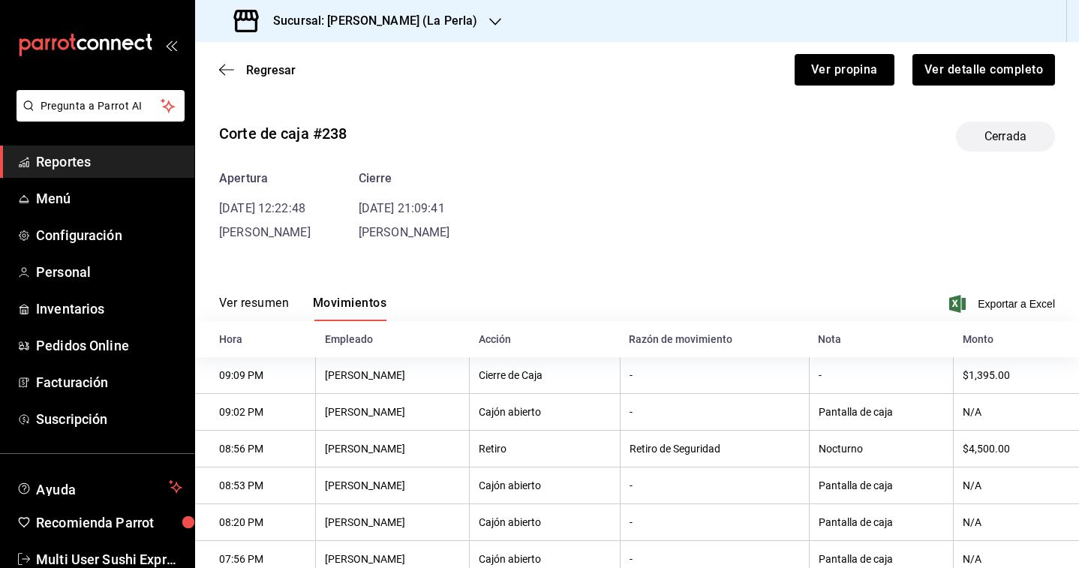
scroll to position [2, 0]
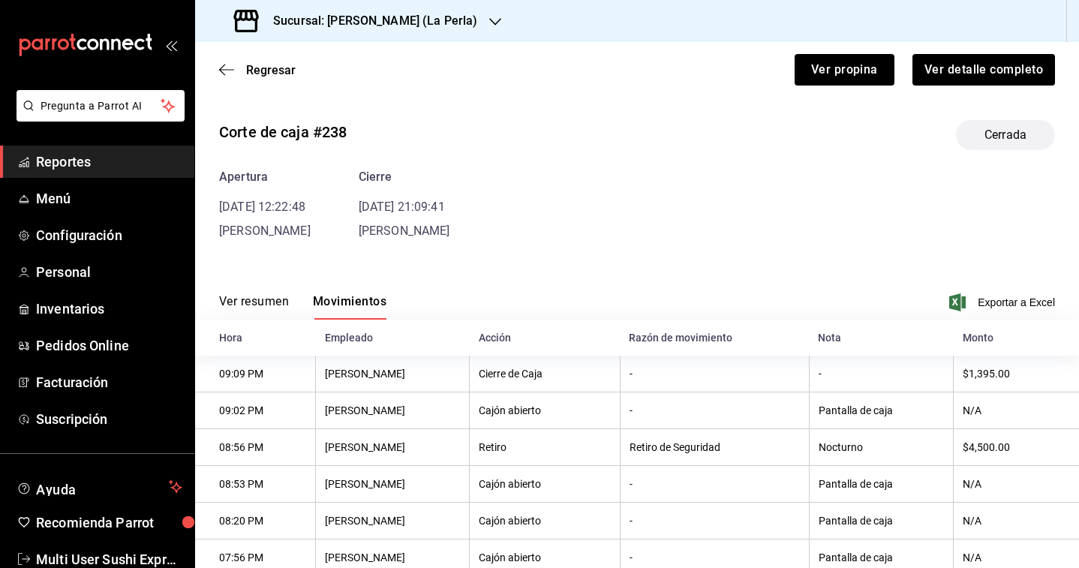
click at [257, 82] on div "Regresar Ver propina Ver detalle completo" at bounding box center [637, 70] width 884 height 56
click at [257, 64] on span "Regresar" at bounding box center [271, 70] width 50 height 14
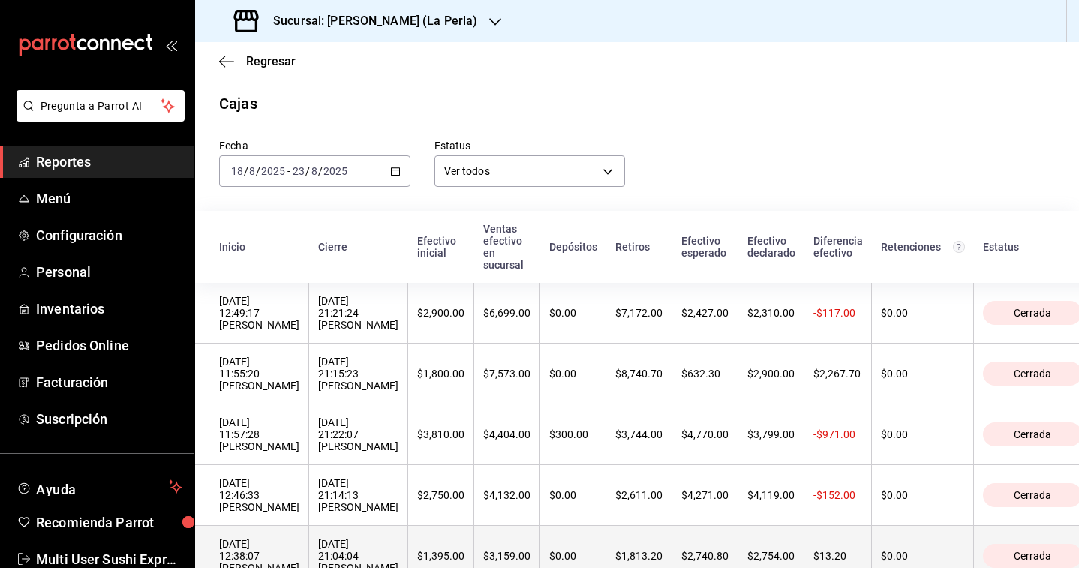
click at [318, 539] on div "[DATE] 21:04:04 [PERSON_NAME]" at bounding box center [358, 556] width 80 height 36
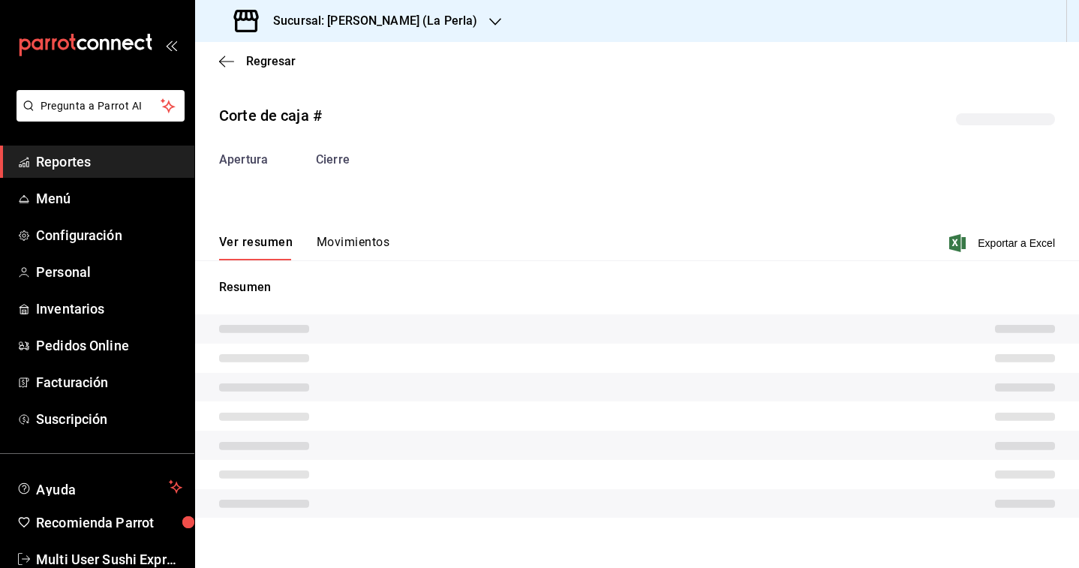
click at [351, 250] on button "Movimientos" at bounding box center [353, 248] width 73 height 26
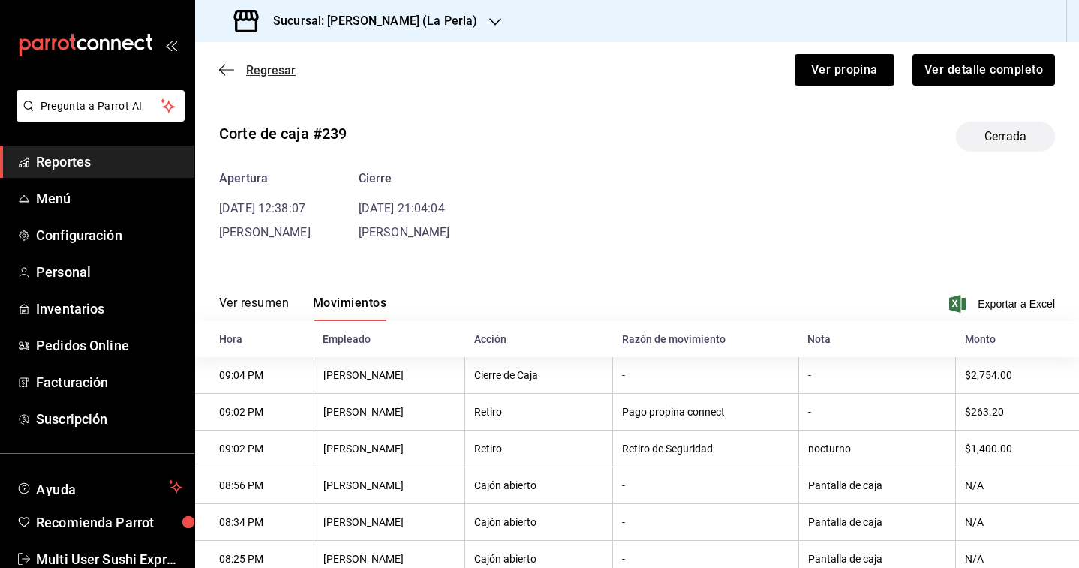
click at [262, 65] on span "Regresar" at bounding box center [271, 70] width 50 height 14
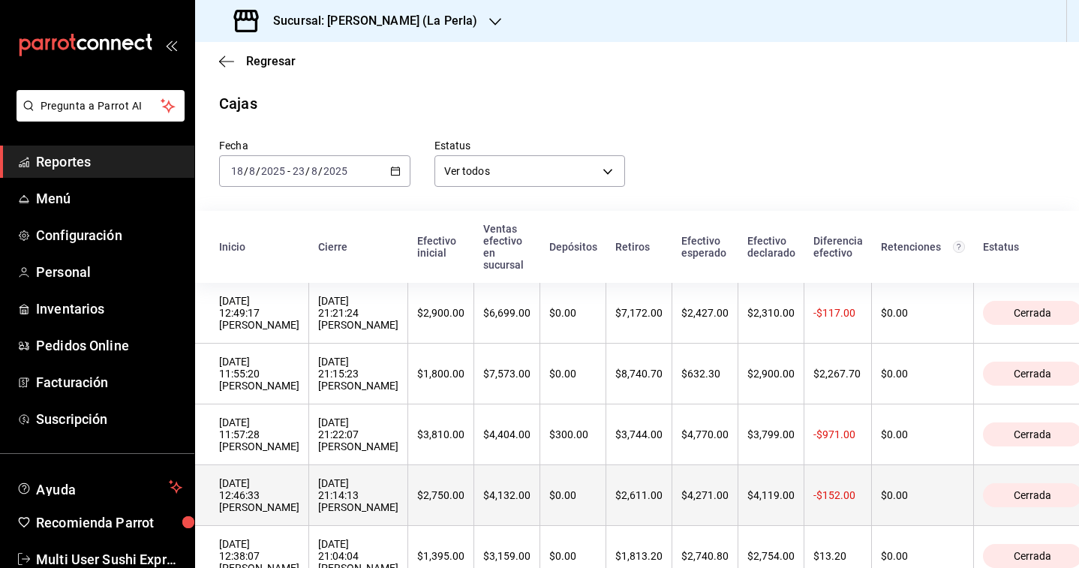
click at [309, 504] on th "[DATE] 21:14:13 [PERSON_NAME]" at bounding box center [358, 495] width 99 height 61
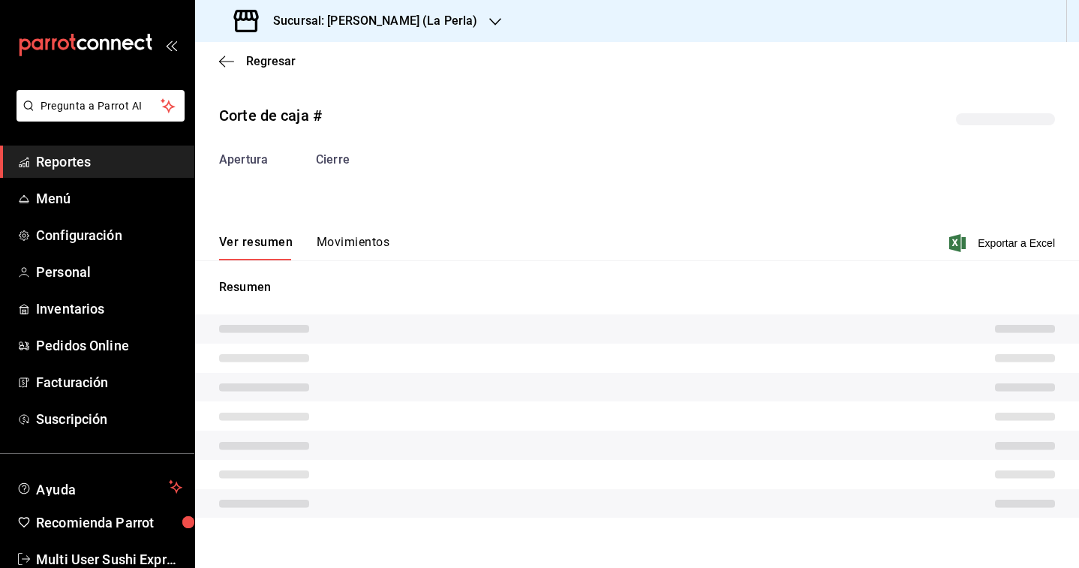
click at [367, 260] on div "Corte de caja # Apertura Cierre Ver resumen Movimientos Exportar a Excel Resumen" at bounding box center [637, 313] width 884 height 443
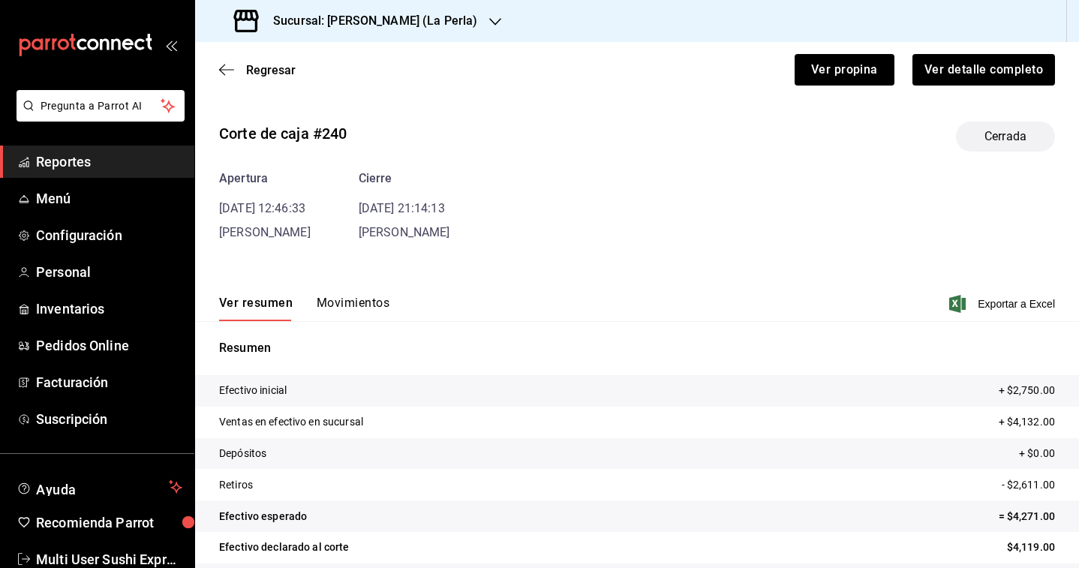
click at [359, 296] on button "Movimientos" at bounding box center [353, 309] width 73 height 26
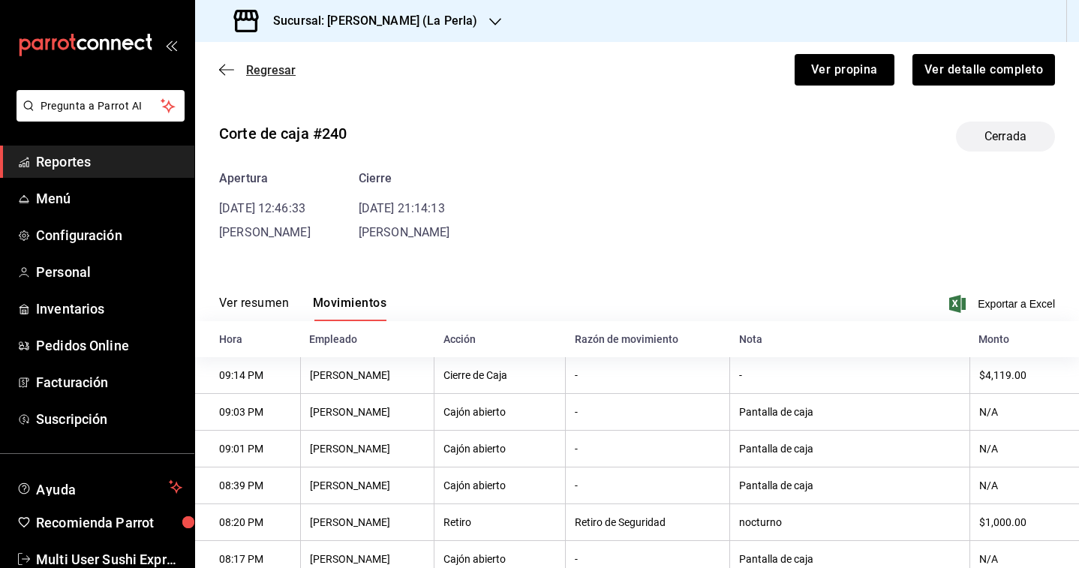
click at [270, 74] on span "Regresar" at bounding box center [271, 70] width 50 height 14
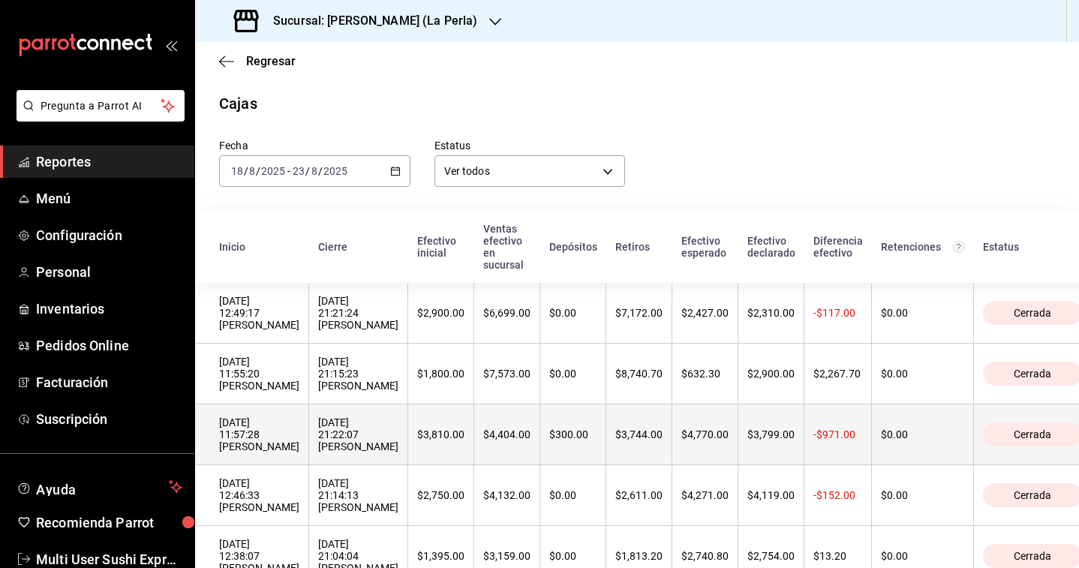
click at [318, 430] on div "[DATE] 21:22:07 [PERSON_NAME]" at bounding box center [358, 434] width 80 height 36
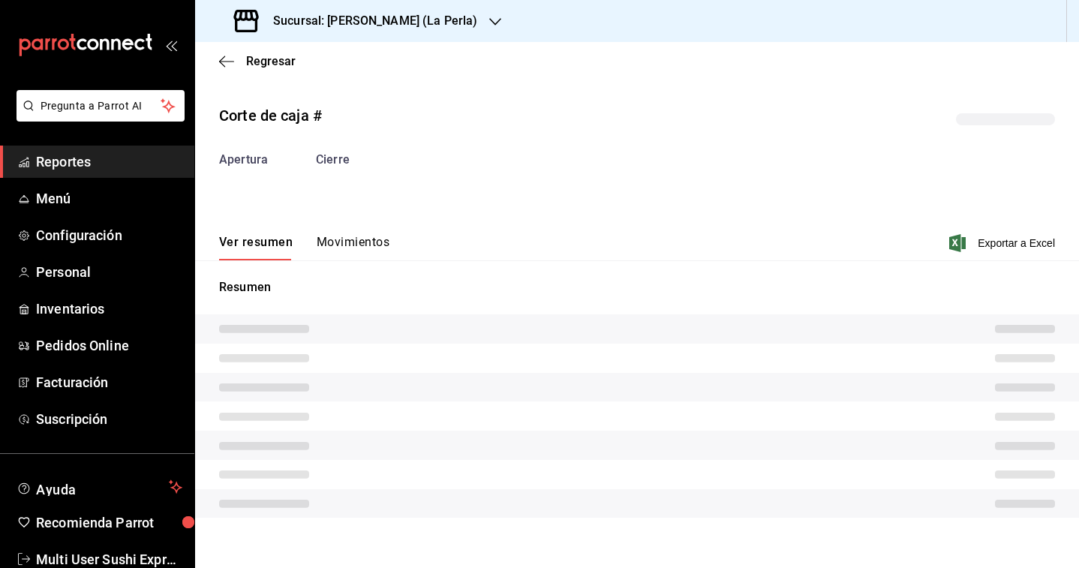
click at [350, 247] on button "Movimientos" at bounding box center [353, 248] width 73 height 26
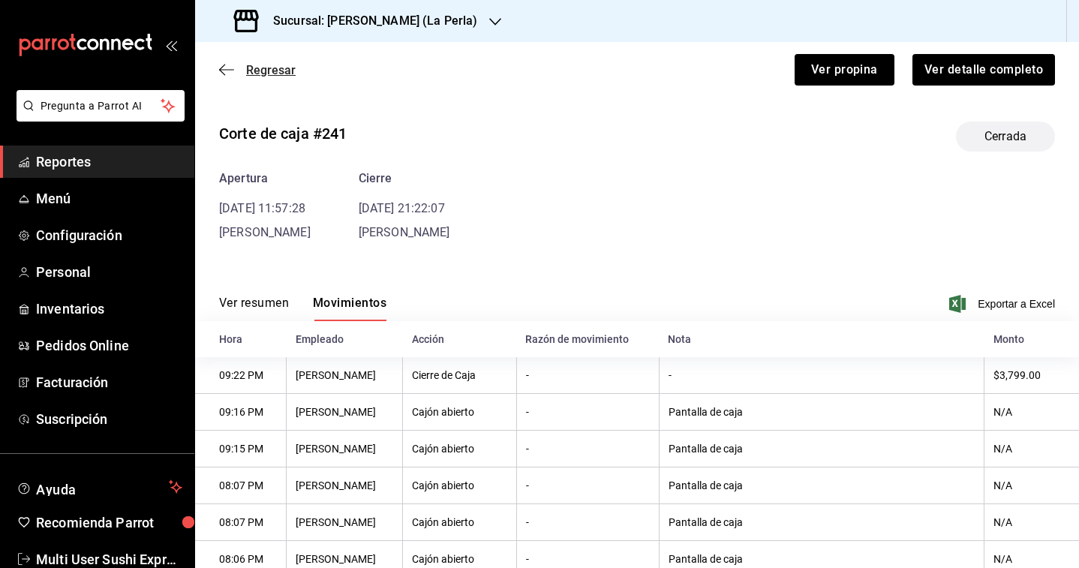
click at [283, 65] on span "Regresar" at bounding box center [271, 70] width 50 height 14
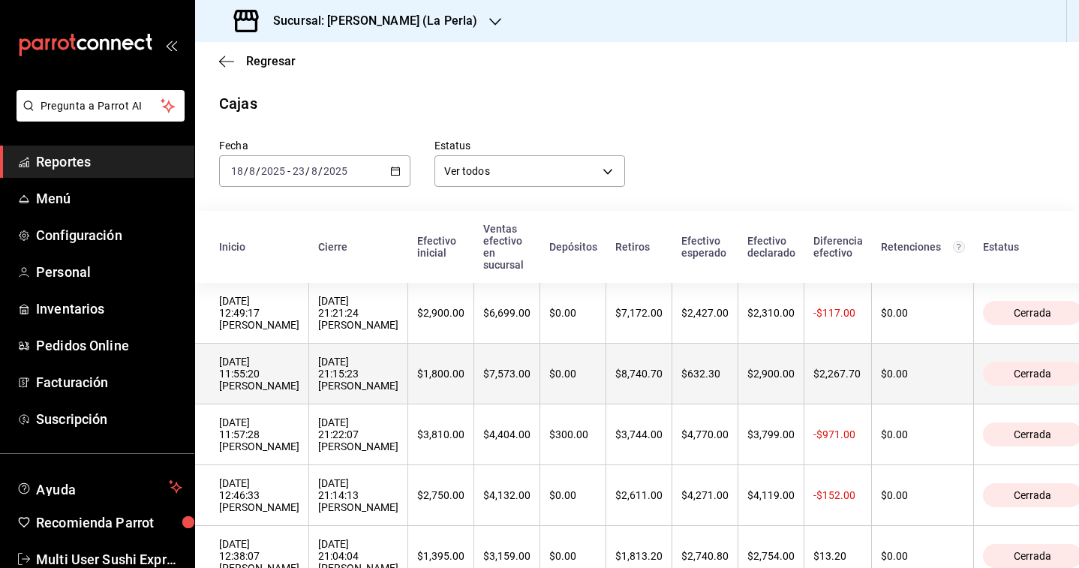
click at [265, 378] on div "[DATE] 11:55:20 [PERSON_NAME]" at bounding box center [259, 374] width 80 height 36
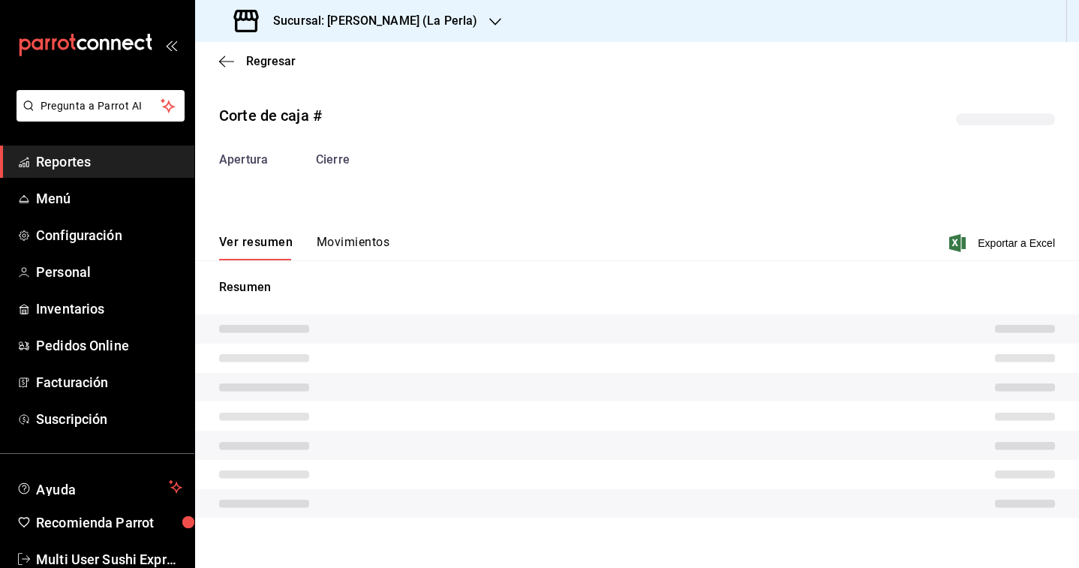
click at [340, 233] on div "Ver resumen Movimientos Exportar a Excel" at bounding box center [637, 239] width 884 height 44
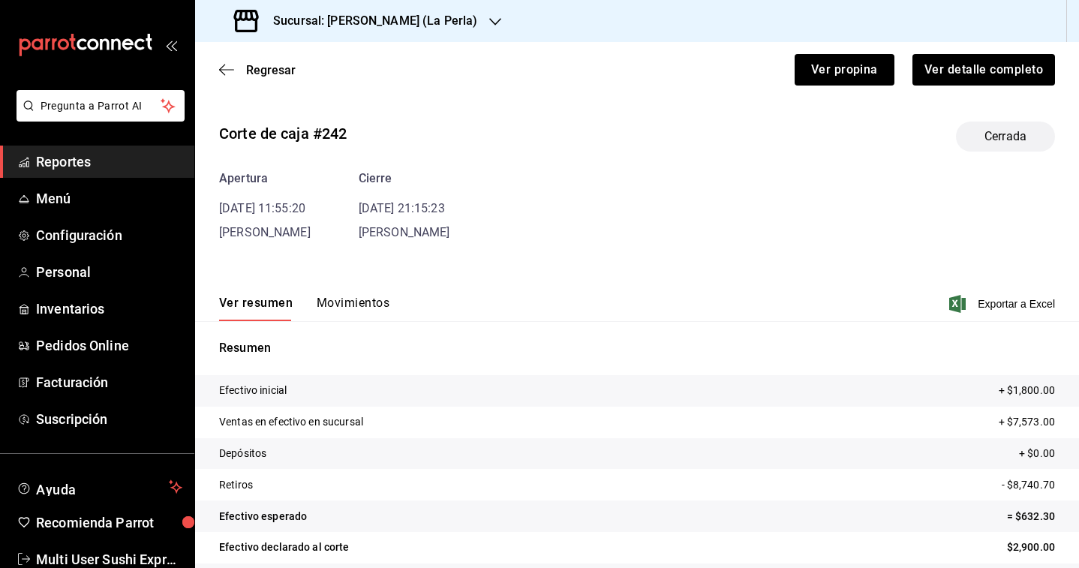
click at [346, 263] on div "Corte de caja #242 Cerrada Apertura [DATE] 11:55:20 [PERSON_NAME] Cierre [DATE]…" at bounding box center [637, 361] width 884 height 503
click at [346, 305] on button "Movimientos" at bounding box center [353, 309] width 73 height 26
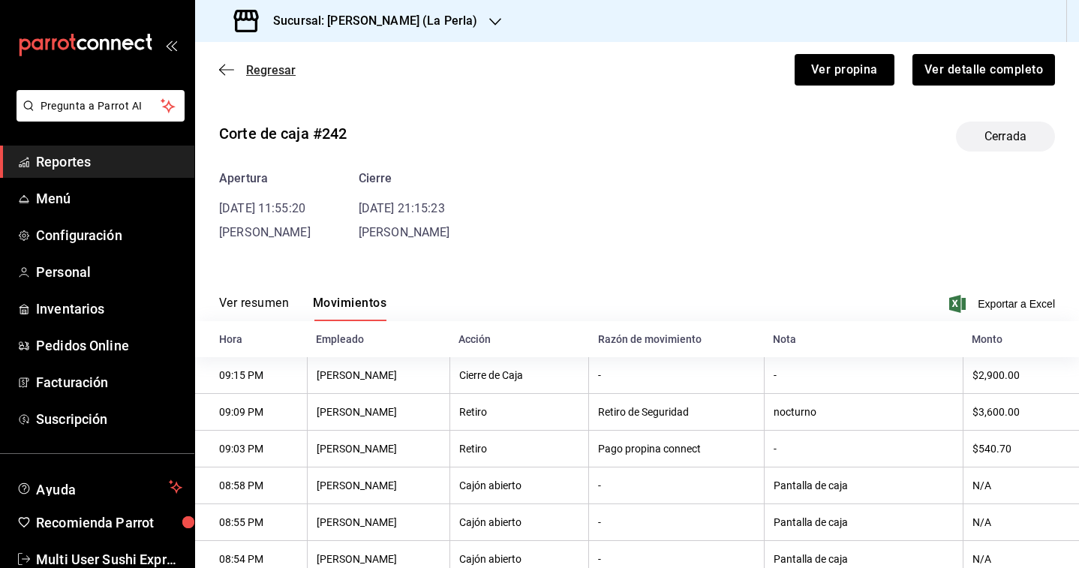
click at [268, 71] on span "Regresar" at bounding box center [271, 70] width 50 height 14
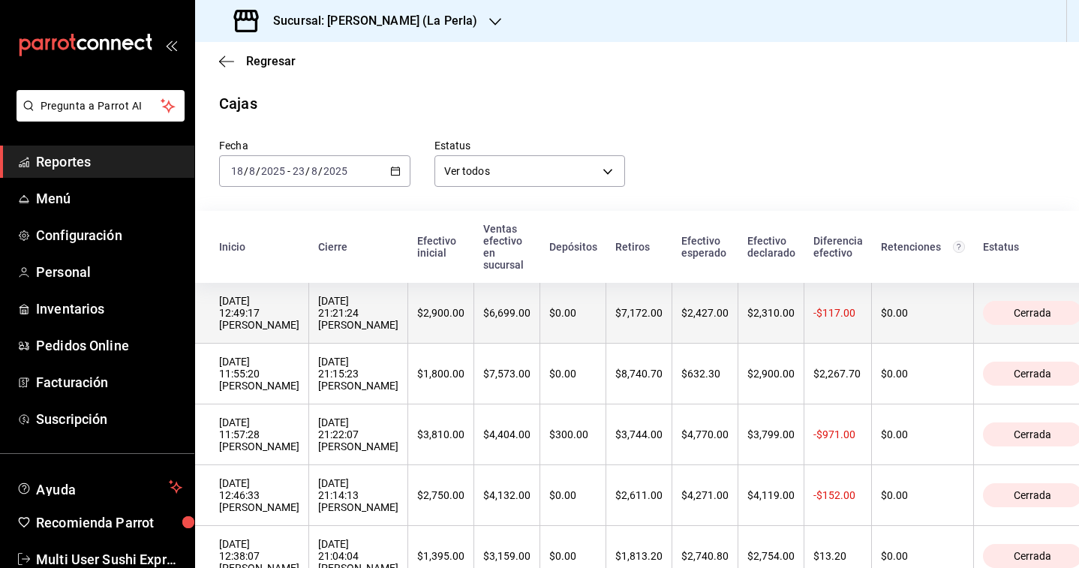
click at [335, 309] on div "[DATE] 21:21:24 [PERSON_NAME]" at bounding box center [358, 313] width 80 height 36
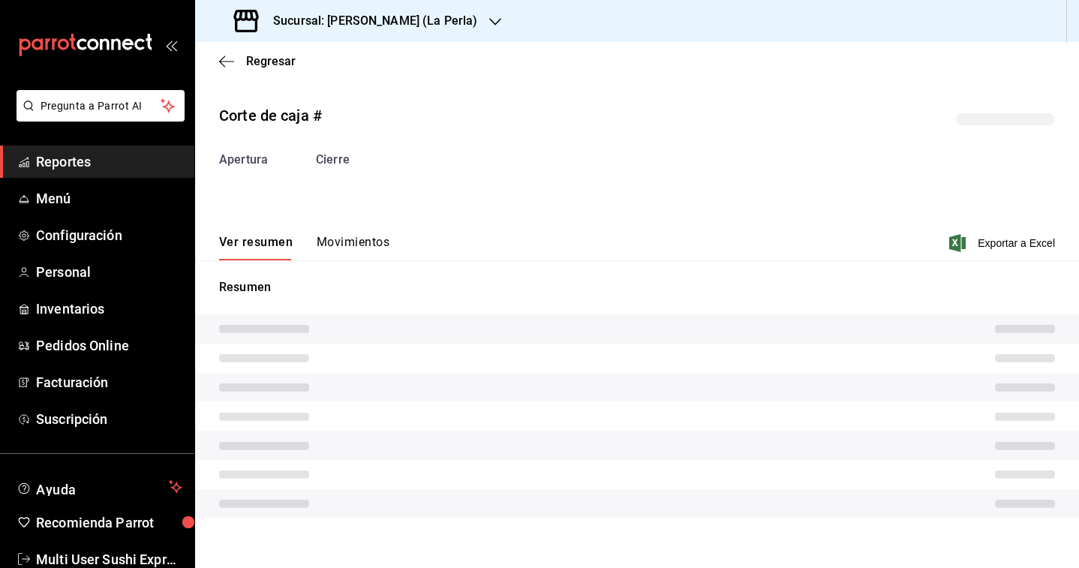
click at [372, 236] on button "Movimientos" at bounding box center [353, 248] width 73 height 26
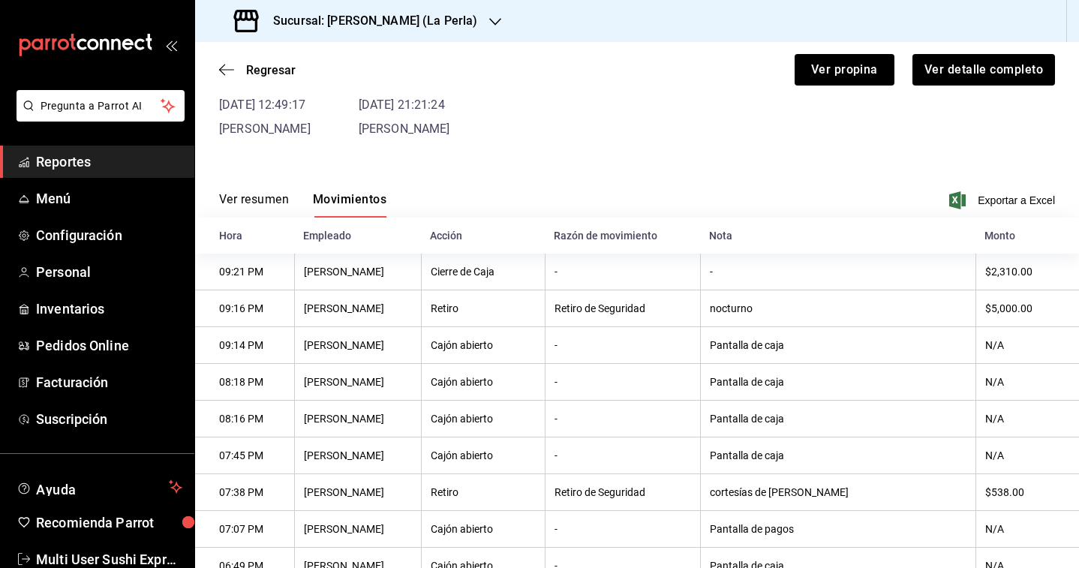
scroll to position [104, 0]
click at [381, 33] on div "Sucursal: [PERSON_NAME] (La Perla)" at bounding box center [357, 21] width 300 height 42
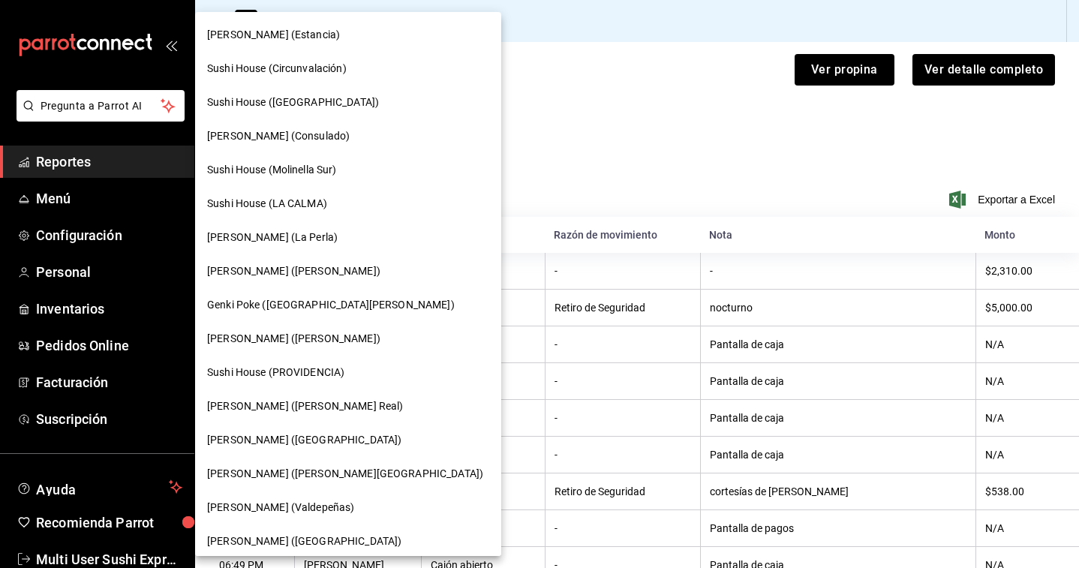
click at [236, 372] on span "Sushi House (PROVIDENCIA)" at bounding box center [275, 373] width 137 height 16
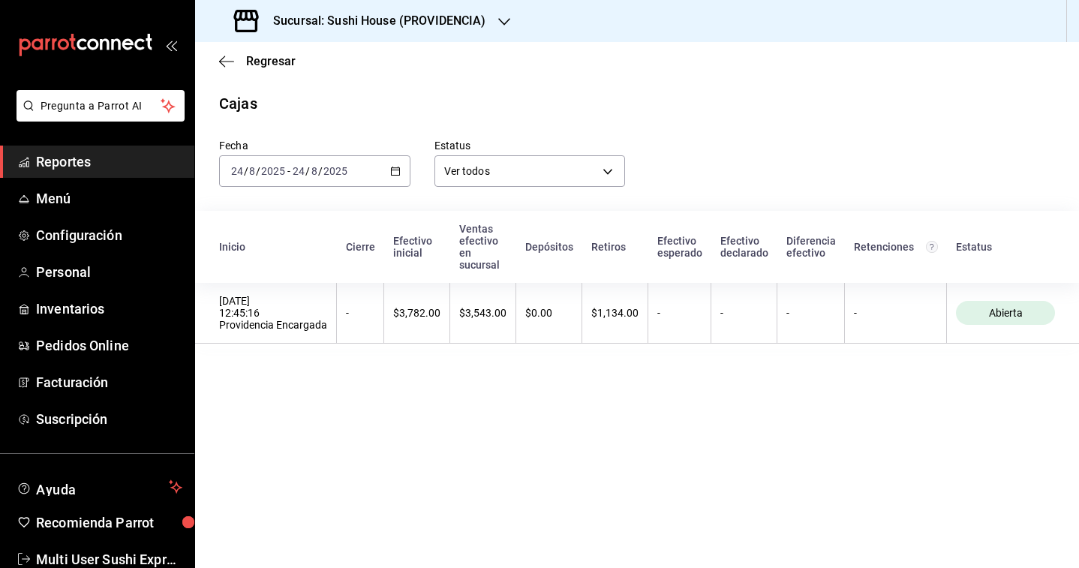
click at [332, 194] on div "Fecha [DATE] [DATE] - [DATE] [DATE] Estatus Ver todos ALL Inicio Cierre Efectiv…" at bounding box center [637, 232] width 836 height 235
click at [312, 182] on div "[DATE] [DATE] - [DATE] [DATE]" at bounding box center [314, 171] width 191 height 32
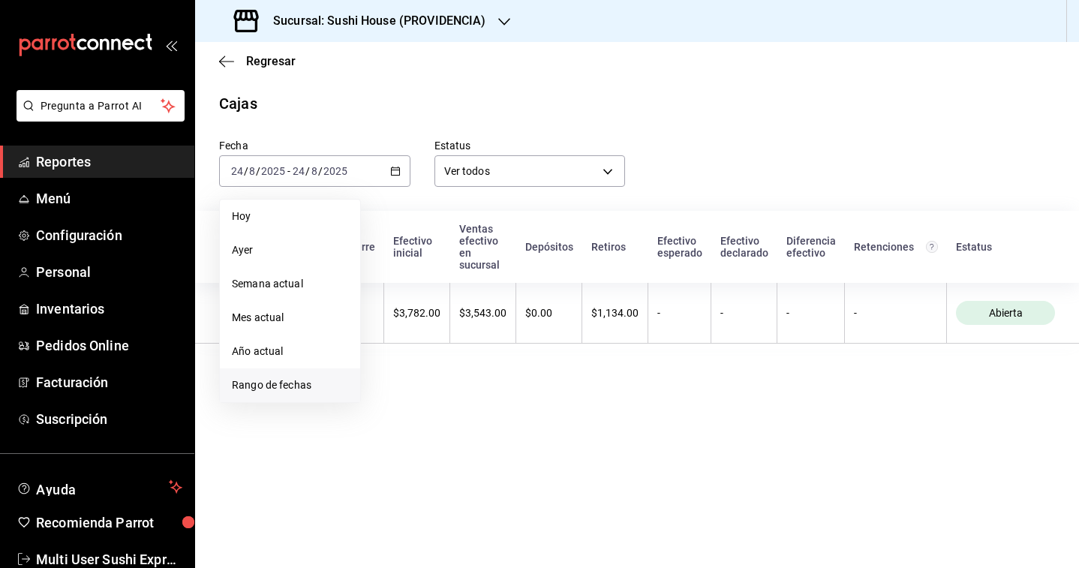
click at [295, 391] on span "Rango de fechas" at bounding box center [290, 385] width 116 height 16
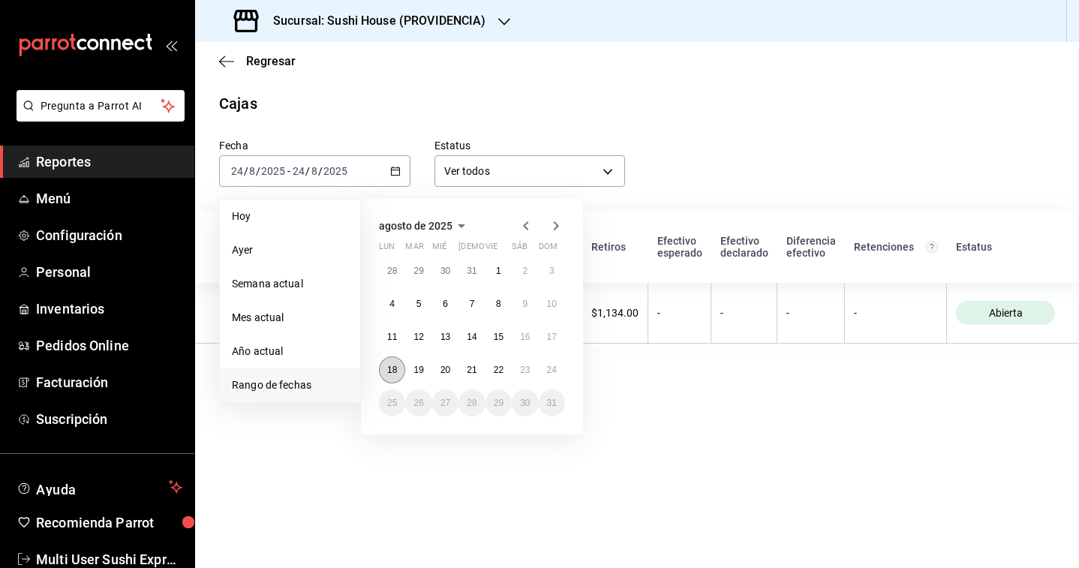
click at [390, 375] on button "18" at bounding box center [392, 369] width 26 height 27
click at [536, 376] on button "23" at bounding box center [525, 369] width 26 height 27
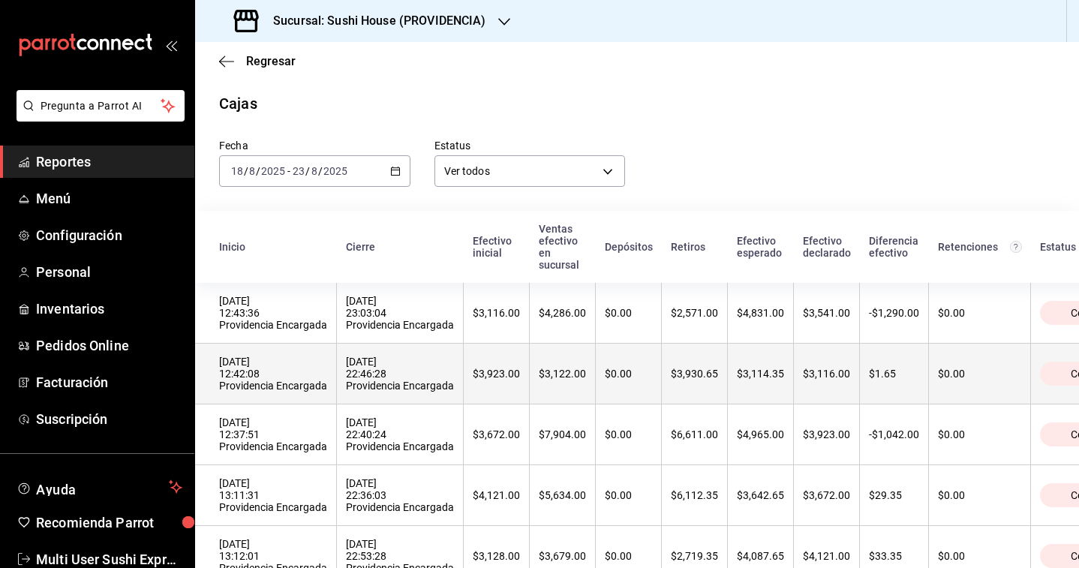
scroll to position [118, 0]
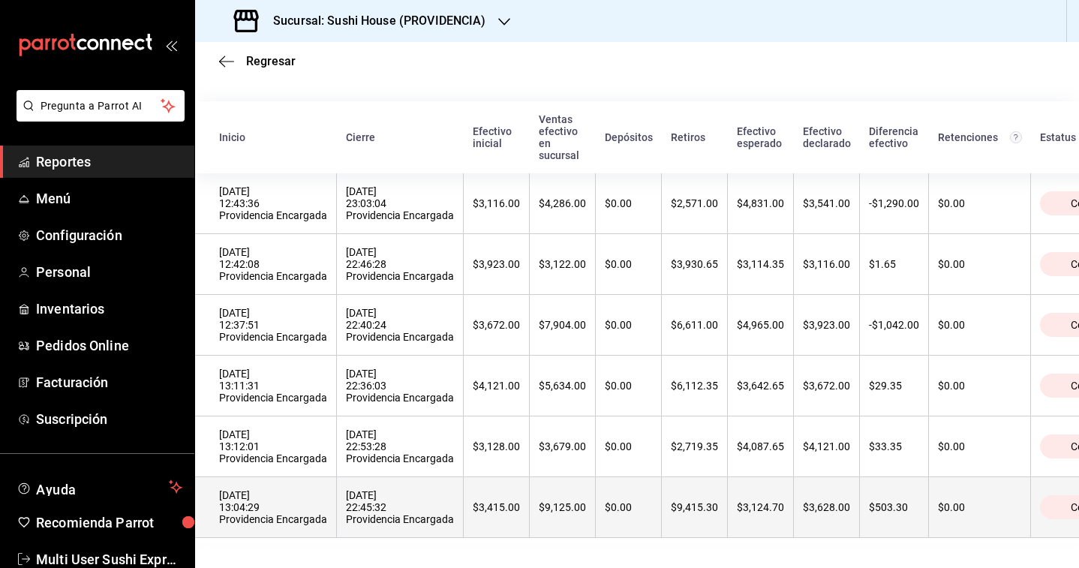
click at [299, 497] on div "[DATE] 13:04:29 Providencia Encargada" at bounding box center [273, 507] width 108 height 36
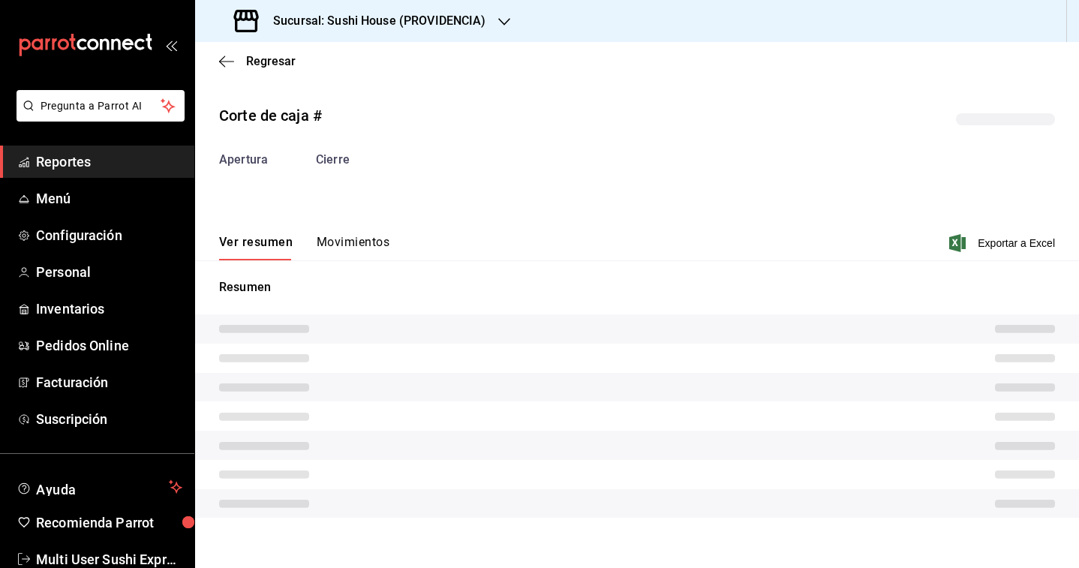
click at [347, 251] on button "Movimientos" at bounding box center [353, 248] width 73 height 26
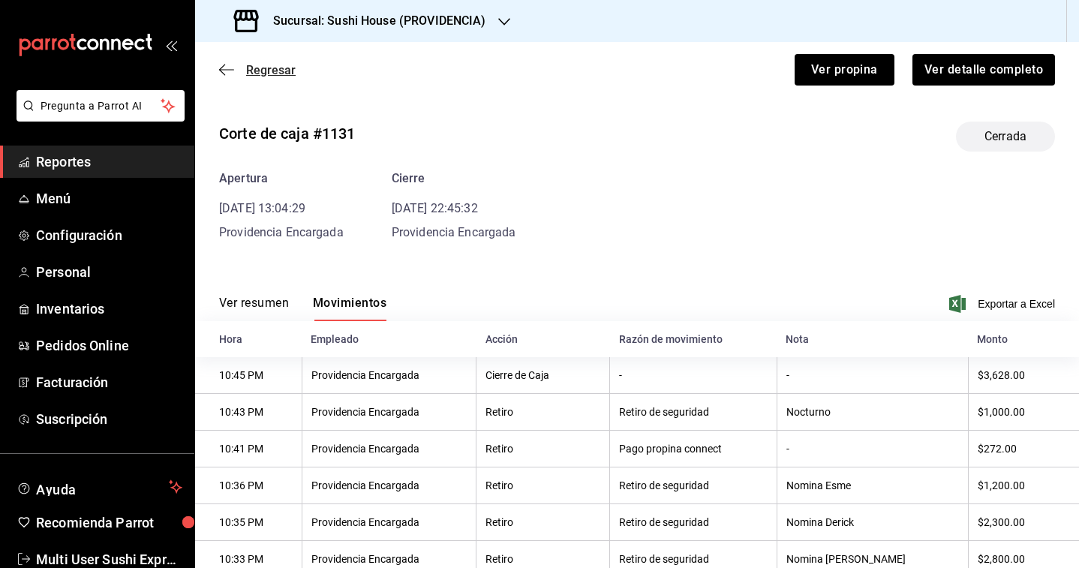
click at [264, 66] on span "Regresar" at bounding box center [271, 70] width 50 height 14
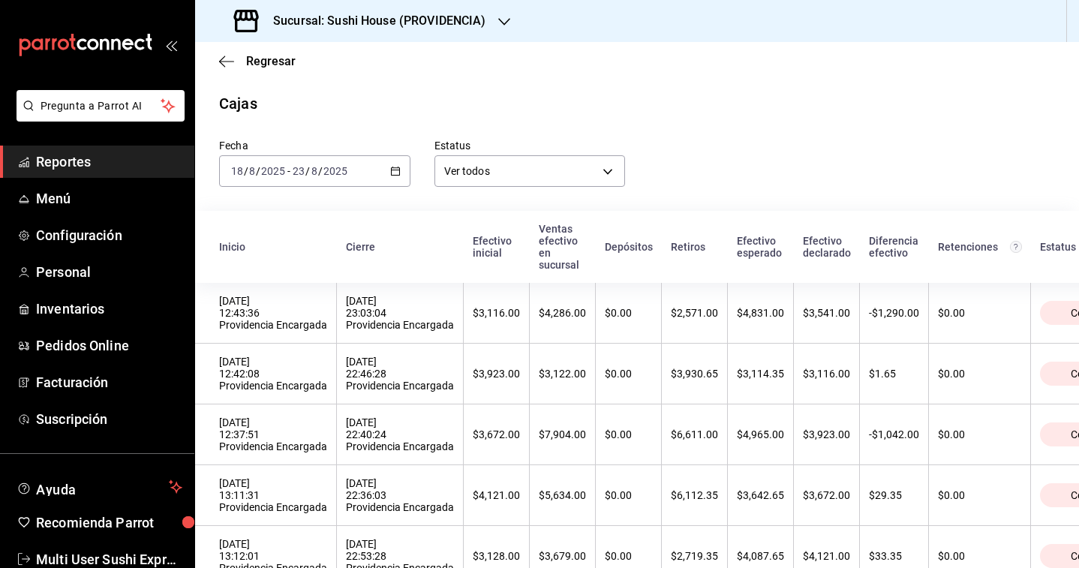
scroll to position [118, 0]
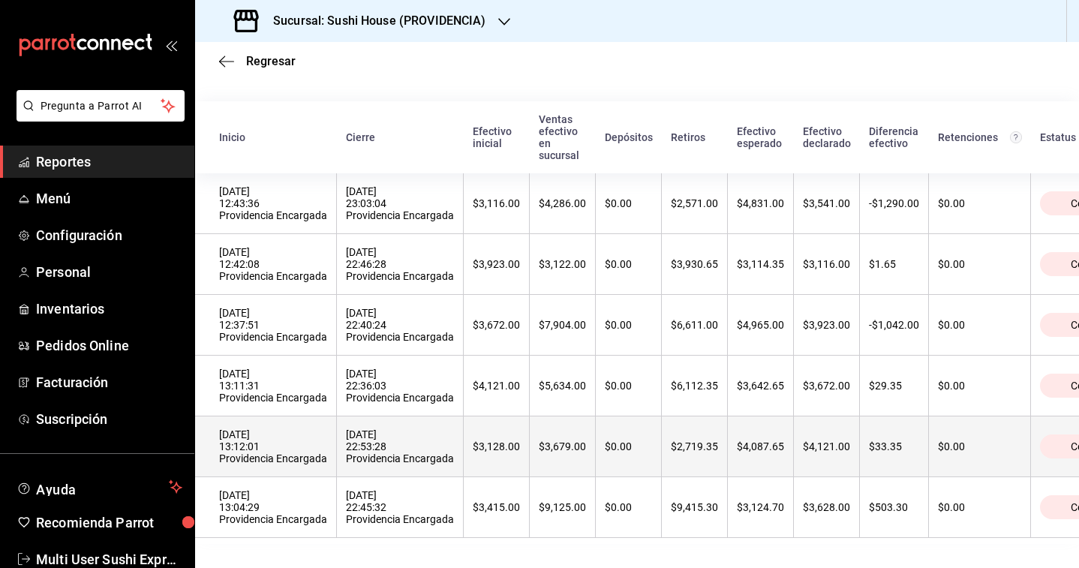
click at [290, 443] on div "[DATE] 13:12:01 Providencia Encargada" at bounding box center [273, 446] width 108 height 36
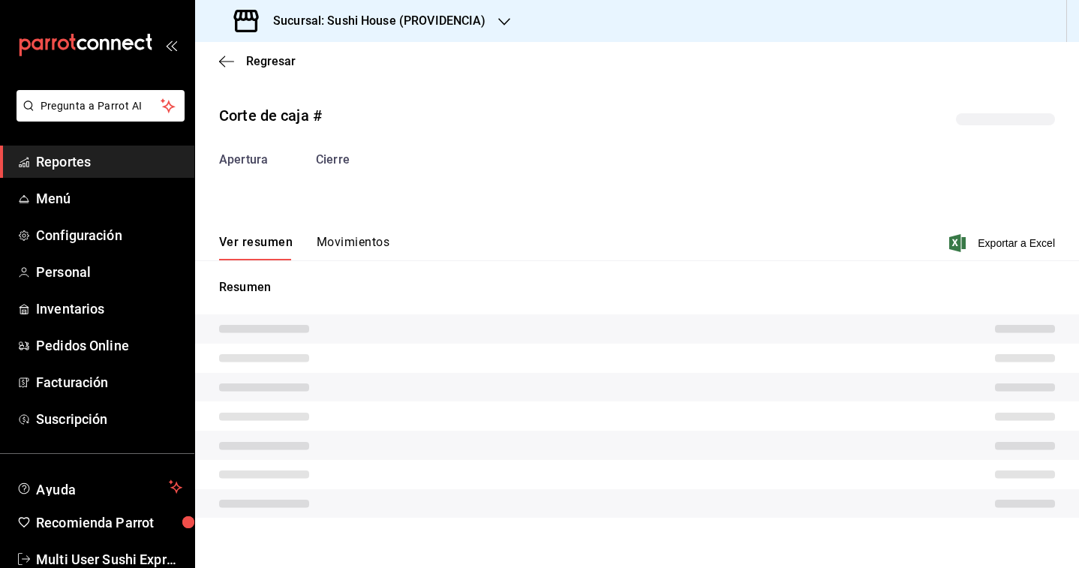
click at [338, 221] on div "Ver resumen Movimientos Exportar a Excel" at bounding box center [637, 239] width 884 height 44
click at [344, 257] on div "Corte de caja # Apertura Cierre Ver resumen Movimientos Exportar a Excel Resumen" at bounding box center [637, 313] width 884 height 443
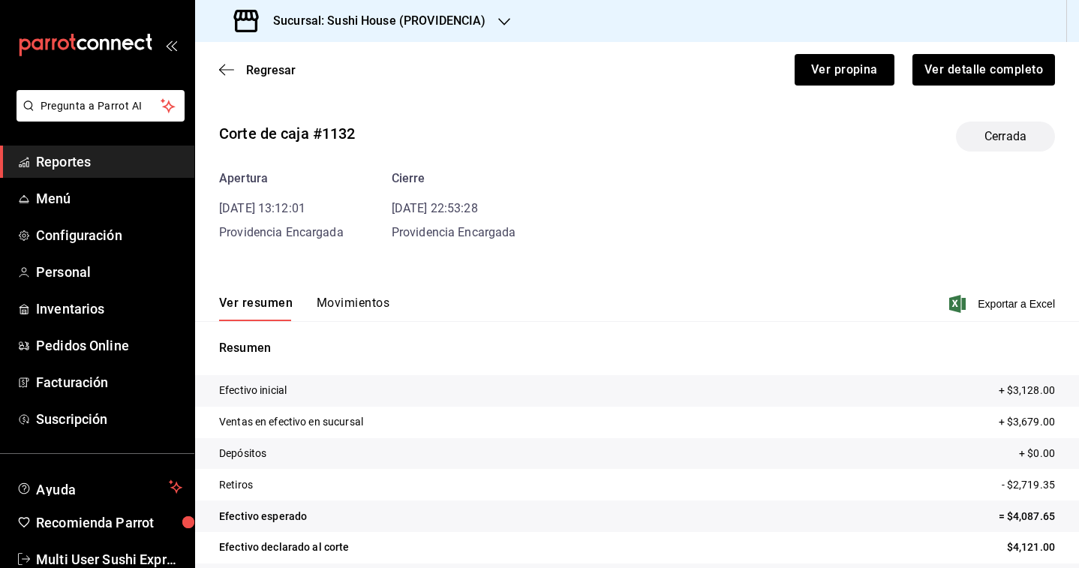
click at [353, 320] on button "Movimientos" at bounding box center [353, 309] width 73 height 26
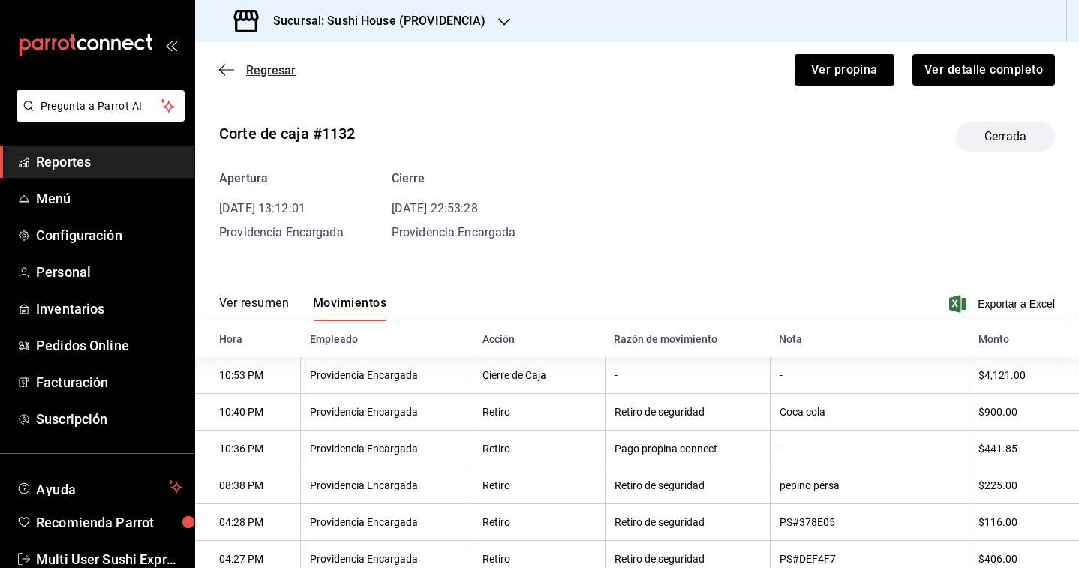
click at [272, 62] on div "Regresar Ver propina Ver detalle completo" at bounding box center [637, 70] width 884 height 56
click at [269, 74] on span "Regresar" at bounding box center [271, 70] width 50 height 14
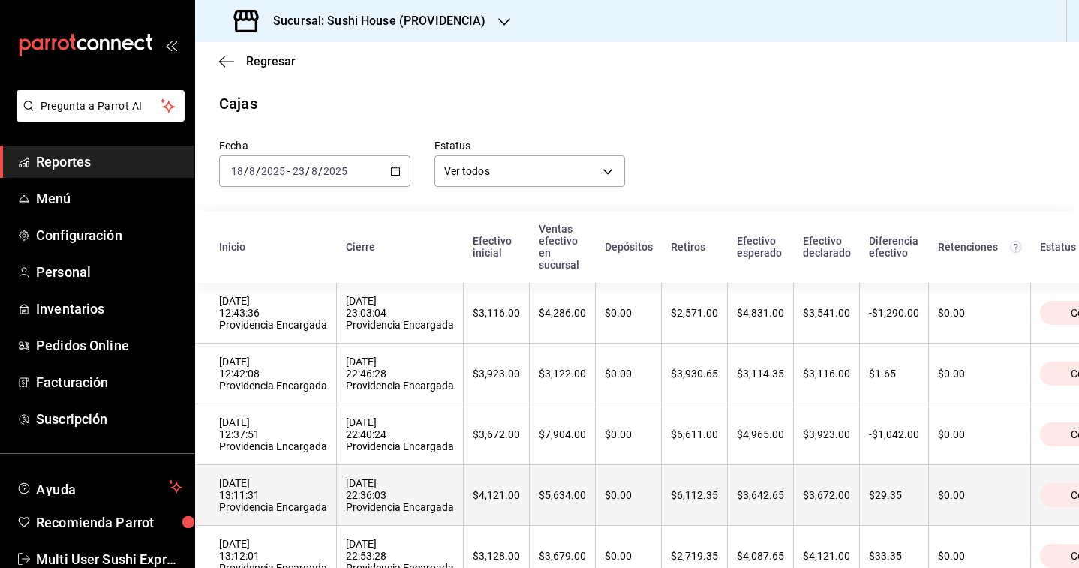
click at [316, 492] on div "[DATE] 13:11:31 Providencia Encargada" at bounding box center [273, 495] width 108 height 36
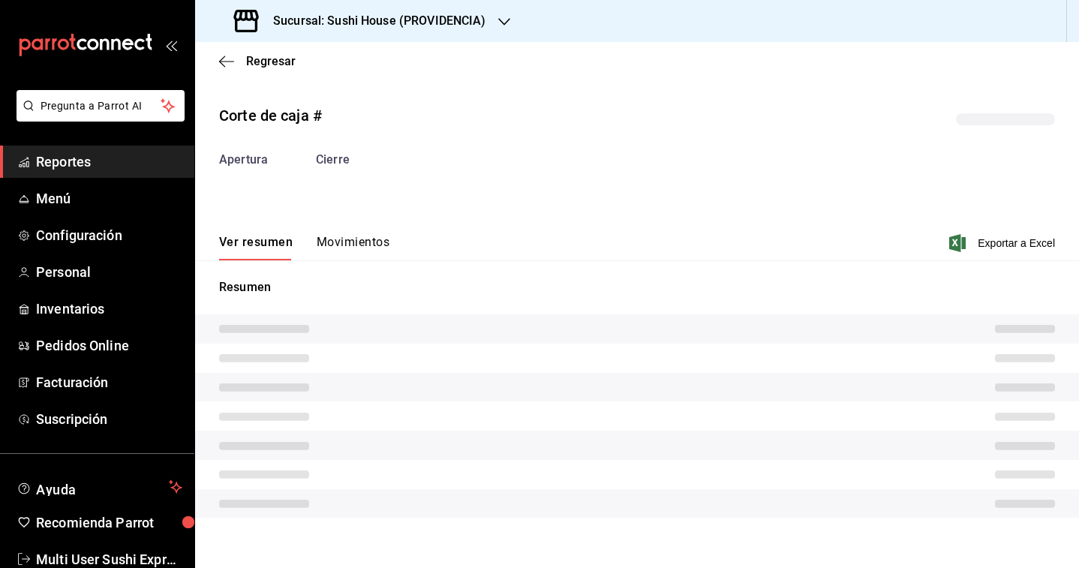
click at [378, 257] on button "Movimientos" at bounding box center [353, 248] width 73 height 26
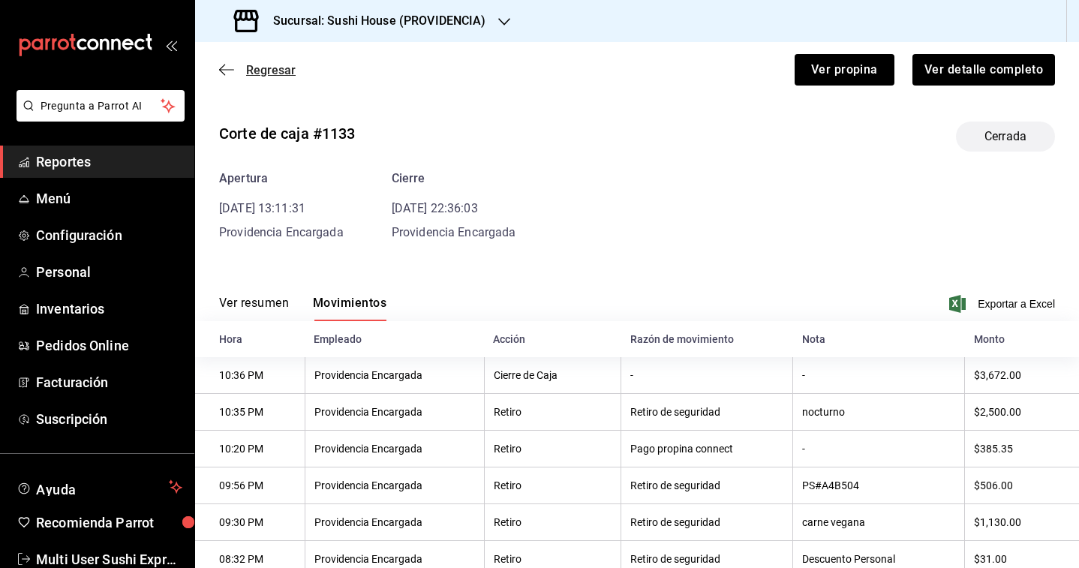
click at [260, 70] on span "Regresar" at bounding box center [271, 70] width 50 height 14
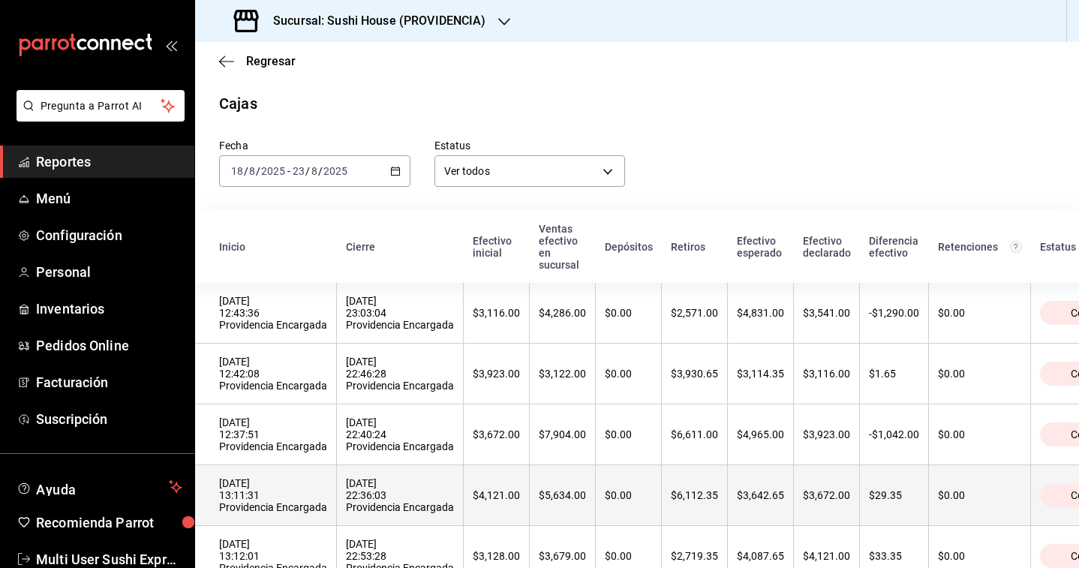
scroll to position [118, 0]
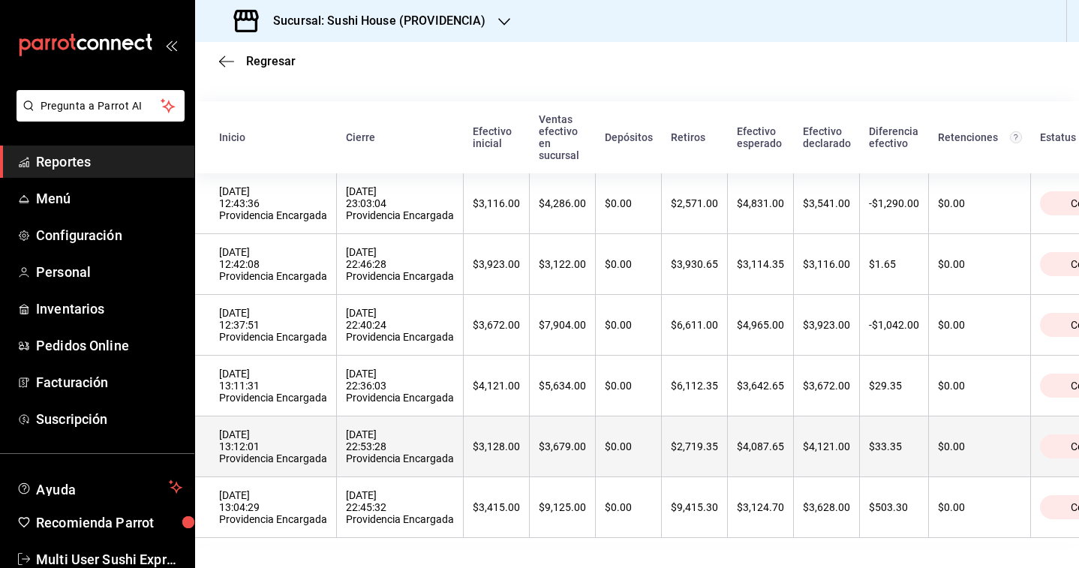
click at [287, 465] on th "[DATE] 13:12:01 Providencia Encargada" at bounding box center [266, 446] width 142 height 61
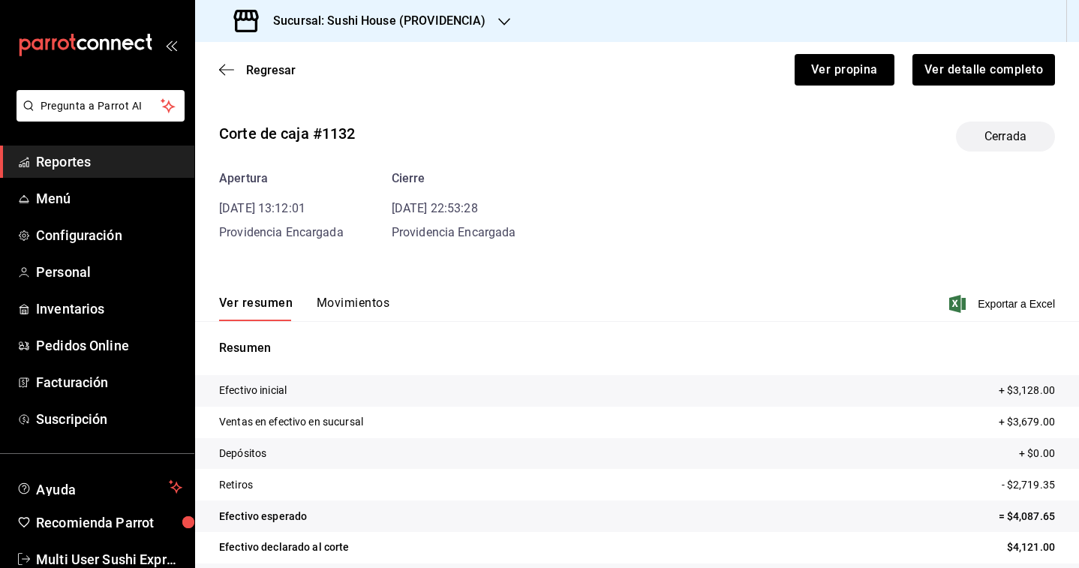
click at [356, 305] on button "Movimientos" at bounding box center [353, 309] width 73 height 26
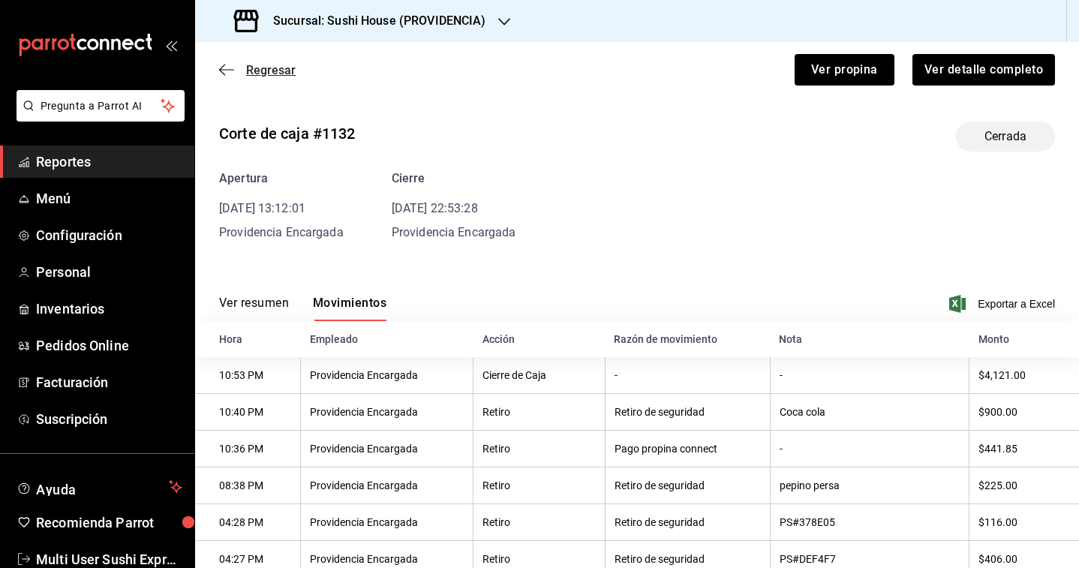
click at [278, 71] on span "Regresar" at bounding box center [271, 70] width 50 height 14
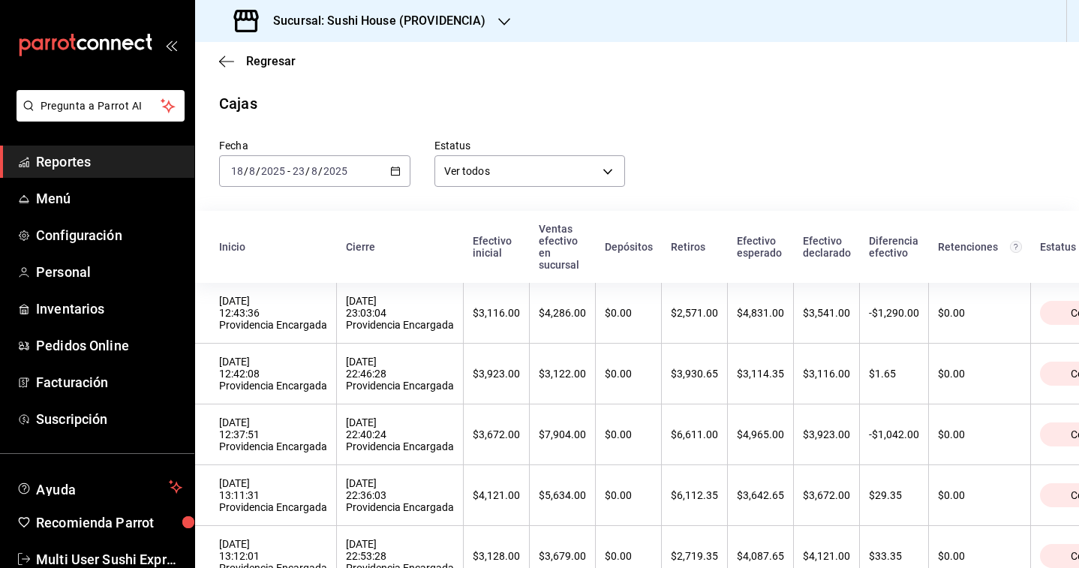
scroll to position [118, 0]
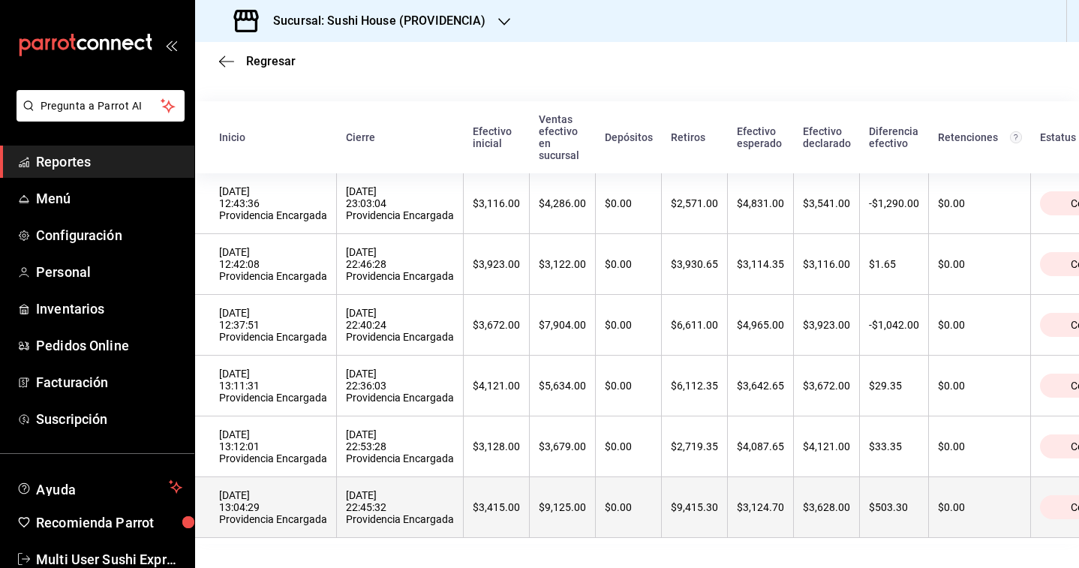
click at [309, 481] on th "[DATE] 13:04:29 Providencia Encargada" at bounding box center [266, 507] width 142 height 61
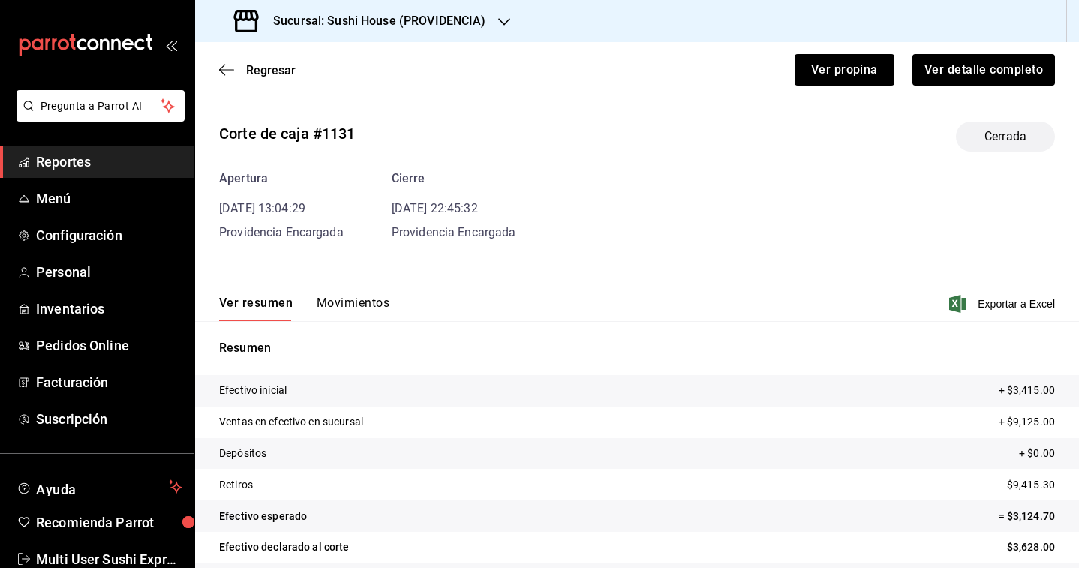
click at [348, 309] on button "Movimientos" at bounding box center [353, 309] width 73 height 26
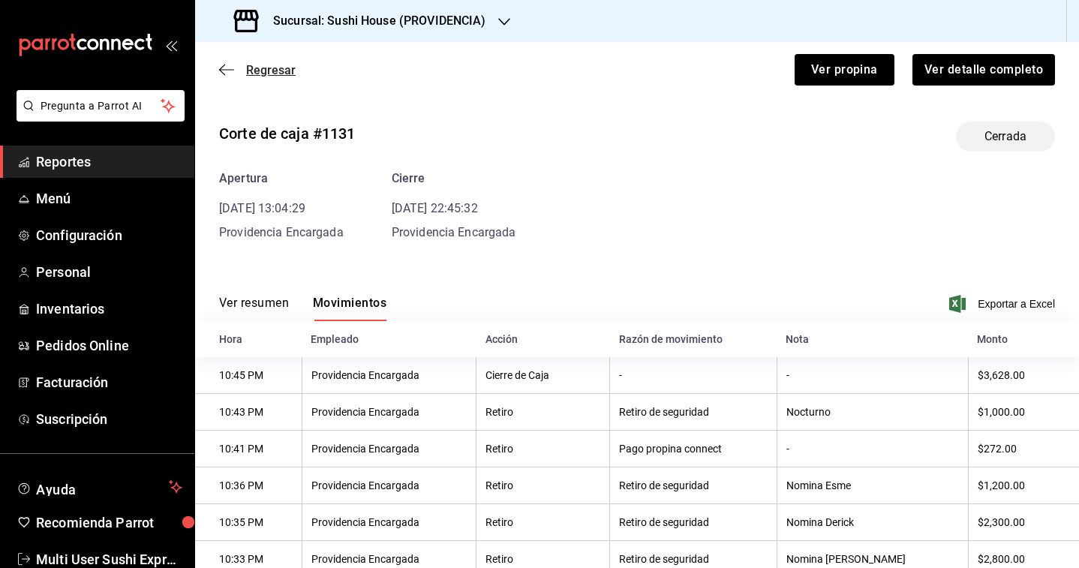
click at [268, 71] on span "Regresar" at bounding box center [271, 70] width 50 height 14
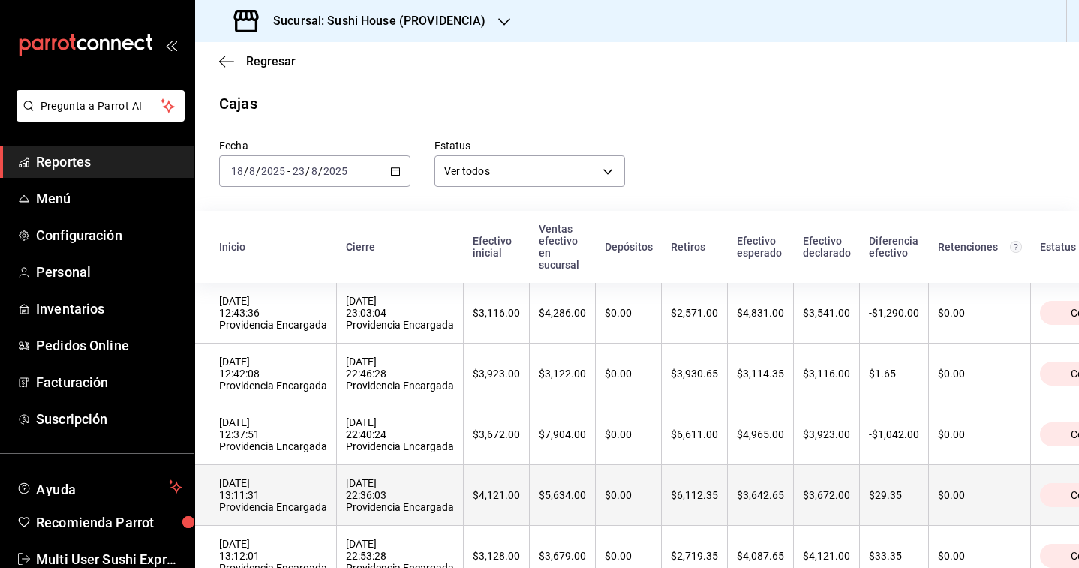
click at [283, 486] on div "[DATE] 13:11:31 Providencia Encargada" at bounding box center [273, 495] width 108 height 36
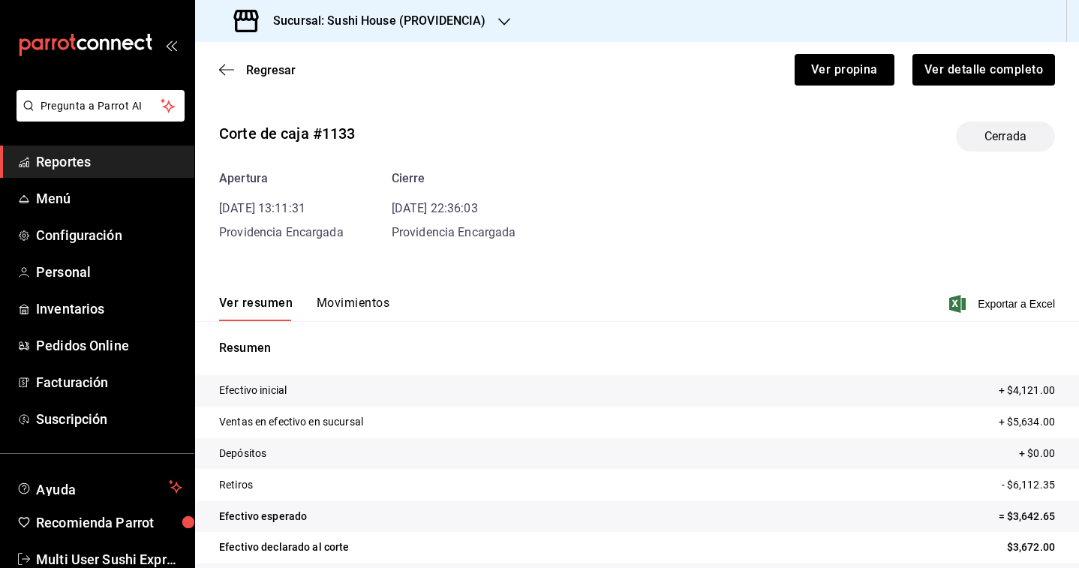
click at [353, 312] on button "Movimientos" at bounding box center [353, 309] width 73 height 26
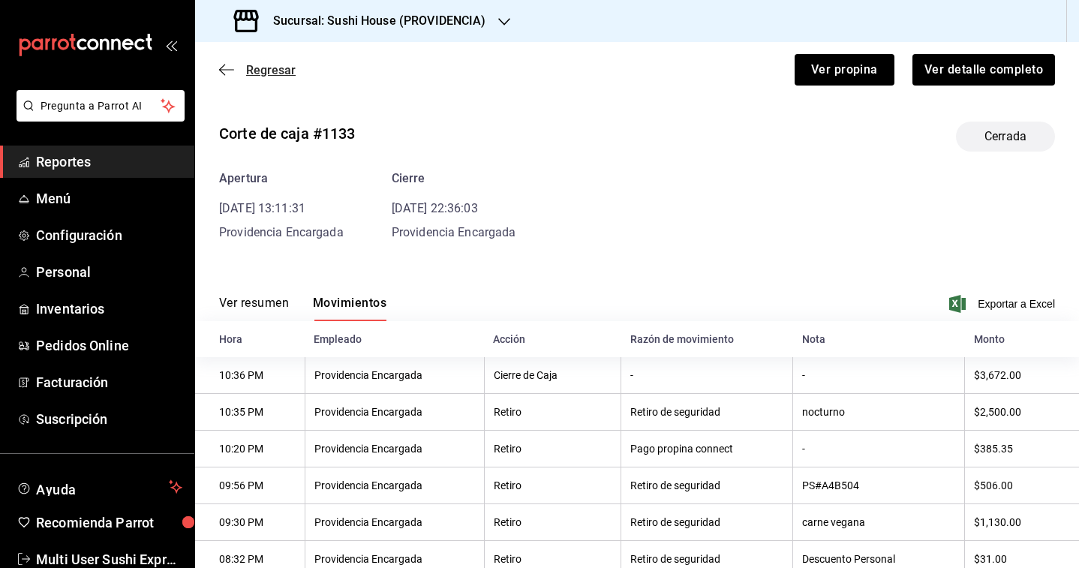
click at [283, 71] on span "Regresar" at bounding box center [271, 70] width 50 height 14
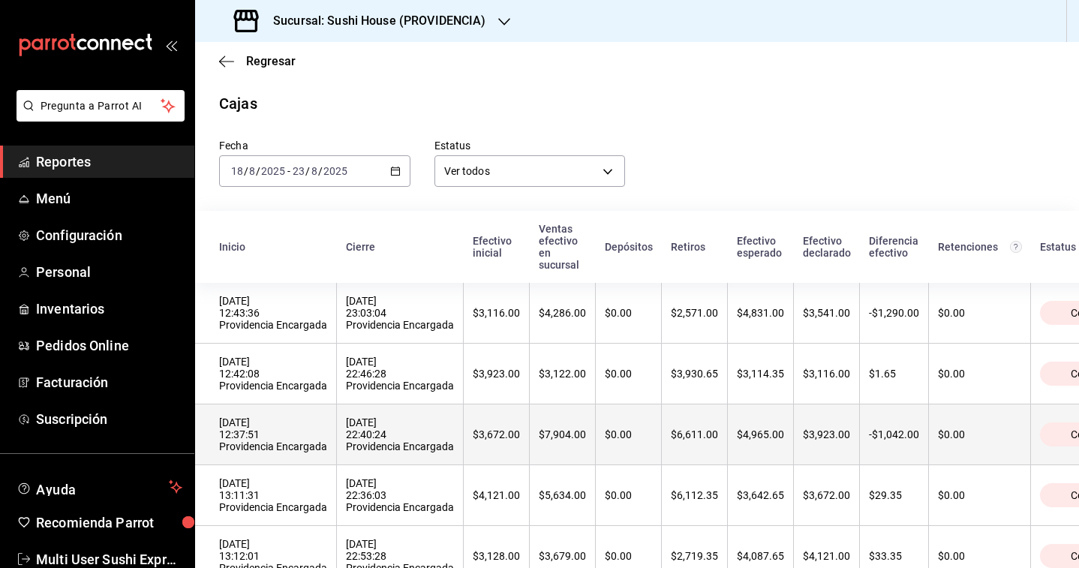
click at [337, 449] on th "[DATE] 22:40:24 Providencia Encargada" at bounding box center [400, 434] width 127 height 61
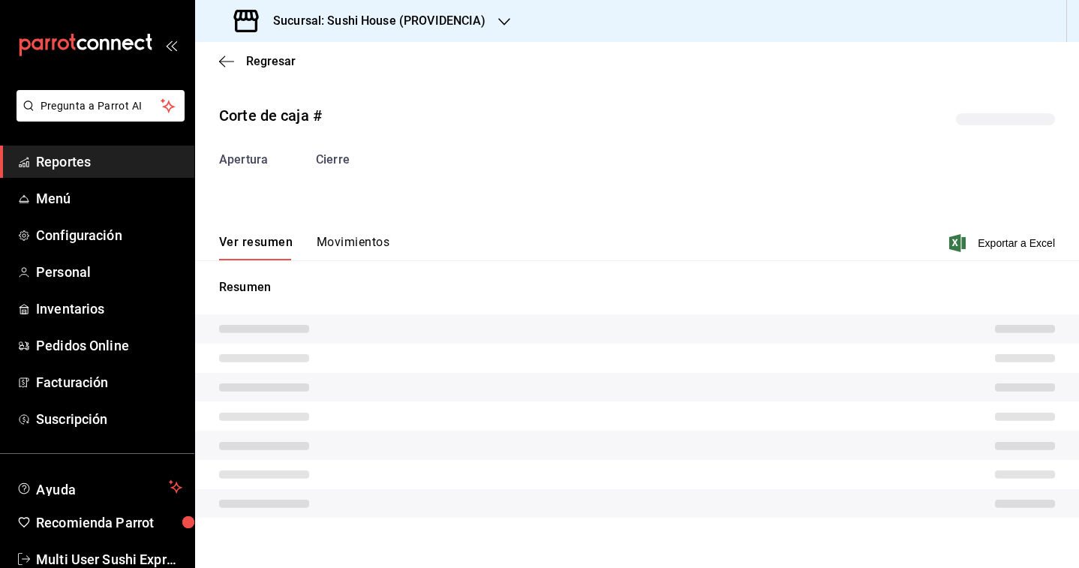
click at [365, 237] on button "Movimientos" at bounding box center [353, 248] width 73 height 26
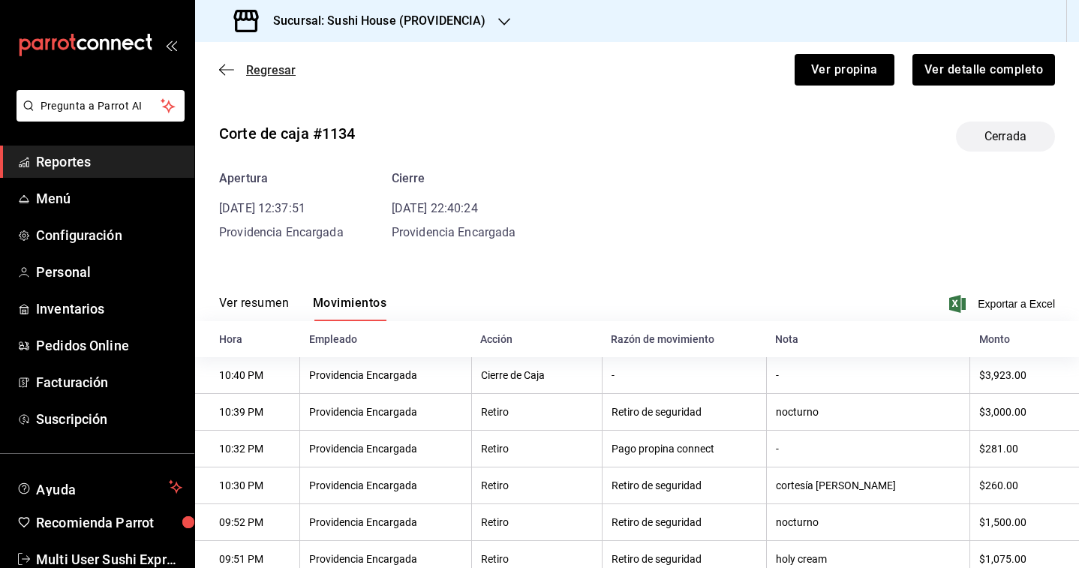
click at [263, 68] on span "Regresar" at bounding box center [271, 70] width 50 height 14
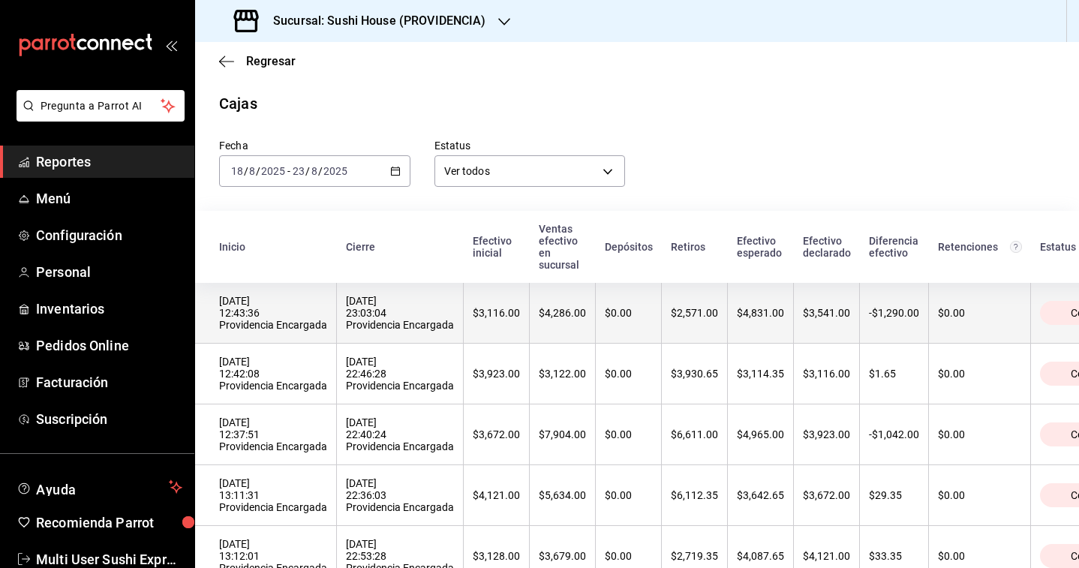
click at [299, 322] on div "[DATE] 12:43:36 Providencia Encargada" at bounding box center [273, 313] width 108 height 36
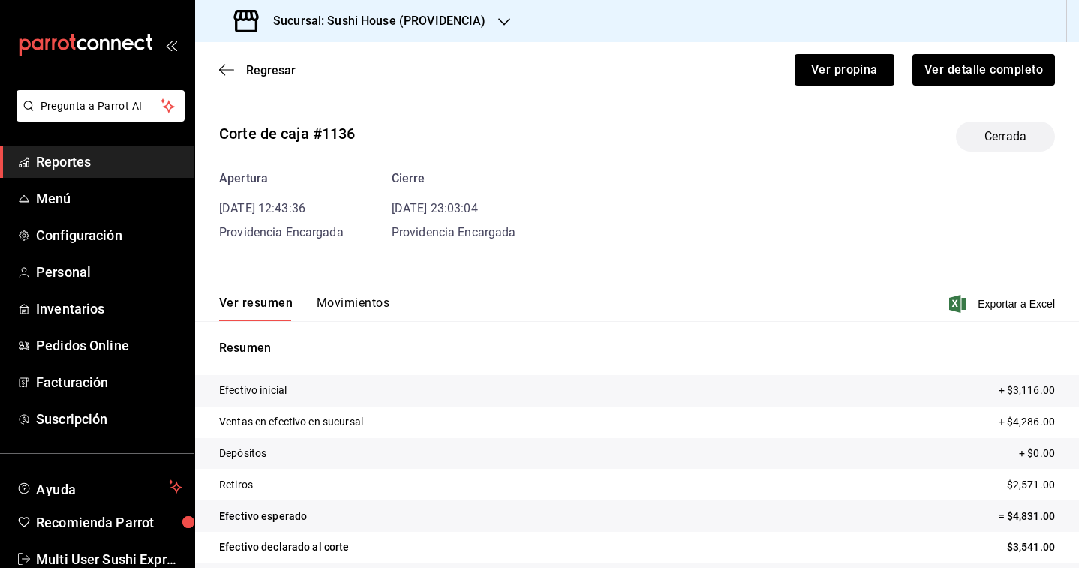
click at [243, 58] on div "Regresar Ver propina Ver detalle completo" at bounding box center [637, 70] width 884 height 56
click at [272, 67] on span "Regresar" at bounding box center [271, 70] width 50 height 14
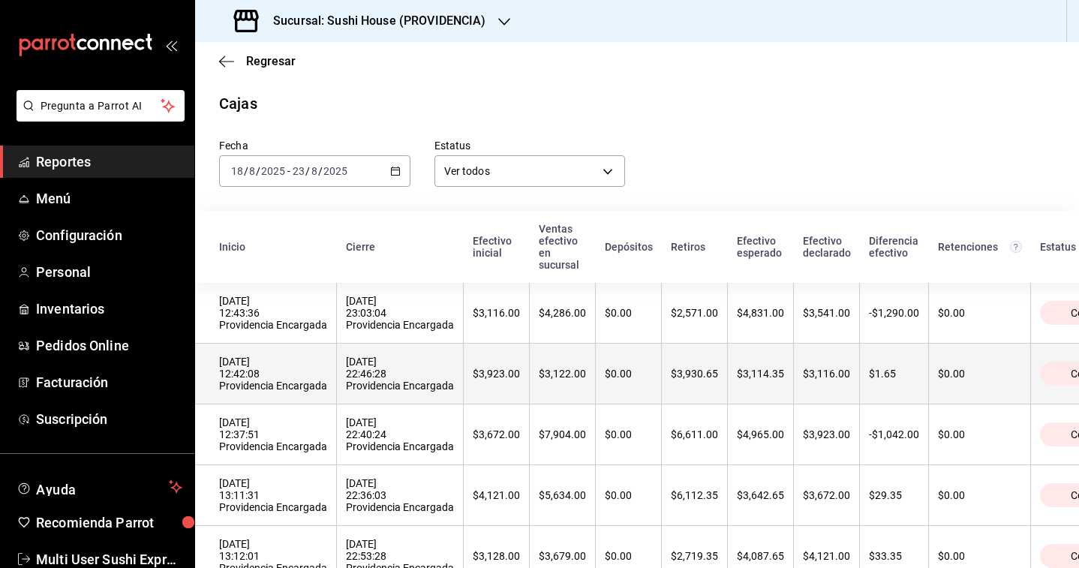
click at [287, 372] on div "[DATE] 12:42:08 Providencia Encargada" at bounding box center [273, 374] width 108 height 36
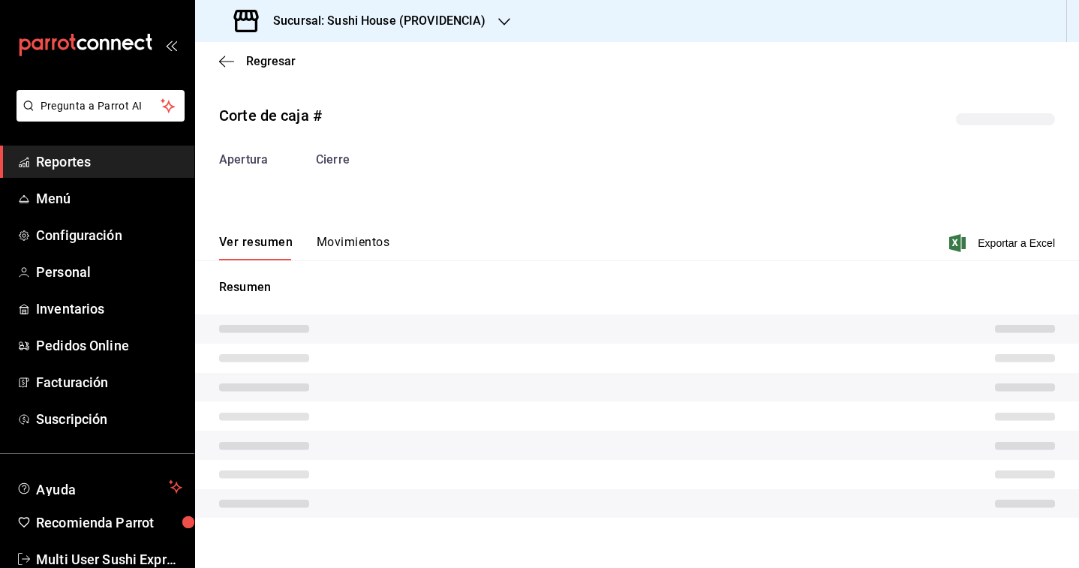
click at [353, 283] on p "Resumen" at bounding box center [637, 287] width 836 height 18
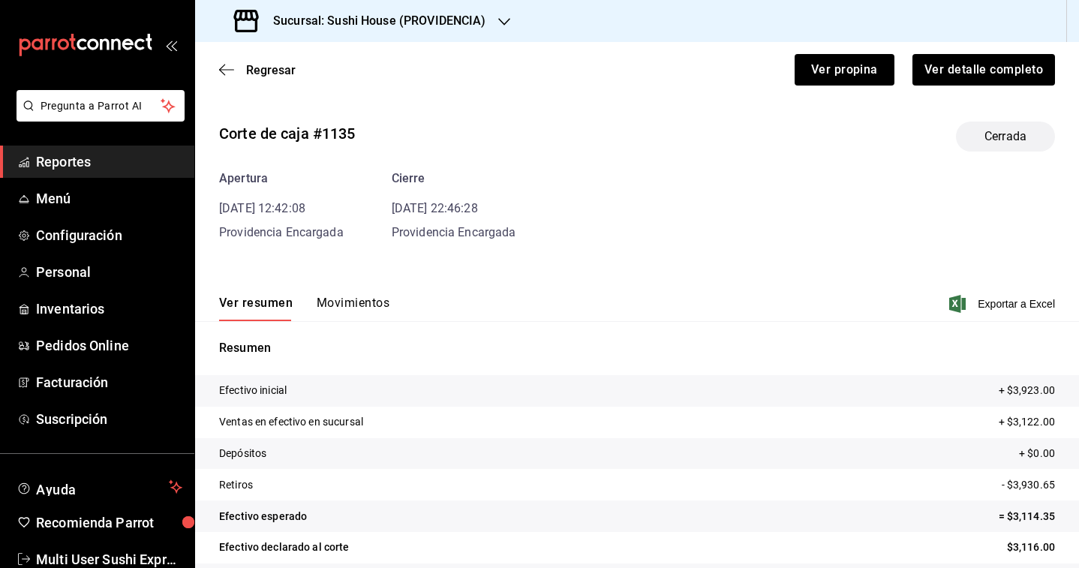
click at [353, 265] on div "Corte de caja #1135 Cerrada Apertura [DATE] 12:42:08 Providencia Encargada Cier…" at bounding box center [637, 361] width 884 height 503
click at [357, 326] on div "Resumen Efectivo inicial + $3,923.00 Ventas en efectivo en sucursal + $3,122.00…" at bounding box center [637, 466] width 884 height 291
click at [357, 302] on button "Movimientos" at bounding box center [353, 309] width 73 height 26
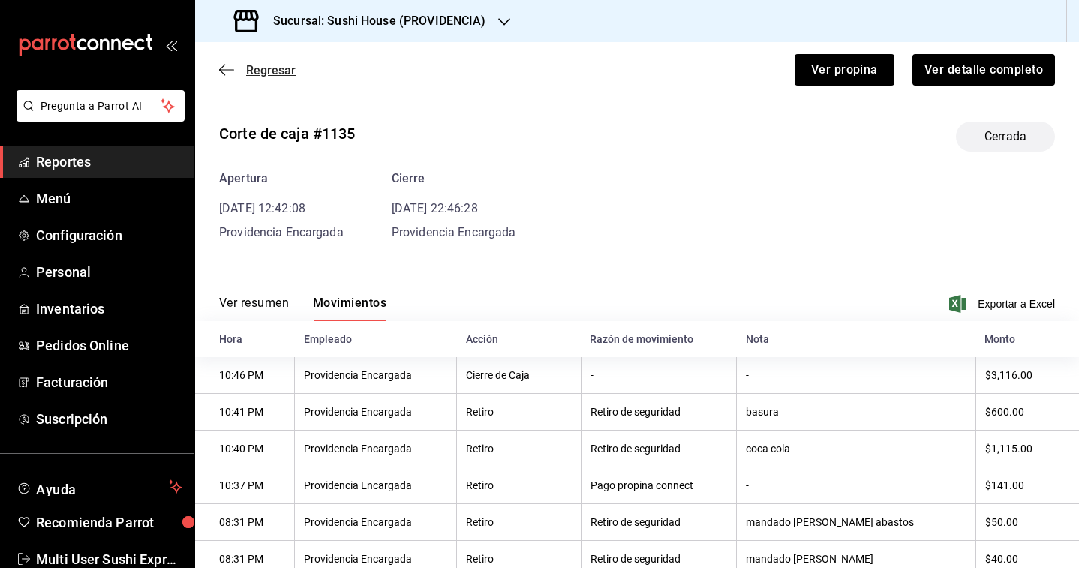
click at [265, 70] on span "Regresar" at bounding box center [271, 70] width 50 height 14
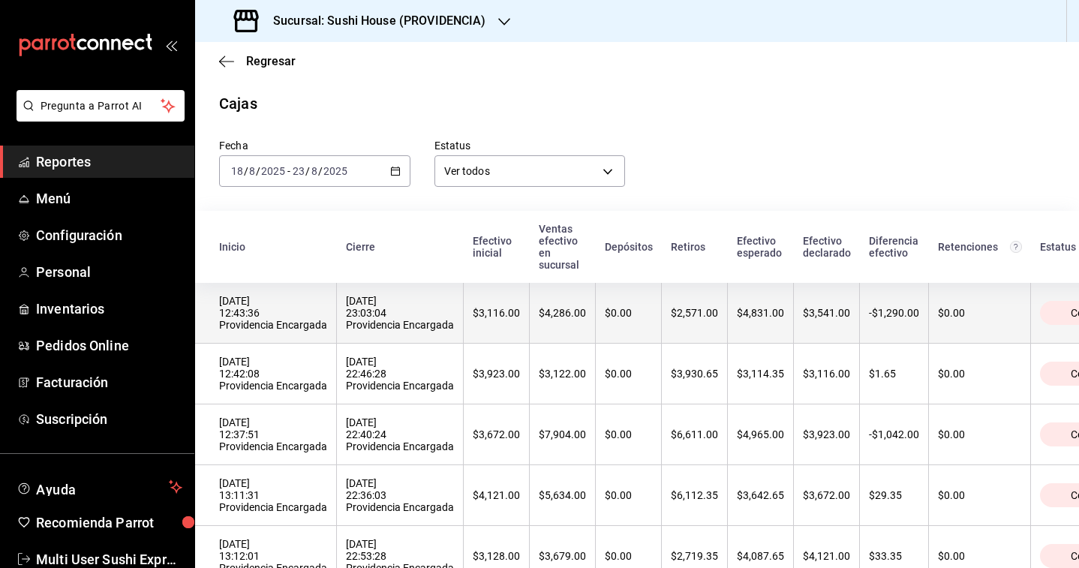
click at [278, 326] on div "[DATE] 12:43:36 Providencia Encargada" at bounding box center [273, 313] width 108 height 36
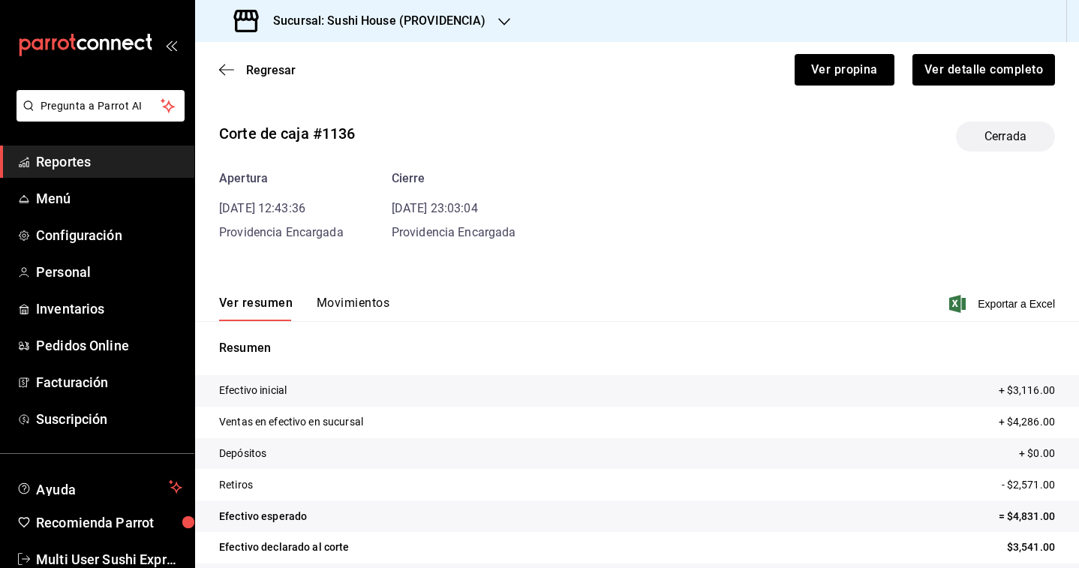
click at [347, 314] on button "Movimientos" at bounding box center [353, 309] width 73 height 26
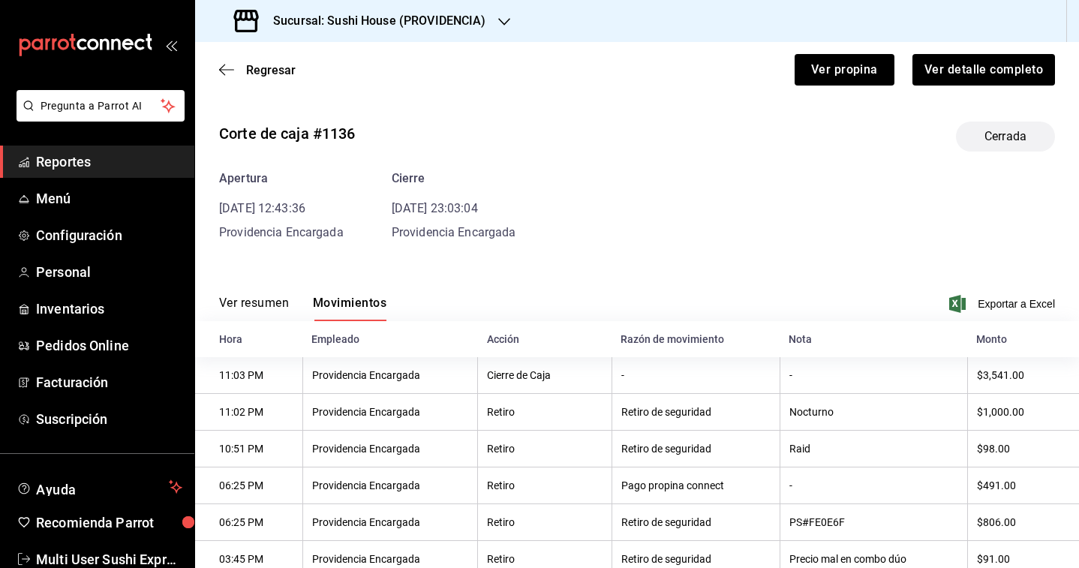
click at [384, 31] on div "Sucursal: Sushi House (PROVIDENCIA)" at bounding box center [361, 21] width 309 height 42
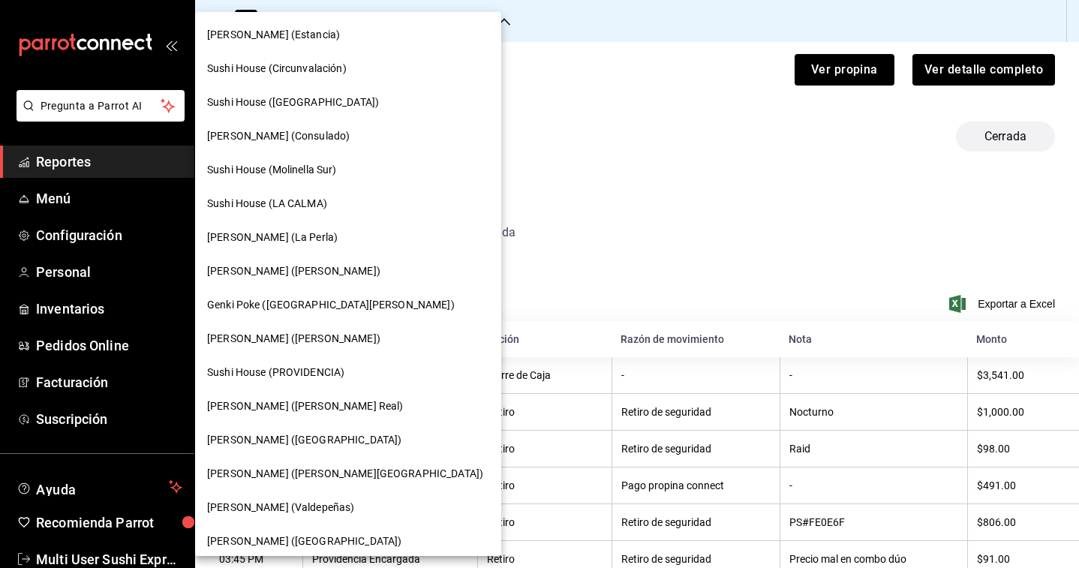
scroll to position [76, 0]
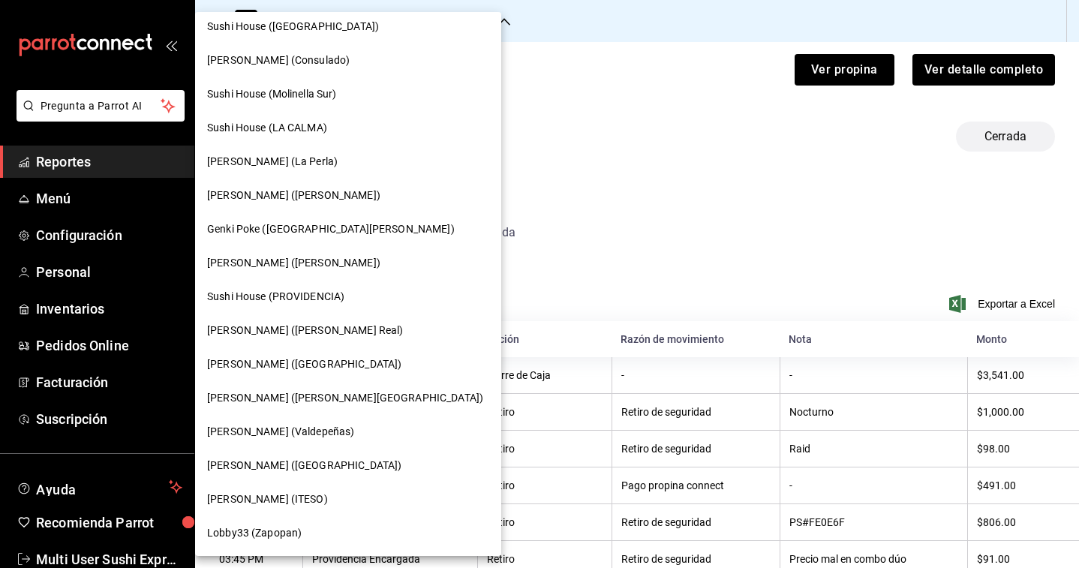
click at [518, 302] on div at bounding box center [539, 284] width 1079 height 568
